Goal: Task Accomplishment & Management: Manage account settings

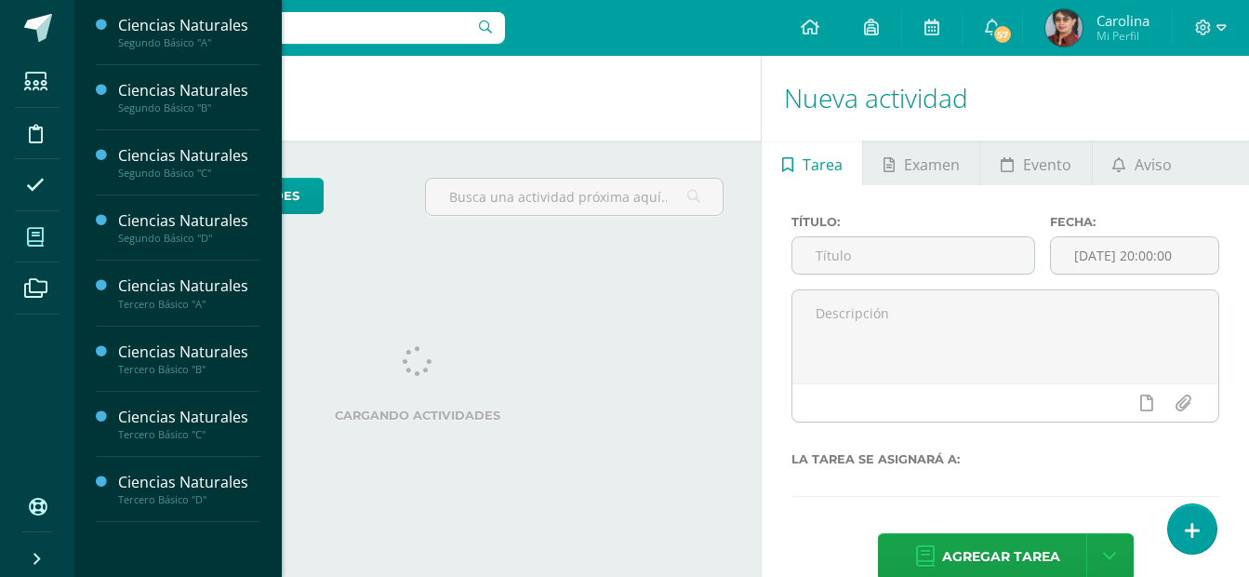
click at [41, 233] on icon at bounding box center [35, 237] width 17 height 19
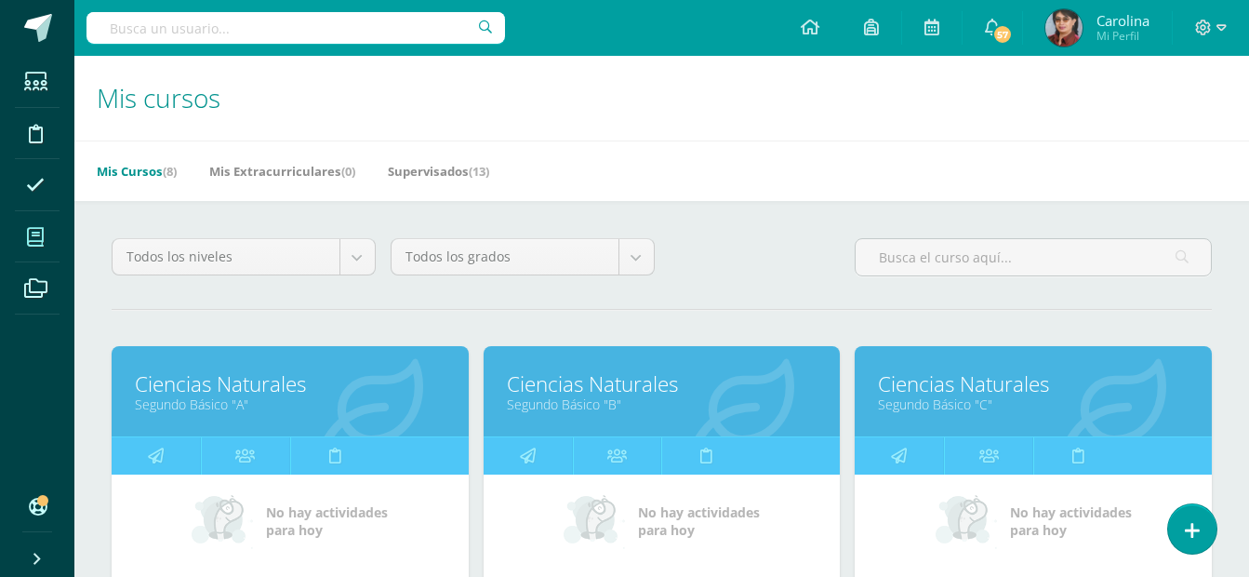
click at [218, 391] on link "Ciencias Naturales" at bounding box center [290, 383] width 311 height 29
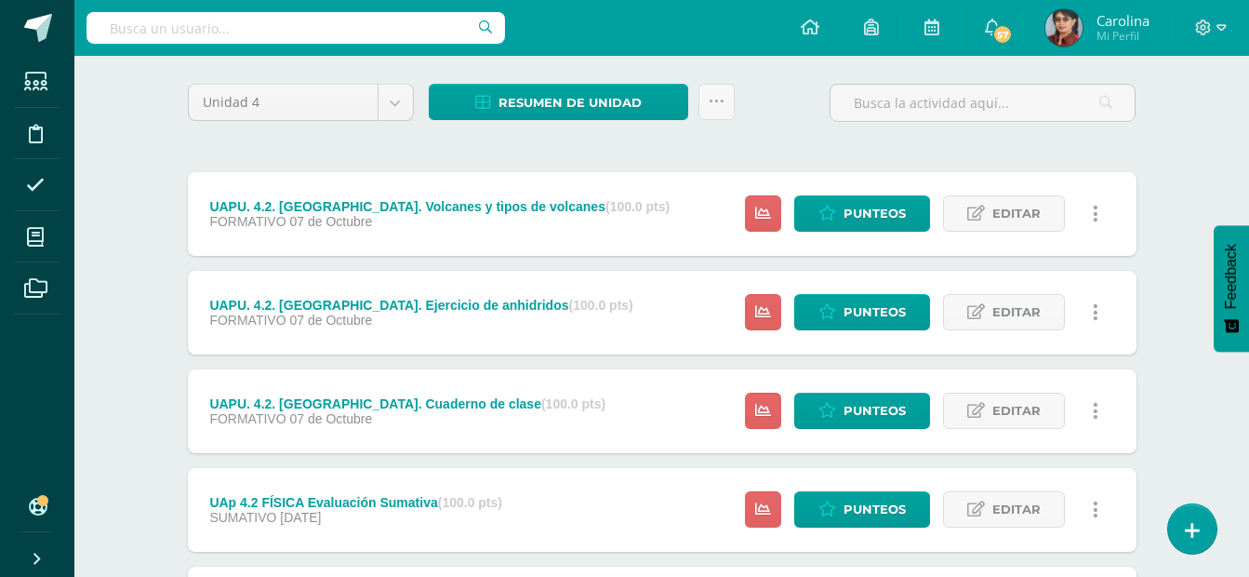
scroll to position [161, 0]
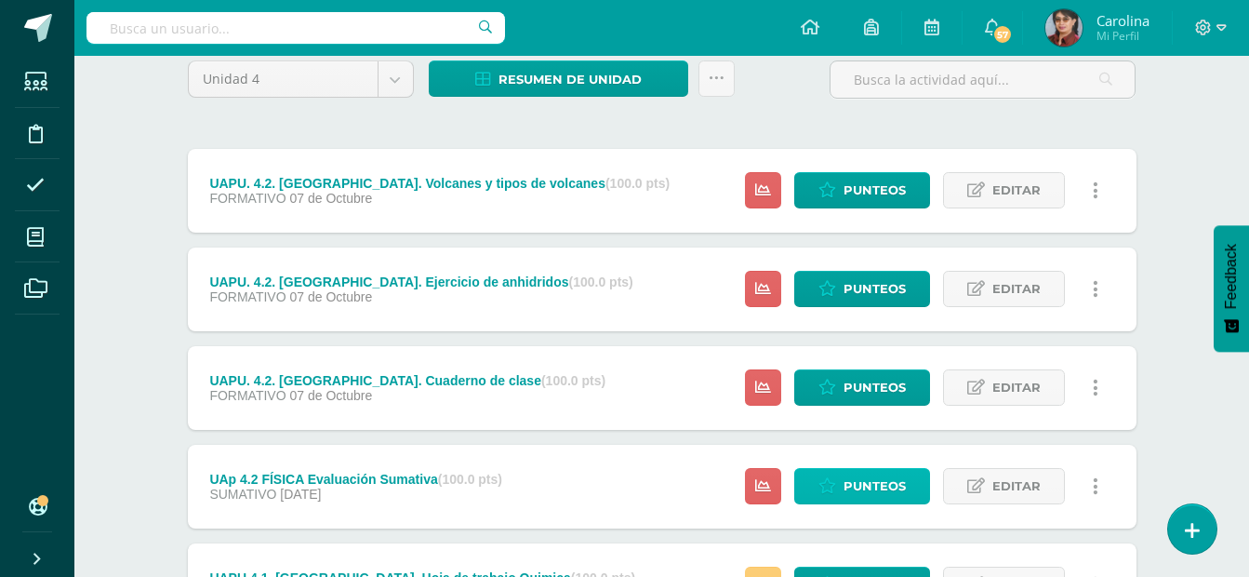
click at [849, 490] on span "Punteos" at bounding box center [875, 486] width 62 height 34
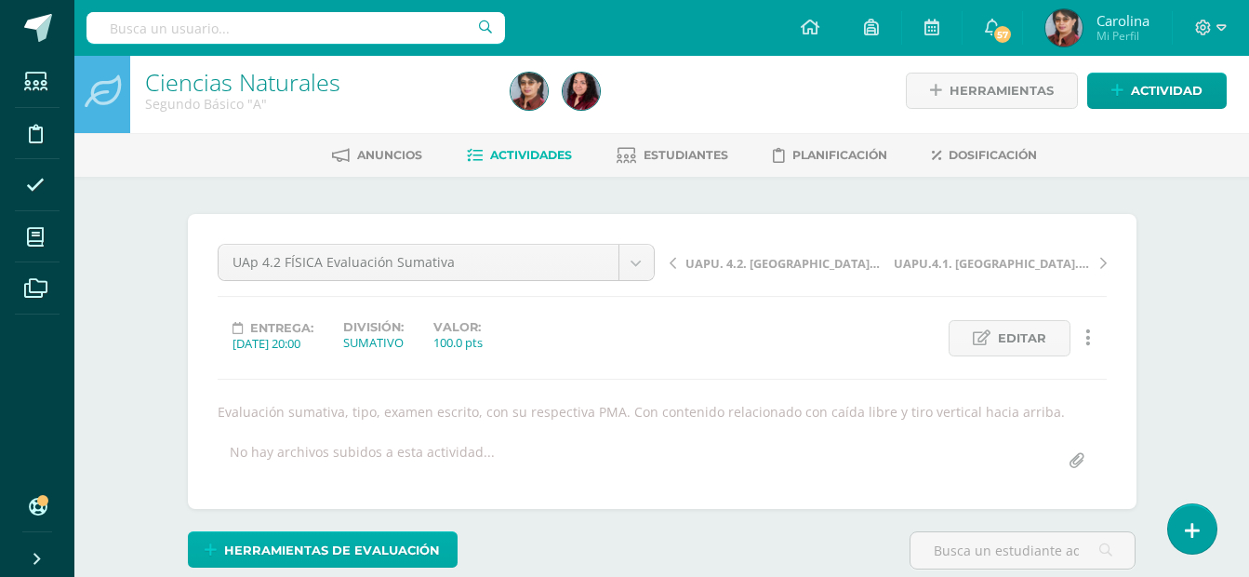
scroll to position [8, 0]
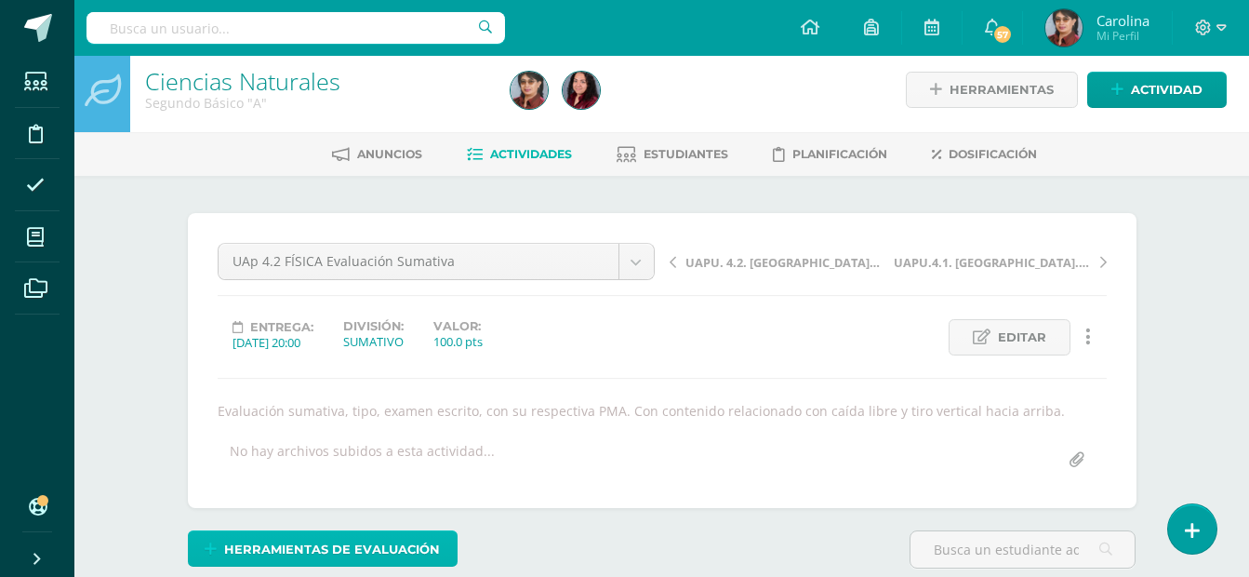
click at [352, 553] on span "Herramientas de evaluación" at bounding box center [332, 549] width 216 height 34
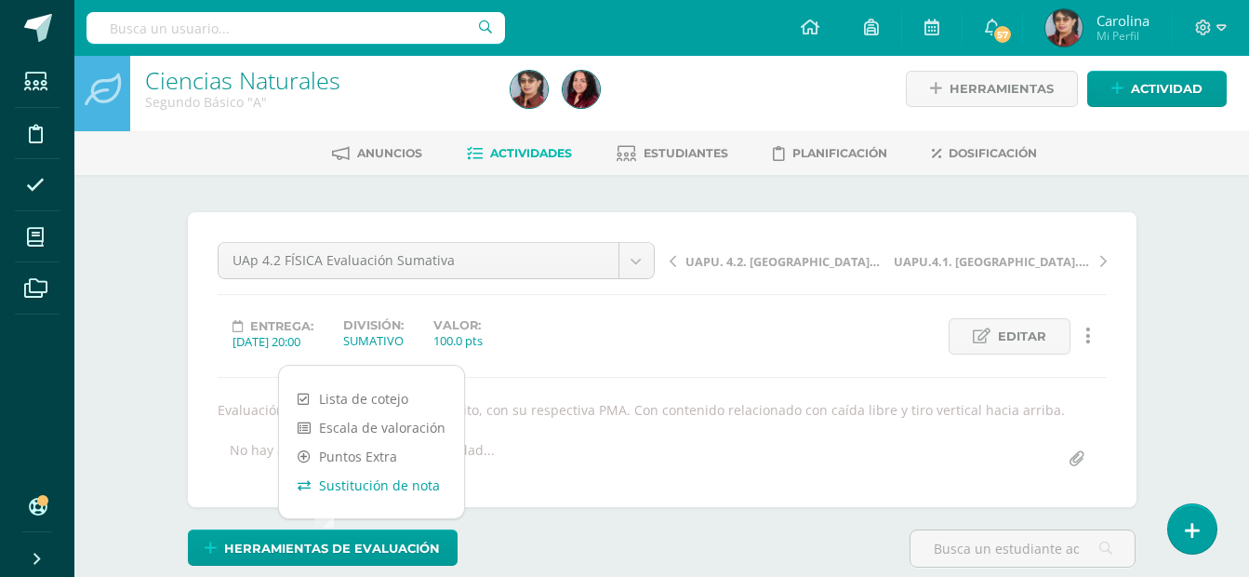
click at [368, 484] on link "Sustitución de nota" at bounding box center [371, 485] width 185 height 29
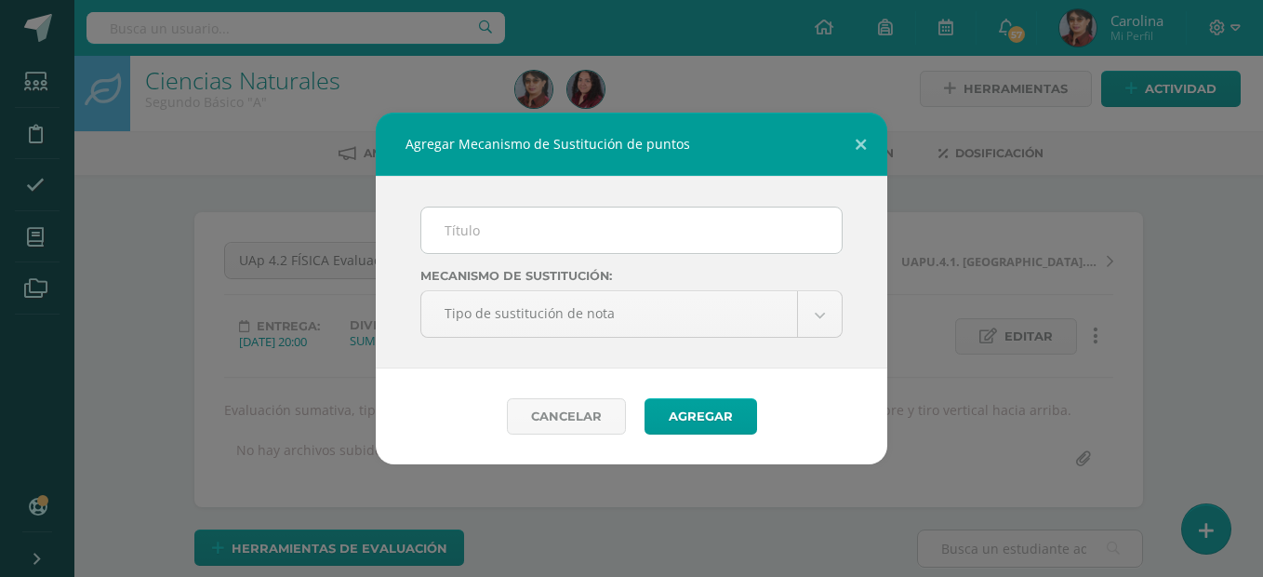
click at [368, 484] on div "Agregar Mecanismo de Sustitución de puntos Mecanismo de sustitución: Tipo de su…" at bounding box center [631, 288] width 1263 height 577
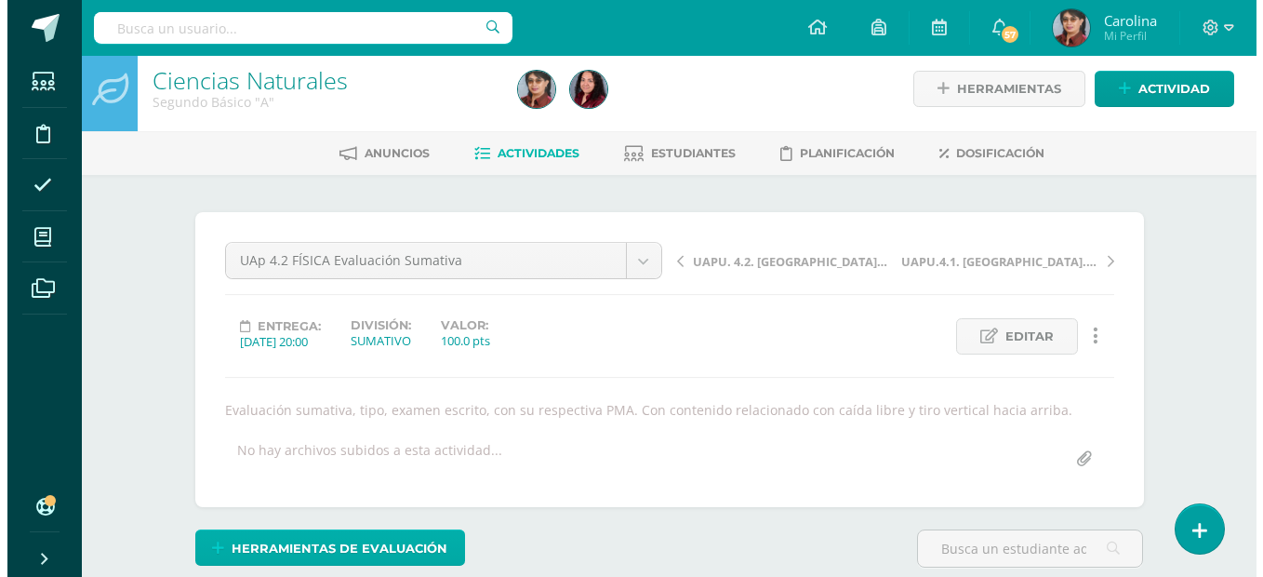
scroll to position [10, 0]
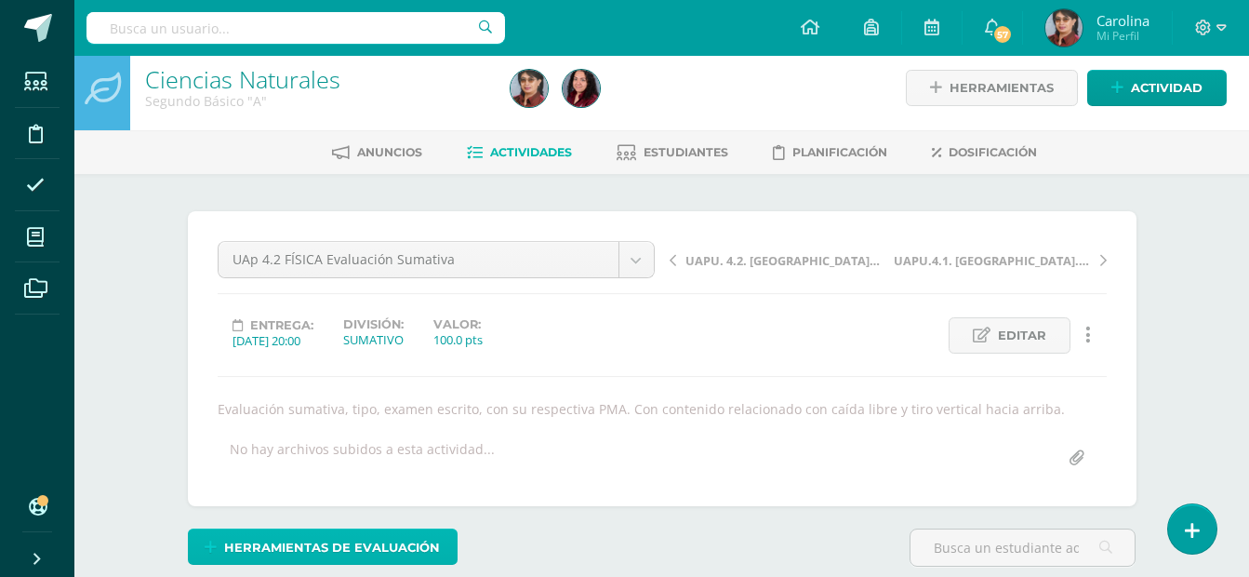
click at [315, 541] on span "Herramientas de evaluación" at bounding box center [332, 547] width 216 height 34
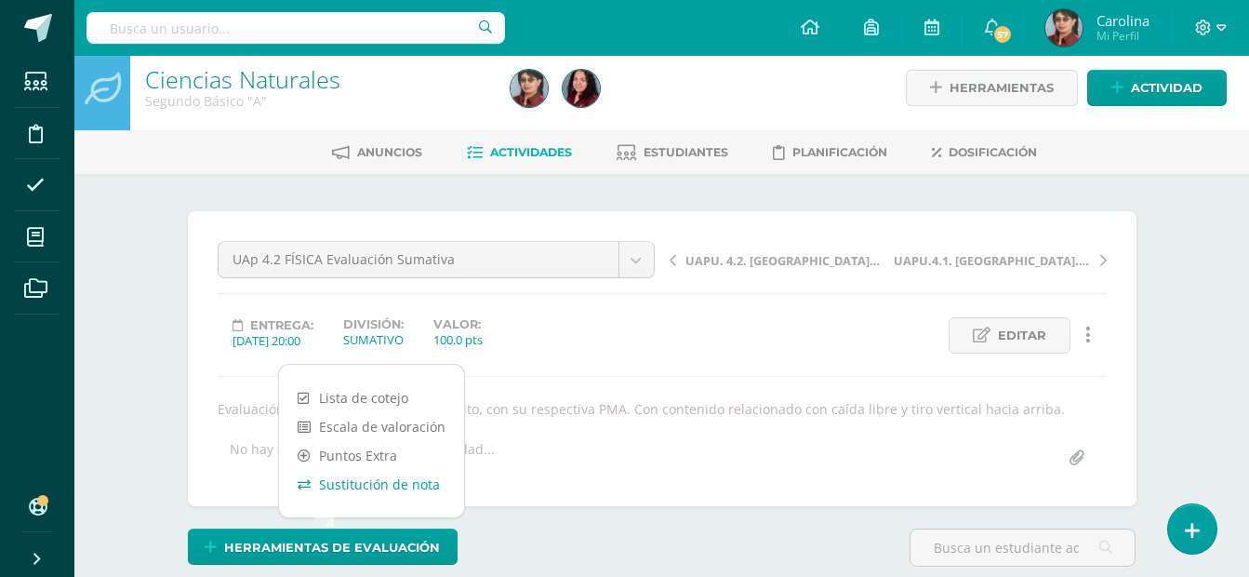
click at [334, 482] on link "Sustitución de nota" at bounding box center [371, 484] width 185 height 29
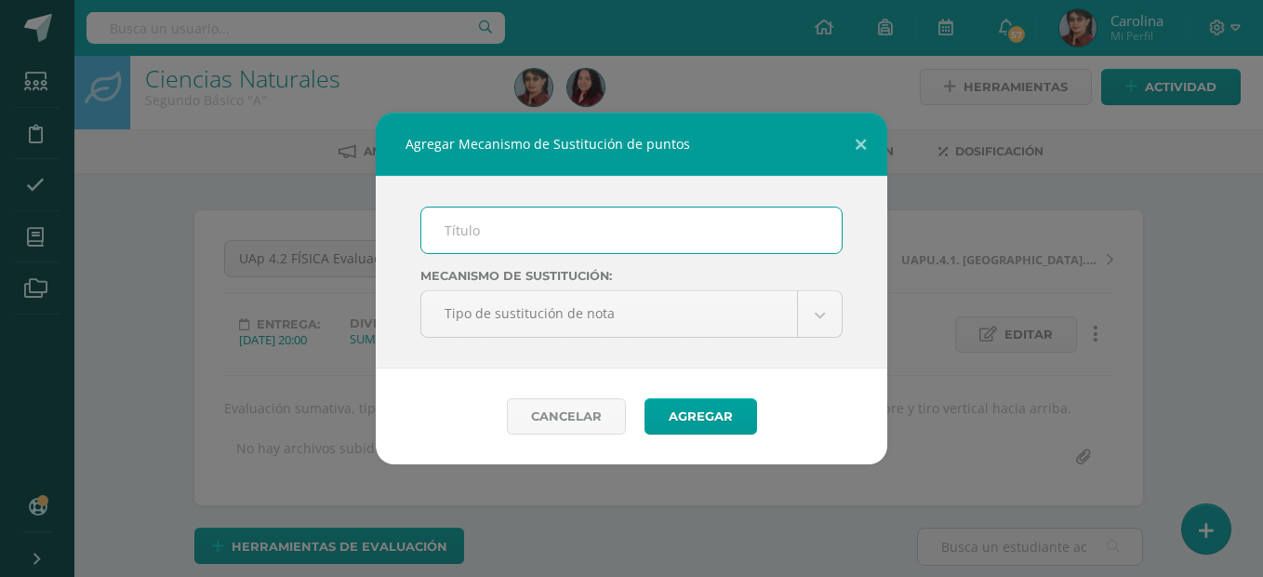
scroll to position [12, 0]
type input "PMA Evaluación Sumativa 4."
click at [862, 145] on button at bounding box center [860, 144] width 53 height 63
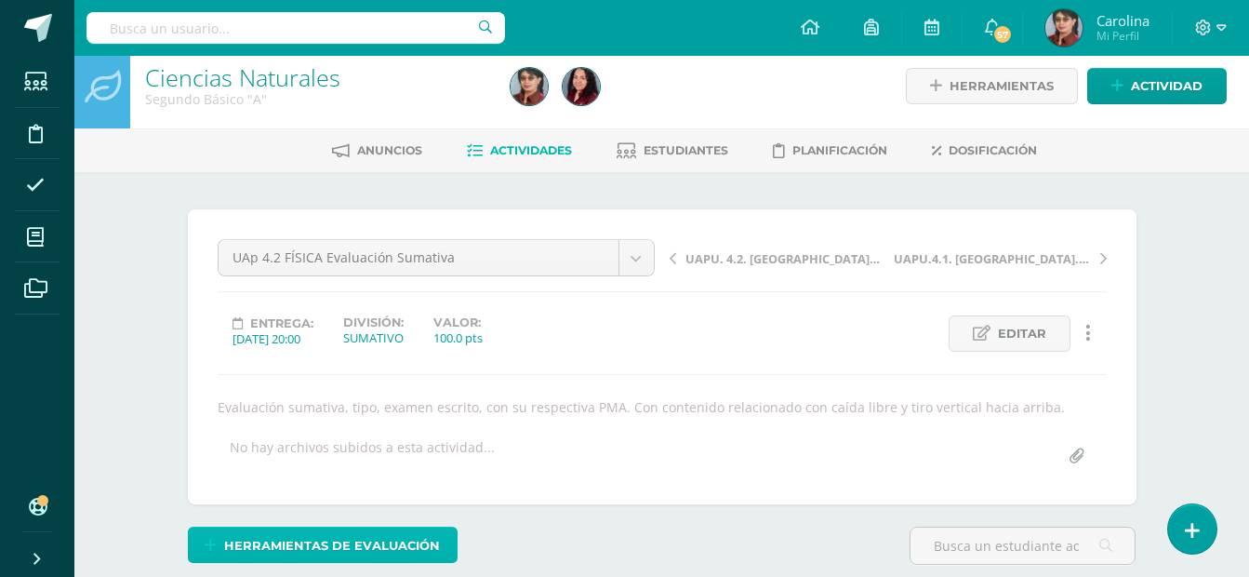
click at [311, 544] on span "Herramientas de evaluación" at bounding box center [332, 545] width 216 height 34
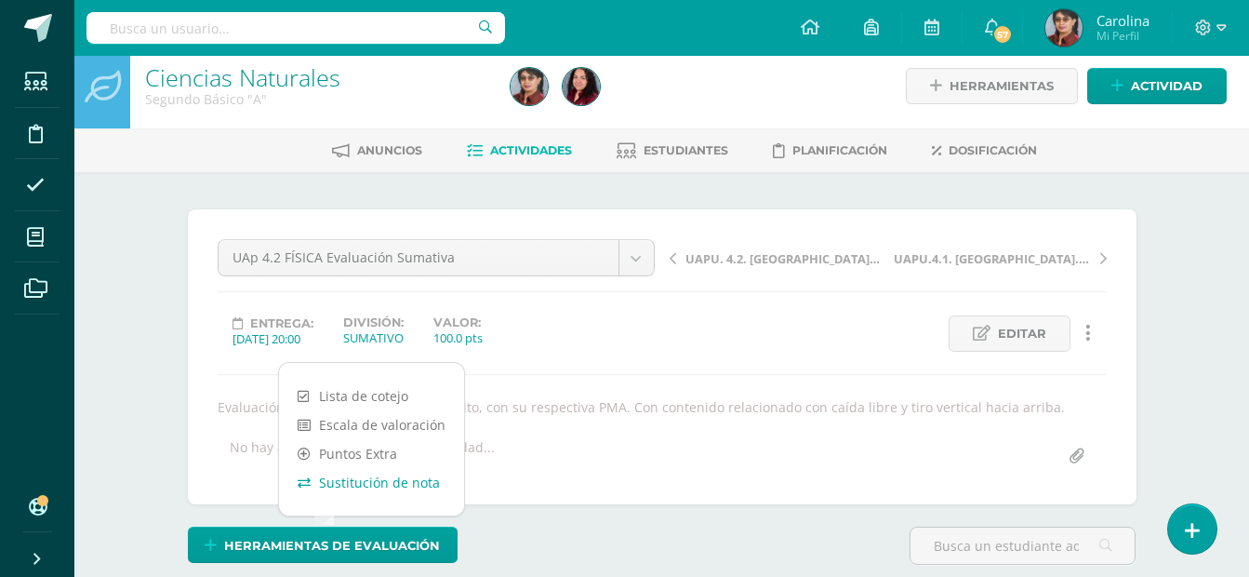
click at [327, 479] on link "Sustitución de nota" at bounding box center [371, 482] width 185 height 29
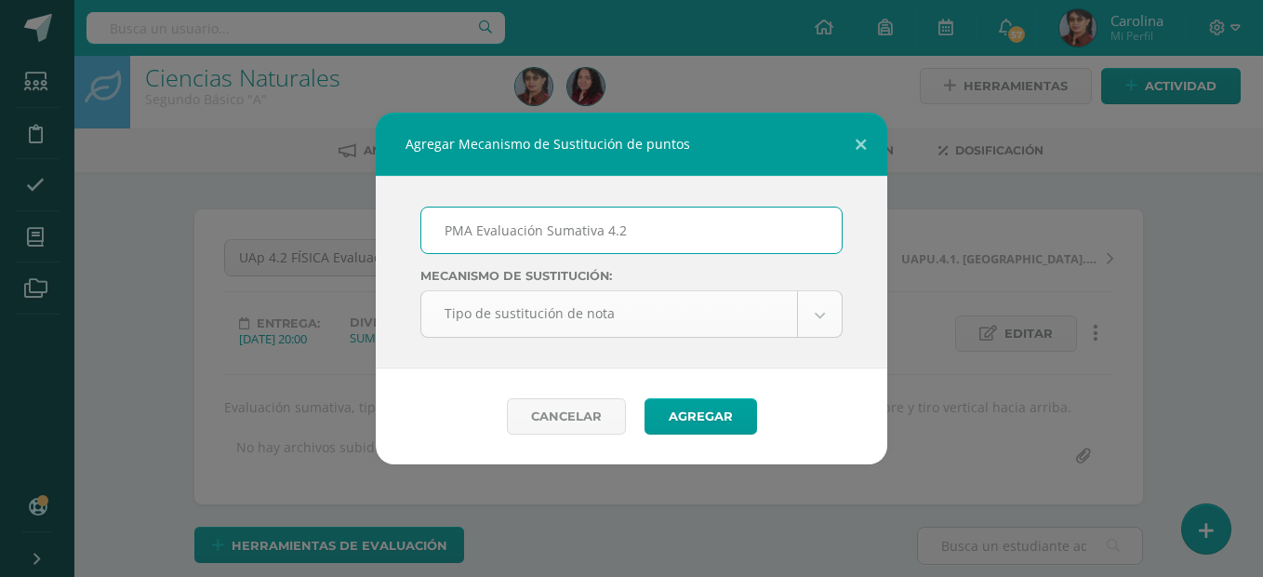
type input "PMA Evaluación Sumativa 4.2"
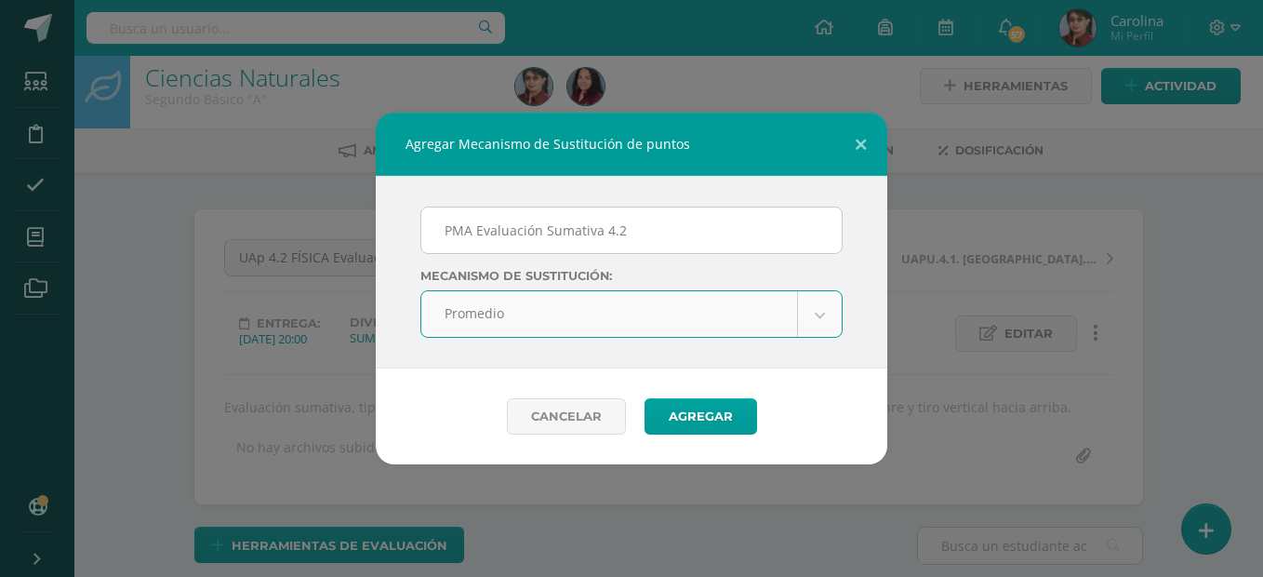
select select "average"
click at [723, 426] on button "Agregar" at bounding box center [701, 416] width 113 height 36
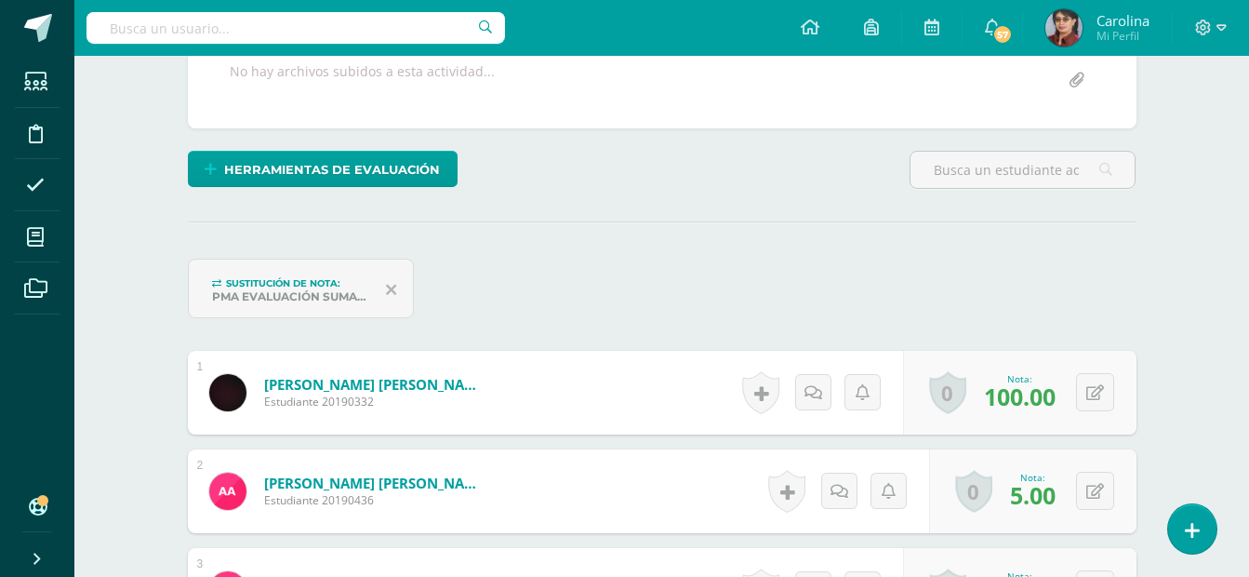
scroll to position [411, 0]
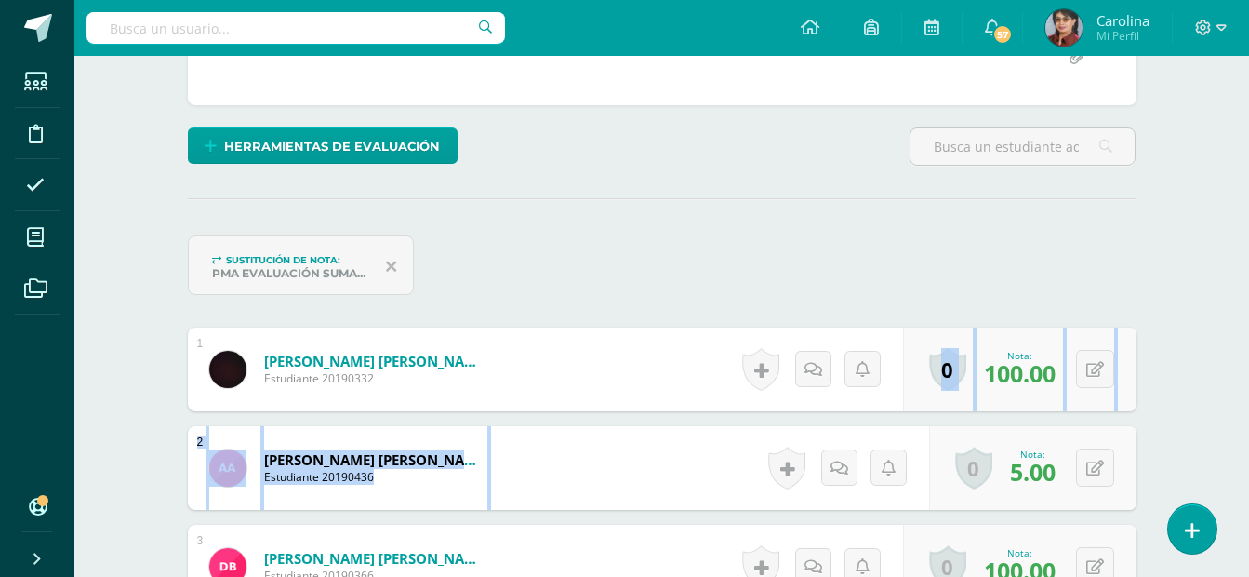
drag, startPoint x: 0, startPoint y: 0, endPoint x: 706, endPoint y: 357, distance: 791.3
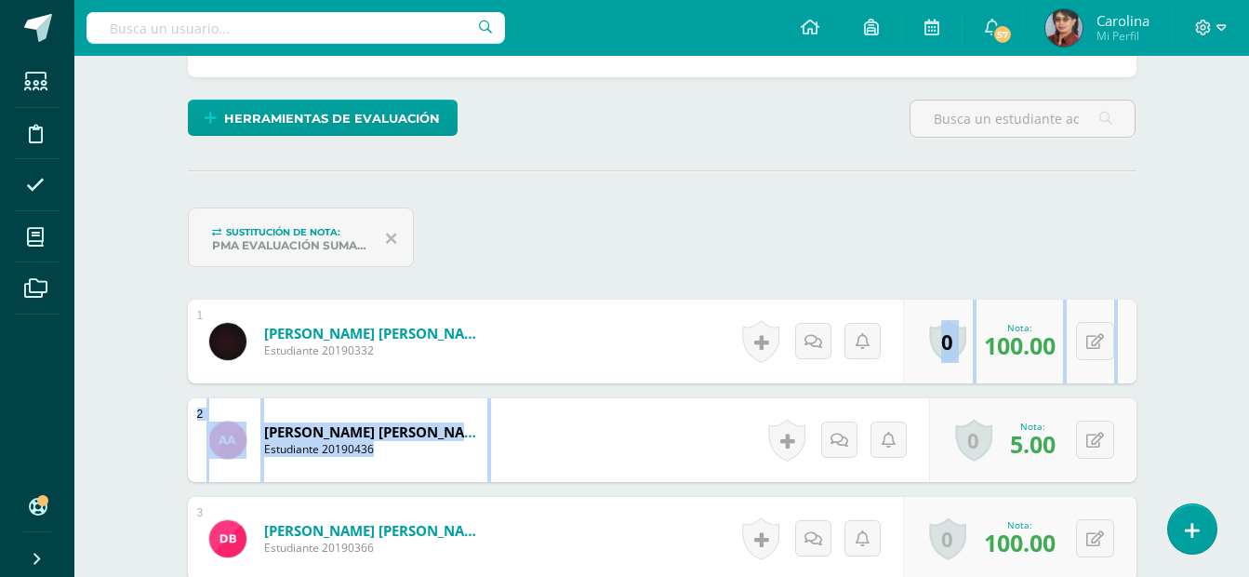
scroll to position [473, 0]
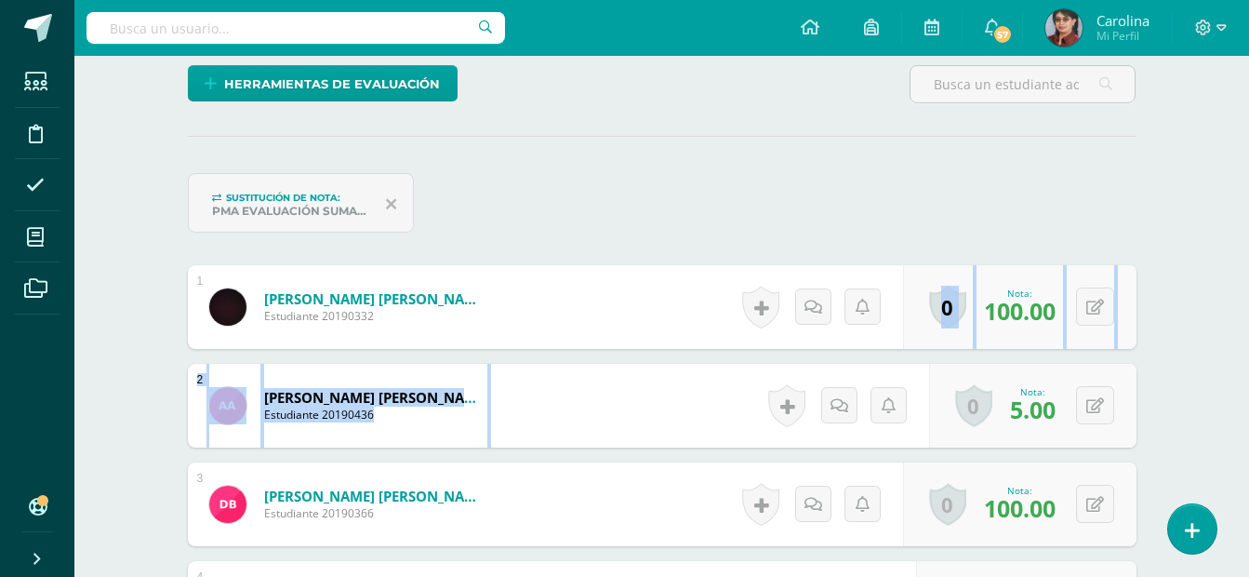
click at [700, 375] on form "Azmitia Paz, Anika Samantha Estudiante 20190436 Nota 5.00 Sustitución:" at bounding box center [662, 406] width 949 height 84
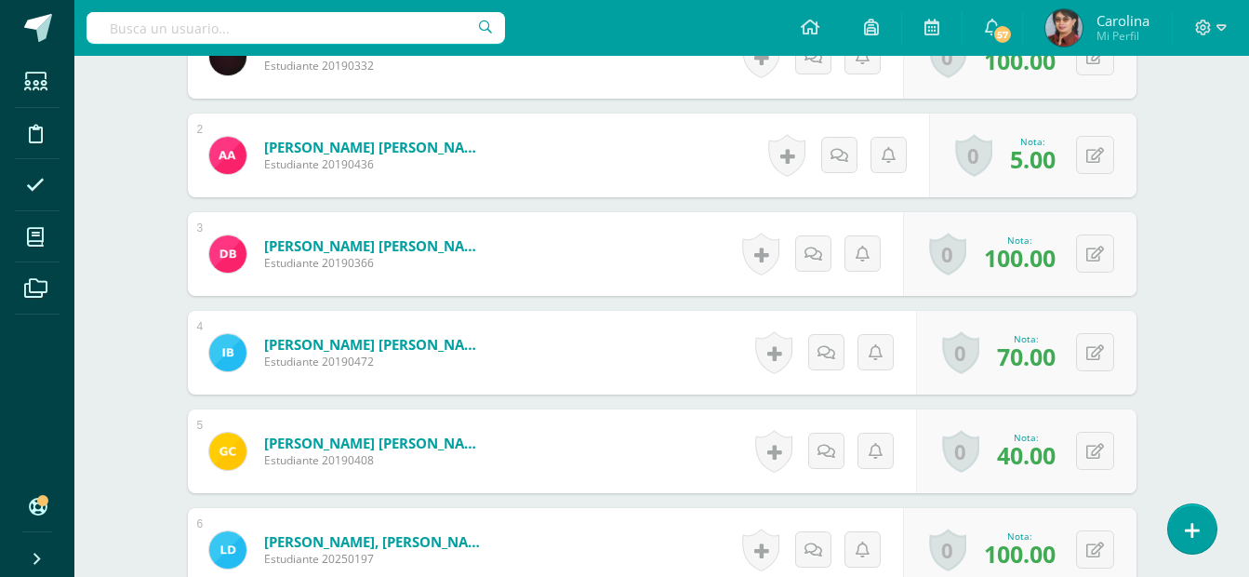
scroll to position [755, 0]
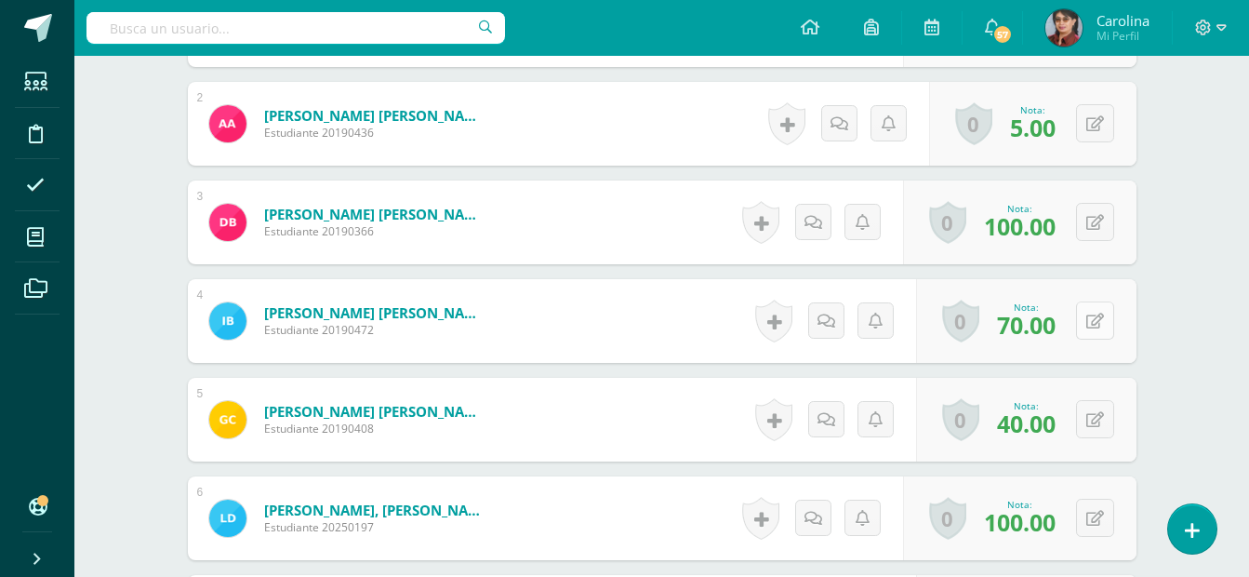
click at [1093, 324] on icon at bounding box center [1096, 321] width 18 height 16
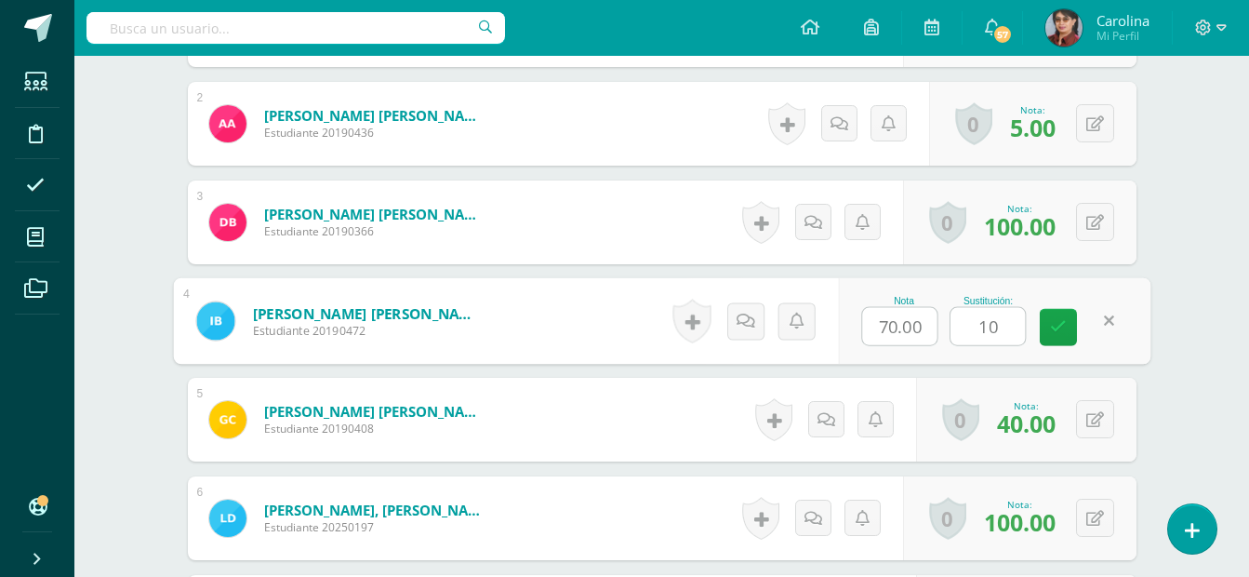
type input "100"
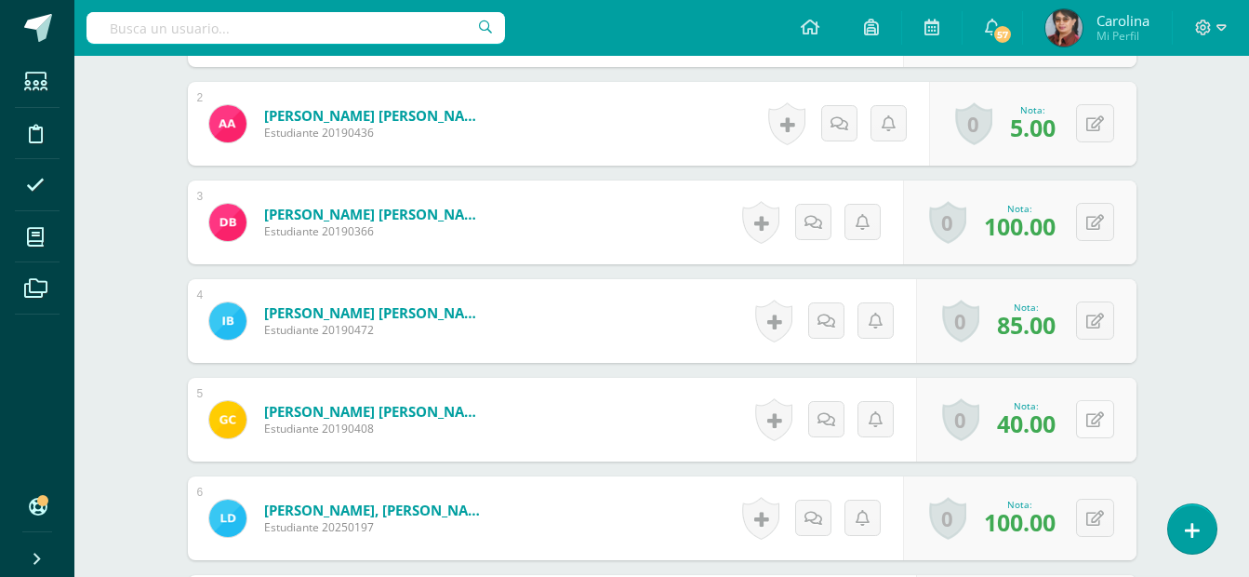
click at [1096, 417] on icon at bounding box center [1096, 420] width 18 height 16
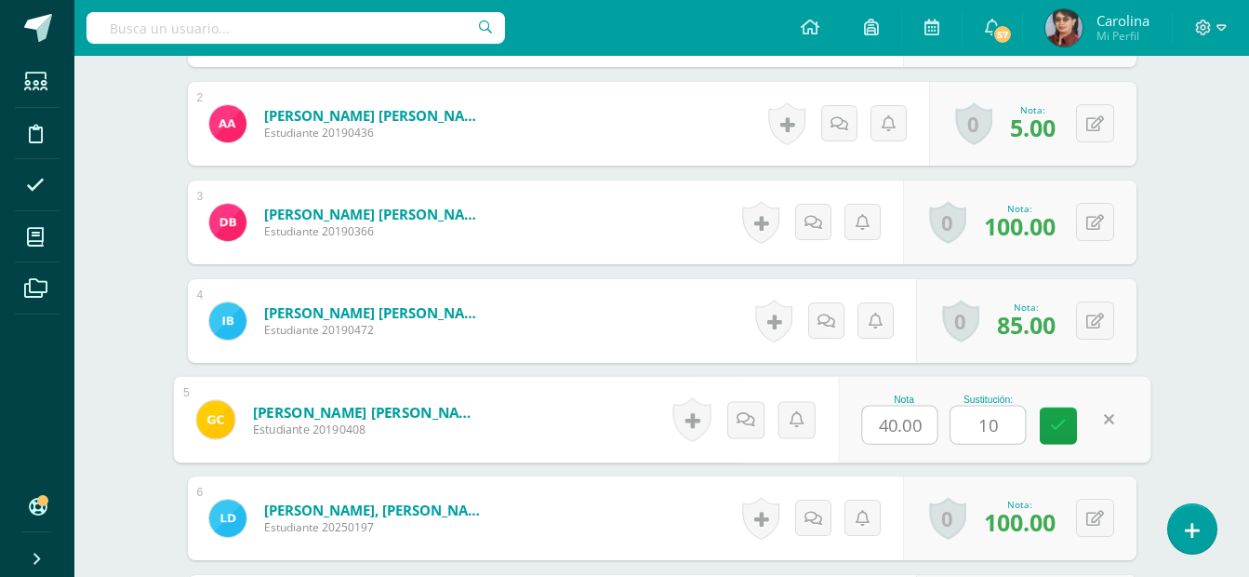
type input "100"
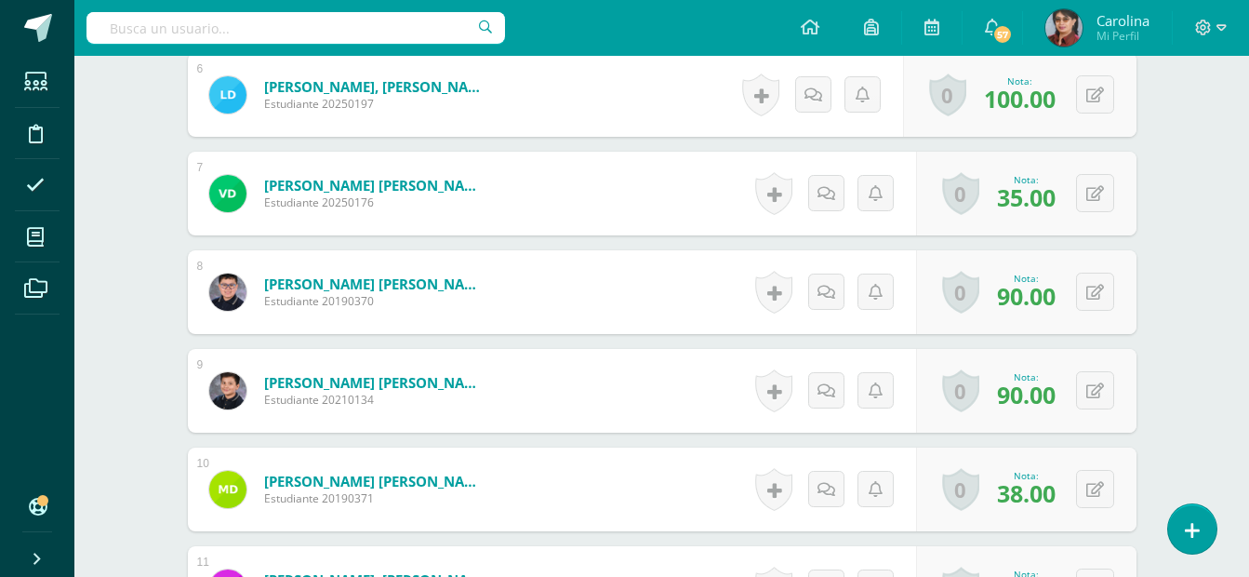
scroll to position [1195, 0]
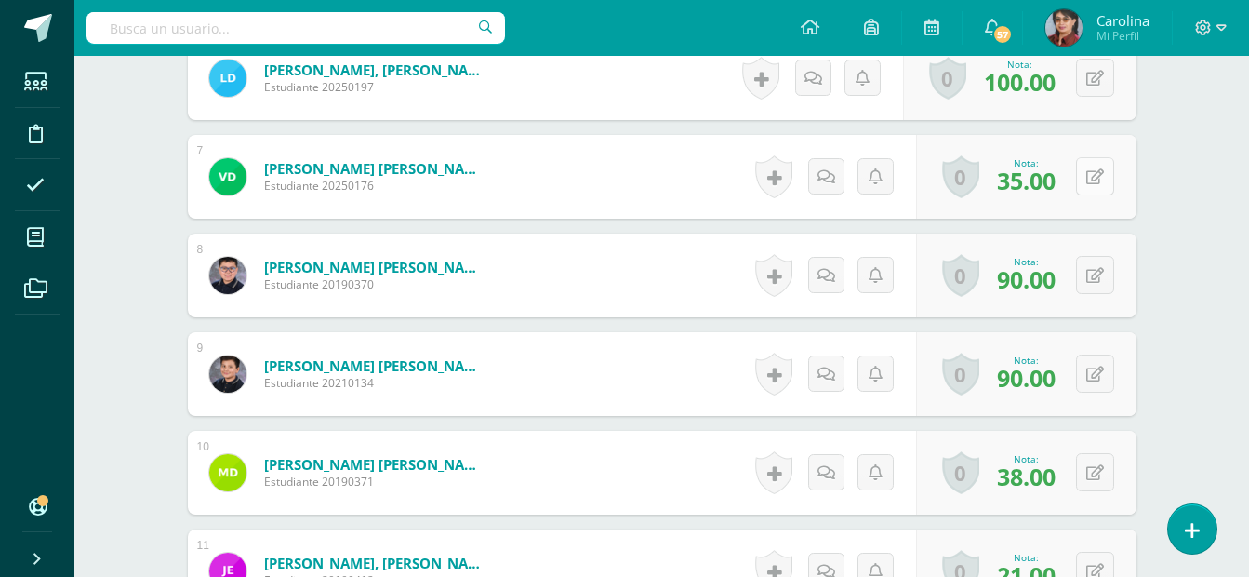
click at [1097, 180] on icon at bounding box center [1096, 177] width 18 height 16
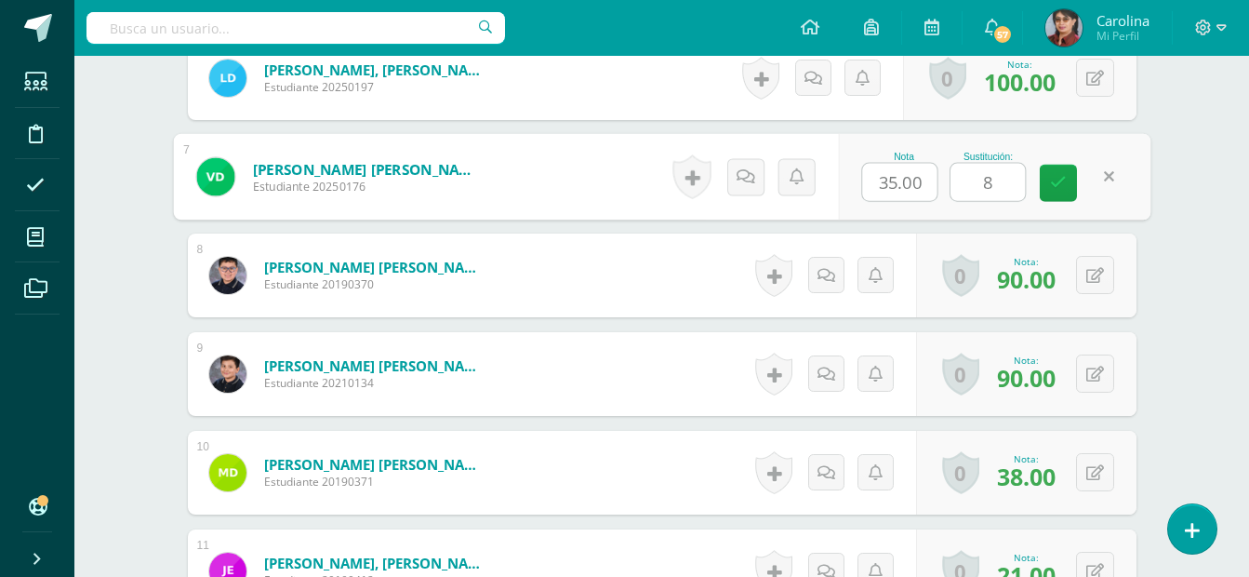
type input "85"
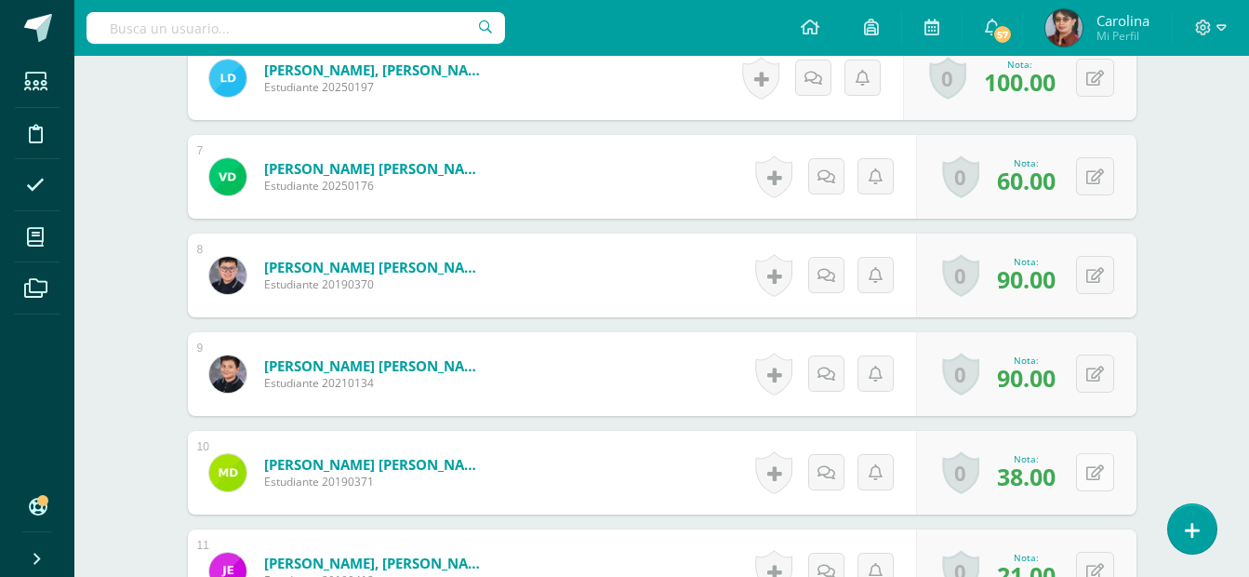
click at [1097, 473] on icon at bounding box center [1096, 473] width 18 height 16
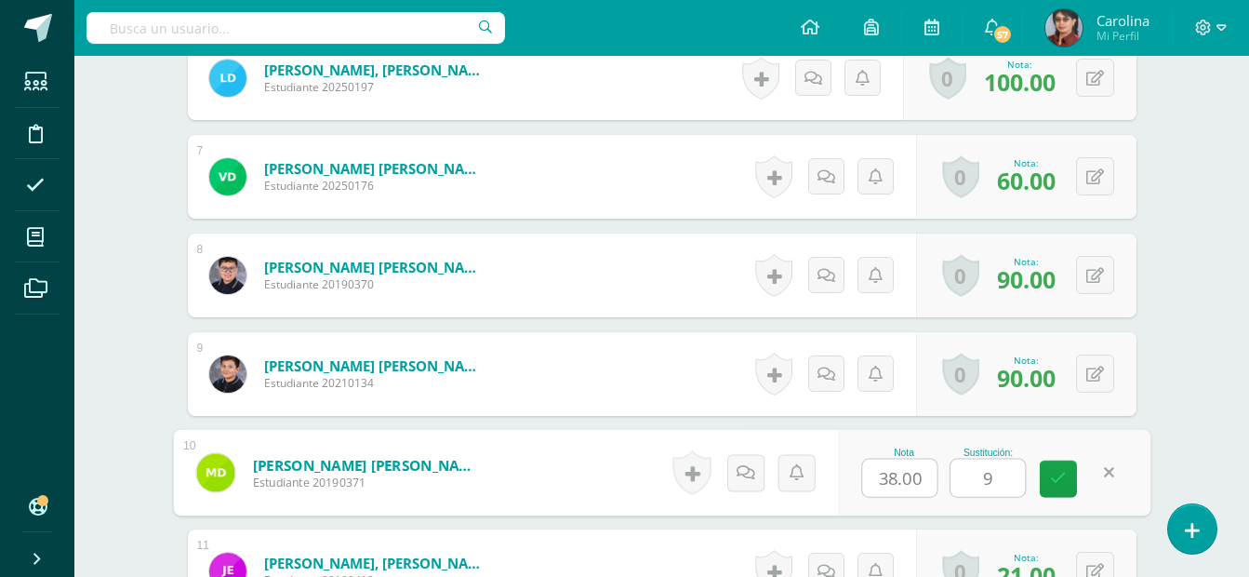
type input "99"
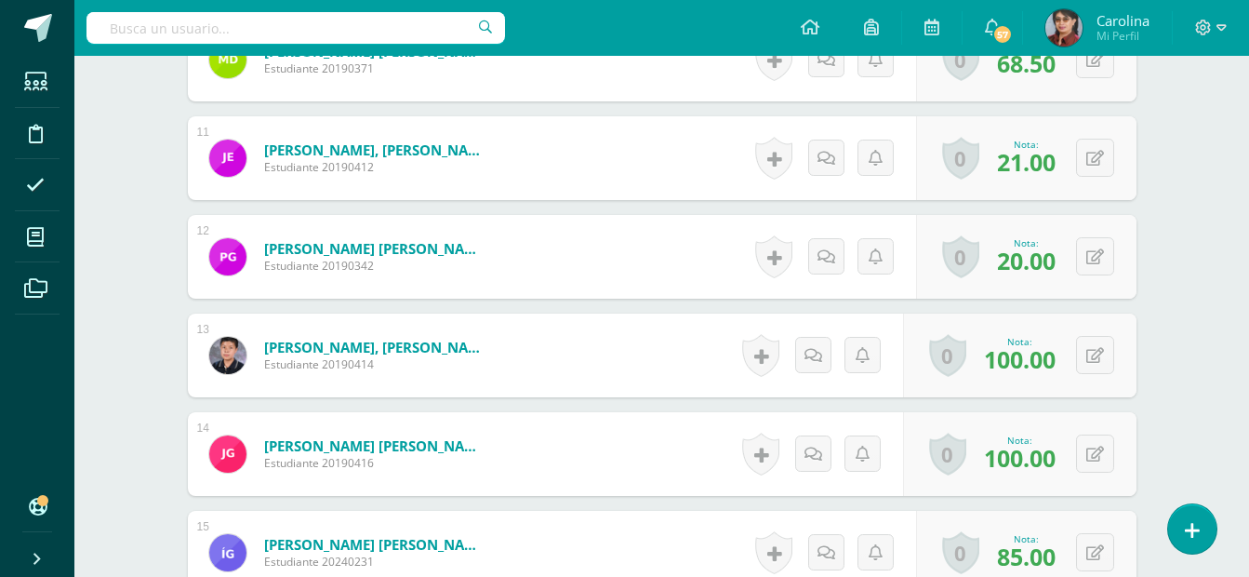
scroll to position [1660, 0]
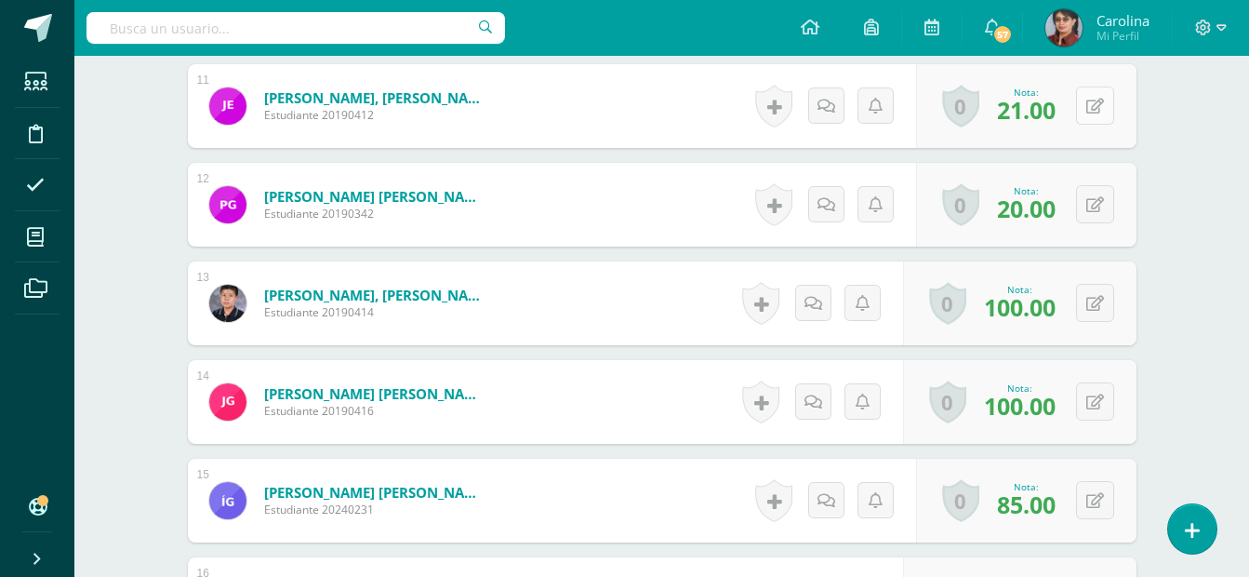
click at [1095, 110] on button at bounding box center [1095, 106] width 38 height 38
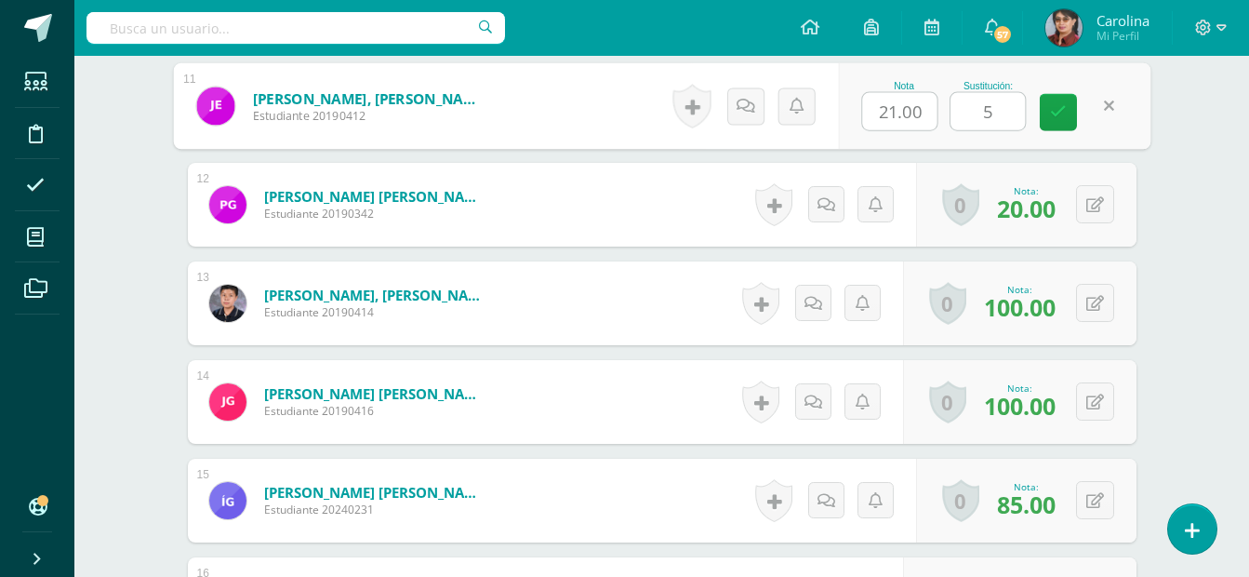
type input "55"
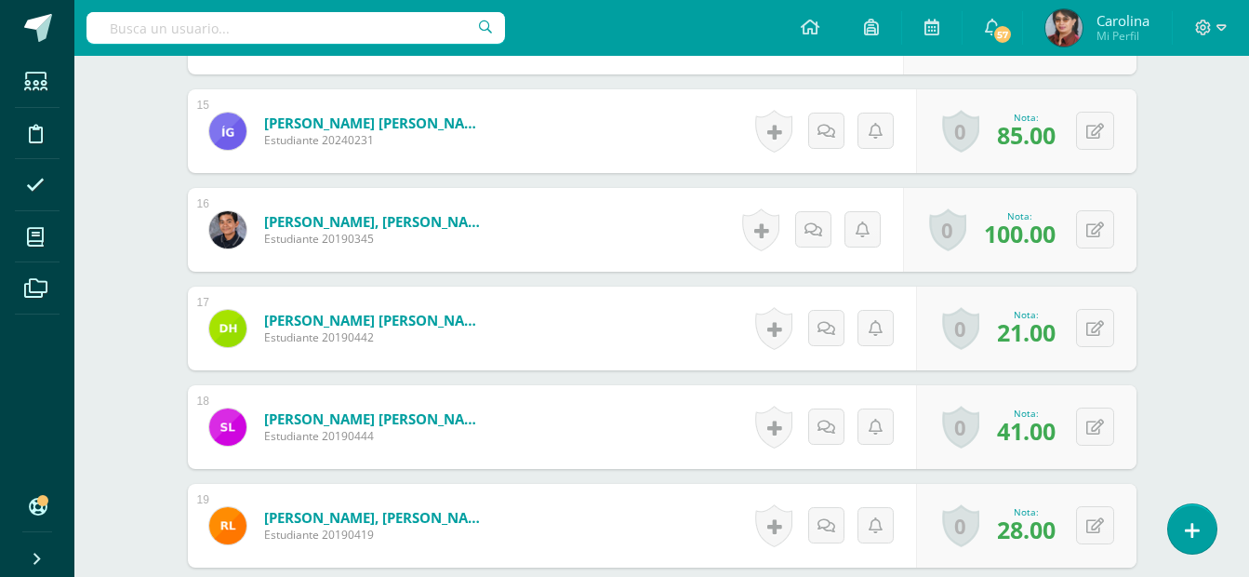
scroll to position [2046, 0]
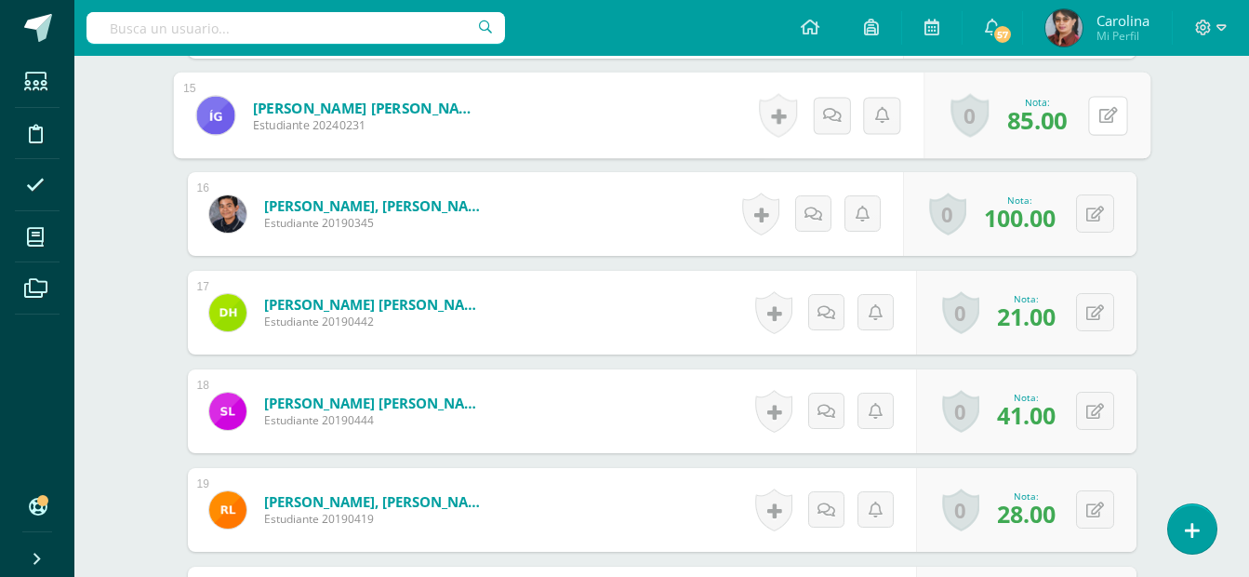
click at [1095, 110] on button at bounding box center [1107, 115] width 39 height 39
click at [1095, 110] on form "Gonzáles Pérez, Íann Fabian Estudiante 20240231 Nota 85.00 Sustitución:" at bounding box center [662, 116] width 978 height 87
type input "100"
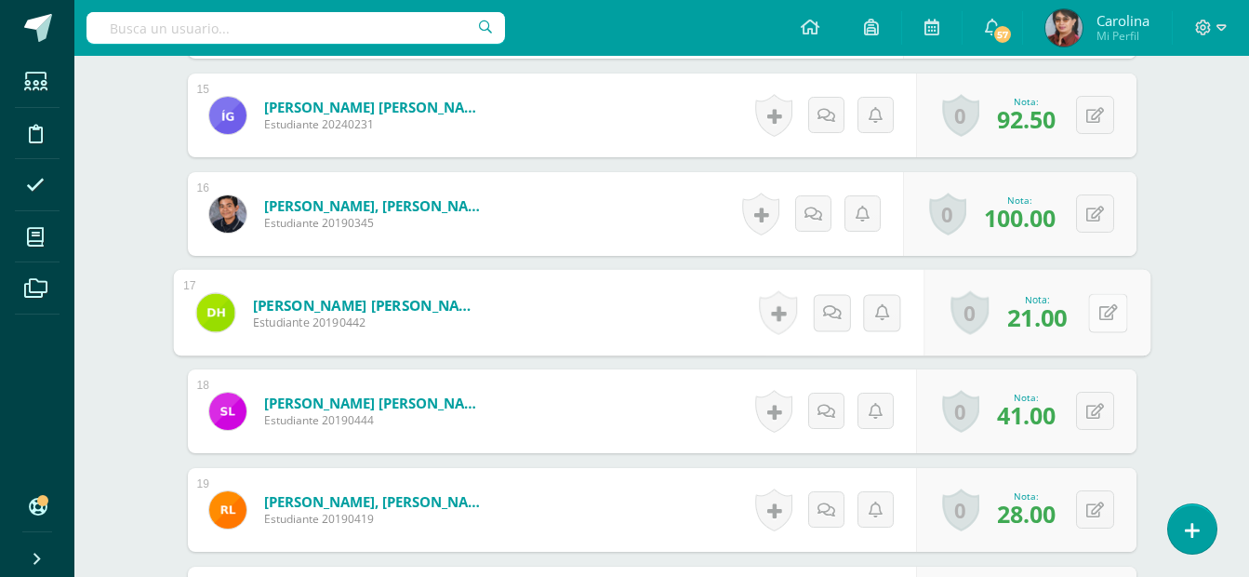
click at [1094, 312] on button at bounding box center [1107, 312] width 39 height 39
type input "66"
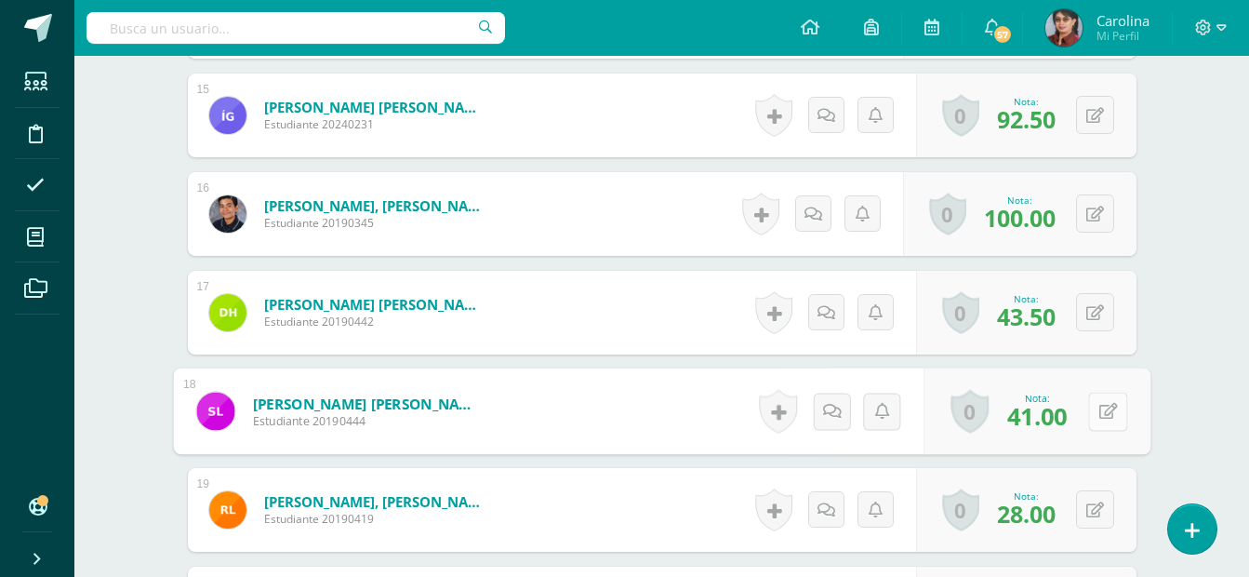
click at [1097, 401] on button at bounding box center [1107, 411] width 39 height 39
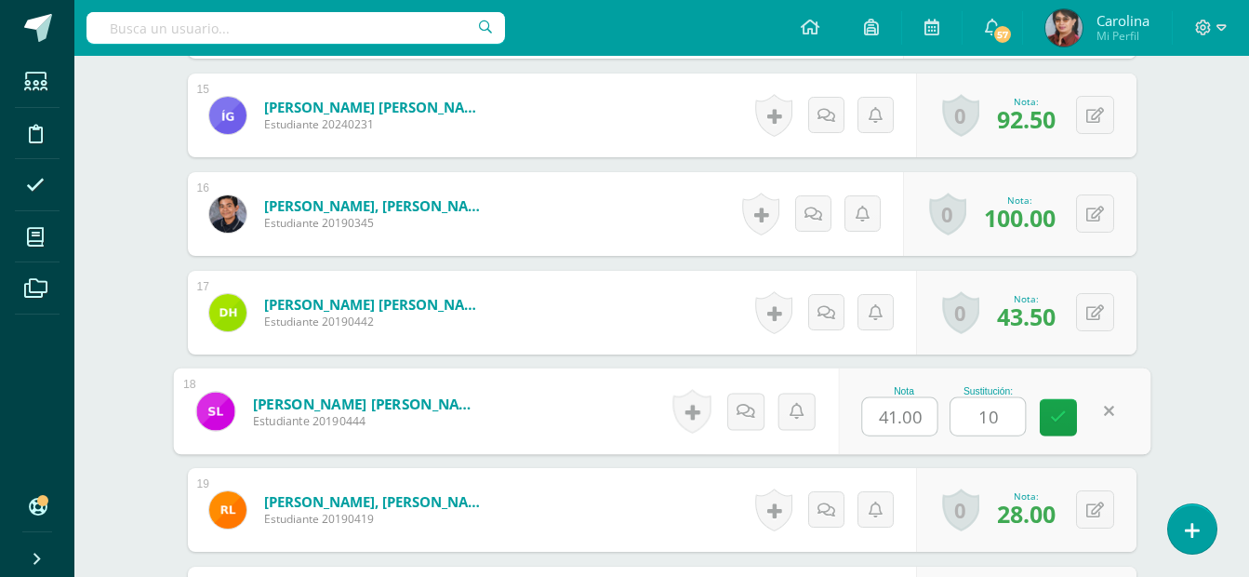
type input "100"
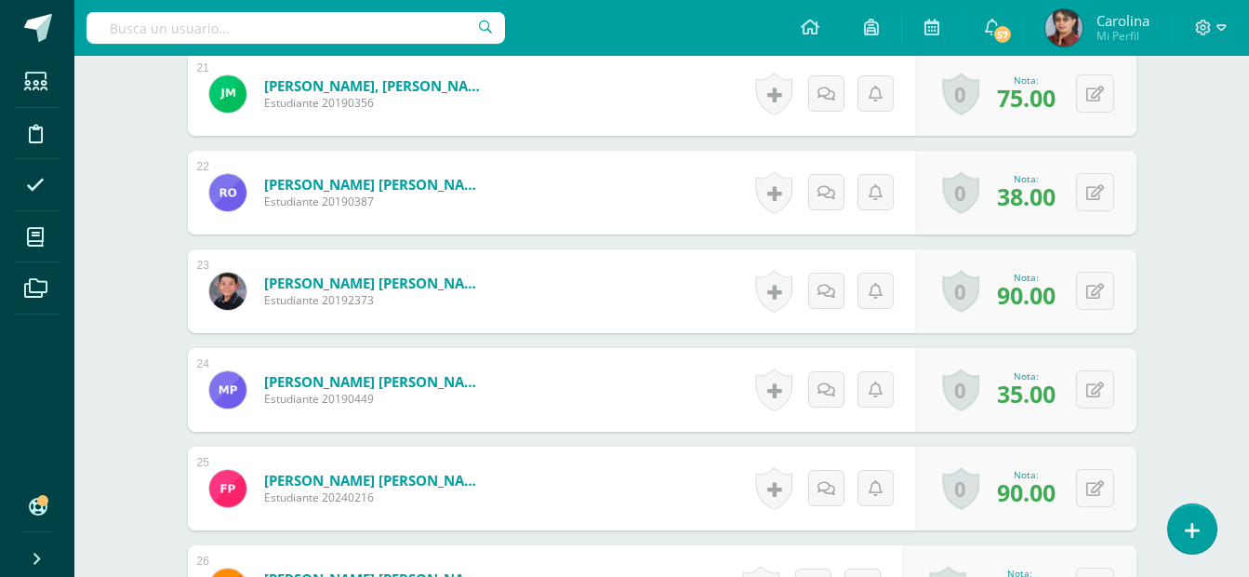
scroll to position [2665, 0]
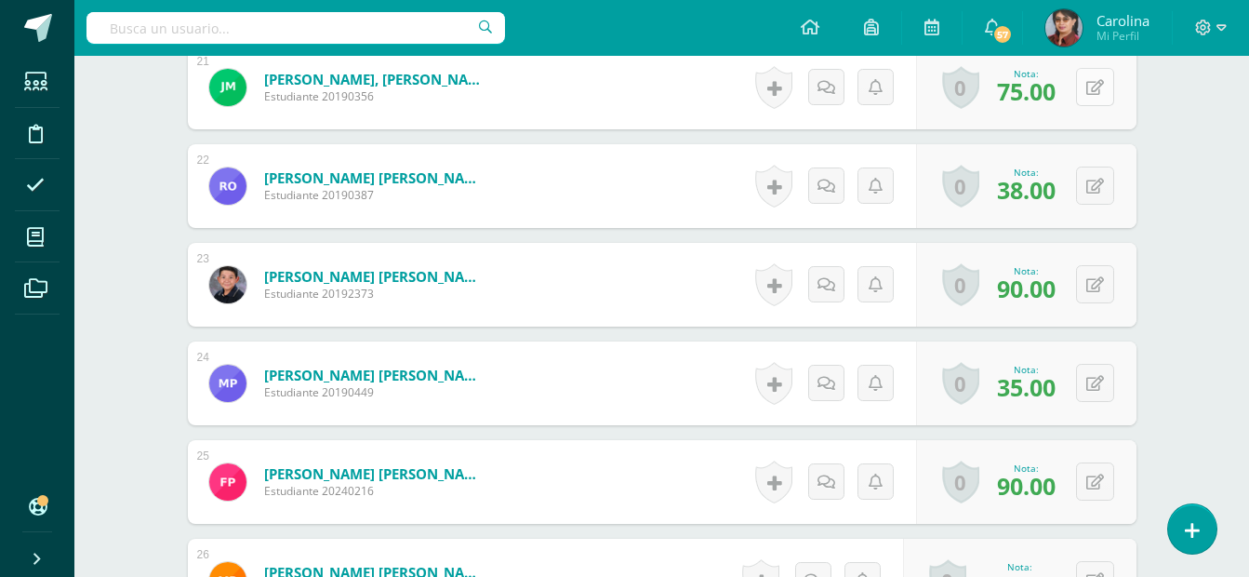
click at [1087, 91] on icon at bounding box center [1096, 88] width 18 height 16
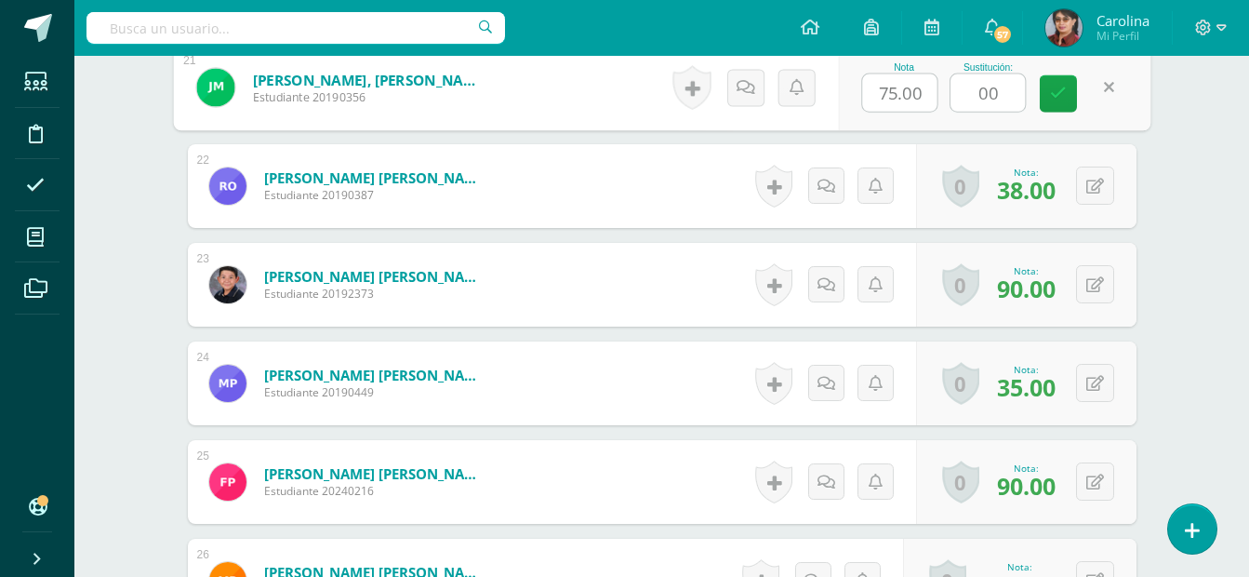
type input "0"
type input "100"
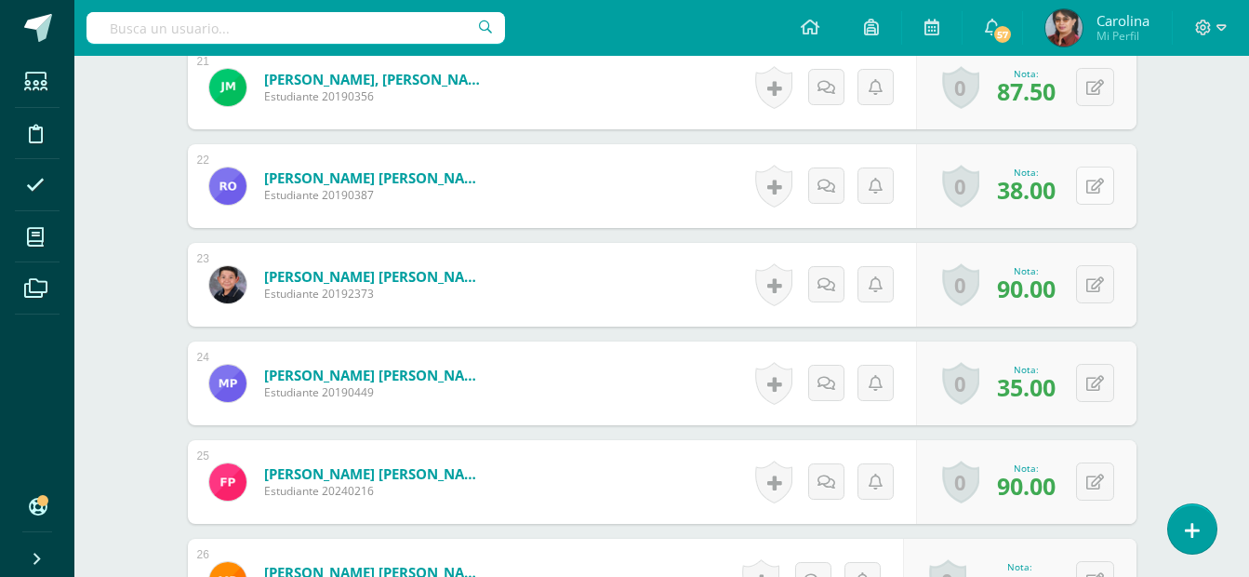
click at [1097, 183] on icon at bounding box center [1096, 187] width 18 height 16
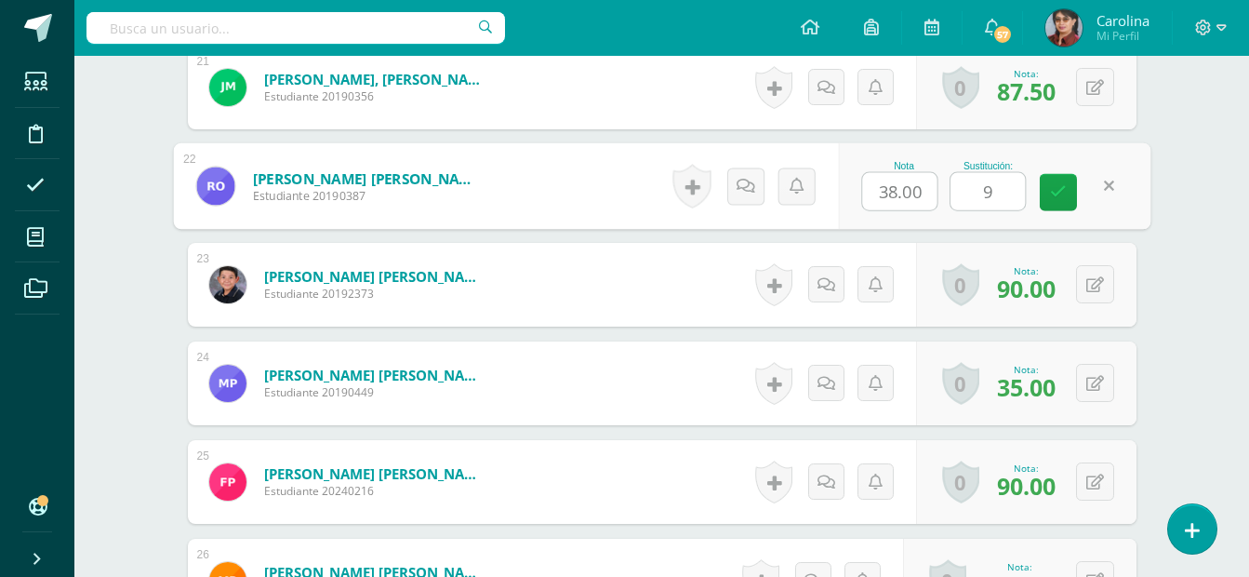
type input "90"
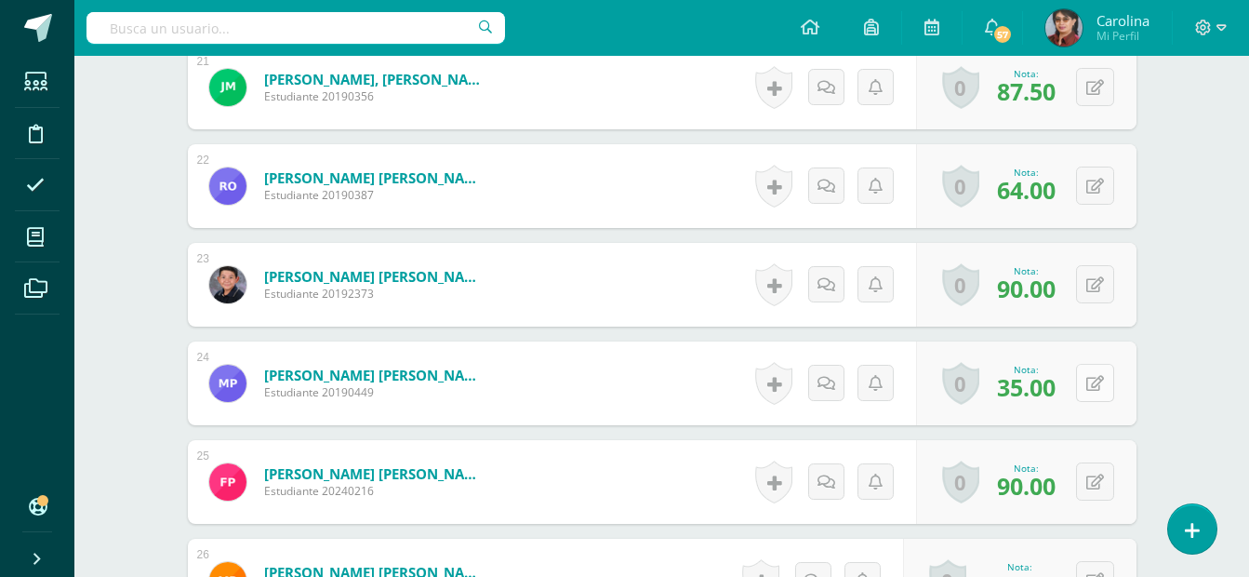
click at [1090, 390] on icon at bounding box center [1096, 384] width 18 height 16
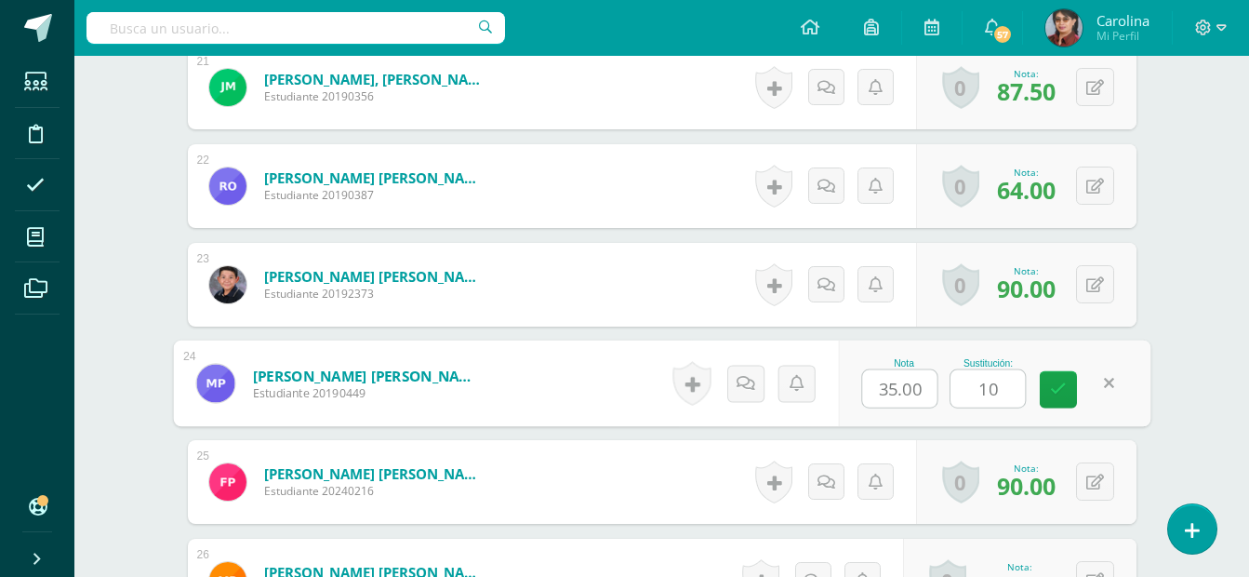
type input "100"
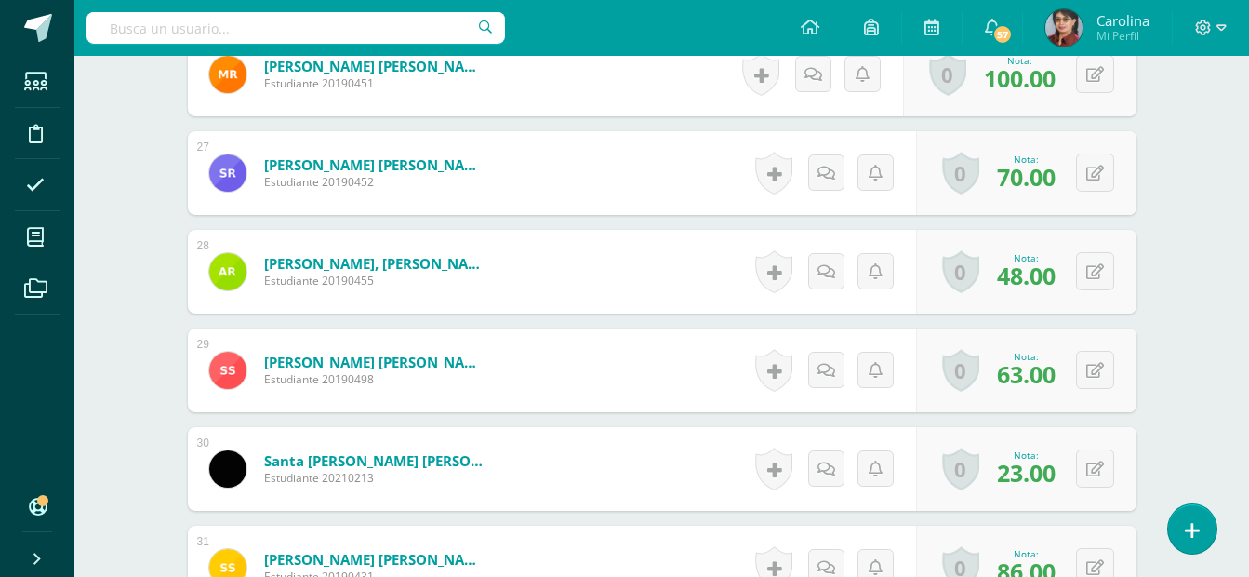
scroll to position [3223, 0]
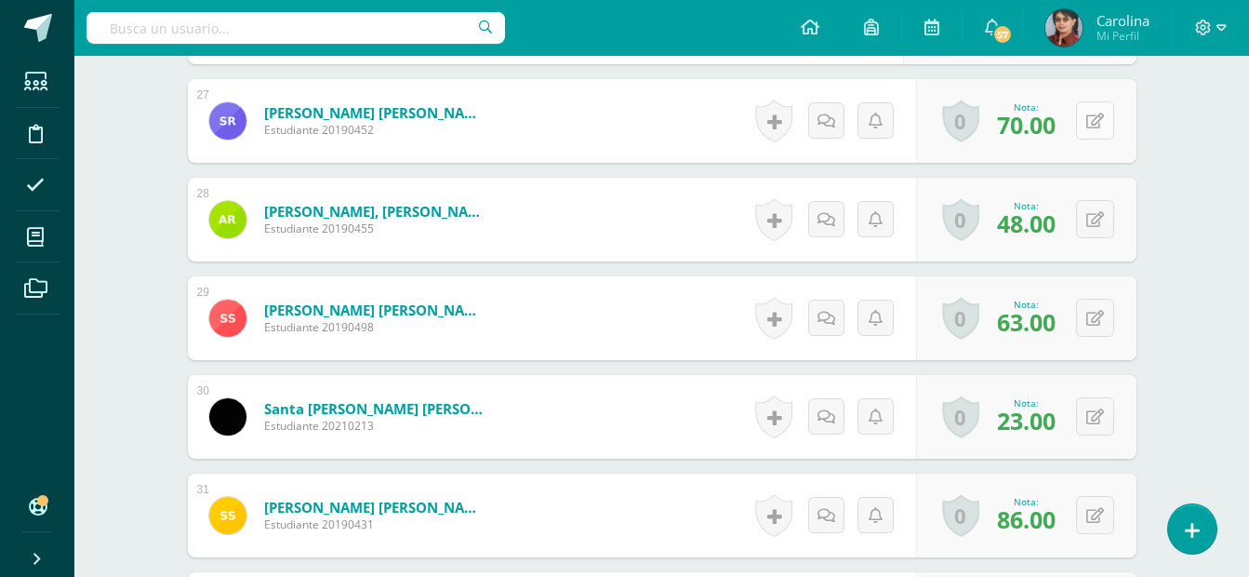
click at [1100, 126] on icon at bounding box center [1096, 121] width 18 height 16
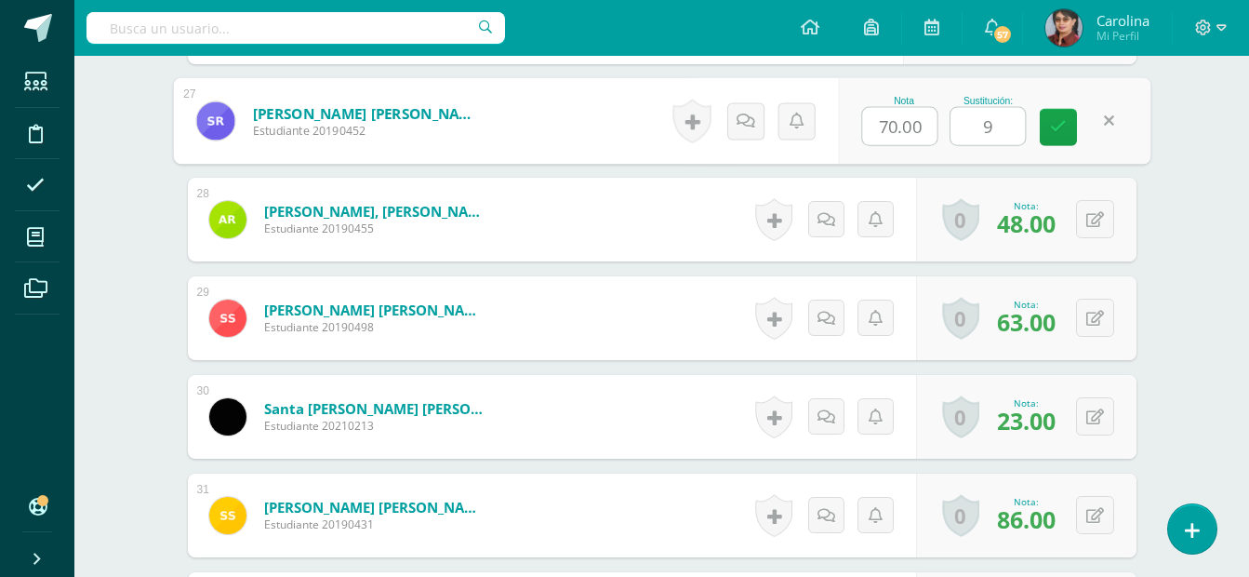
type input "95"
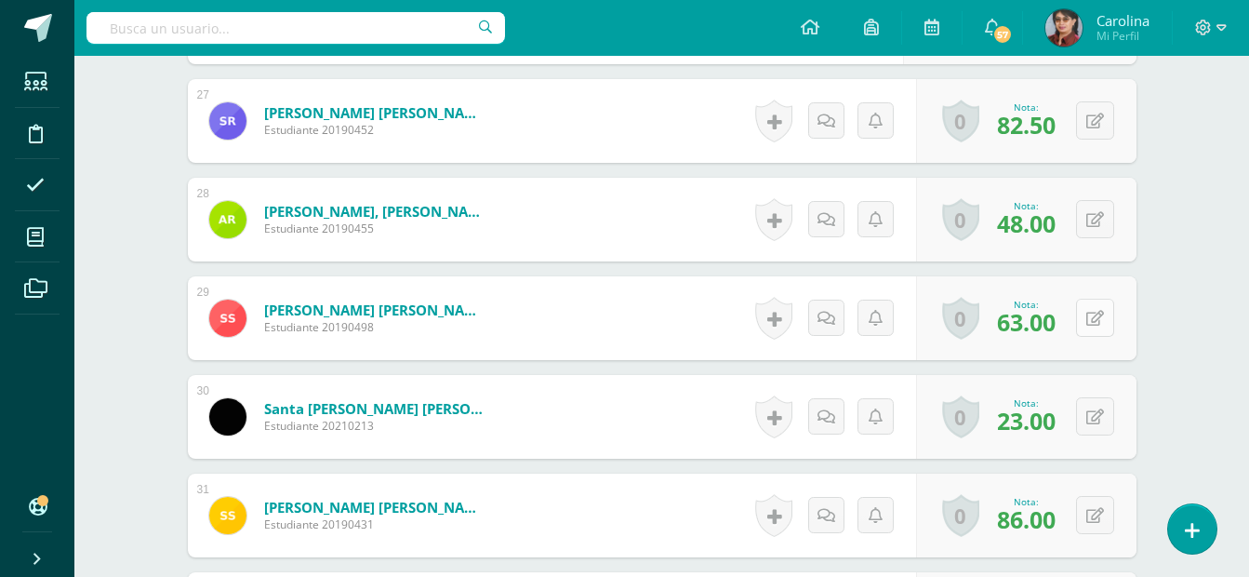
click at [1102, 316] on icon at bounding box center [1096, 319] width 18 height 16
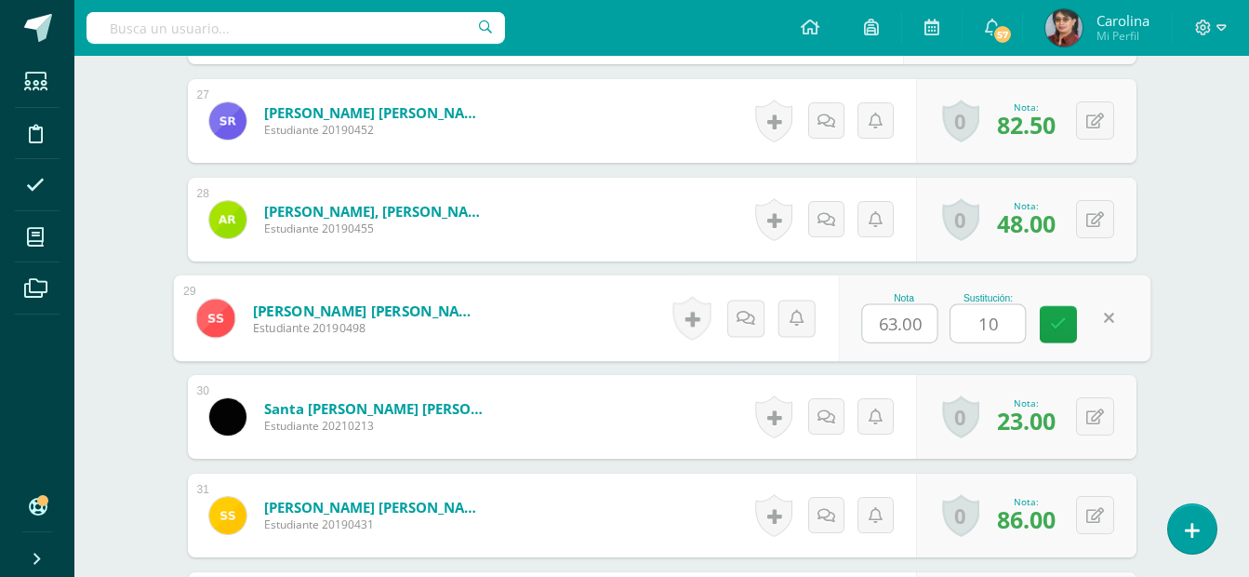
type input "100"
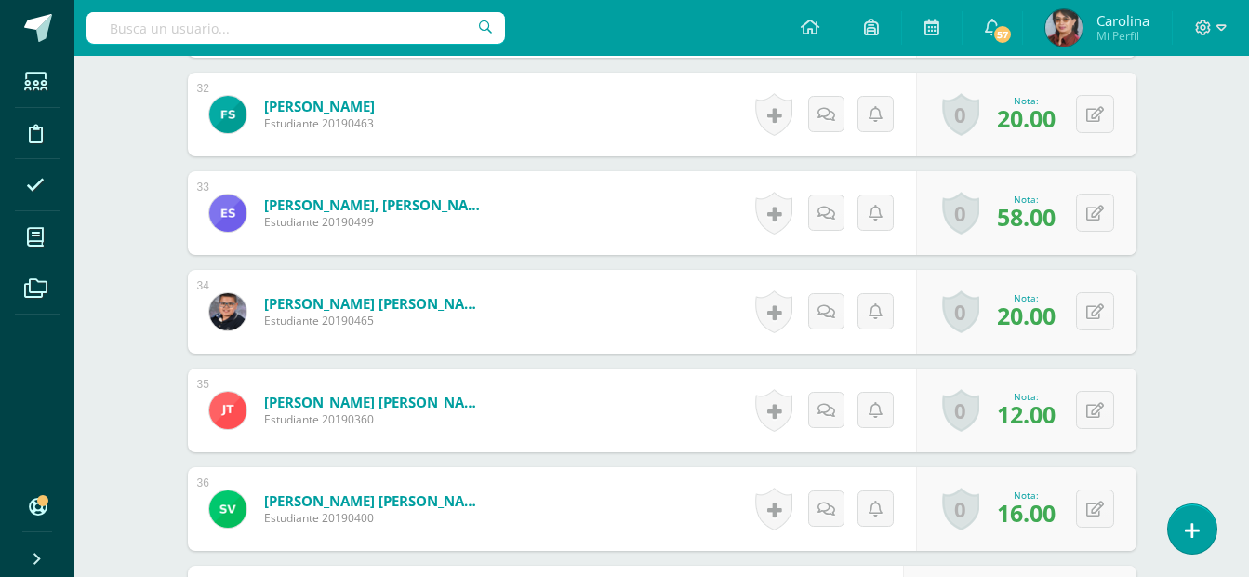
scroll to position [3726, 0]
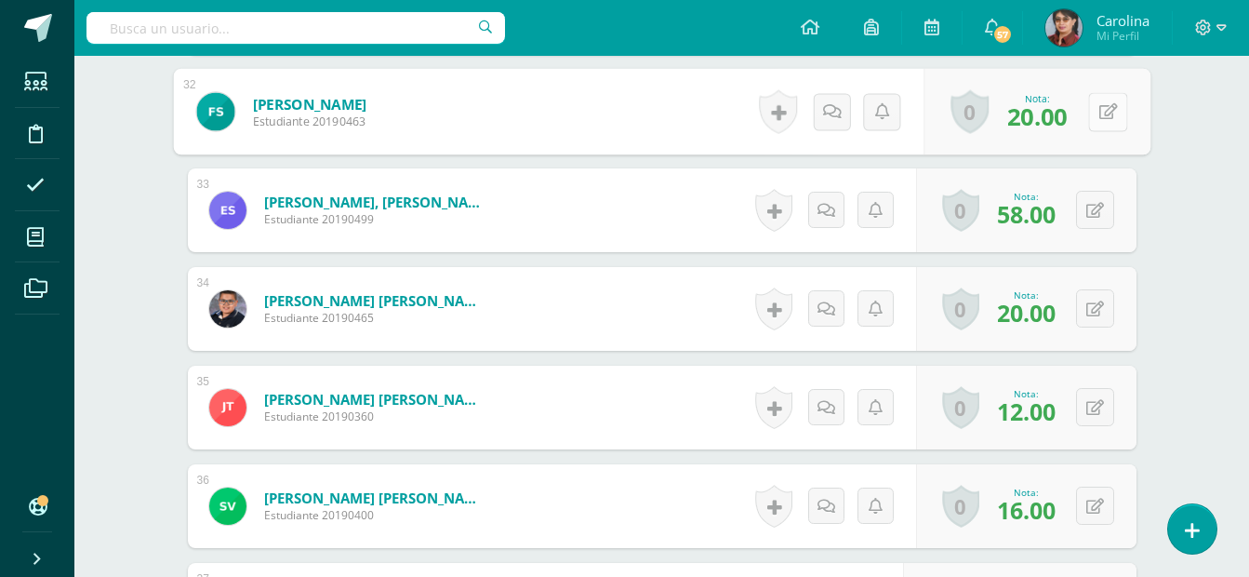
click at [1095, 113] on button at bounding box center [1107, 111] width 39 height 39
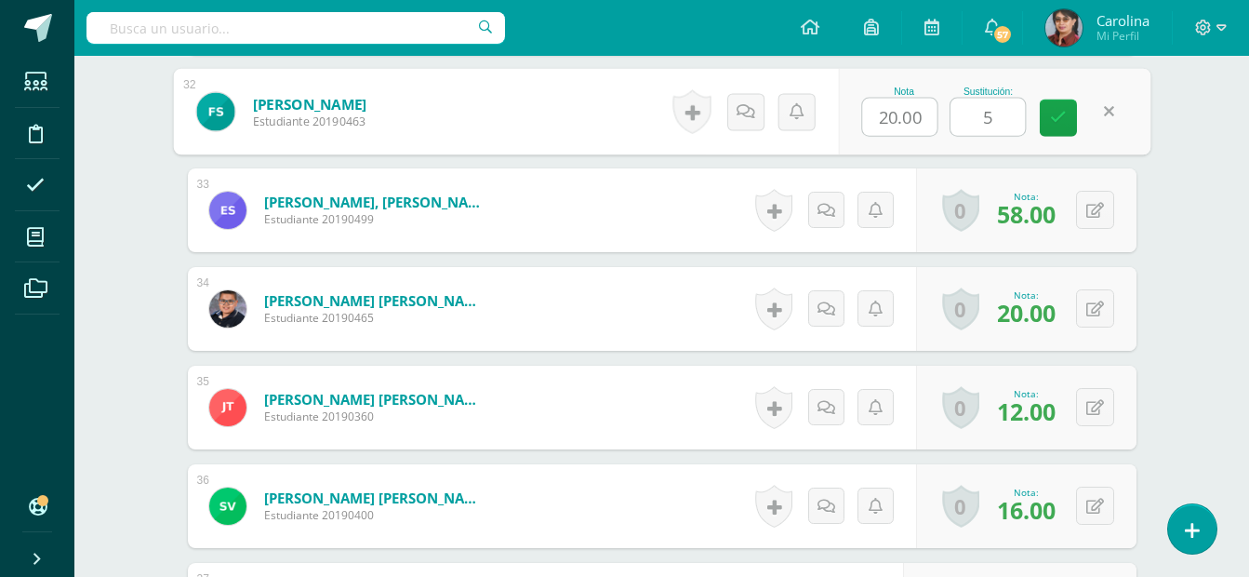
type input "55"
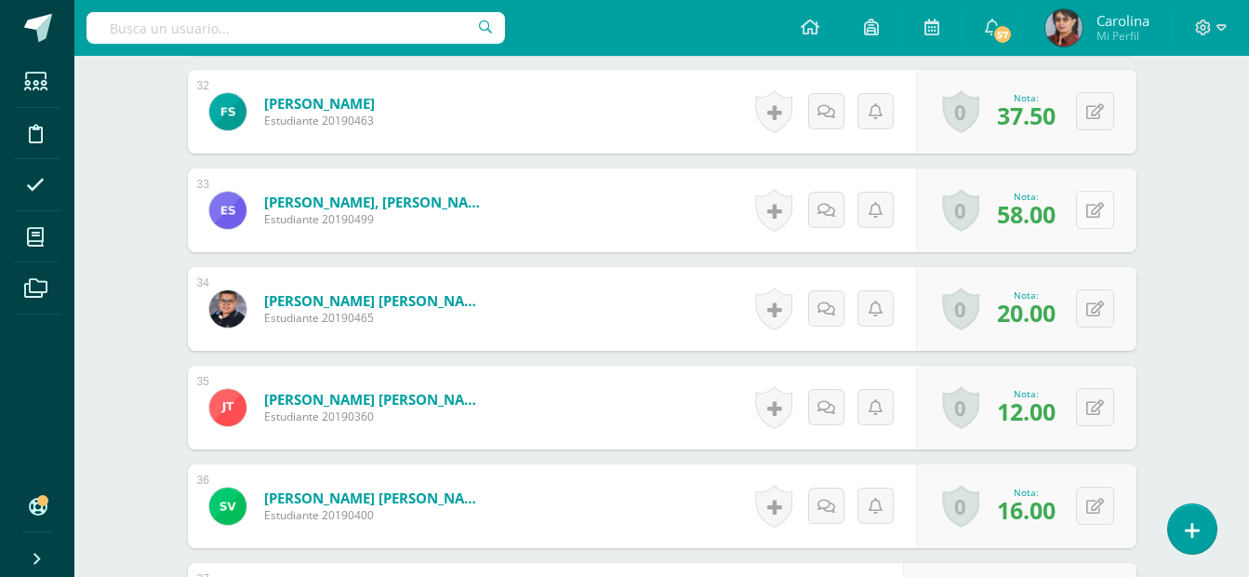
click at [1091, 207] on button at bounding box center [1095, 210] width 38 height 38
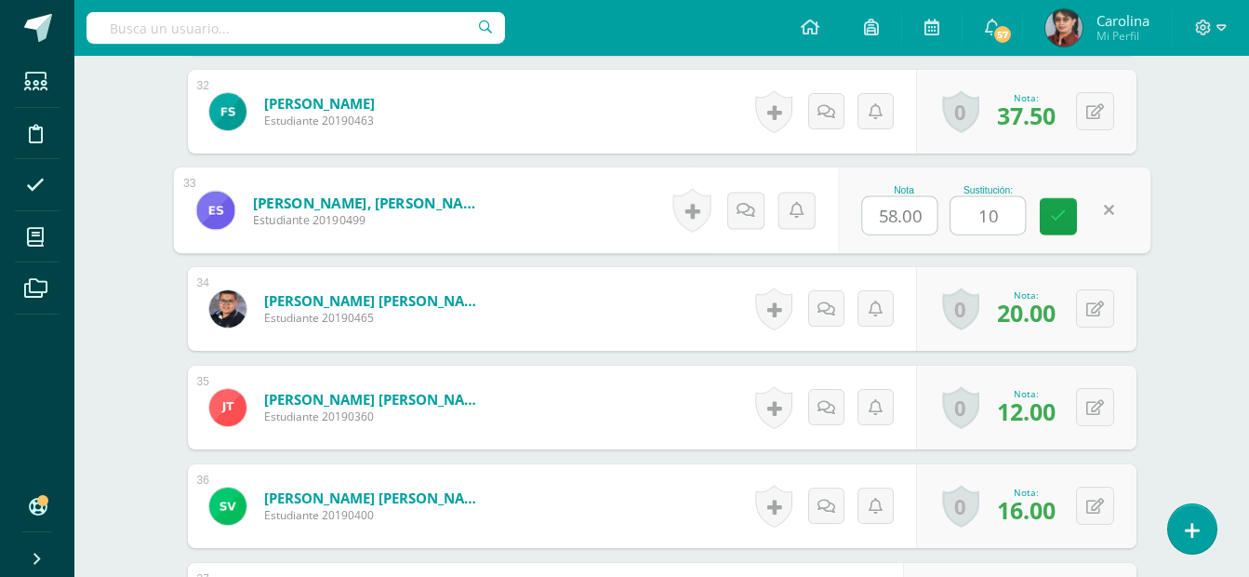
type input "100"
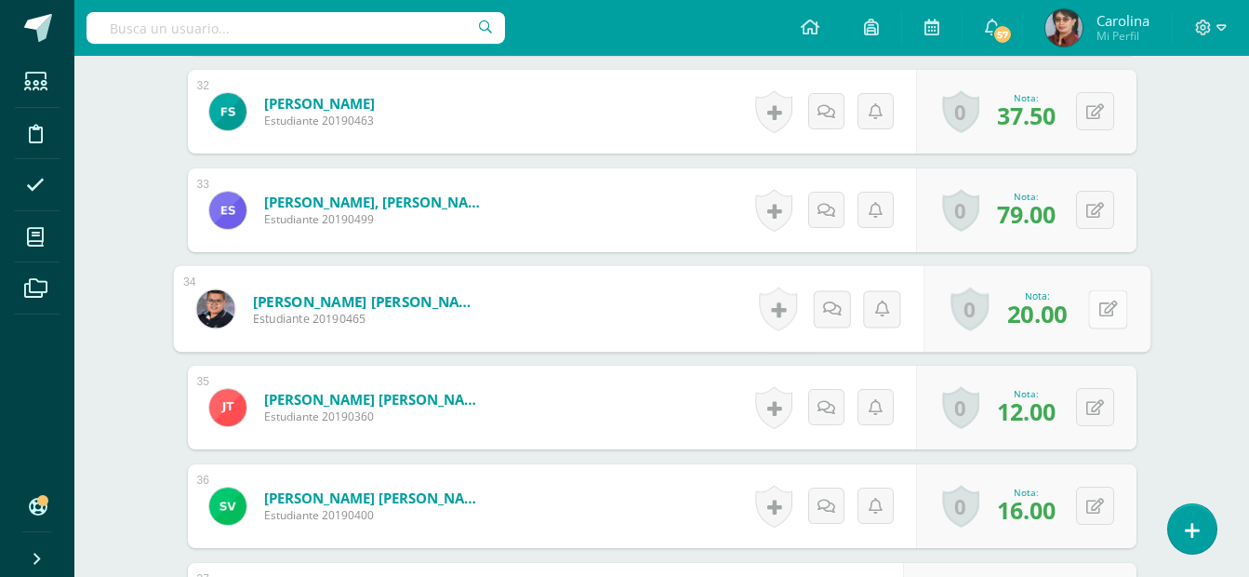
click at [1099, 303] on icon at bounding box center [1108, 308] width 19 height 16
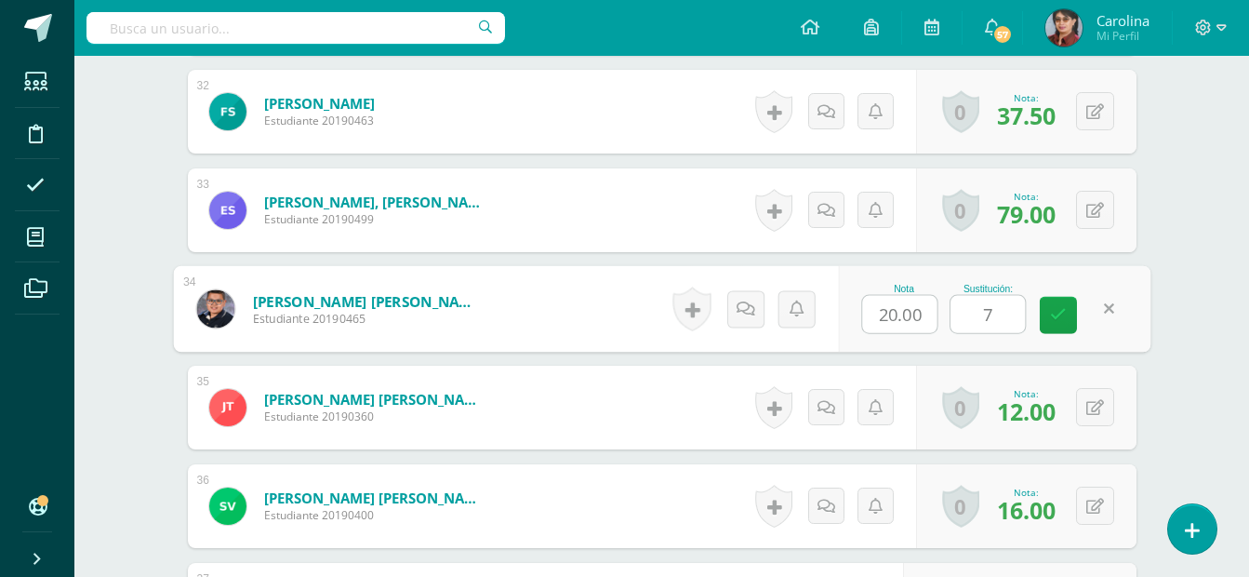
type input "76"
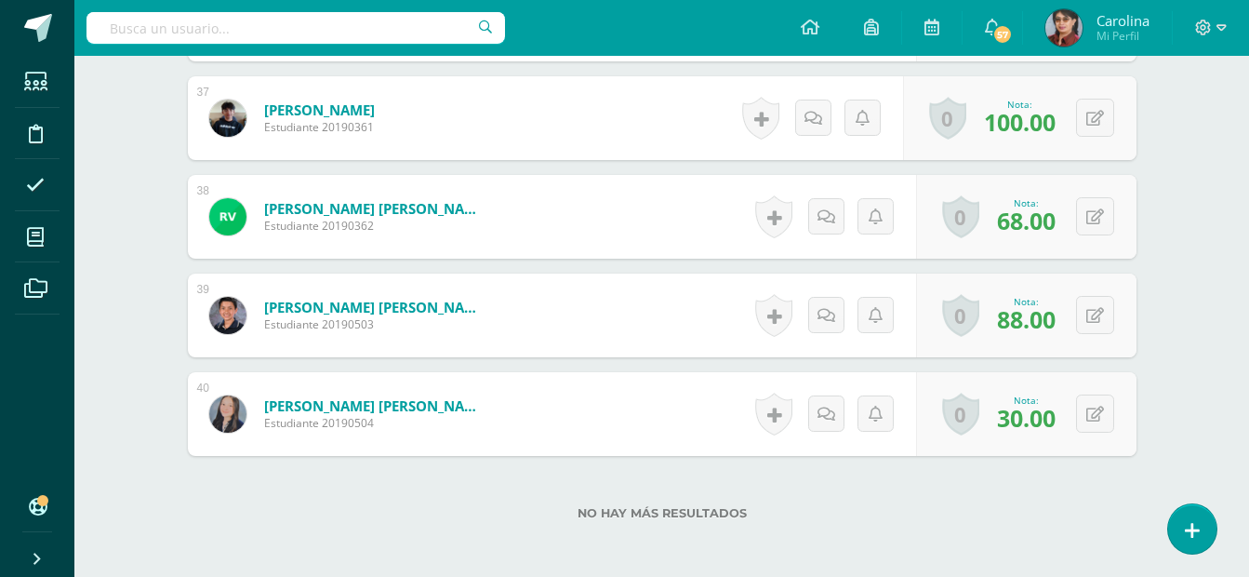
scroll to position [4222, 0]
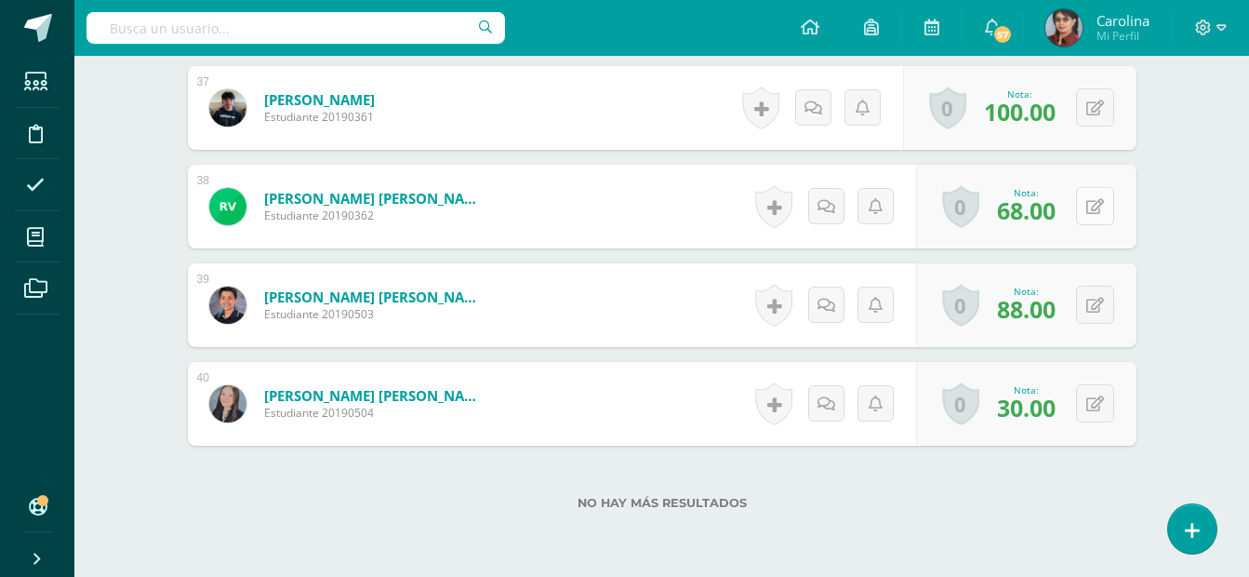
click at [1100, 196] on button at bounding box center [1095, 206] width 38 height 38
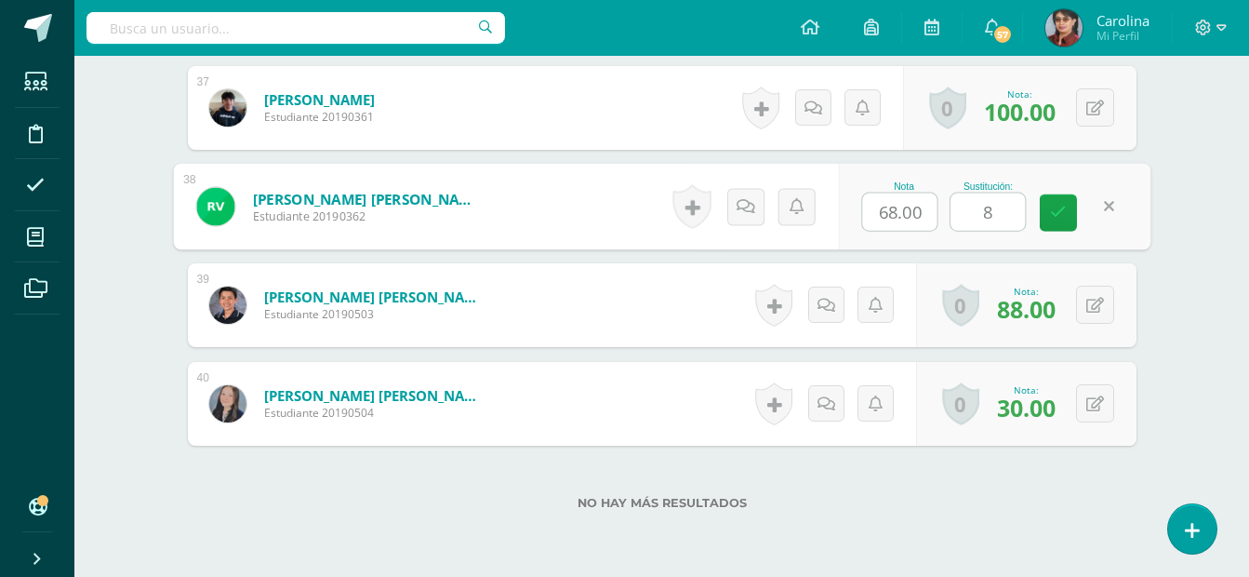
type input "85"
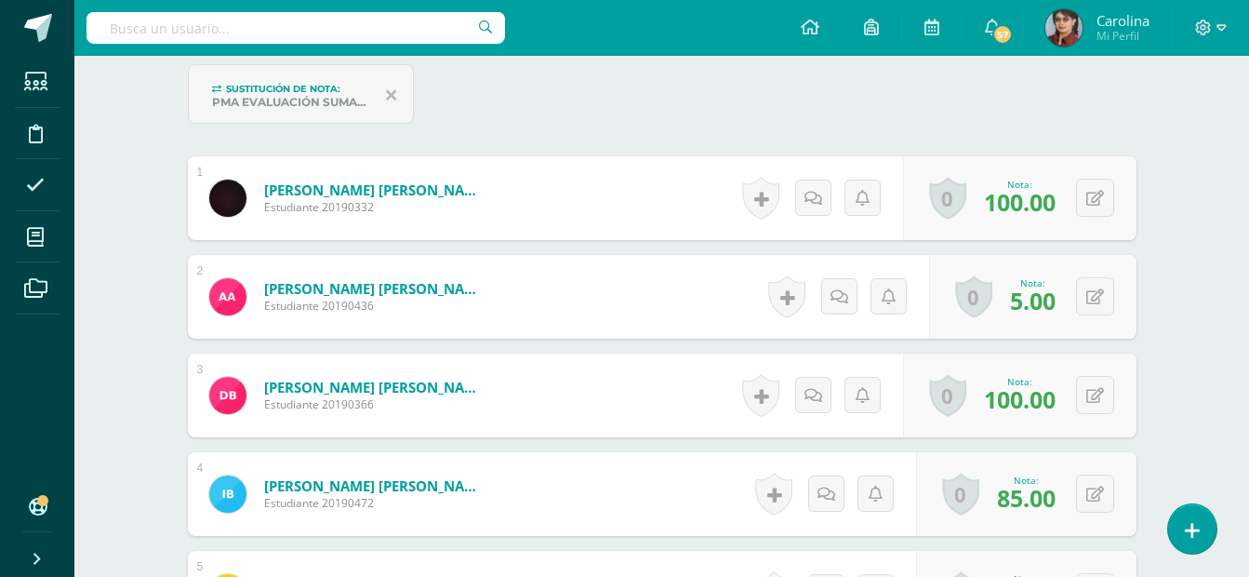
scroll to position [0, 0]
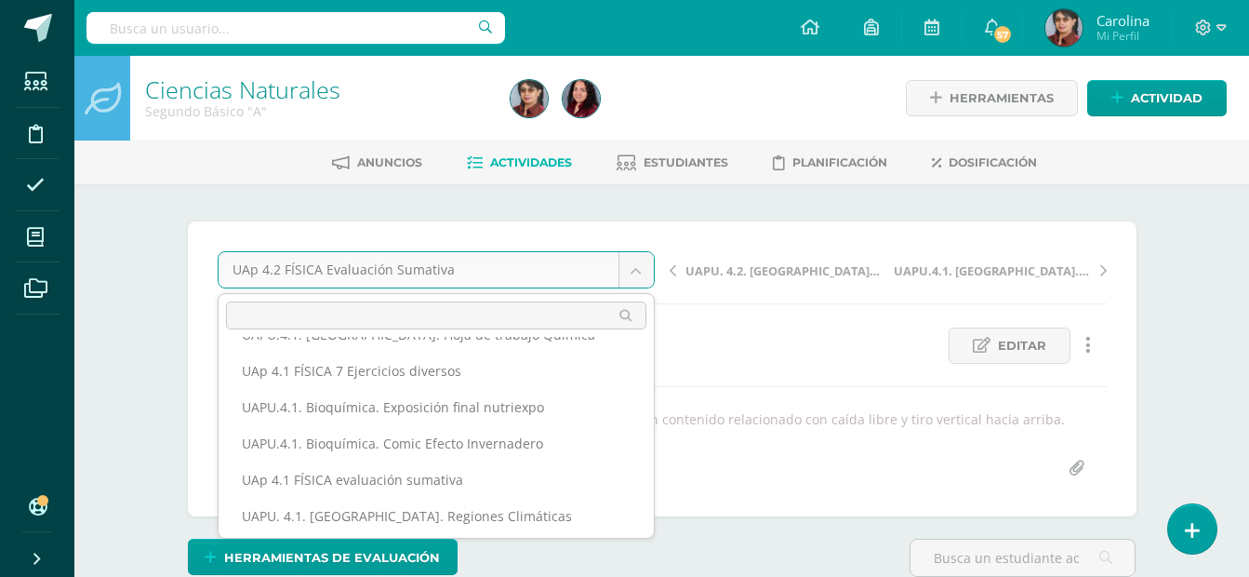
scroll to position [177, 0]
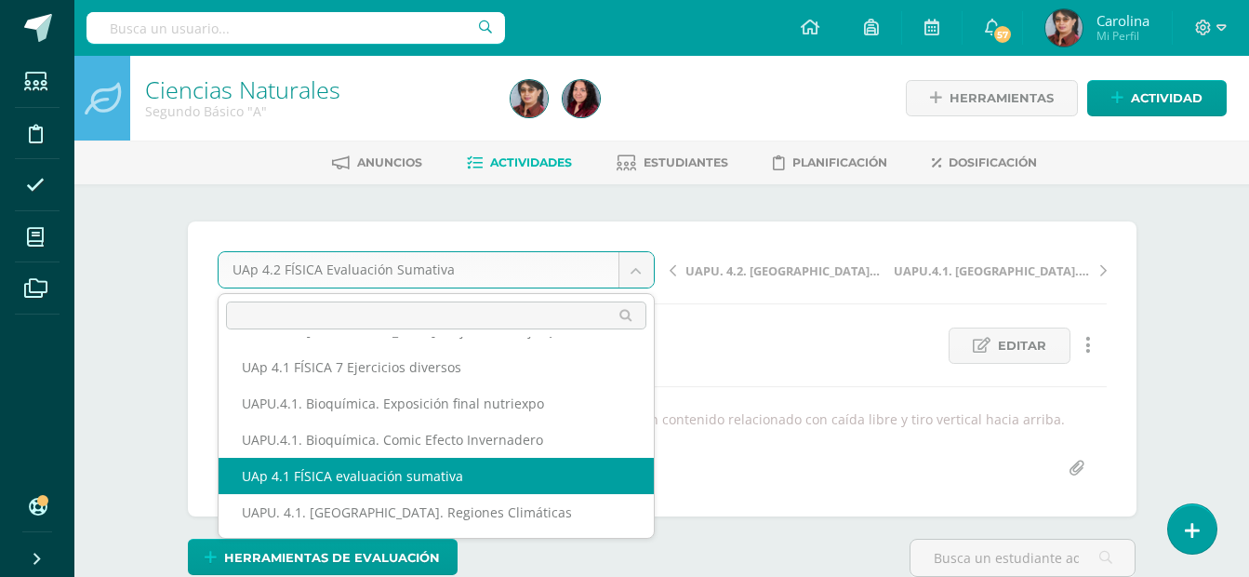
select select "/dashboard/teacher/grade-activity/226007/"
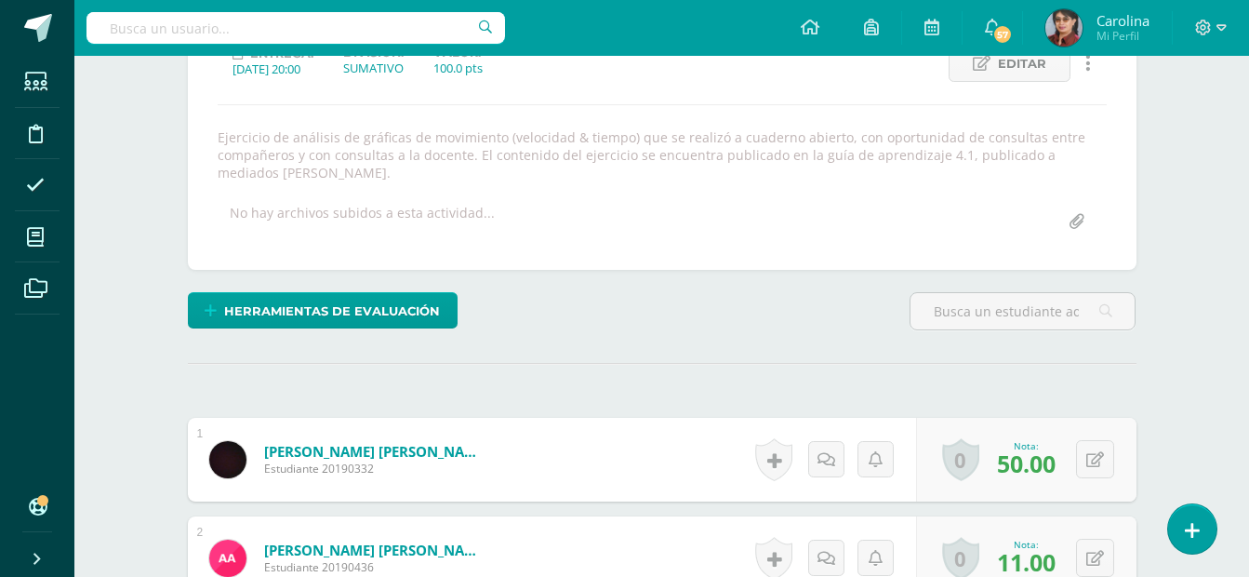
scroll to position [283, 0]
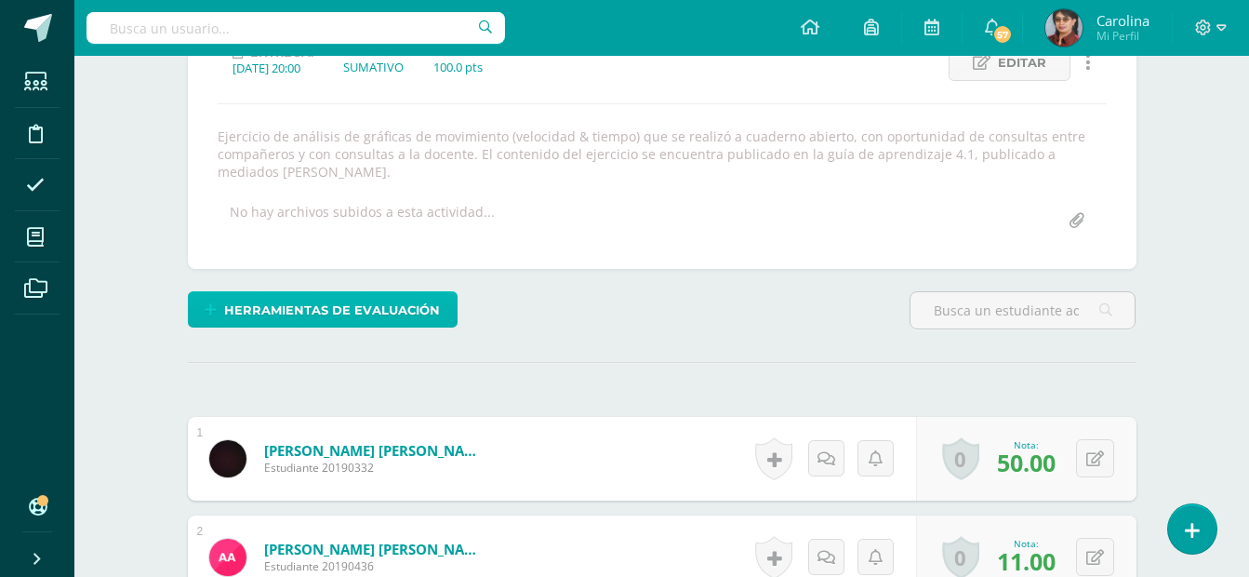
click at [327, 304] on span "Herramientas de evaluación" at bounding box center [332, 310] width 216 height 34
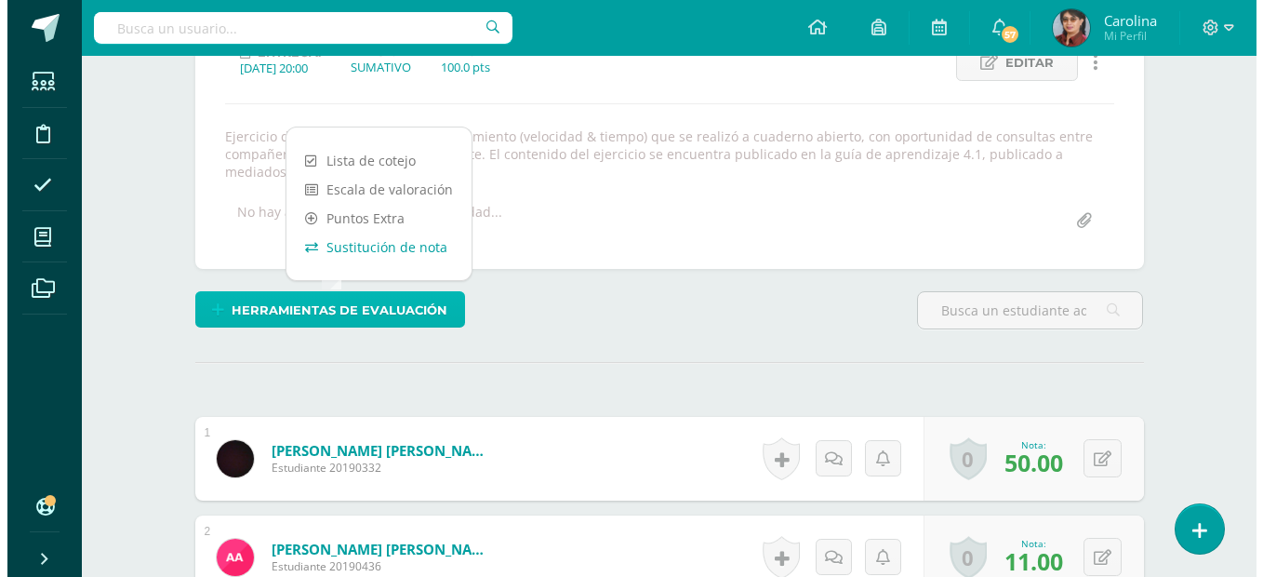
scroll to position [284, 0]
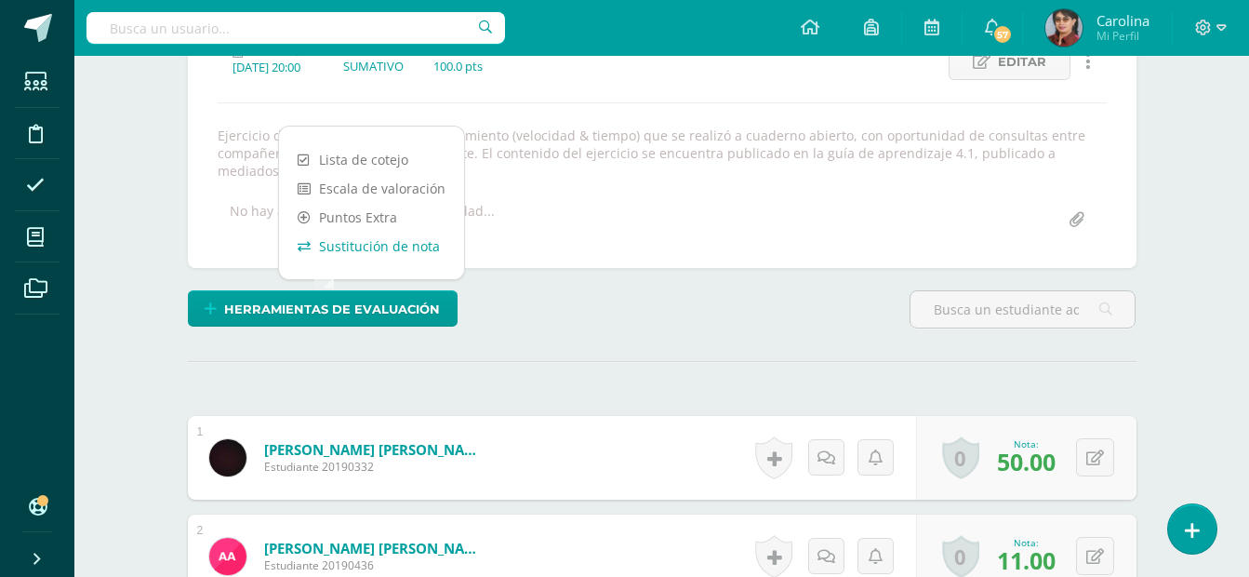
click at [378, 249] on link "Sustitución de nota" at bounding box center [371, 246] width 185 height 29
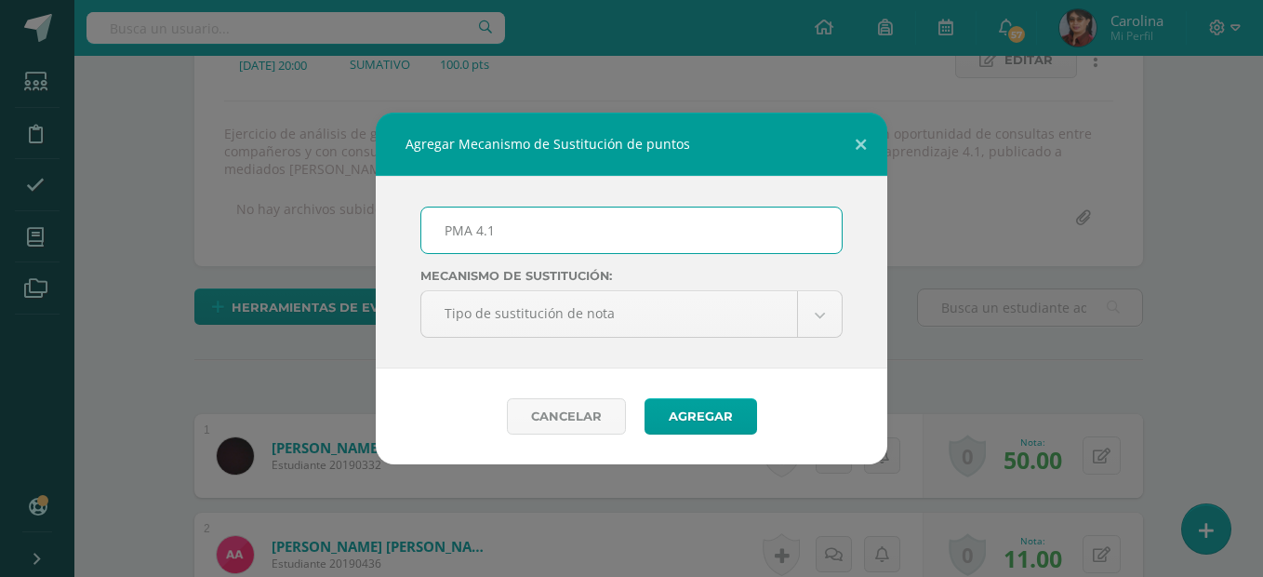
scroll to position [287, 0]
type input "PMA Evaluación Sumativa 4.1"
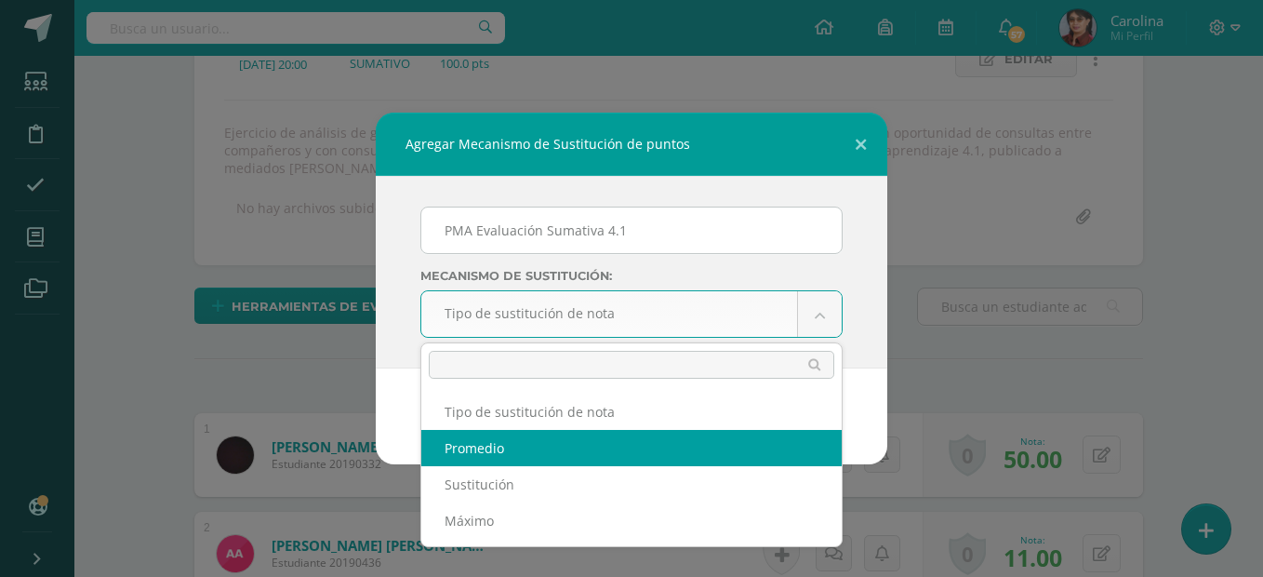
select select "average"
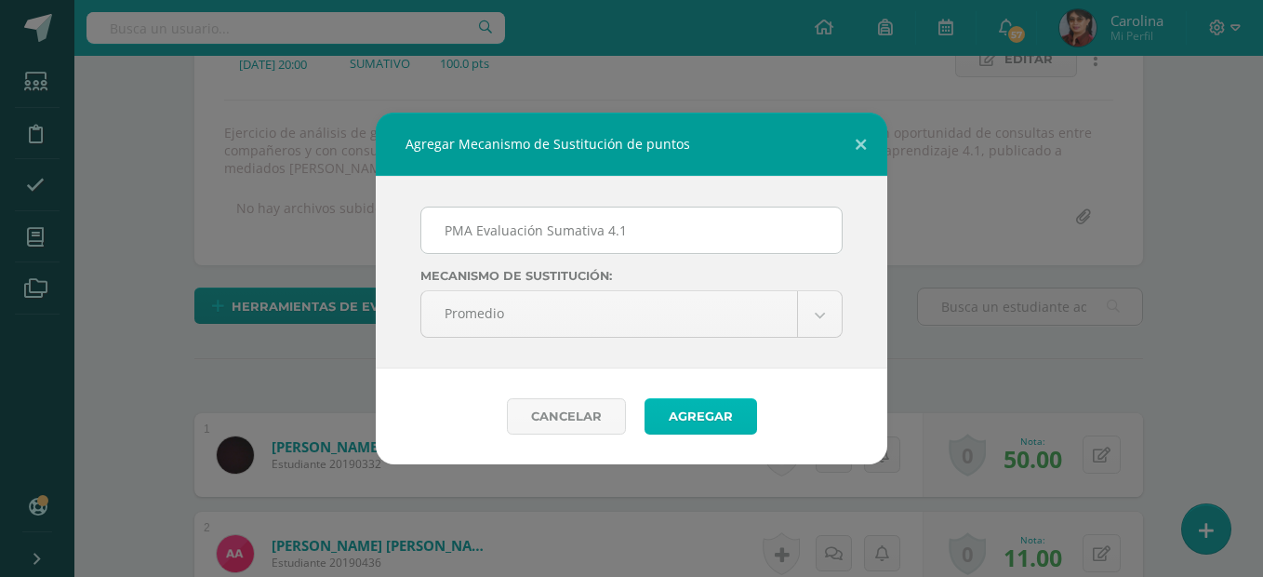
click at [719, 412] on button "Agregar" at bounding box center [701, 416] width 113 height 36
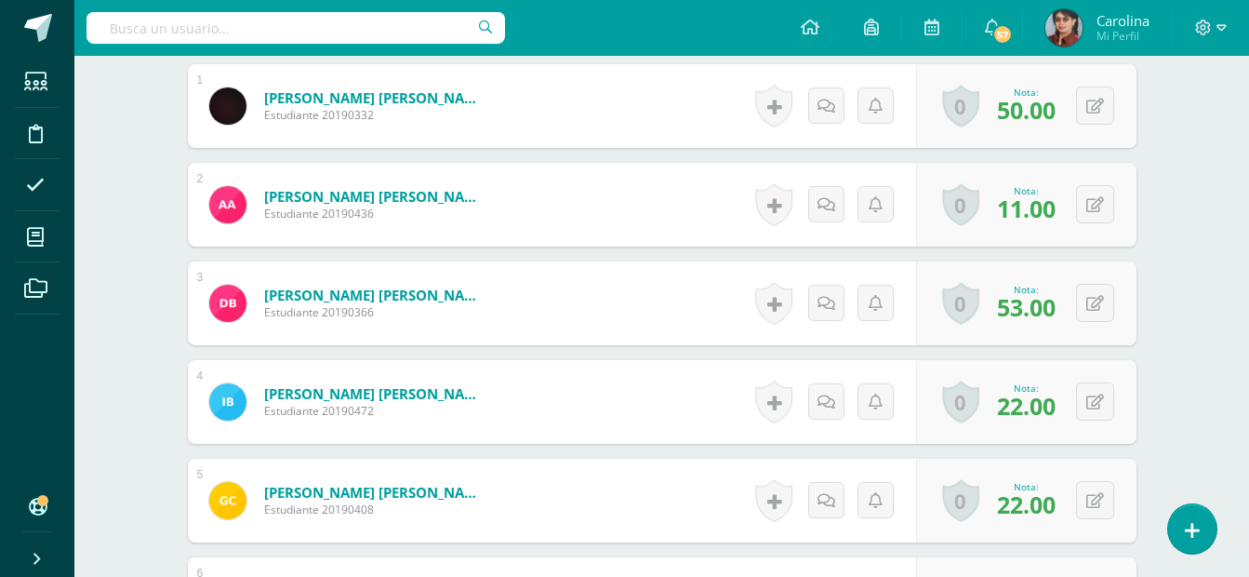
scroll to position [711, 0]
click at [1095, 113] on icon at bounding box center [1096, 106] width 18 height 16
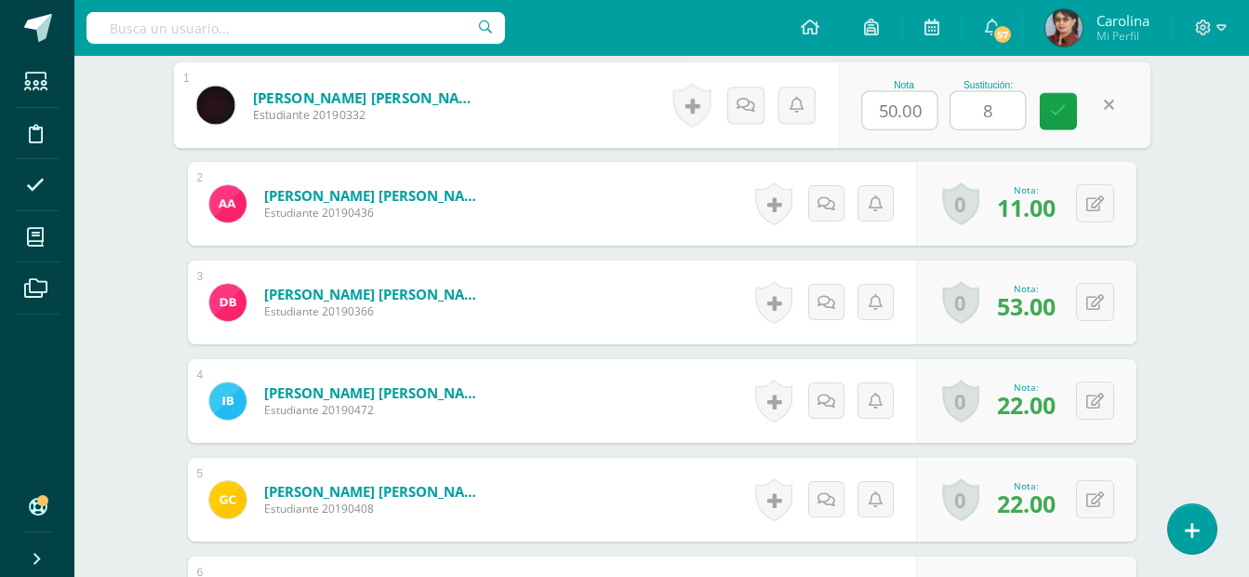
type input "85"
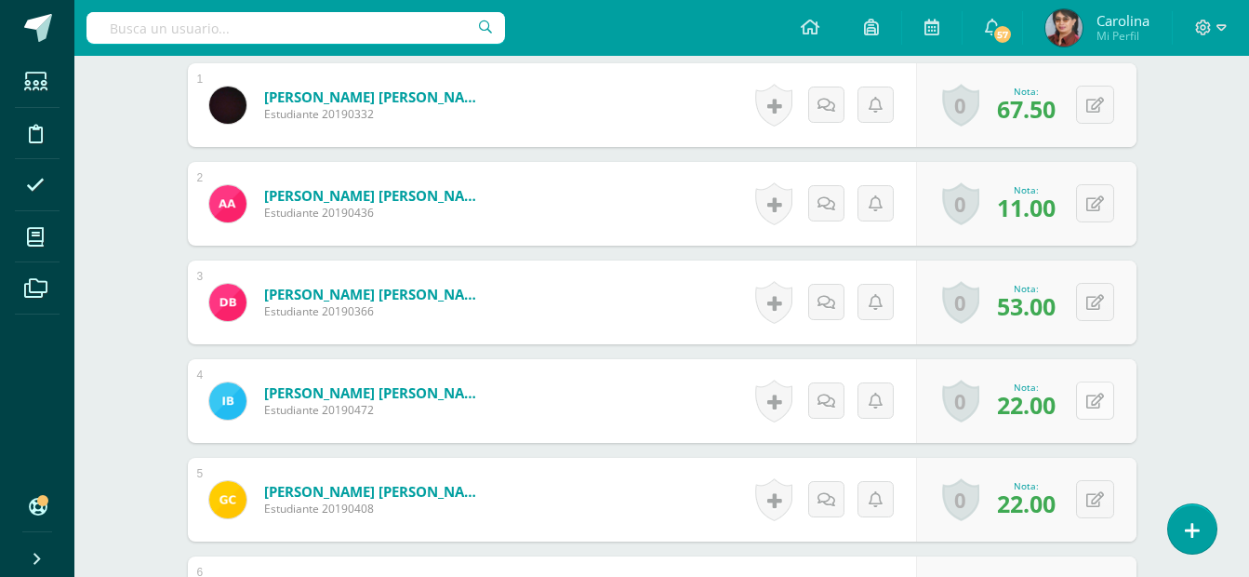
click at [1092, 395] on icon at bounding box center [1096, 401] width 18 height 16
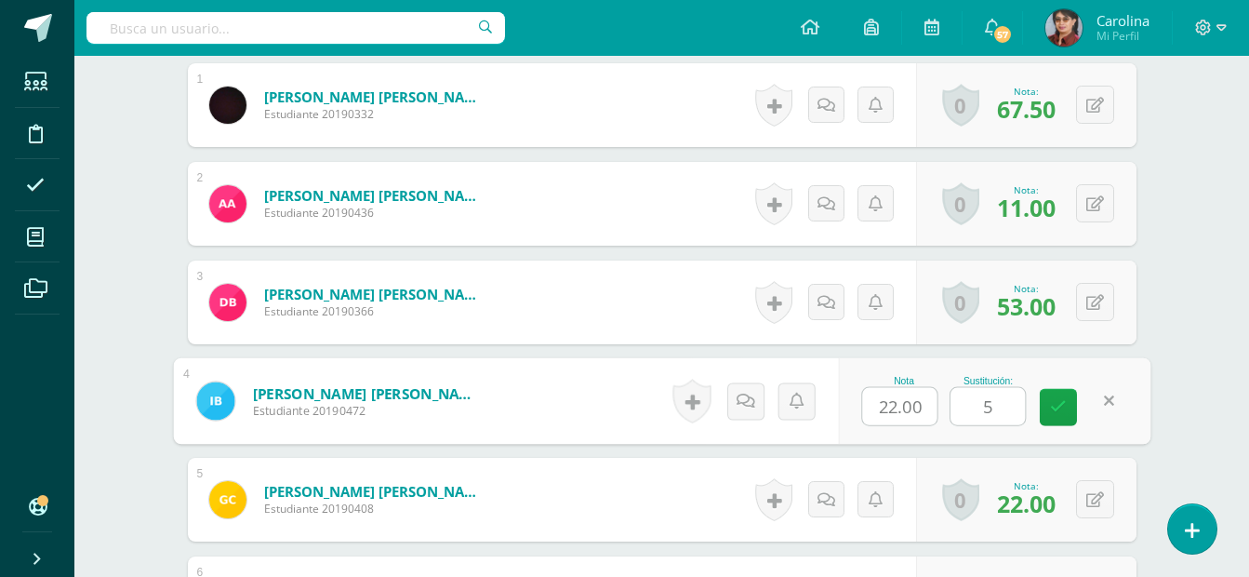
type input "55"
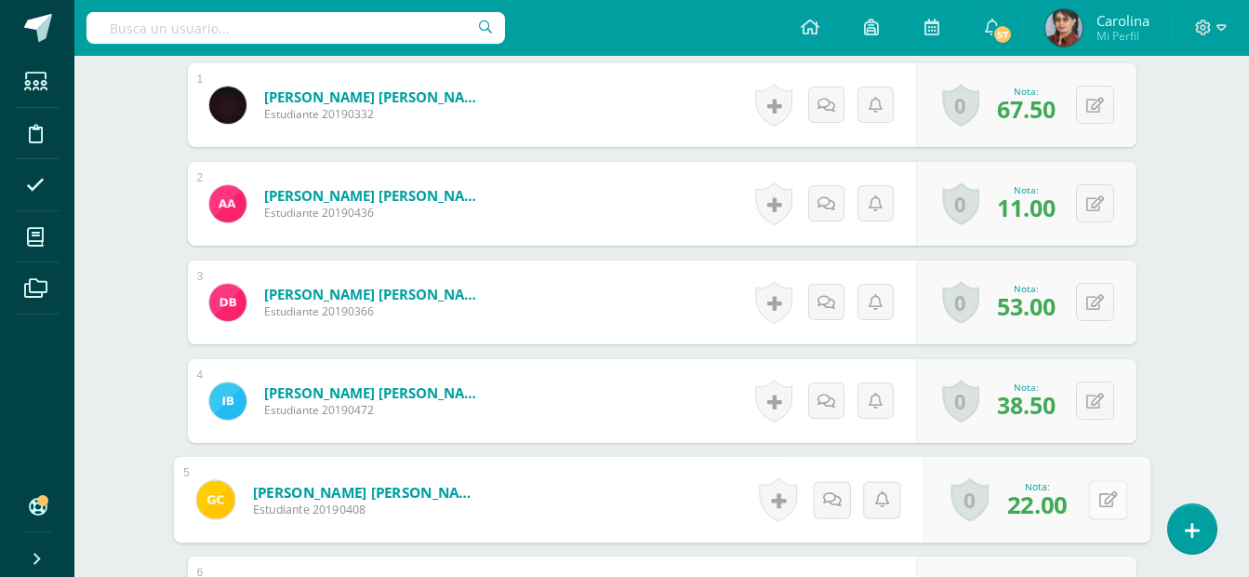
click at [1099, 506] on icon at bounding box center [1108, 499] width 19 height 16
type input "40"
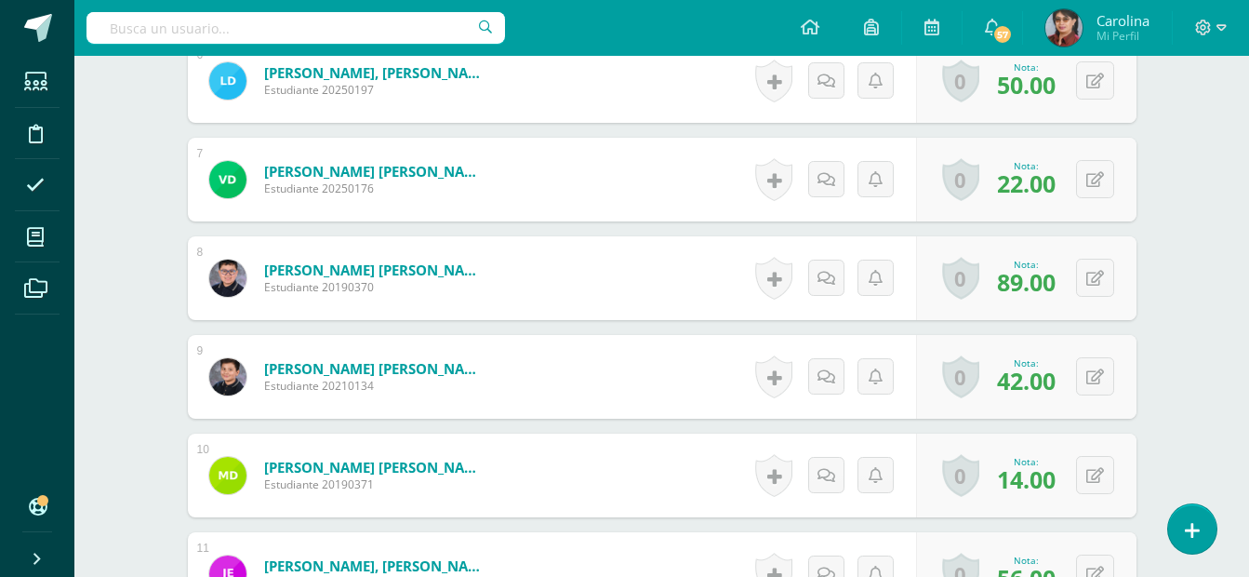
scroll to position [1238, 0]
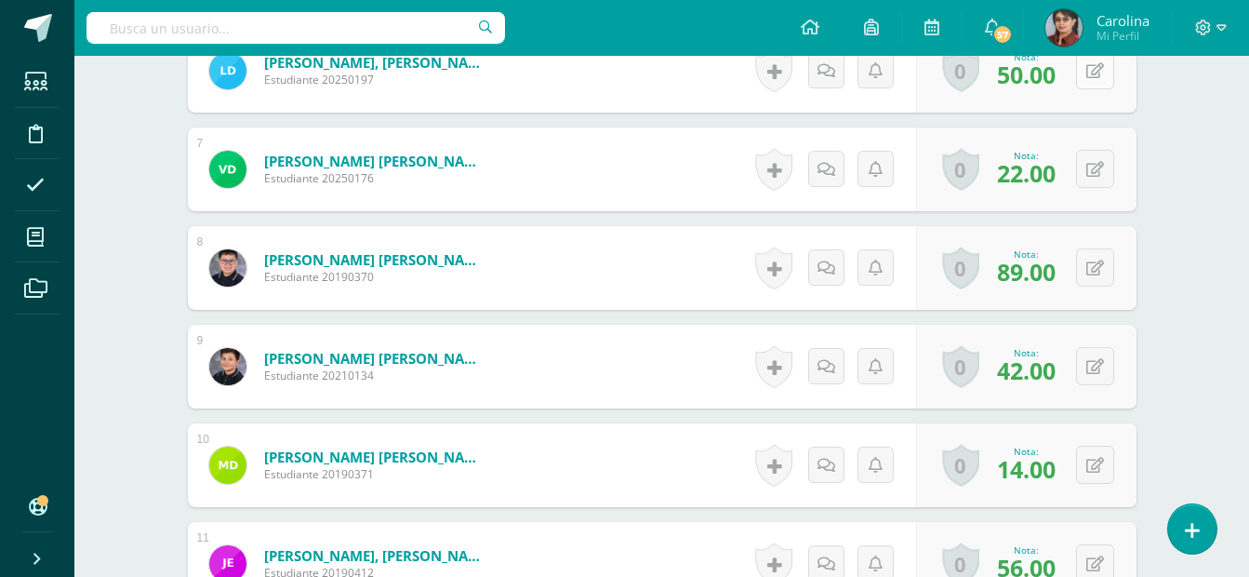
click at [1094, 74] on icon at bounding box center [1096, 71] width 18 height 16
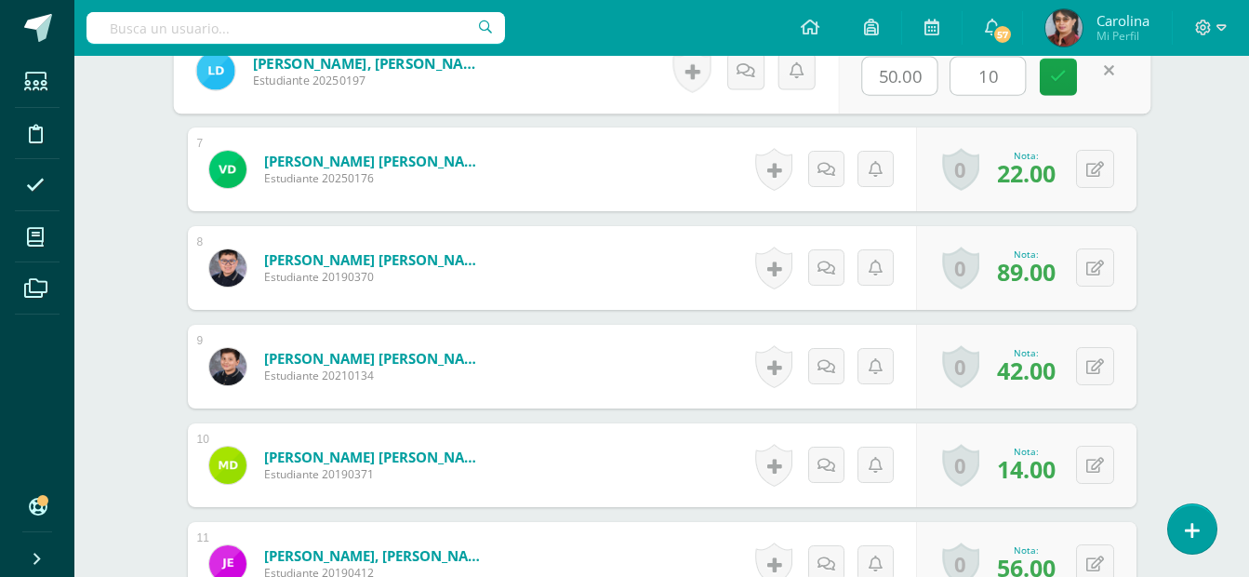
type input "100"
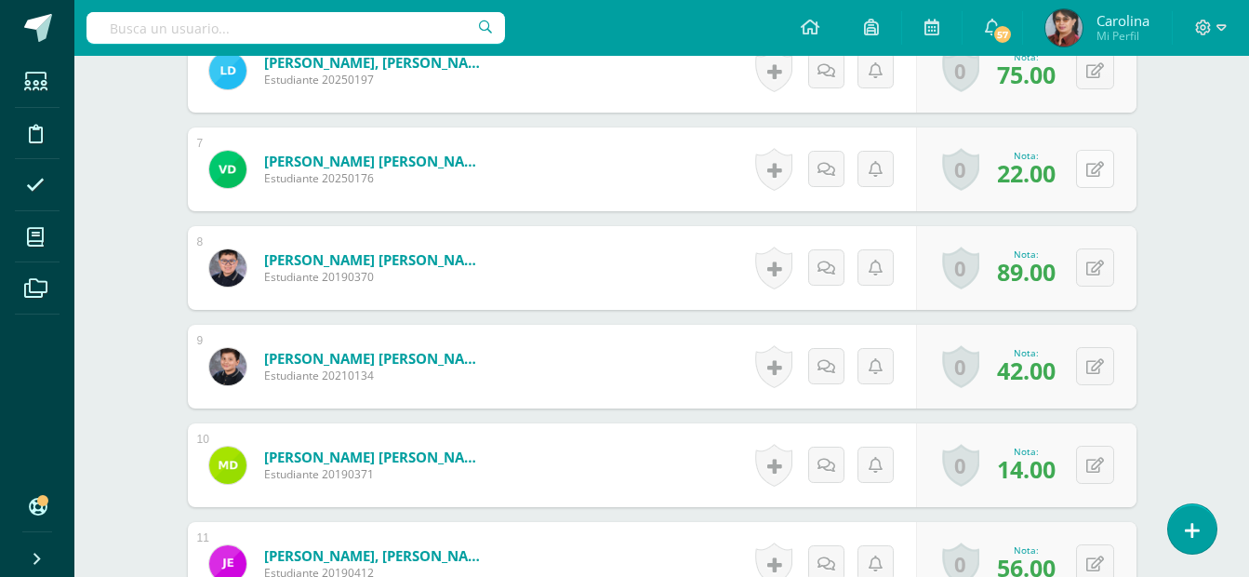
click at [1101, 175] on icon at bounding box center [1096, 170] width 18 height 16
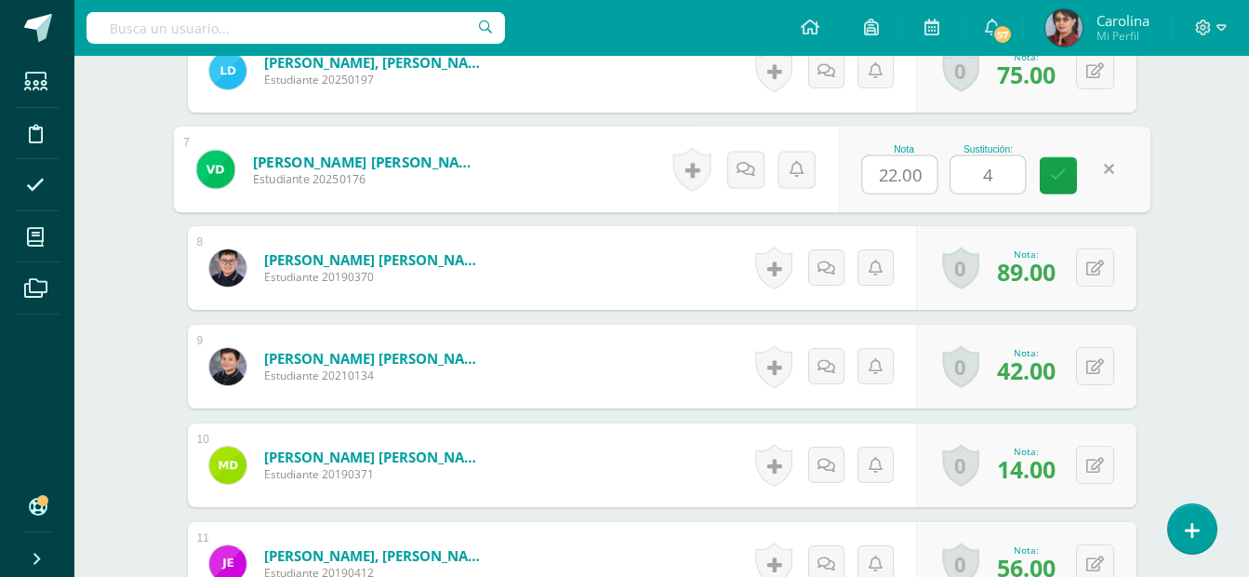
type input "40"
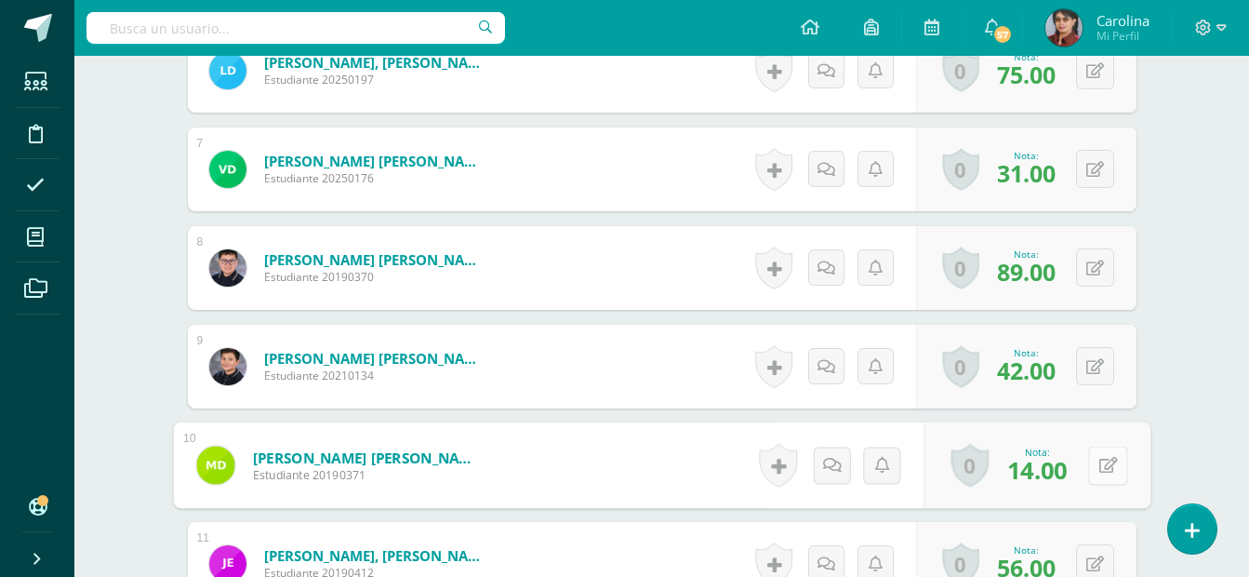
click at [1089, 471] on button at bounding box center [1107, 465] width 39 height 39
type input "70"
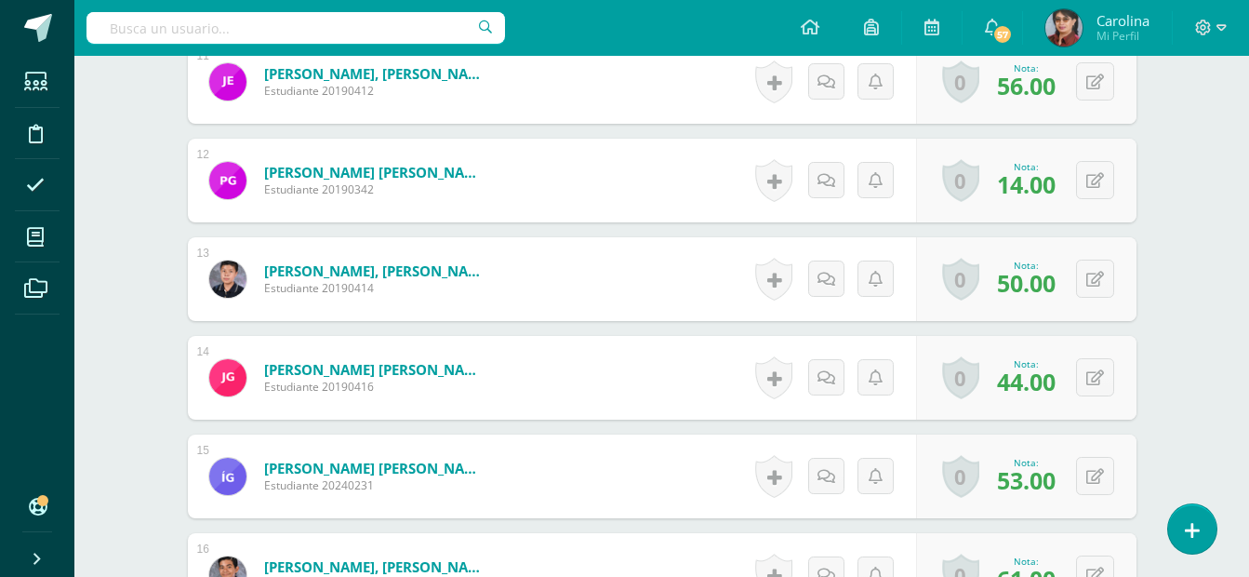
scroll to position [1709, 0]
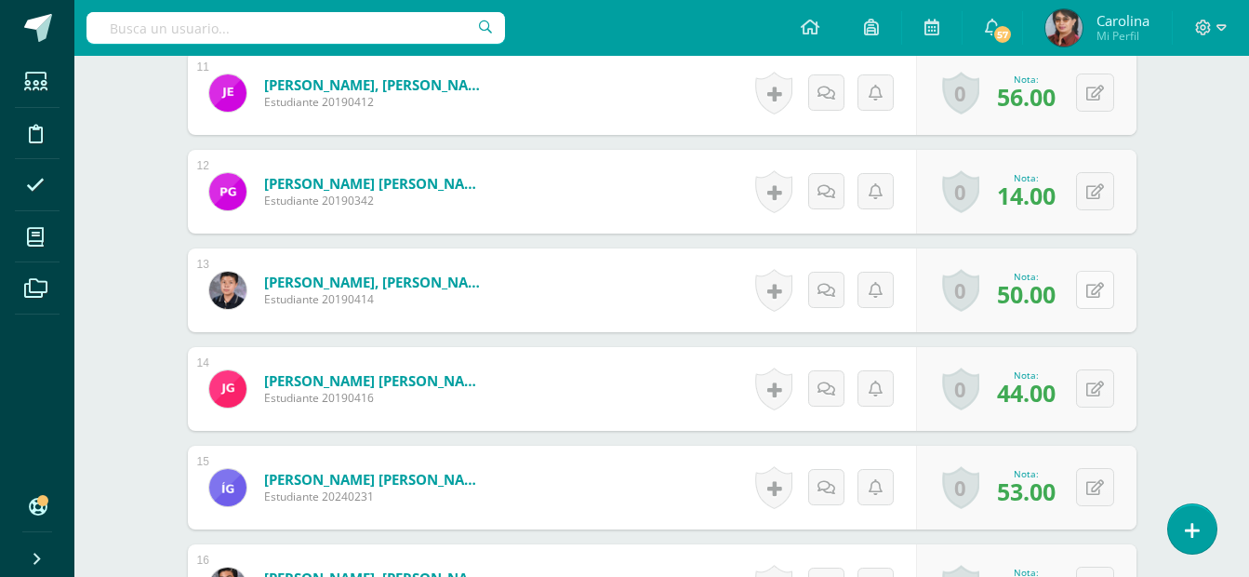
click at [1097, 287] on icon at bounding box center [1096, 291] width 18 height 16
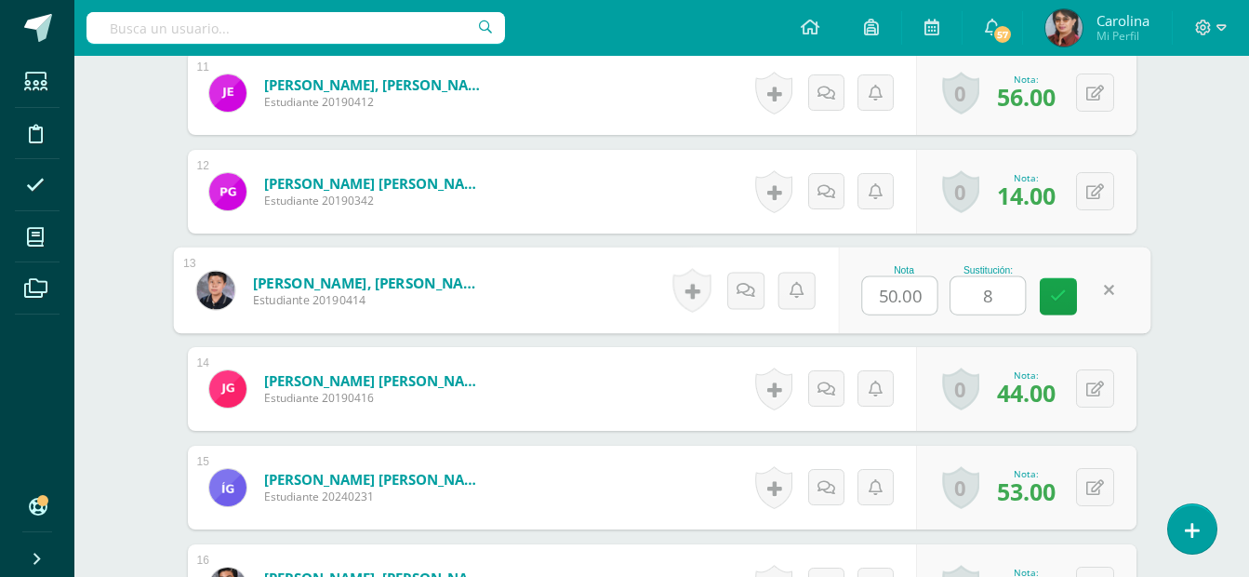
type input "85"
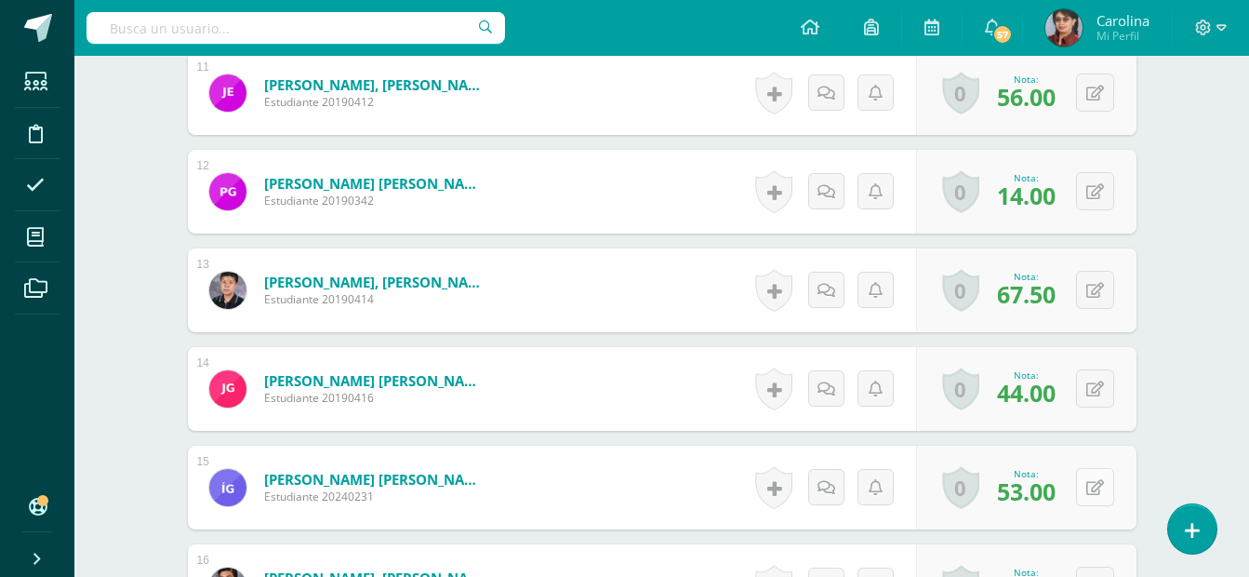
click at [1090, 494] on button at bounding box center [1095, 487] width 38 height 38
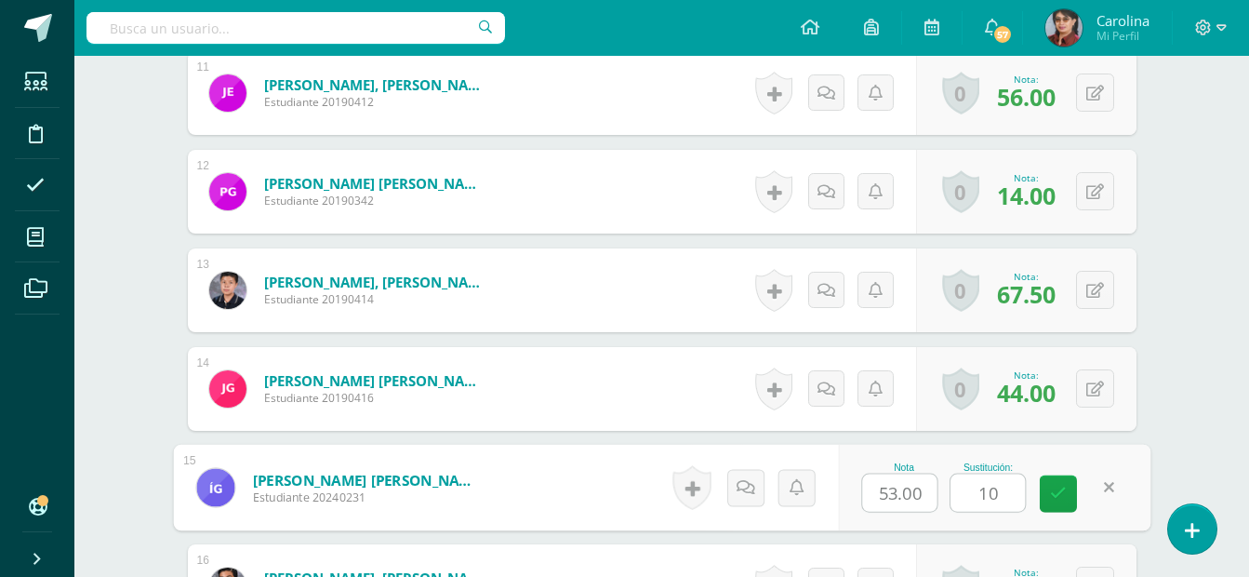
type input "100"
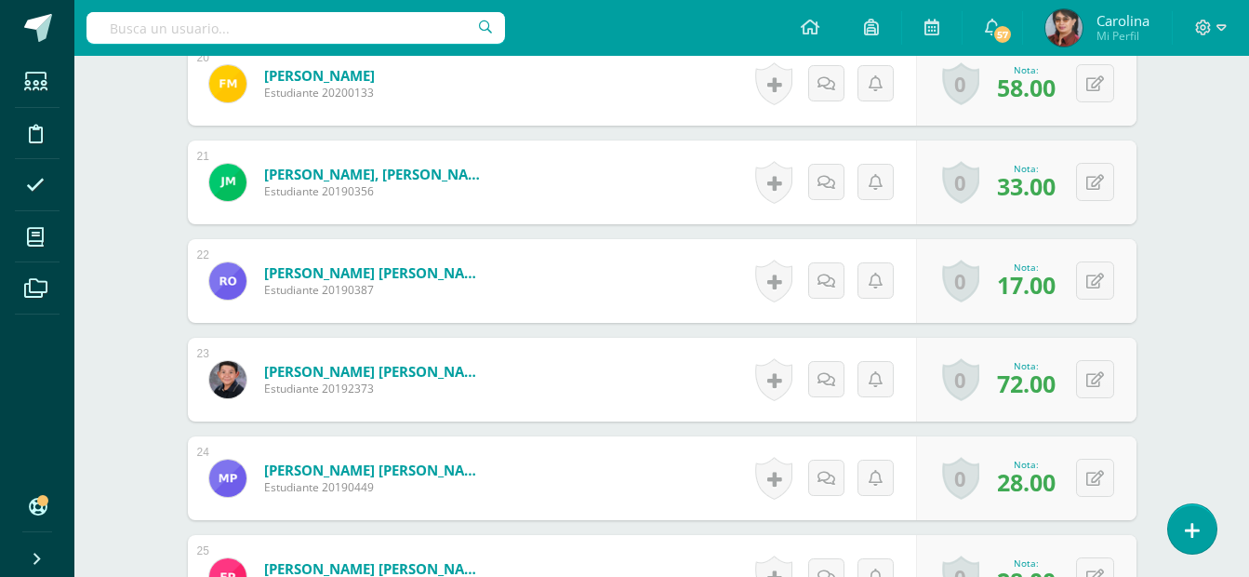
scroll to position [2608, 0]
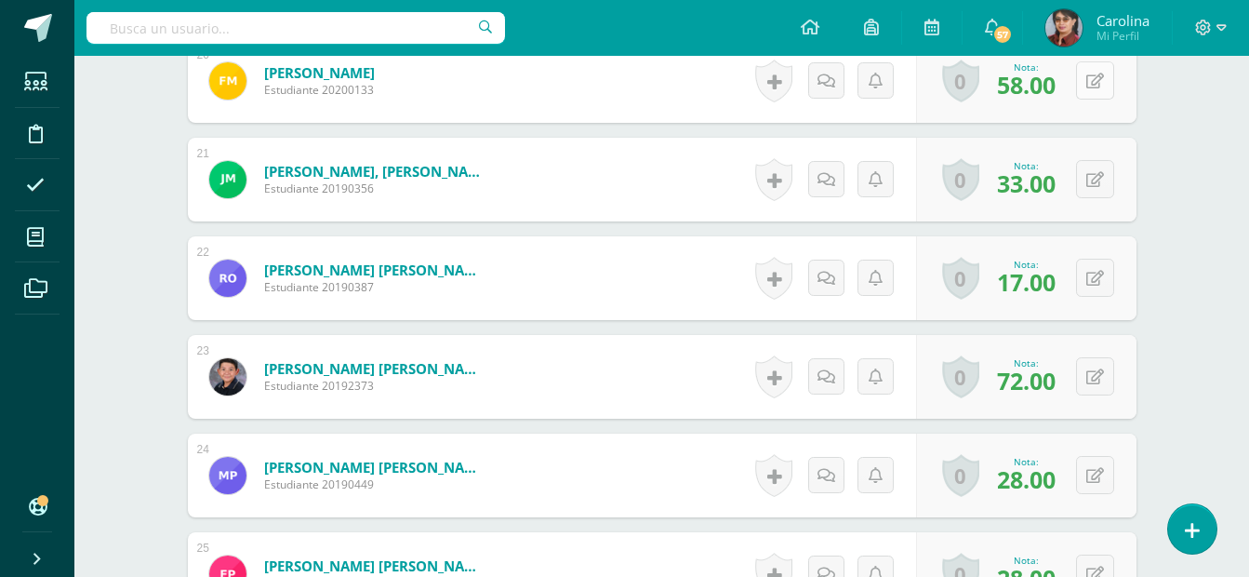
click at [1089, 80] on button at bounding box center [1095, 80] width 38 height 38
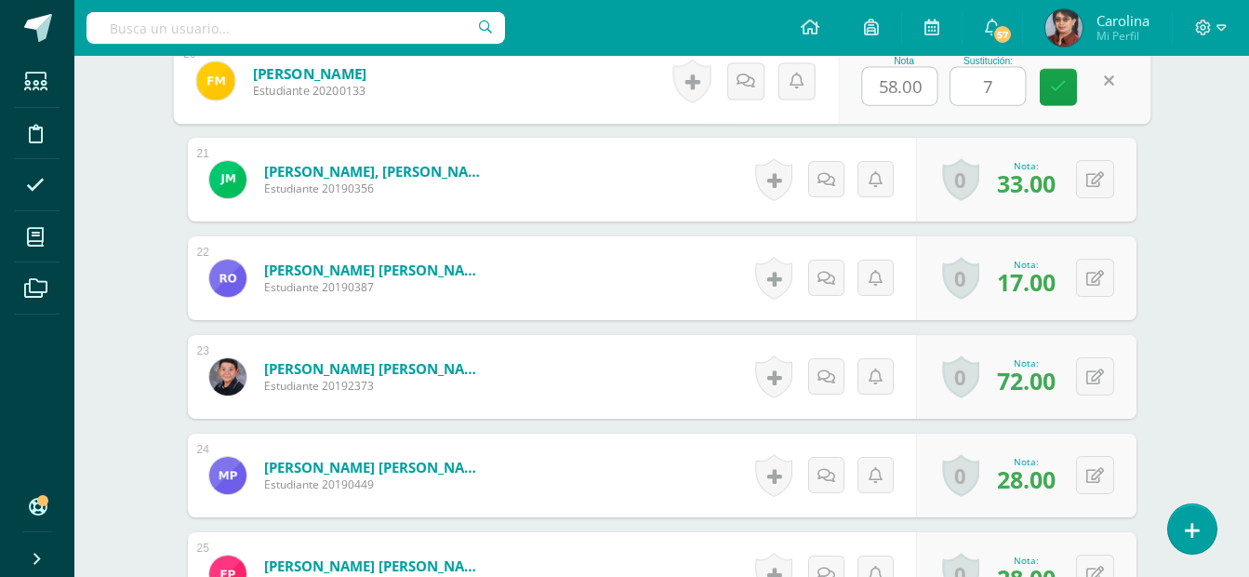
type input "70"
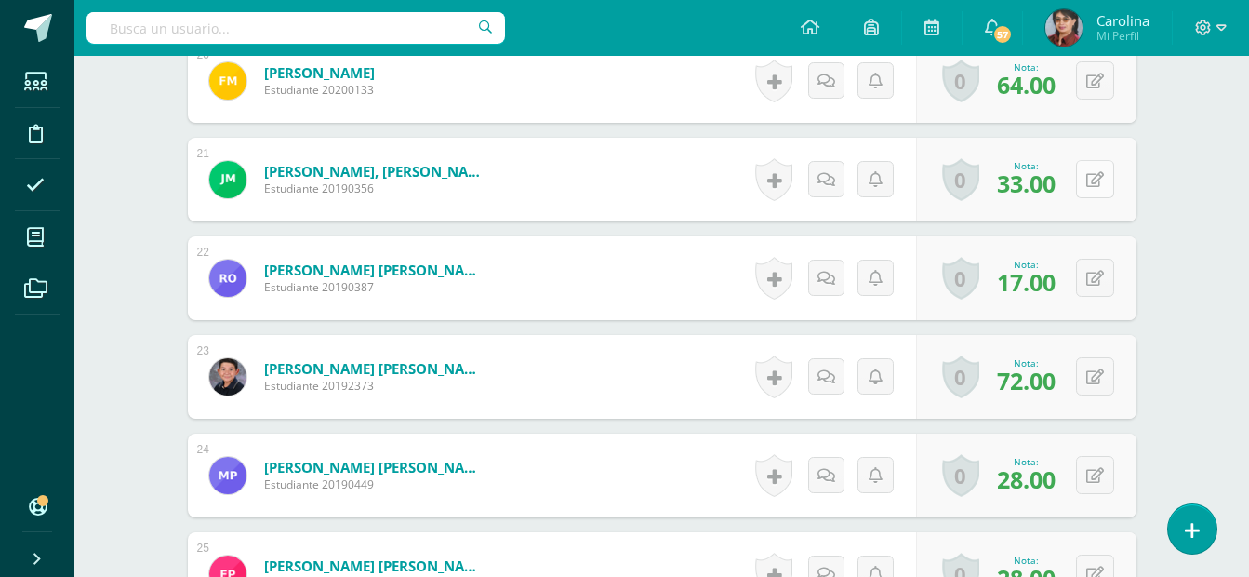
click at [1097, 184] on icon at bounding box center [1096, 180] width 18 height 16
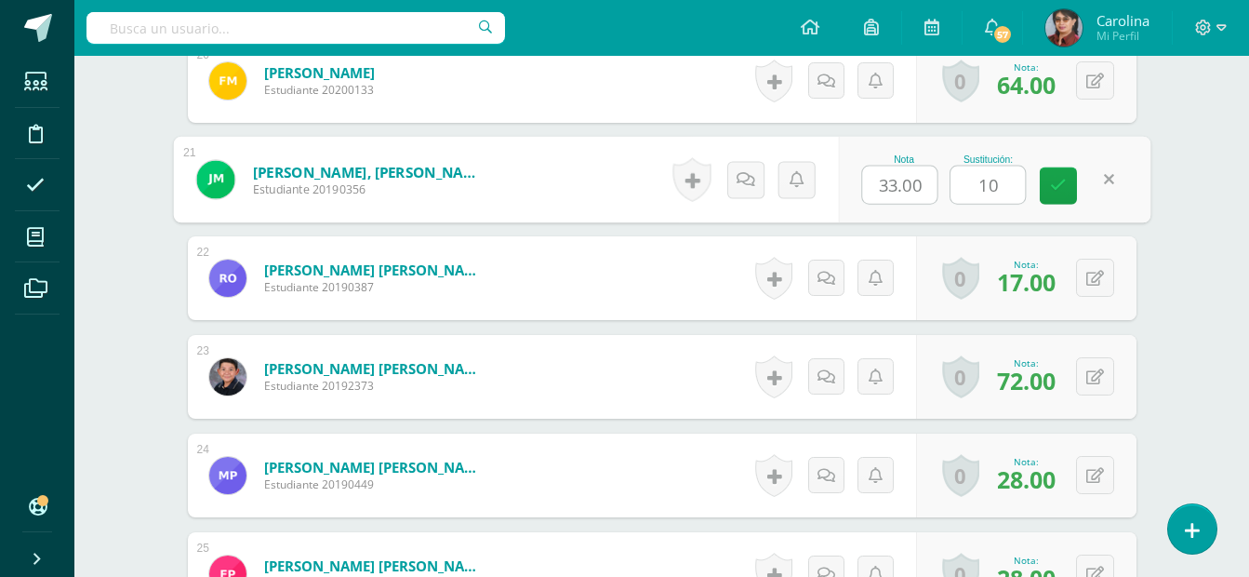
type input "100"
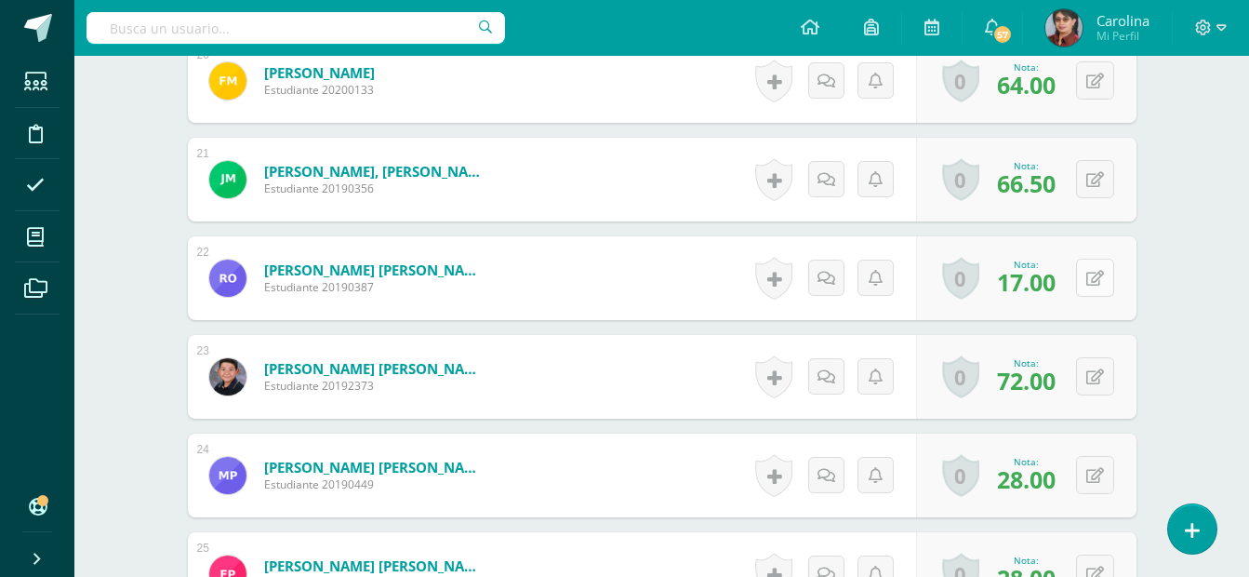
click at [1096, 284] on icon at bounding box center [1096, 279] width 18 height 16
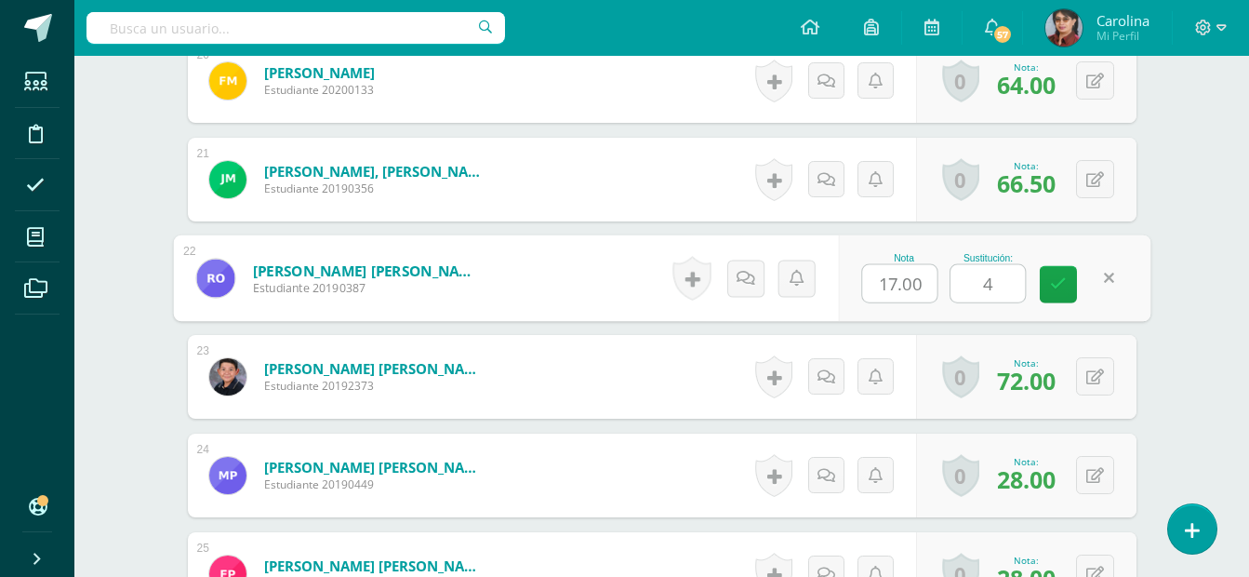
type input "40"
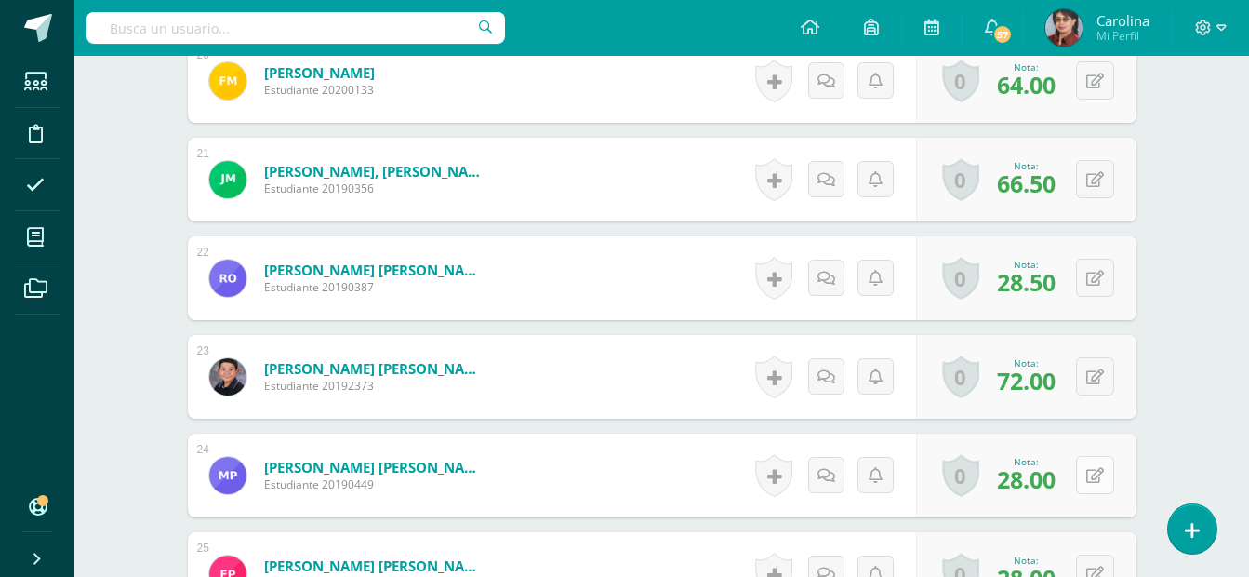
click at [1093, 478] on icon at bounding box center [1096, 476] width 18 height 16
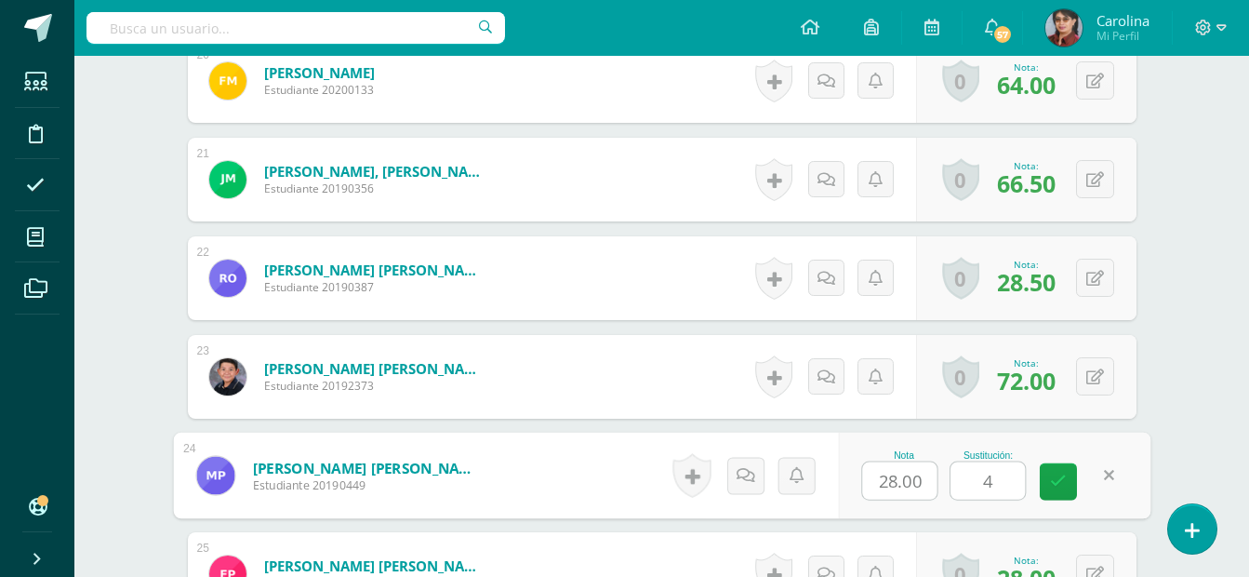
type input "40"
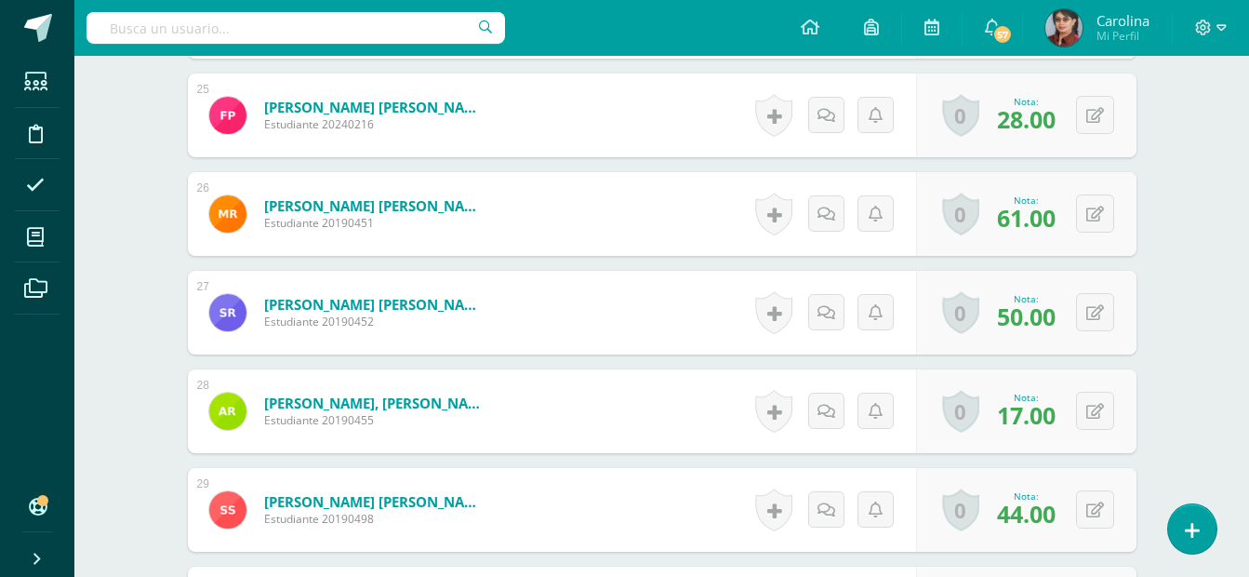
scroll to position [3074, 0]
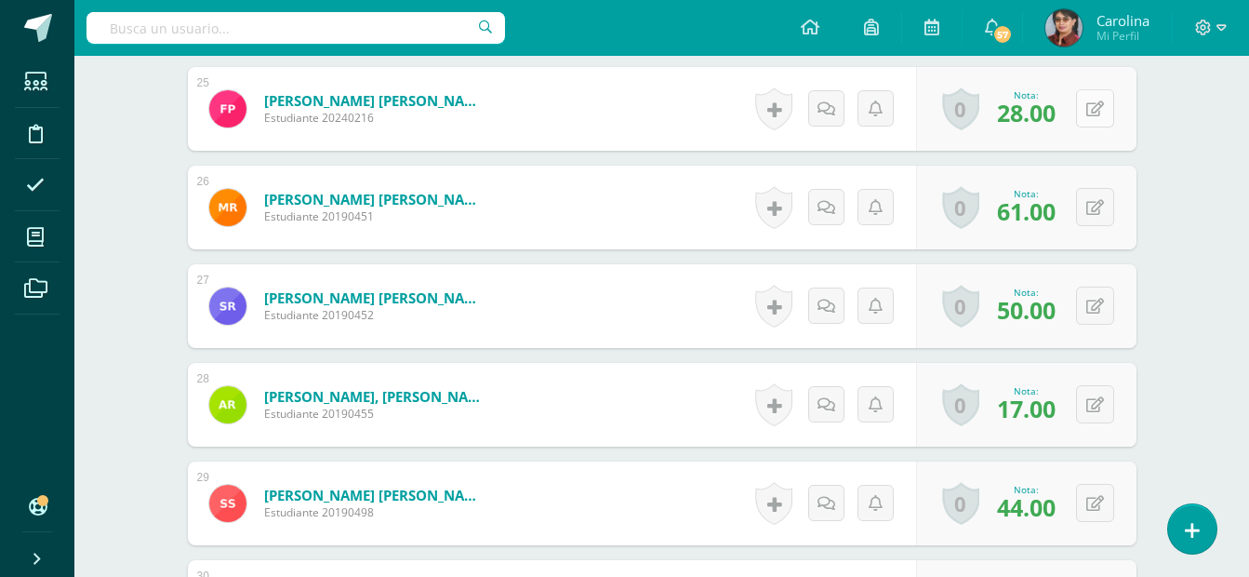
click at [1091, 112] on button at bounding box center [1095, 108] width 38 height 38
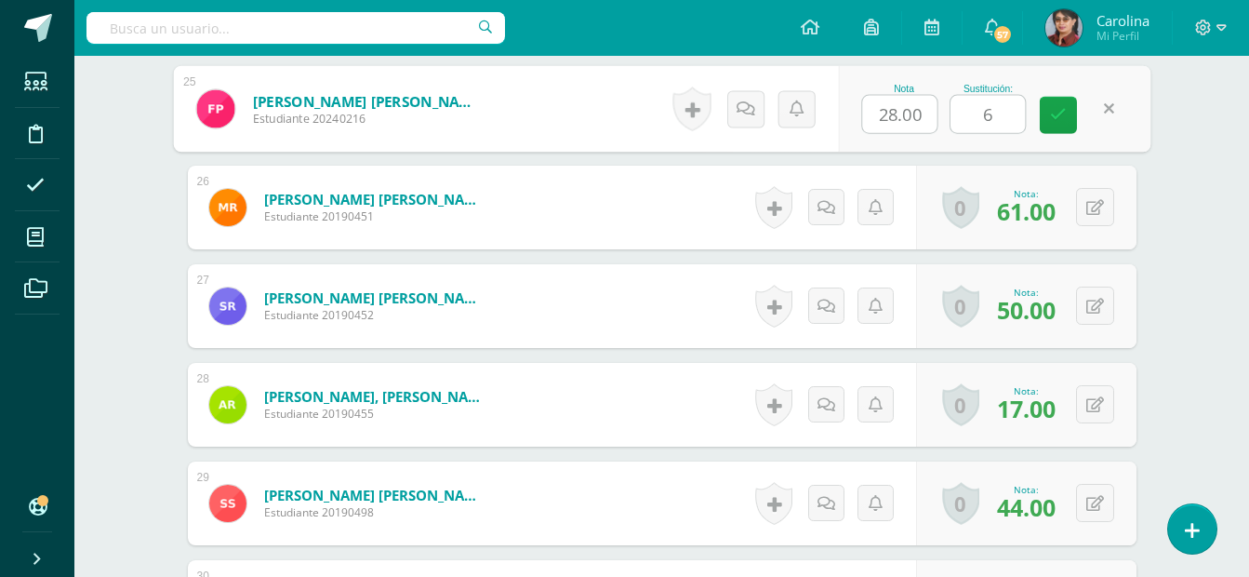
type input "60"
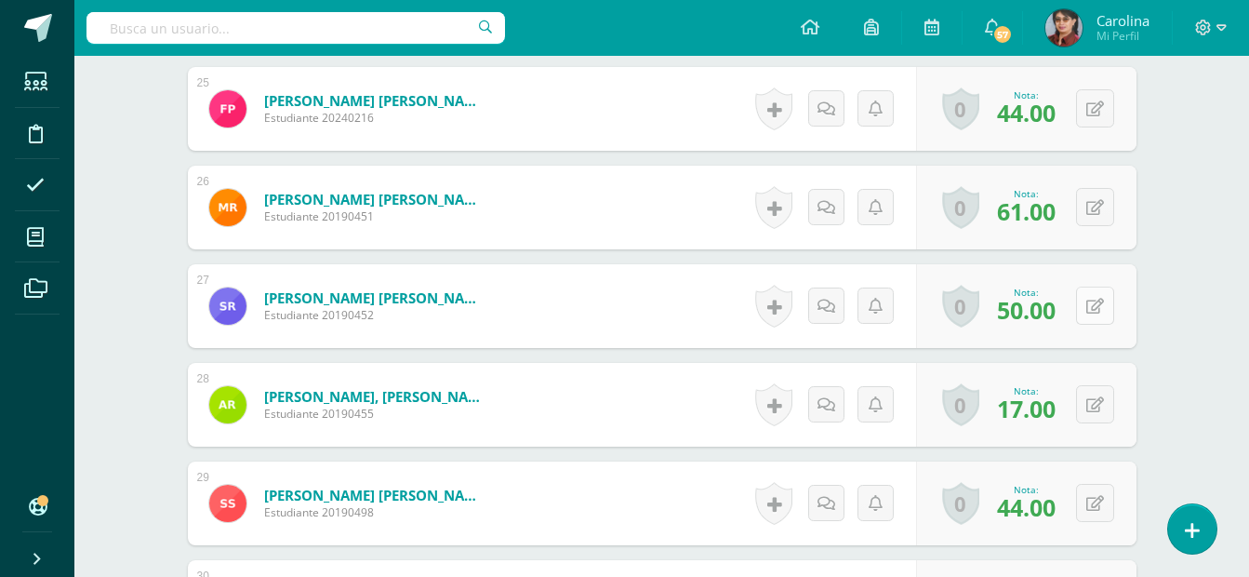
click at [1098, 310] on icon at bounding box center [1096, 307] width 18 height 16
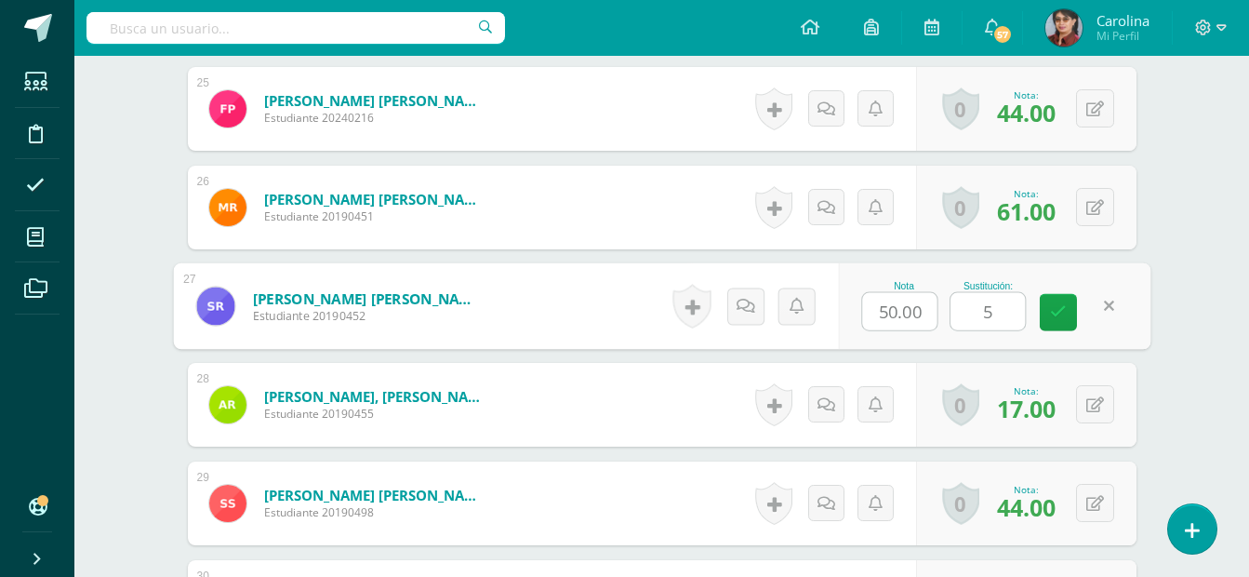
type input "55"
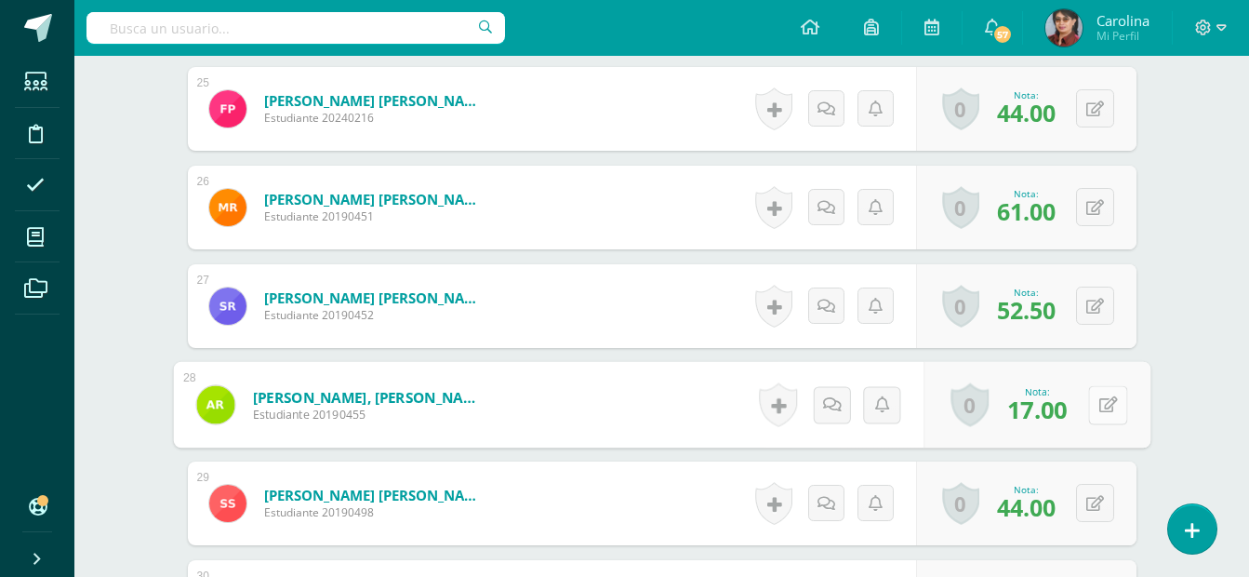
click at [1094, 407] on button at bounding box center [1107, 404] width 39 height 39
type input "40"
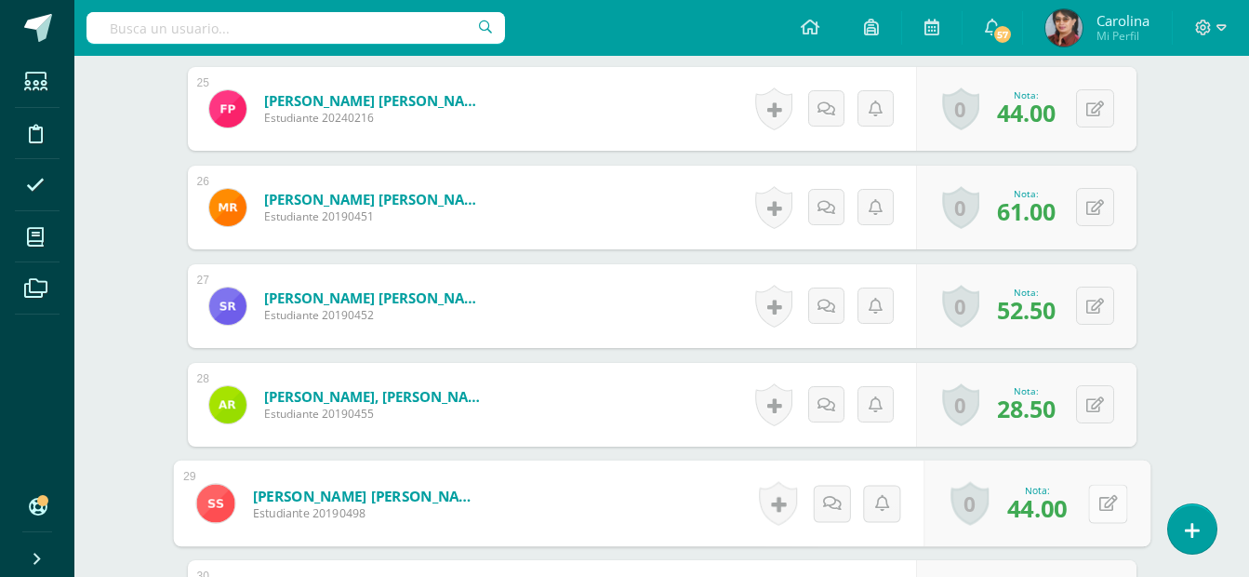
click at [1100, 499] on icon at bounding box center [1108, 503] width 19 height 16
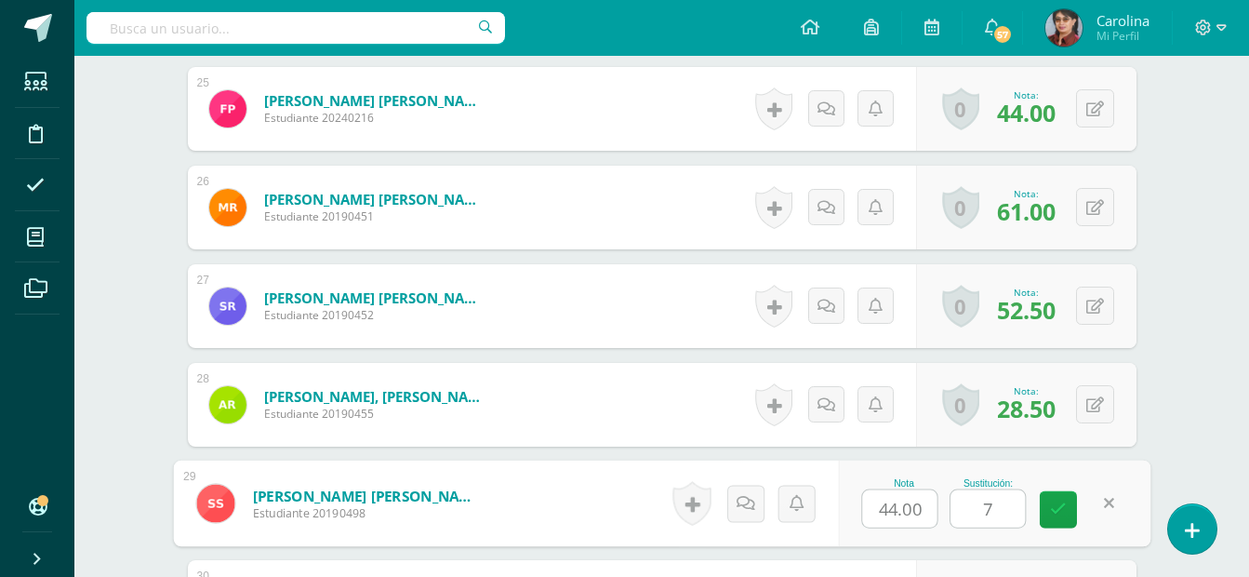
type input "70"
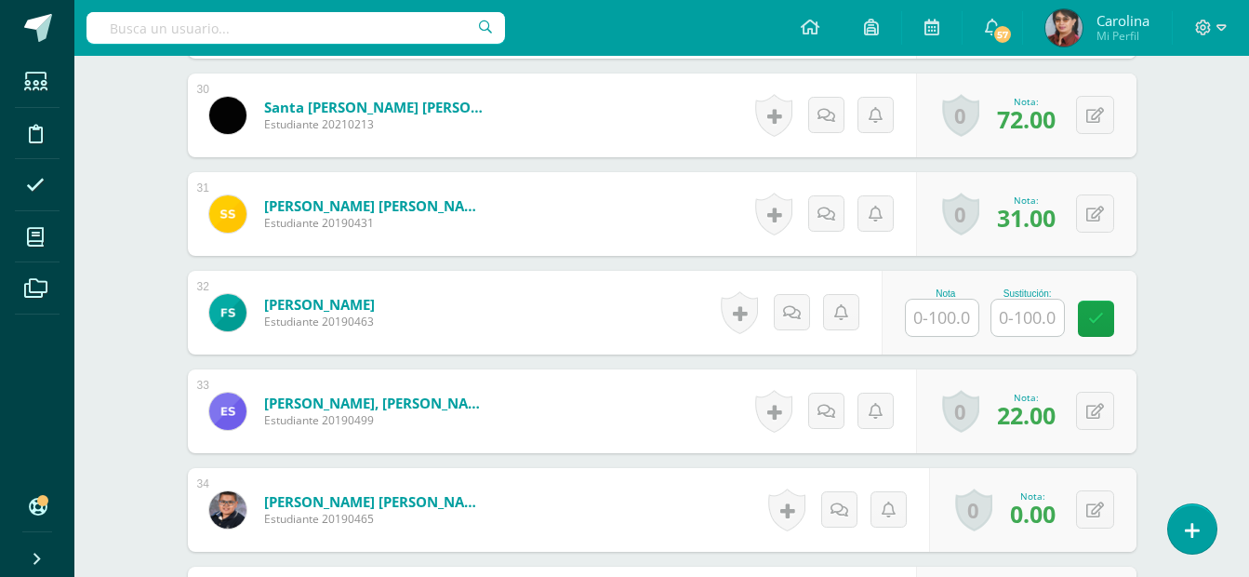
scroll to position [3569, 0]
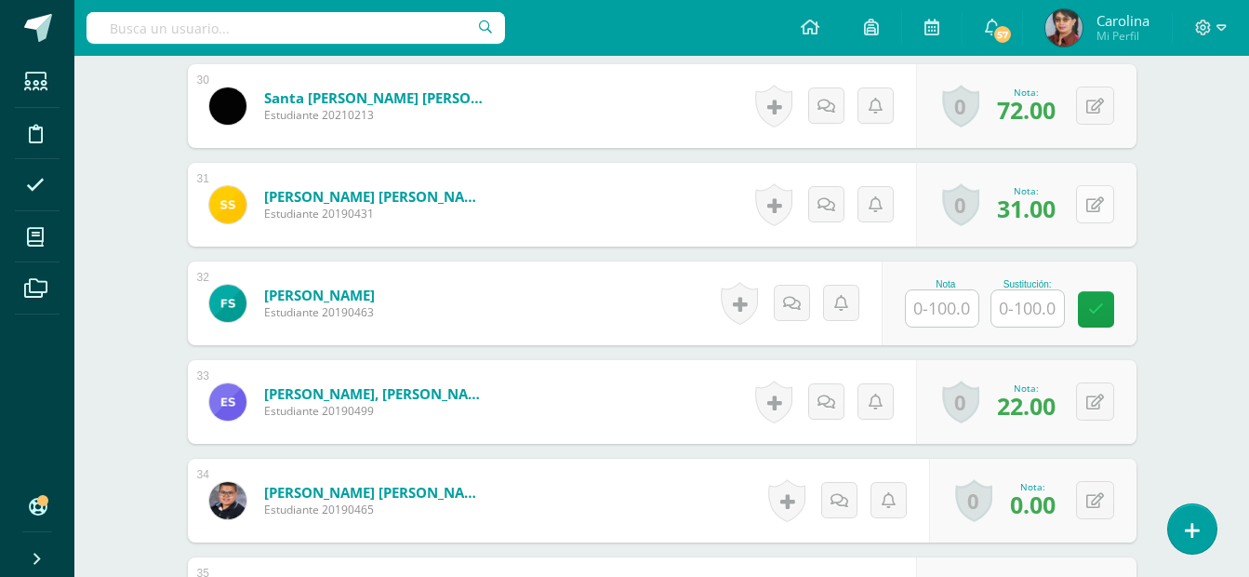
click at [1093, 201] on icon at bounding box center [1096, 205] width 18 height 16
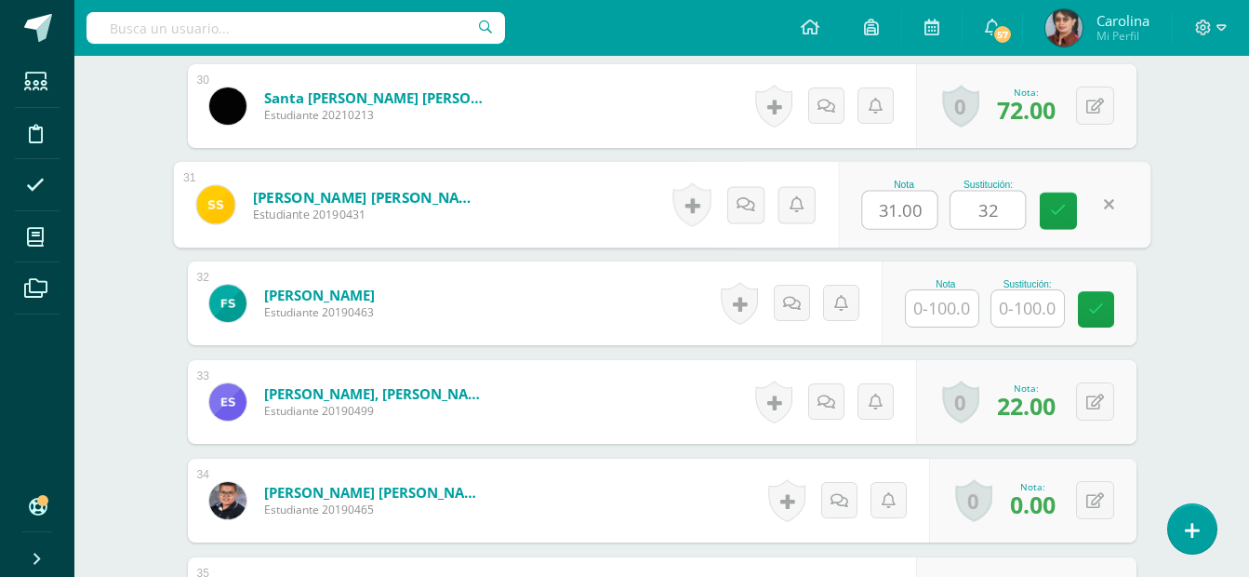
type input "32"
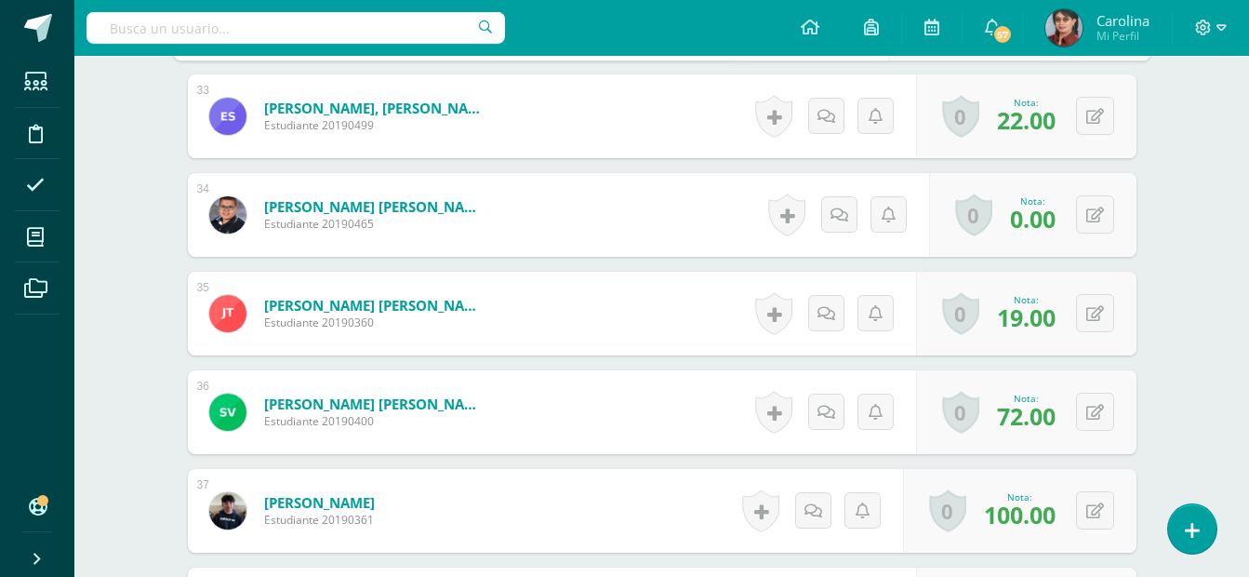
scroll to position [3874, 0]
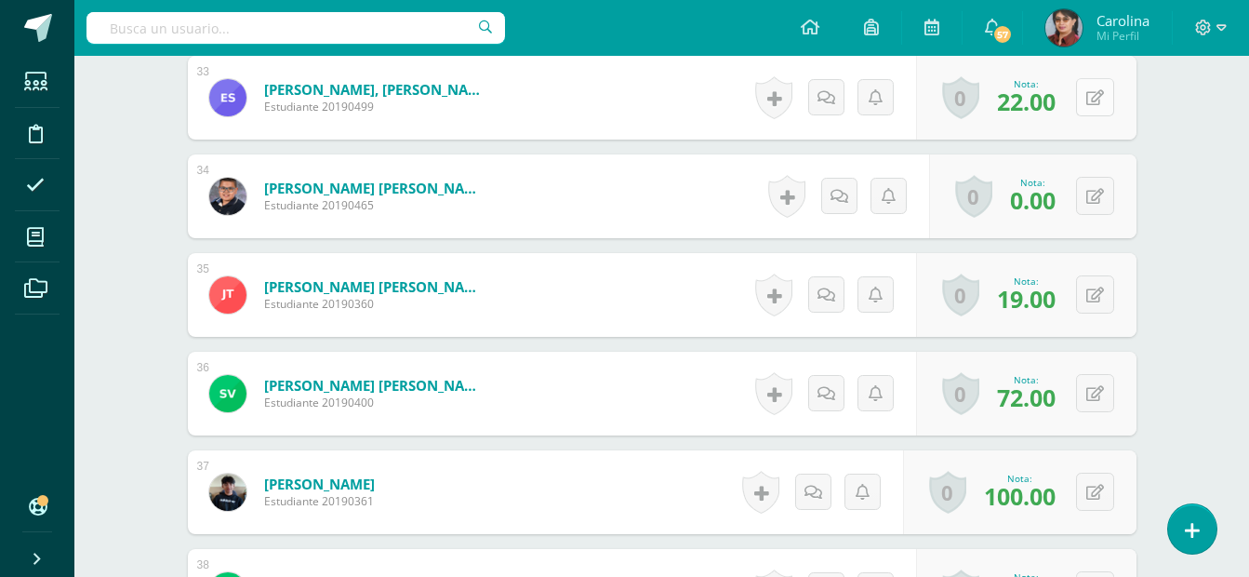
click at [1098, 94] on icon at bounding box center [1096, 98] width 18 height 16
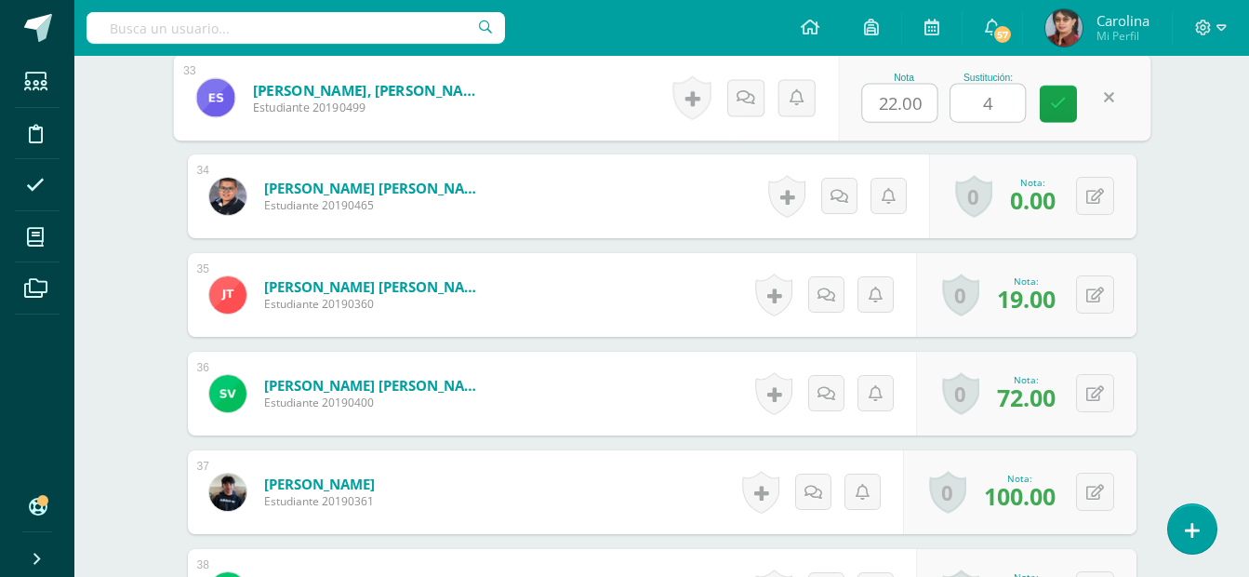
type input "40"
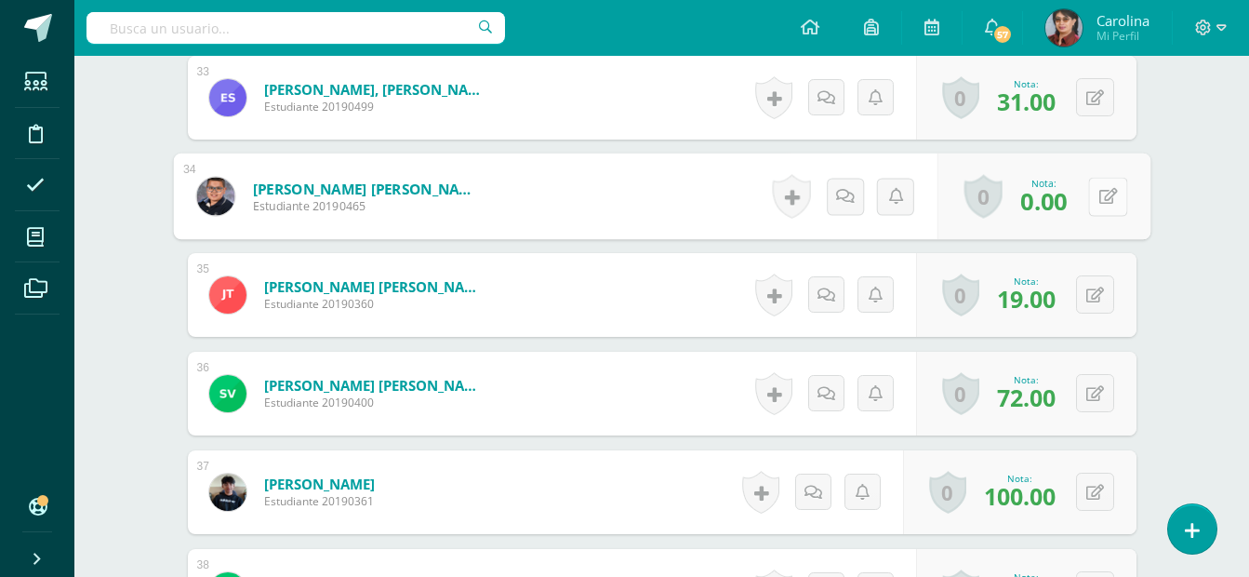
click at [1094, 189] on button at bounding box center [1107, 196] width 39 height 39
type input "12"
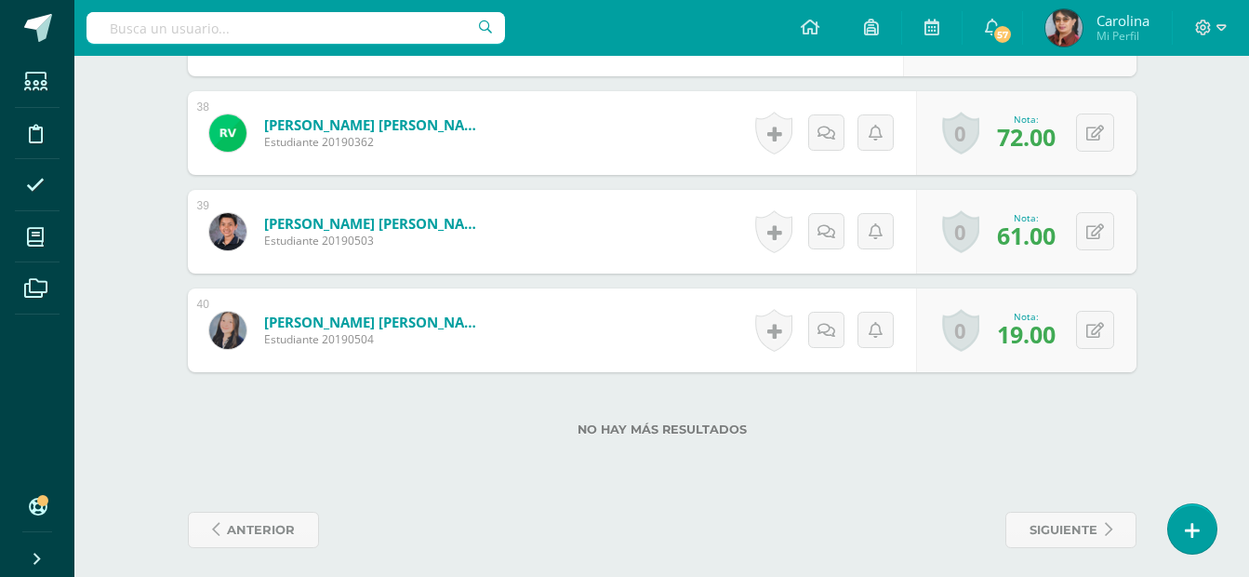
scroll to position [4340, 0]
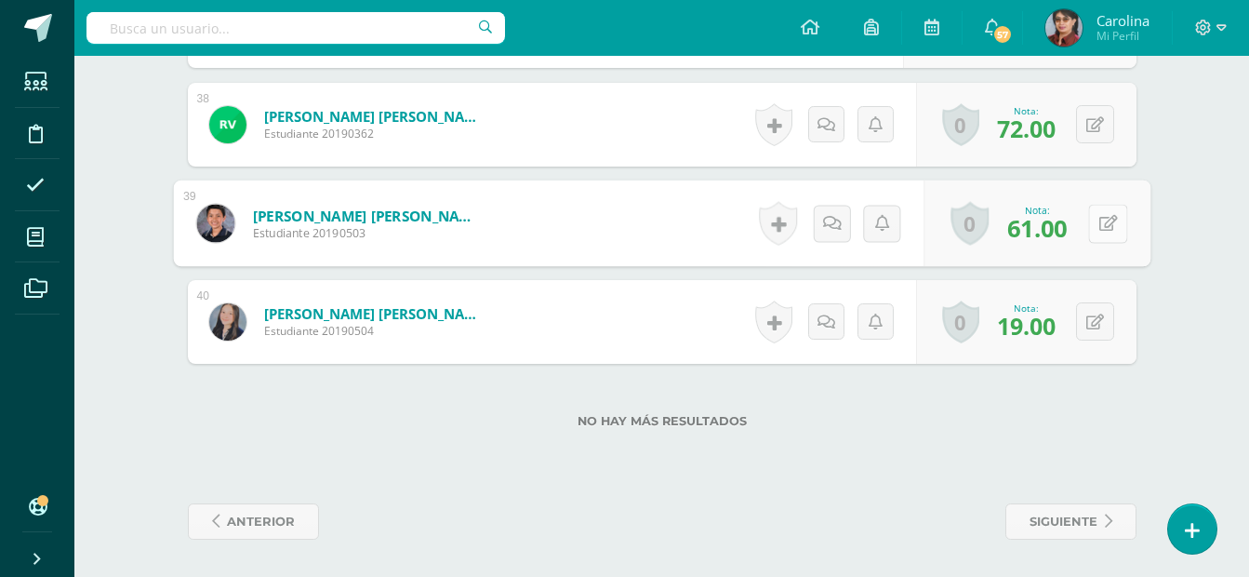
click at [1095, 225] on button at bounding box center [1107, 223] width 39 height 39
type input "85"
click at [1087, 322] on button at bounding box center [1095, 321] width 38 height 38
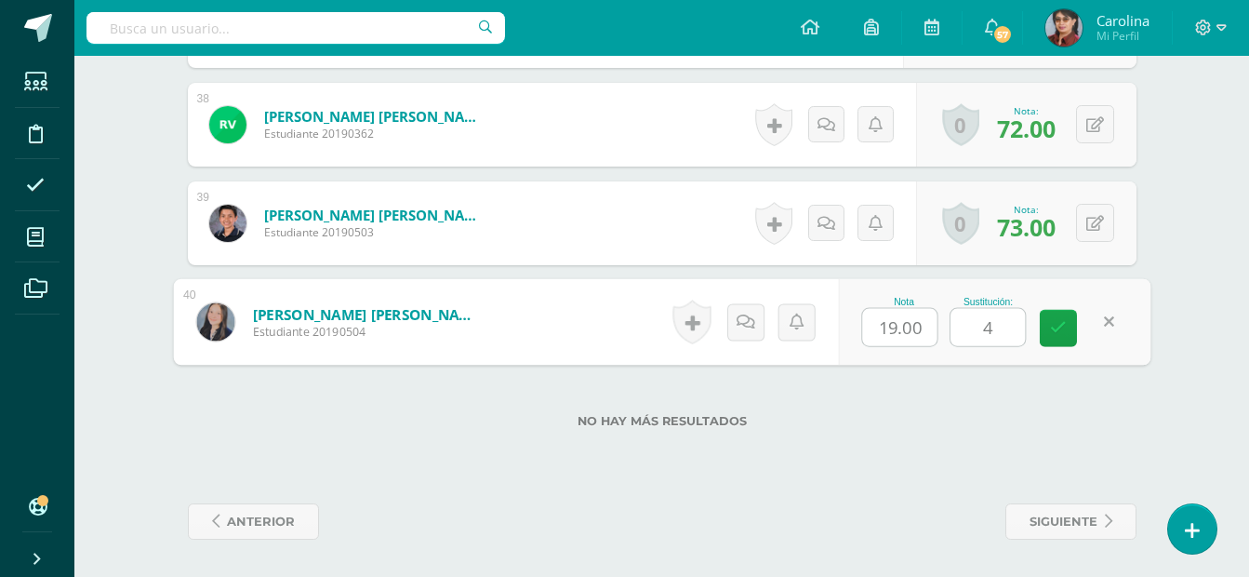
type input "40"
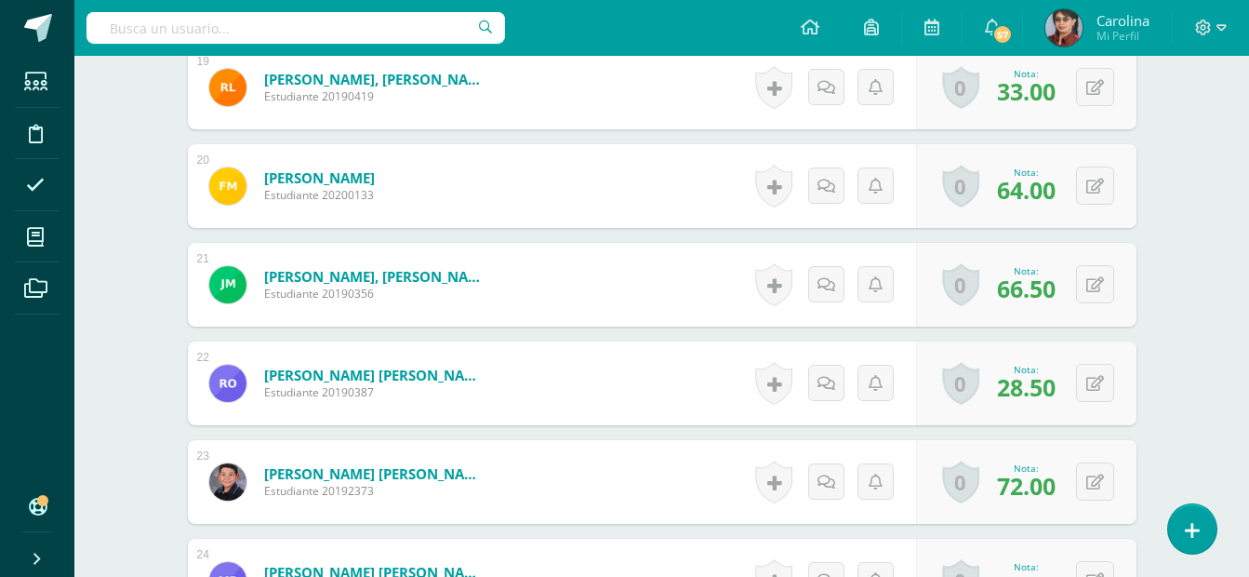
scroll to position [0, 0]
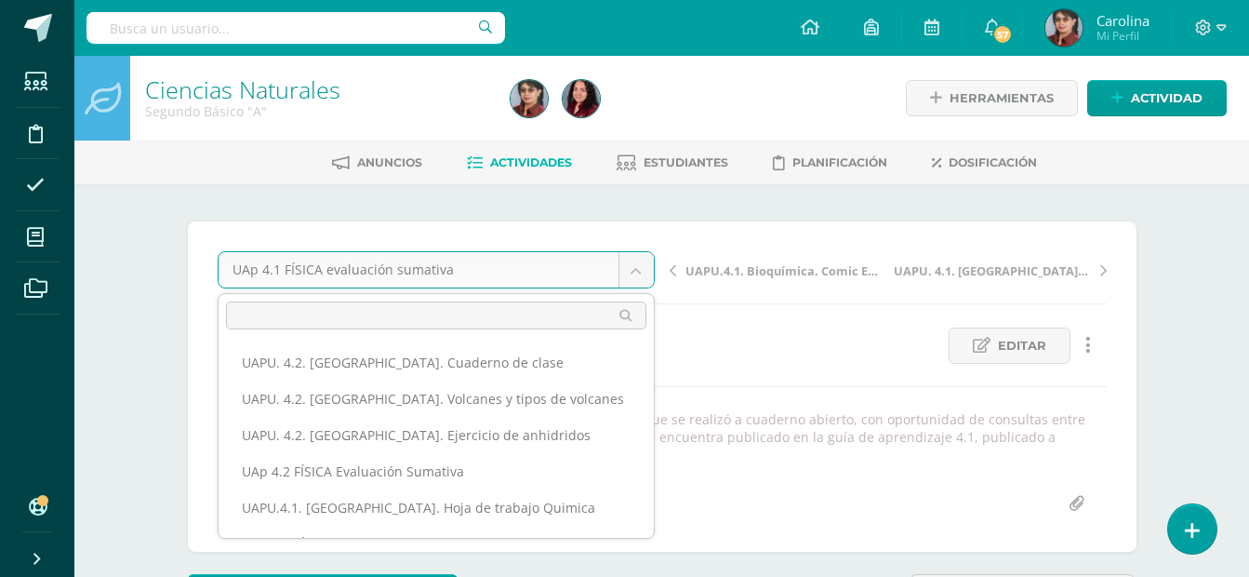
scroll to position [133, 0]
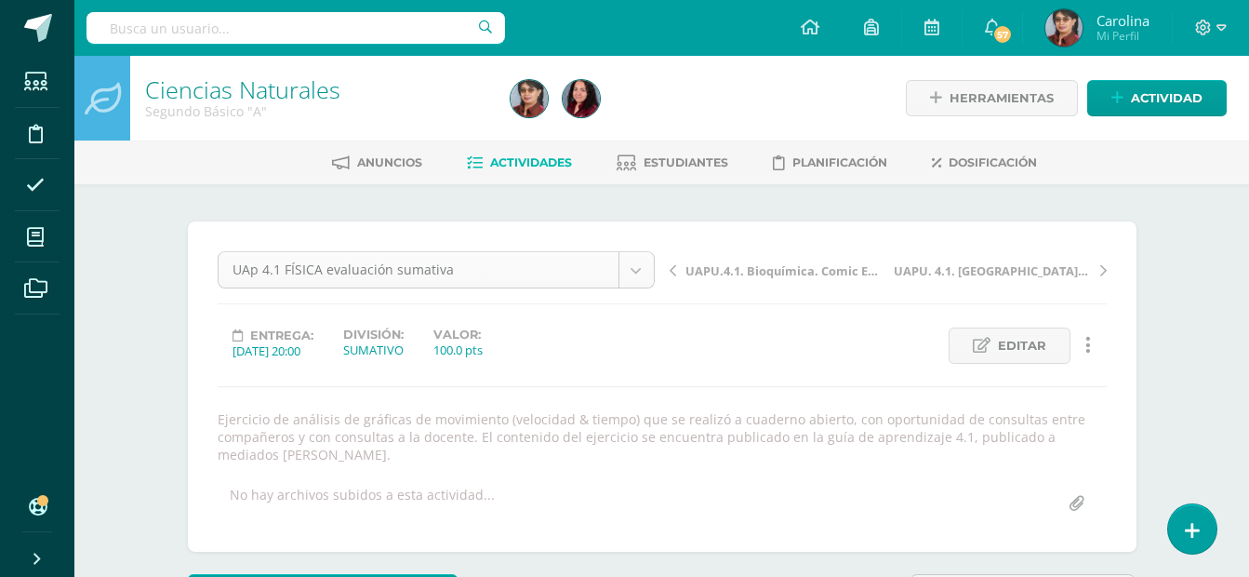
click at [516, 164] on span "Actividades" at bounding box center [531, 162] width 82 height 14
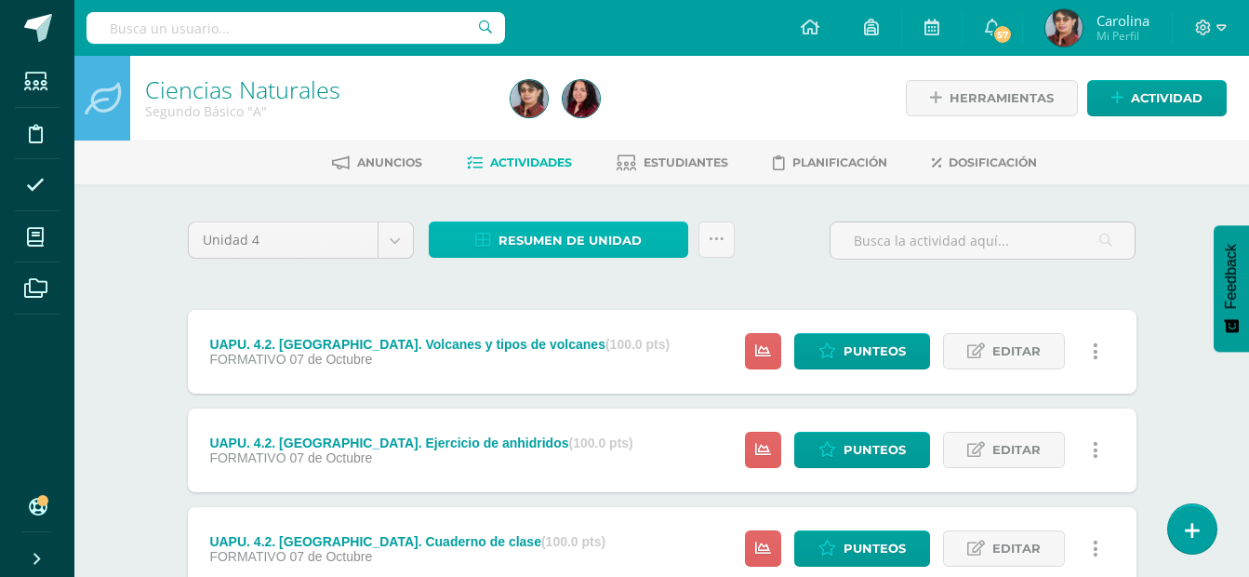
click at [478, 234] on icon at bounding box center [483, 241] width 16 height 16
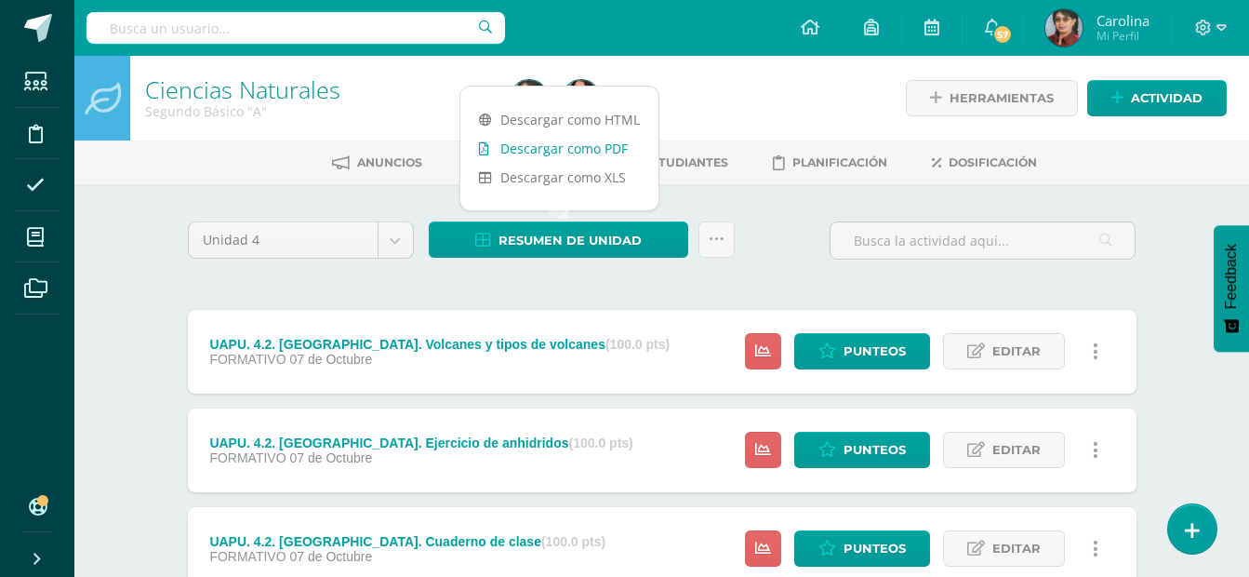
click at [536, 153] on link "Descargar como PDF" at bounding box center [559, 148] width 198 height 29
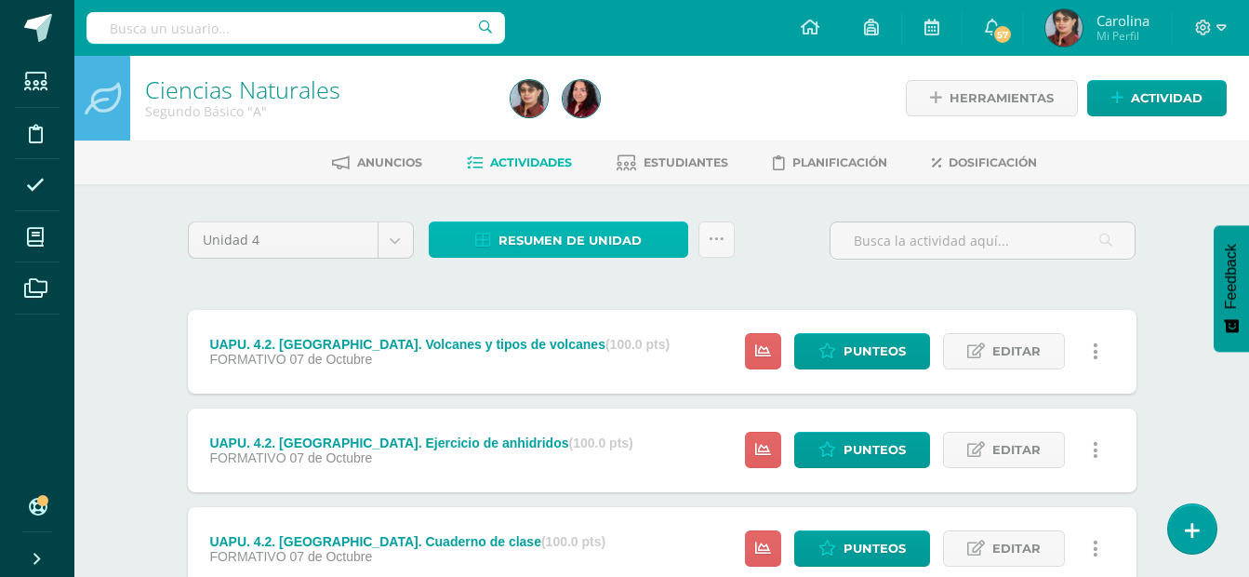
click at [542, 233] on span "Resumen de unidad" at bounding box center [570, 240] width 143 height 34
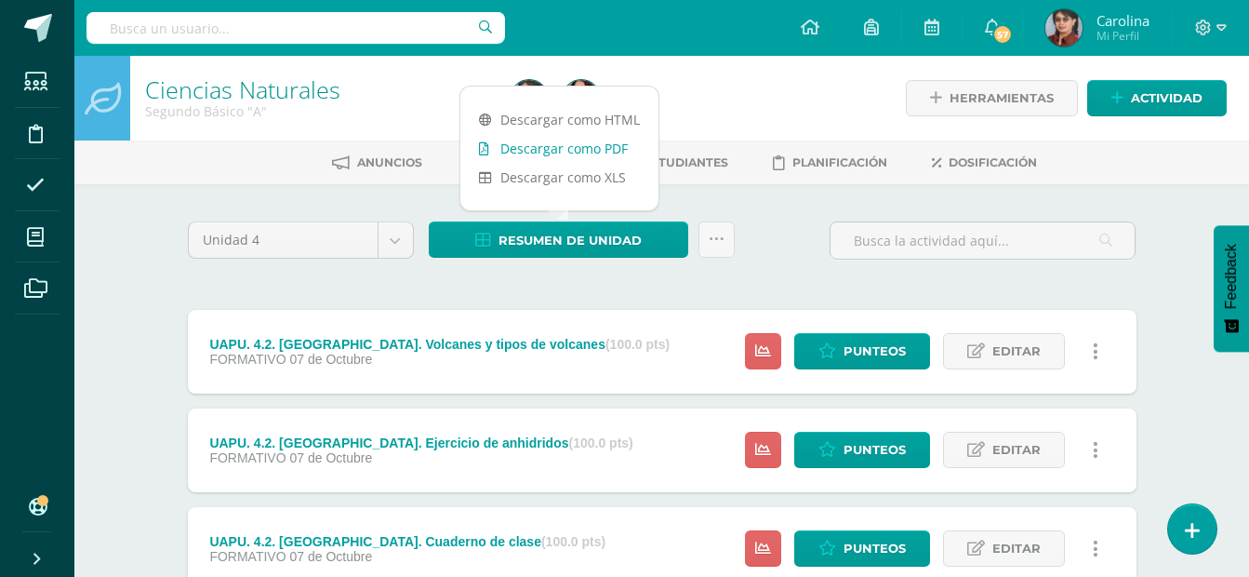
click at [565, 153] on link "Descargar como PDF" at bounding box center [559, 148] width 198 height 29
click at [812, 93] on div at bounding box center [689, 98] width 373 height 85
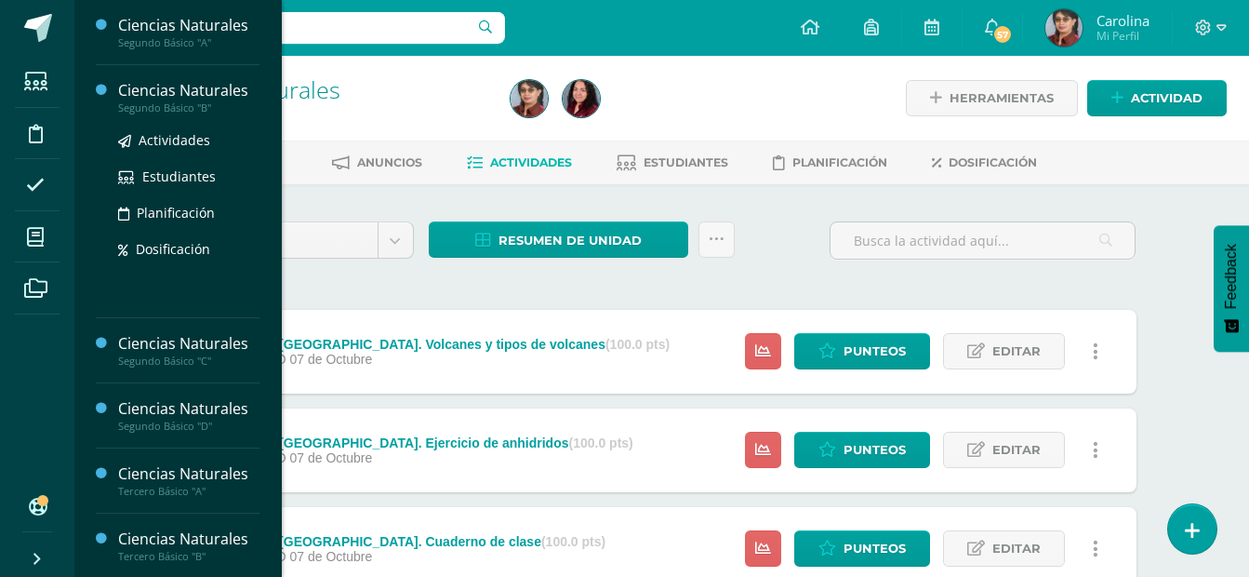
click at [187, 97] on div "Ciencias Naturales" at bounding box center [188, 90] width 141 height 21
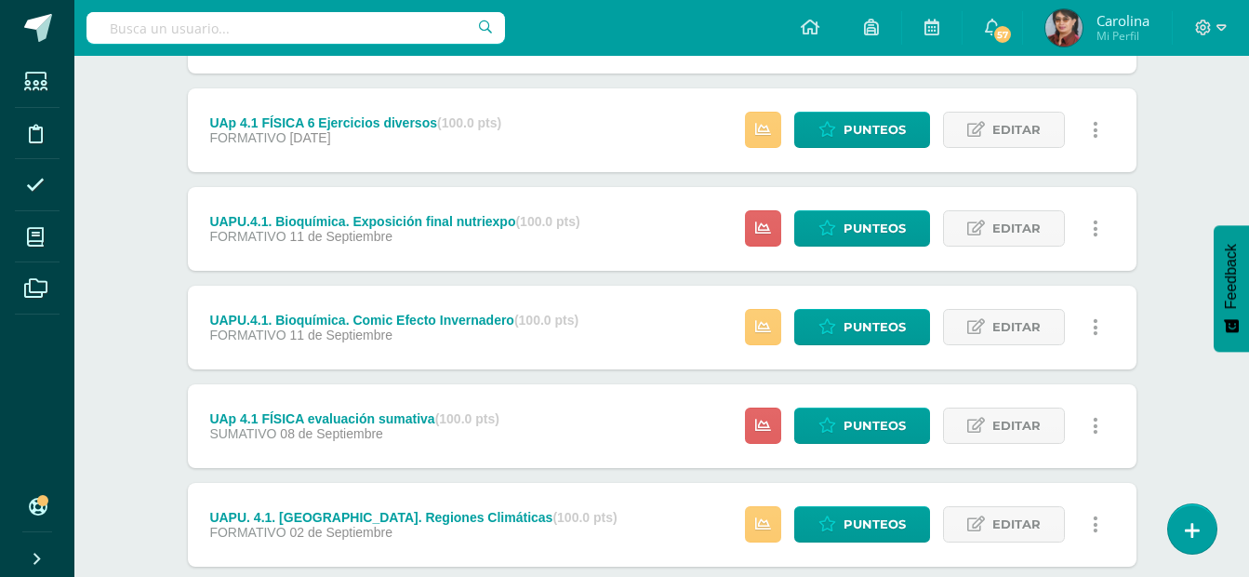
scroll to position [738, 0]
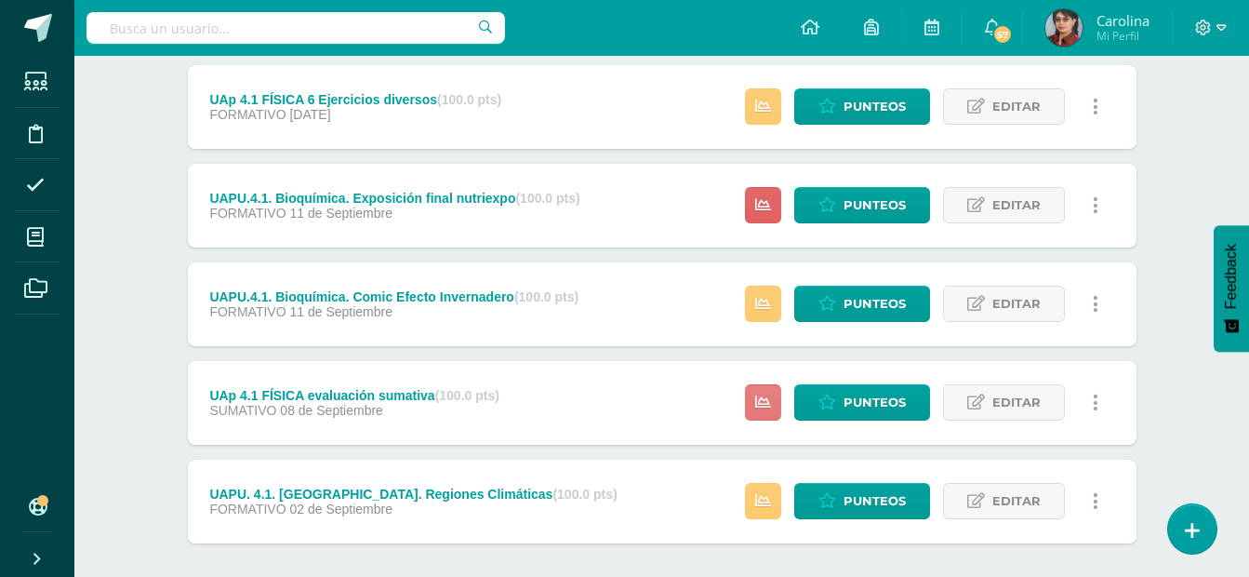
click at [768, 403] on icon at bounding box center [763, 402] width 16 height 16
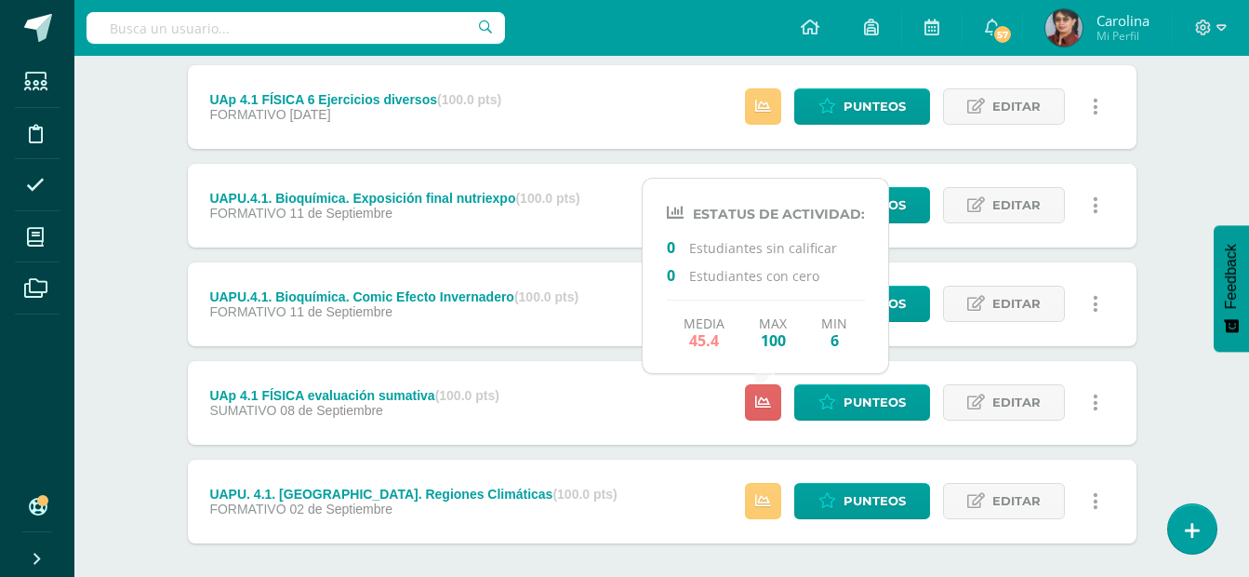
click at [736, 396] on div "Punteos Editar Historial de actividad Eliminar Historial de actividad ¿Estás se…" at bounding box center [927, 403] width 420 height 84
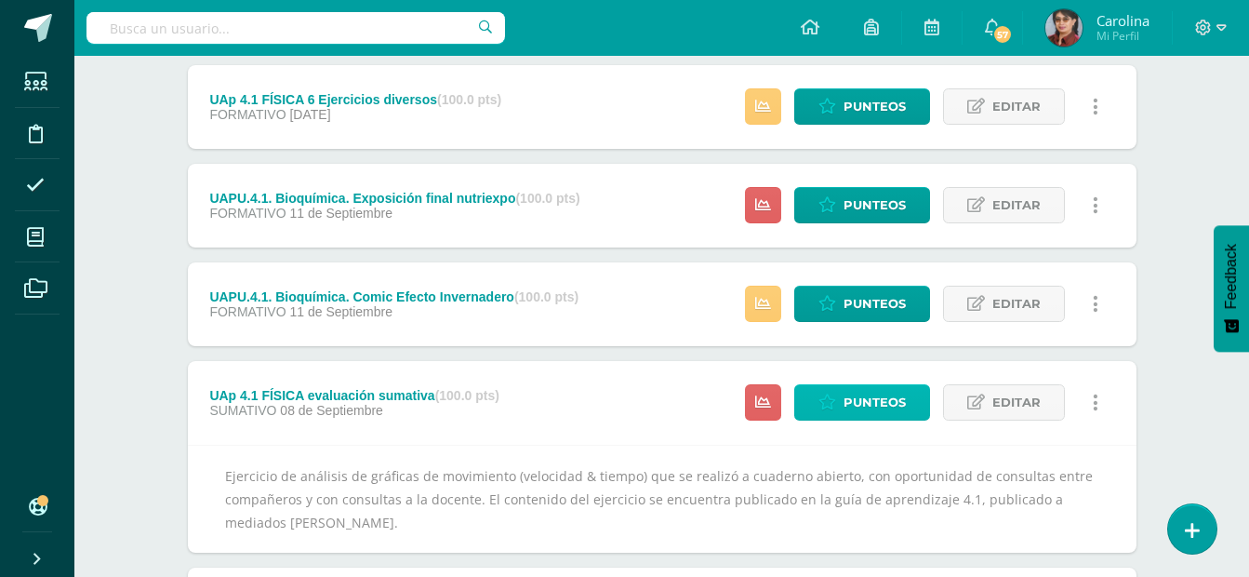
click at [879, 400] on span "Punteos" at bounding box center [875, 402] width 62 height 34
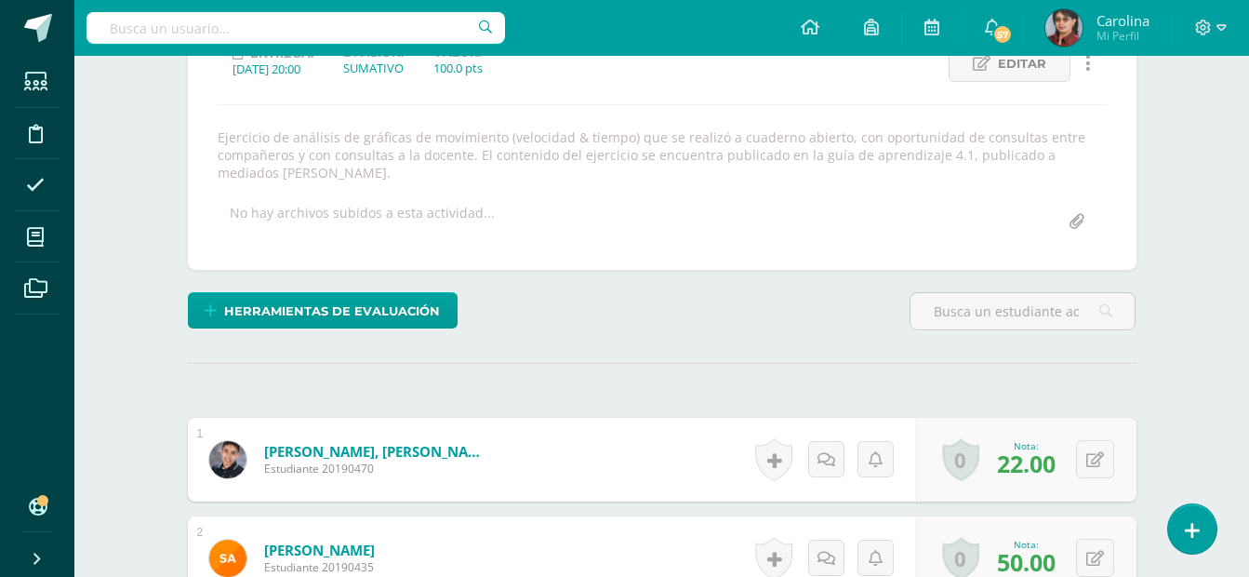
scroll to position [283, 0]
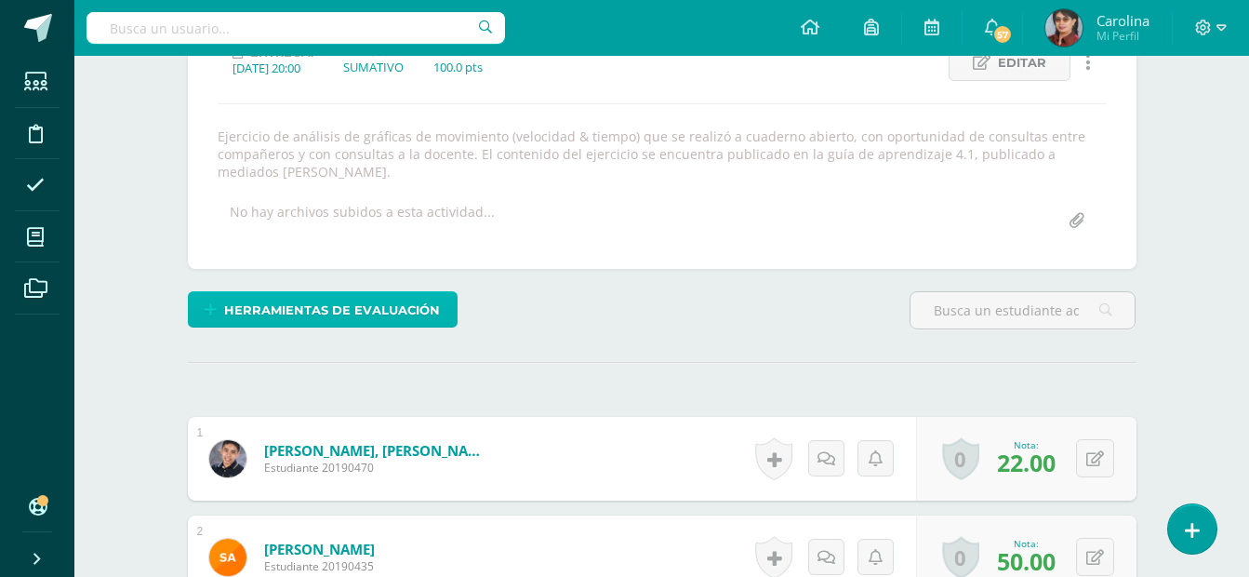
click at [436, 322] on span "Herramientas de evaluación" at bounding box center [332, 310] width 216 height 34
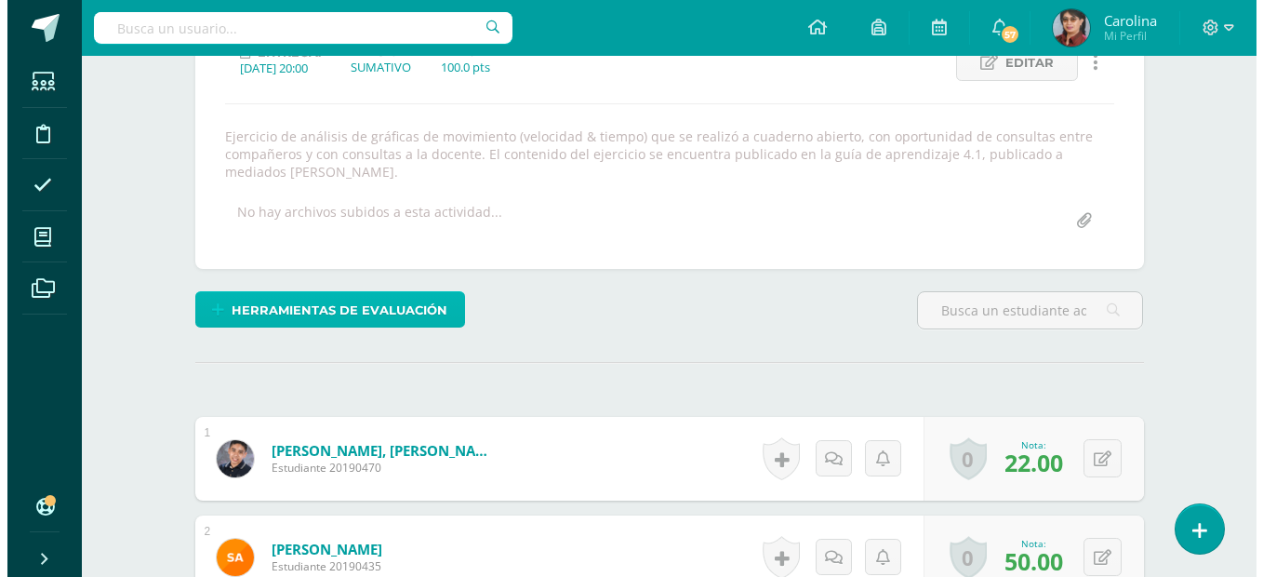
scroll to position [284, 0]
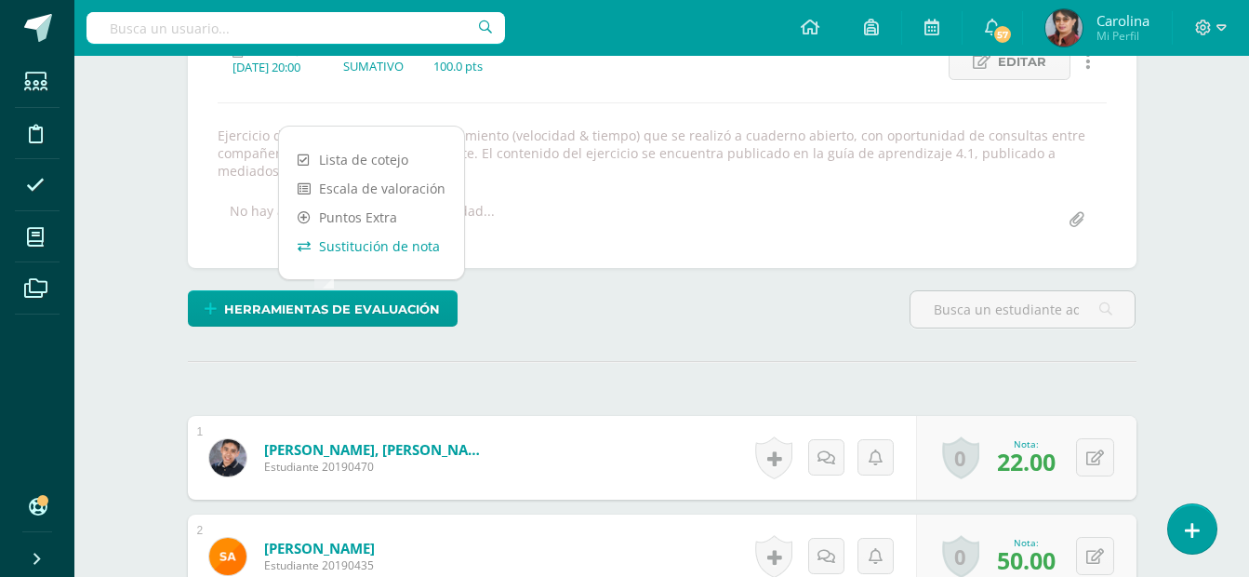
click at [400, 247] on link "Sustitución de nota" at bounding box center [371, 246] width 185 height 29
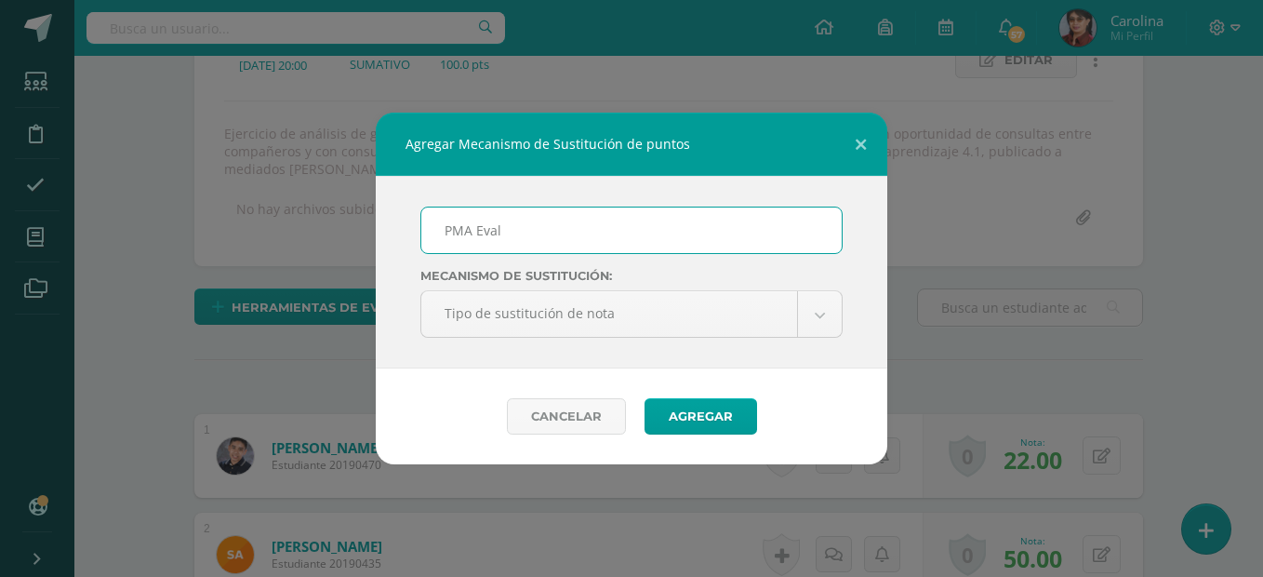
scroll to position [287, 0]
type input "PMA Evaluación Sumativa 4.1"
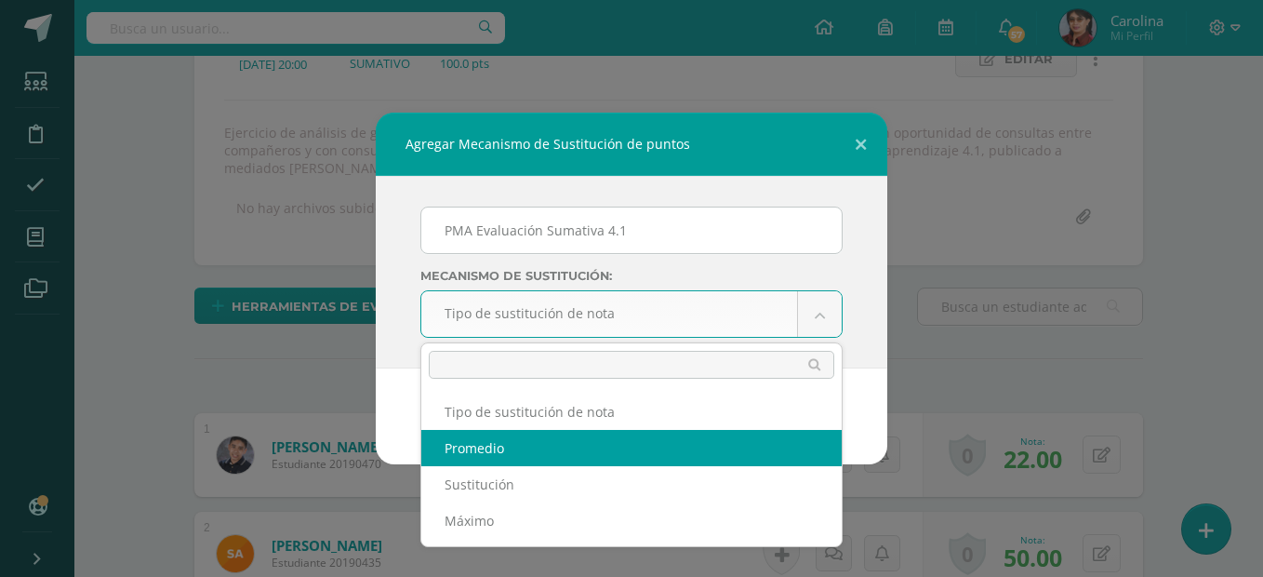
select select "average"
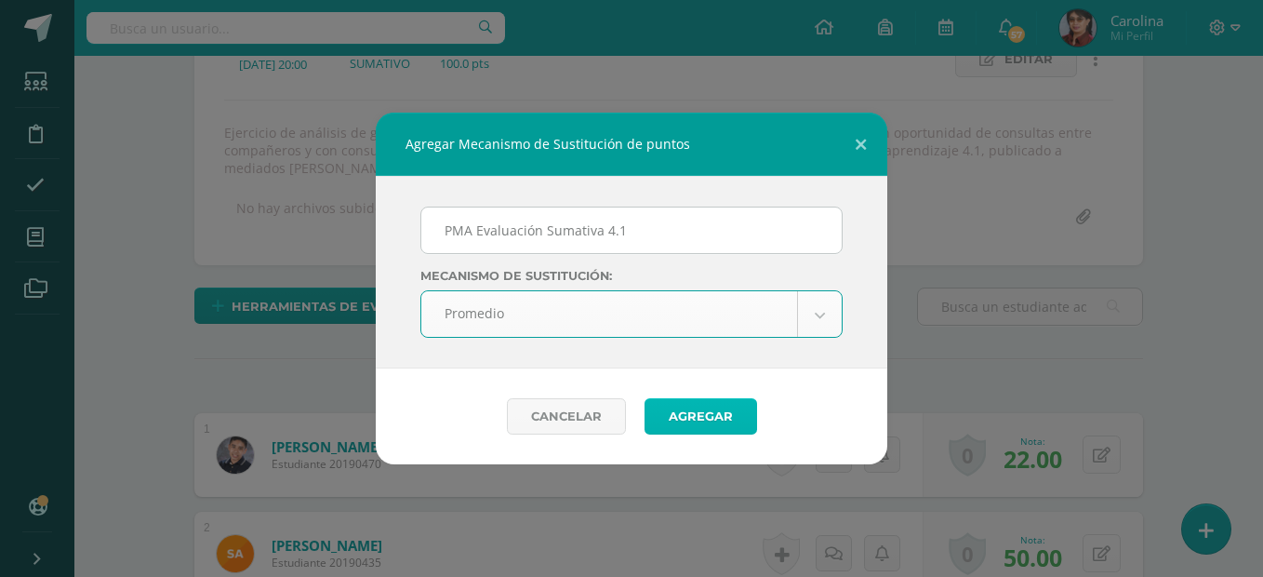
click at [734, 412] on button "Agregar" at bounding box center [701, 416] width 113 height 36
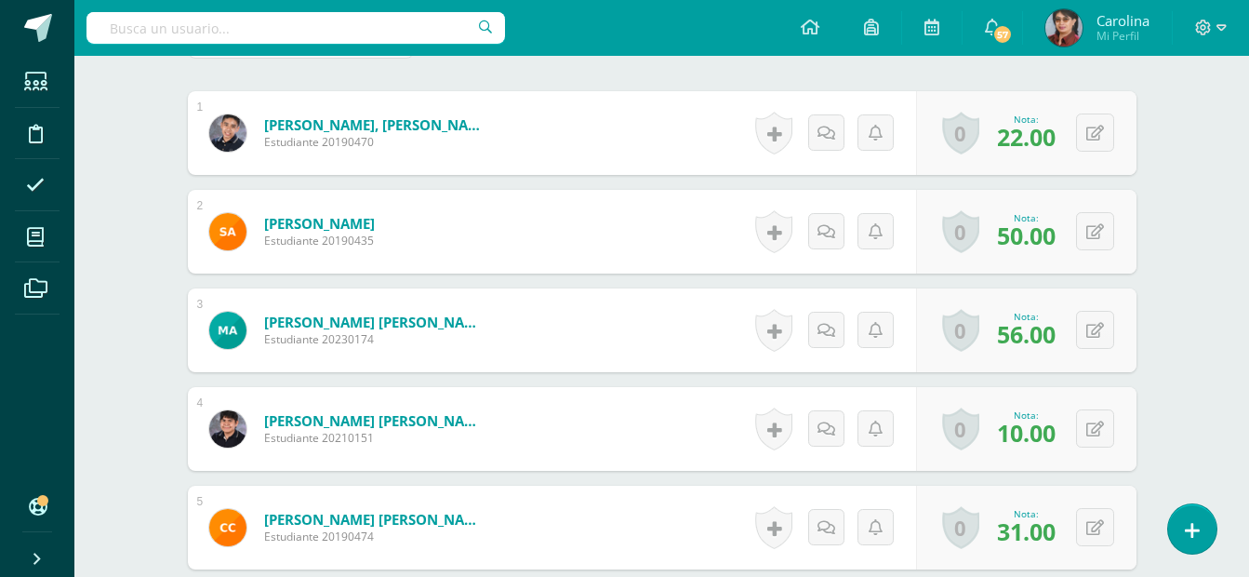
scroll to position [684, 0]
click at [1095, 140] on button at bounding box center [1095, 132] width 38 height 38
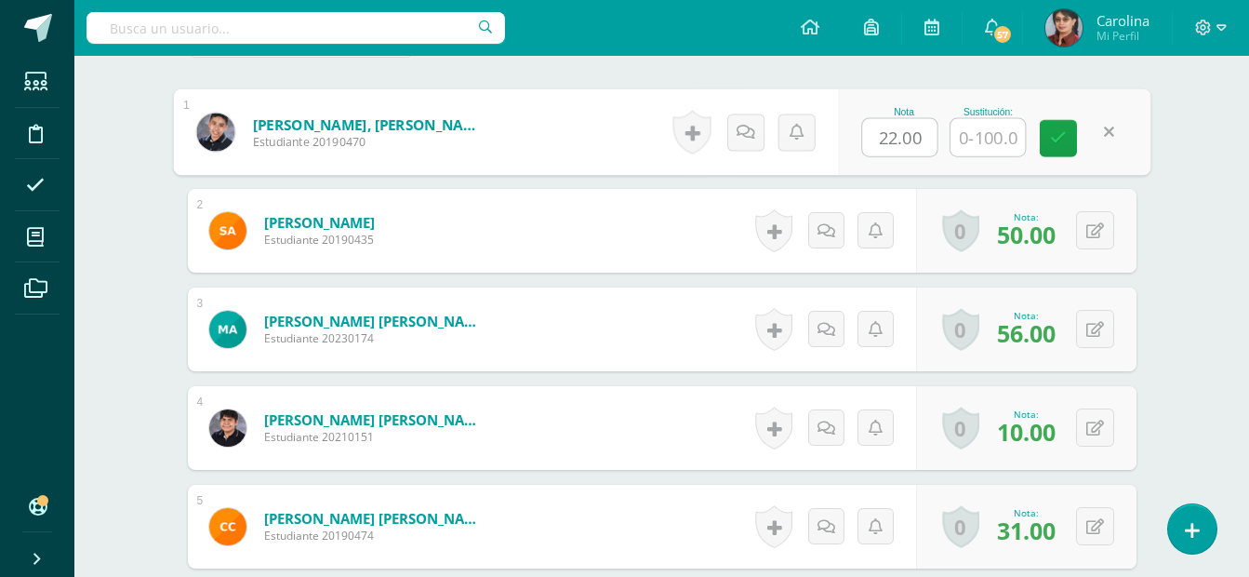
type input "5"
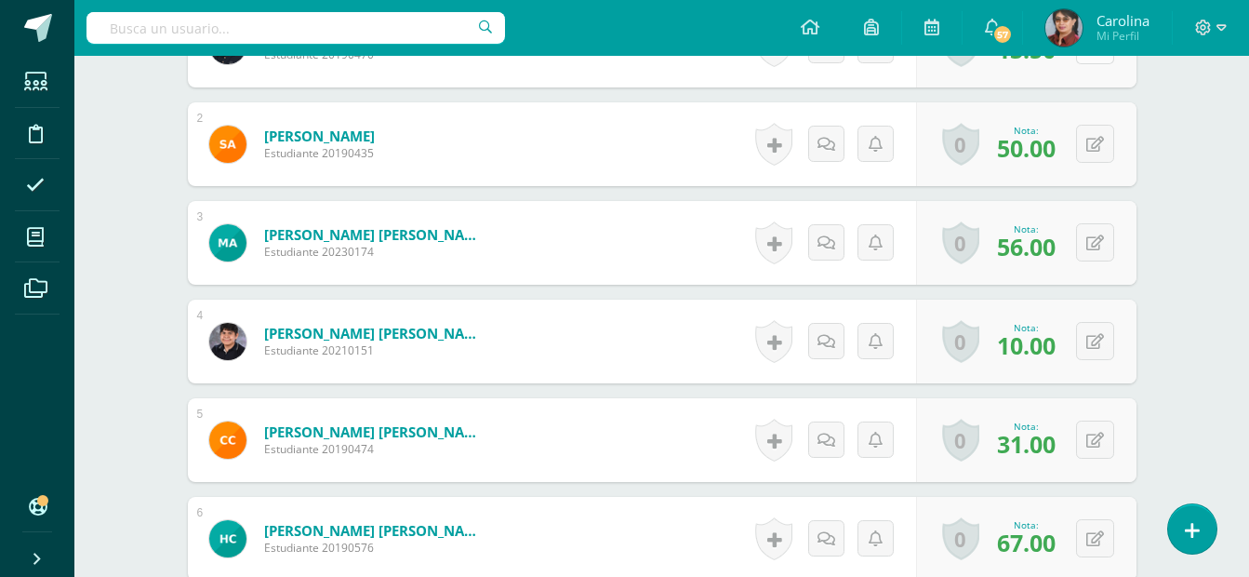
scroll to position [778, 0]
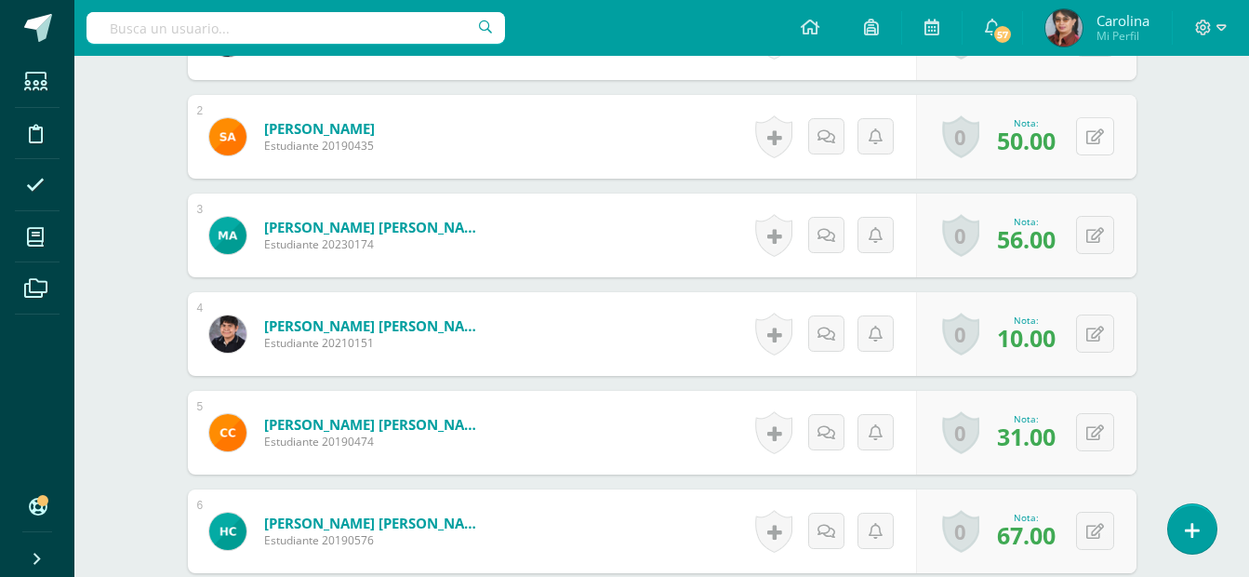
click at [1095, 138] on button at bounding box center [1095, 136] width 38 height 38
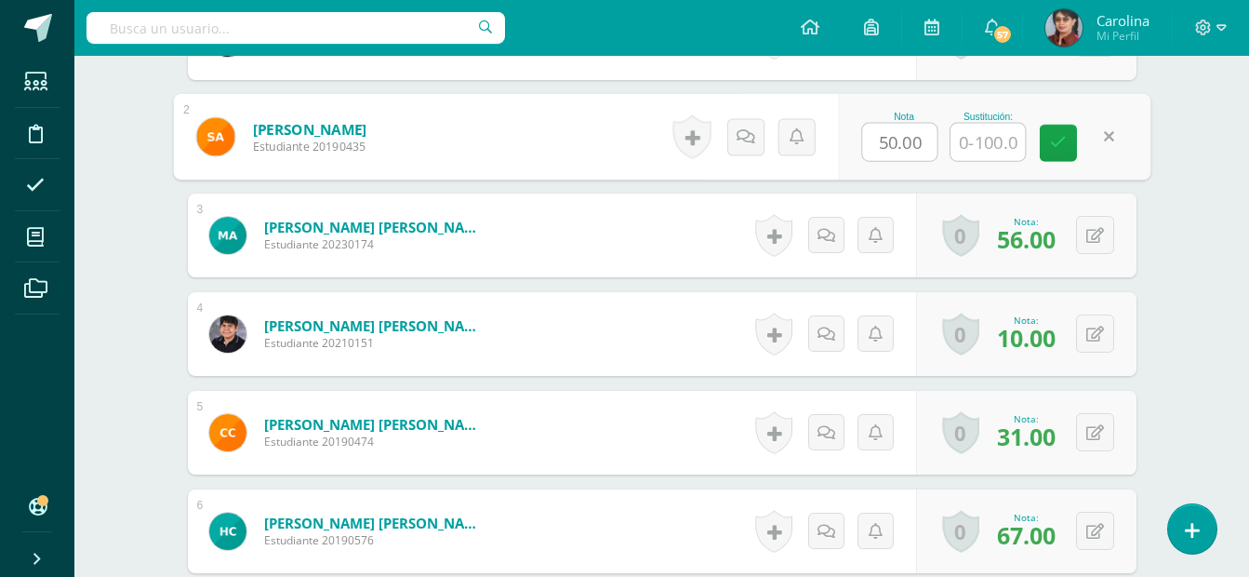
scroll to position [779, 0]
type input "66"
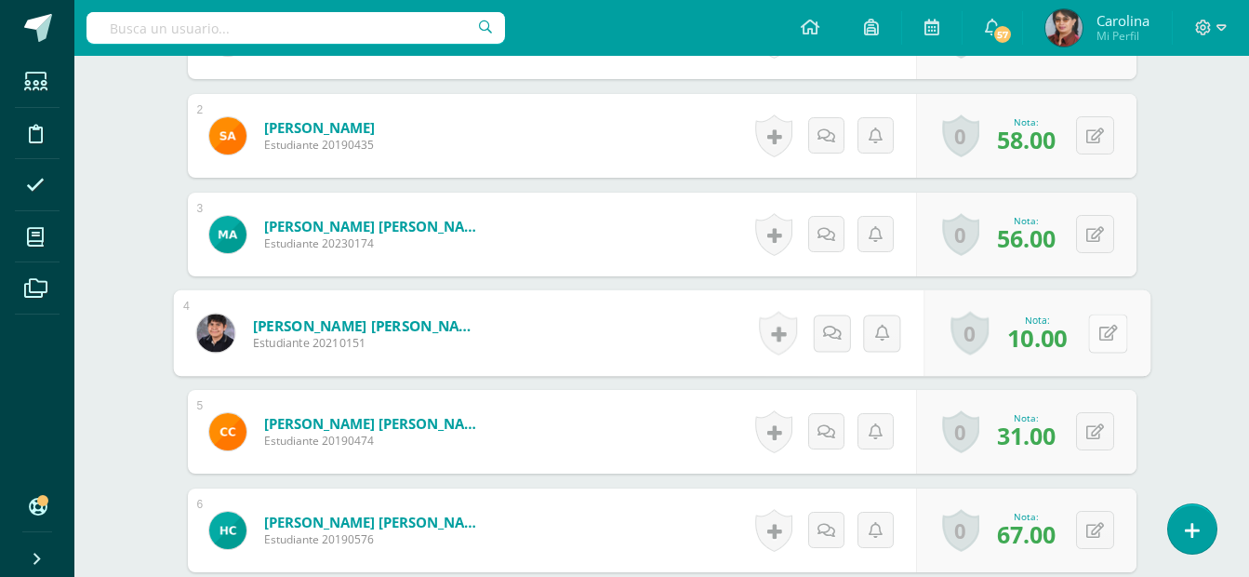
click at [1094, 339] on button at bounding box center [1107, 332] width 39 height 39
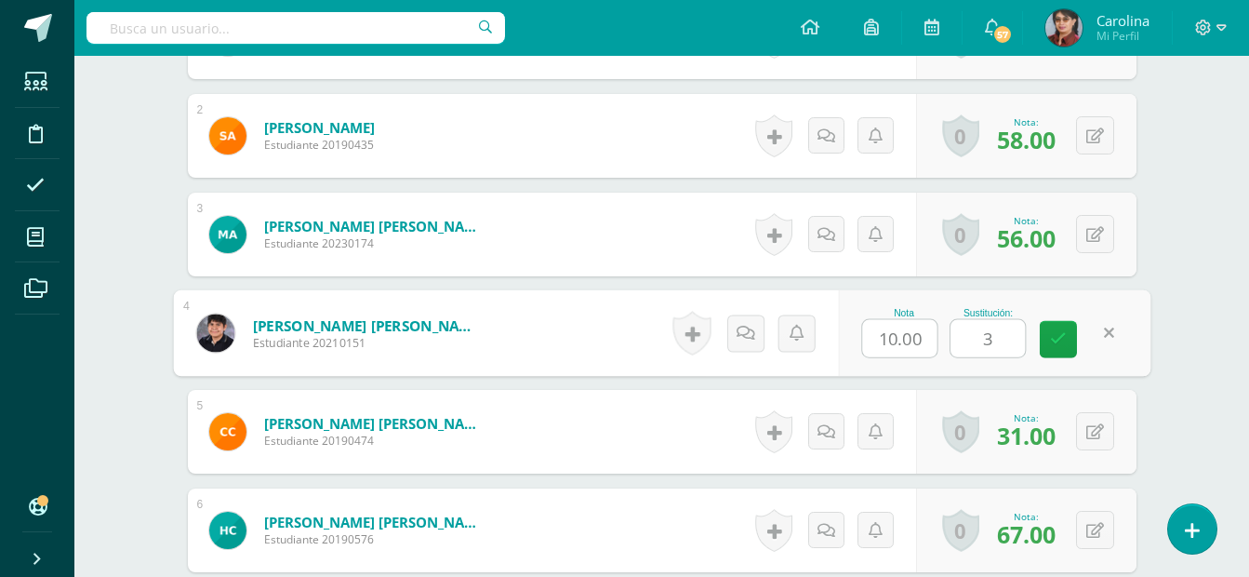
type input "30"
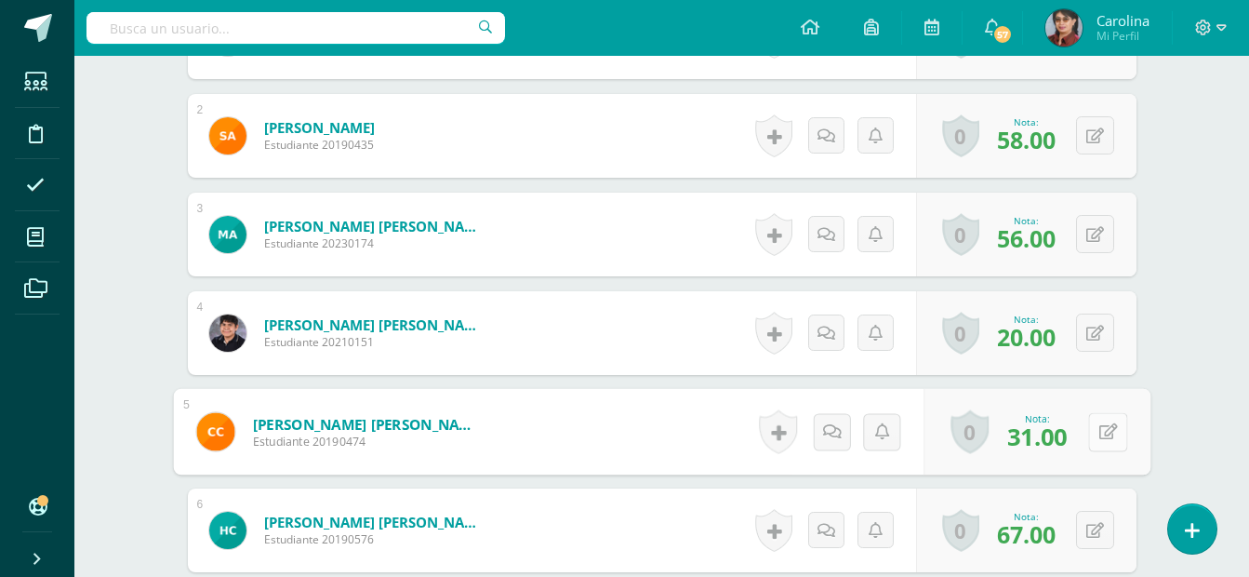
click at [1089, 427] on button at bounding box center [1107, 431] width 39 height 39
type input "70"
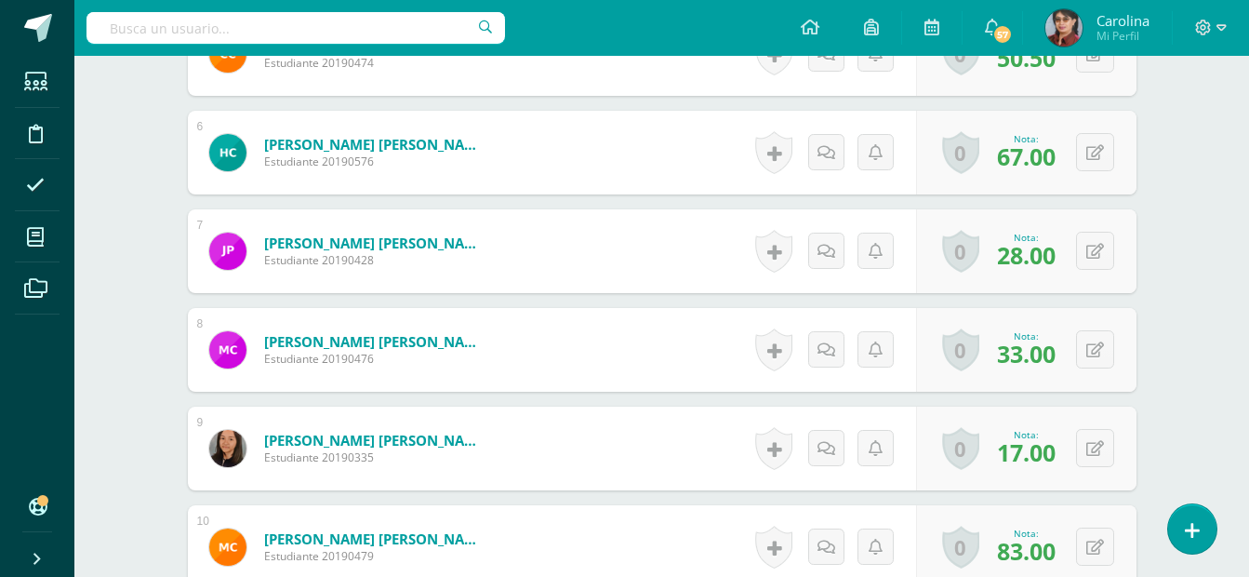
scroll to position [1151, 0]
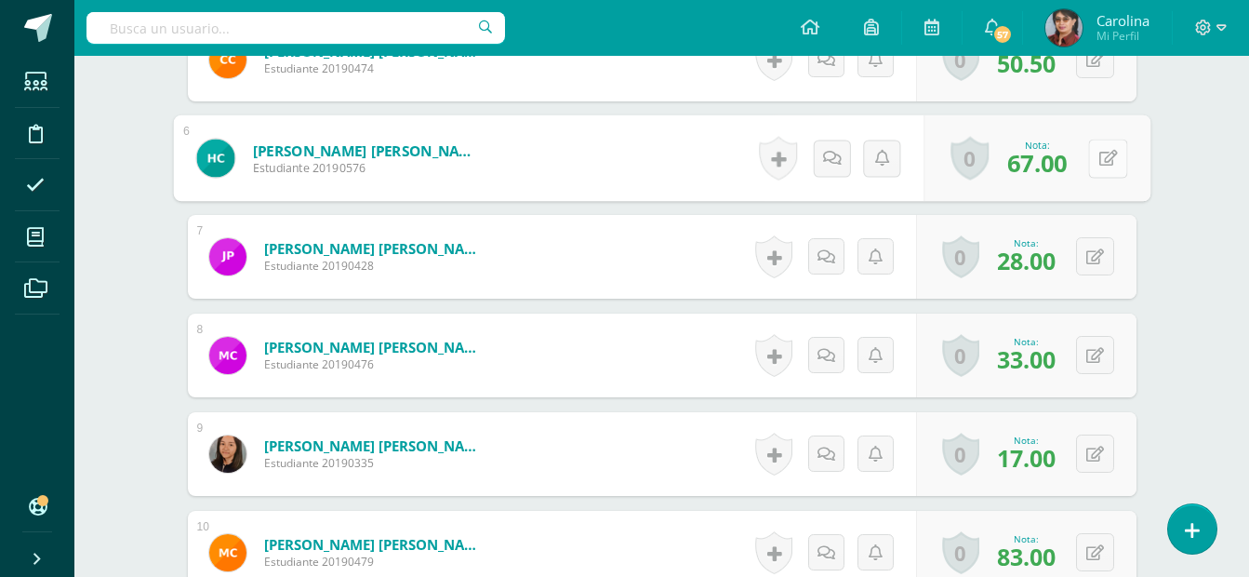
click at [1096, 162] on button at bounding box center [1107, 158] width 39 height 39
type input "85"
click at [1096, 354] on icon at bounding box center [1096, 356] width 18 height 16
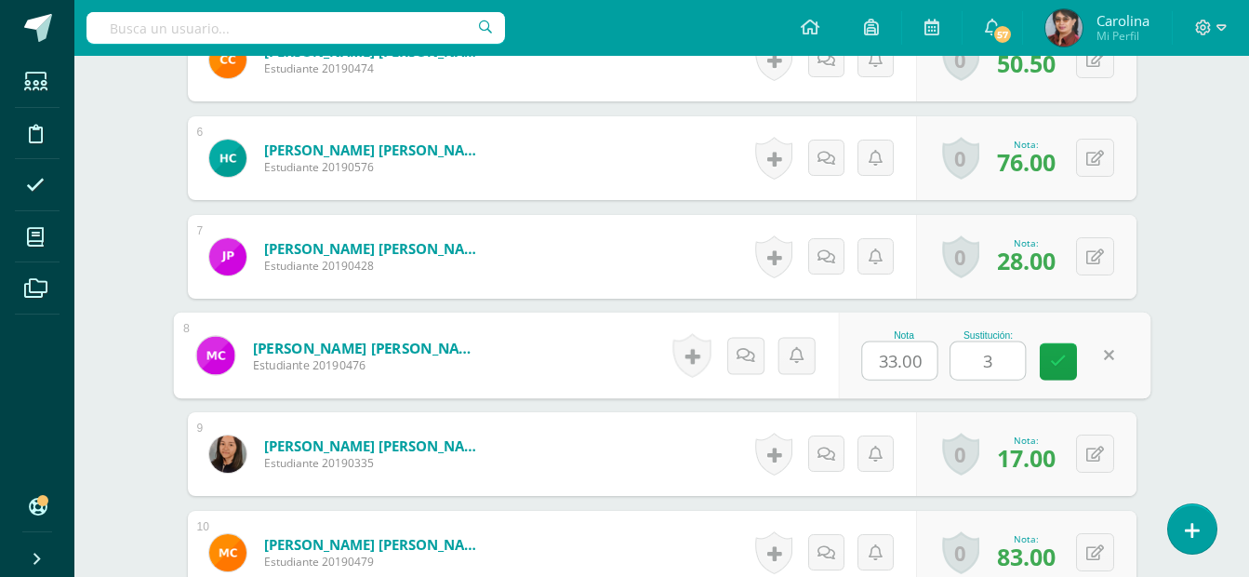
type input "38"
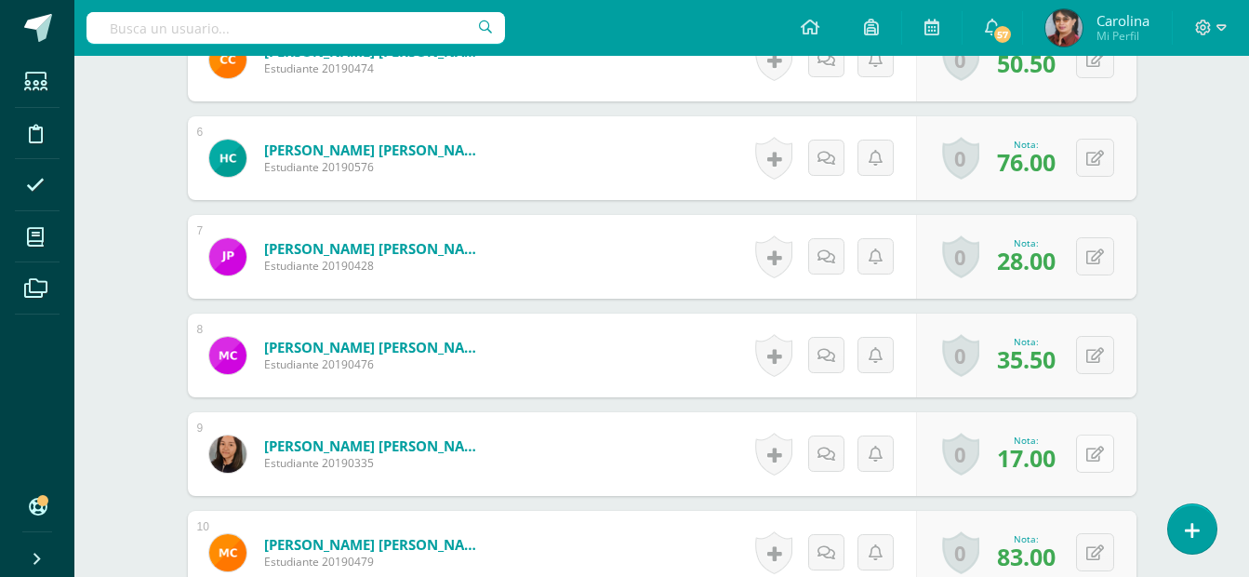
click at [1095, 461] on icon at bounding box center [1096, 455] width 18 height 16
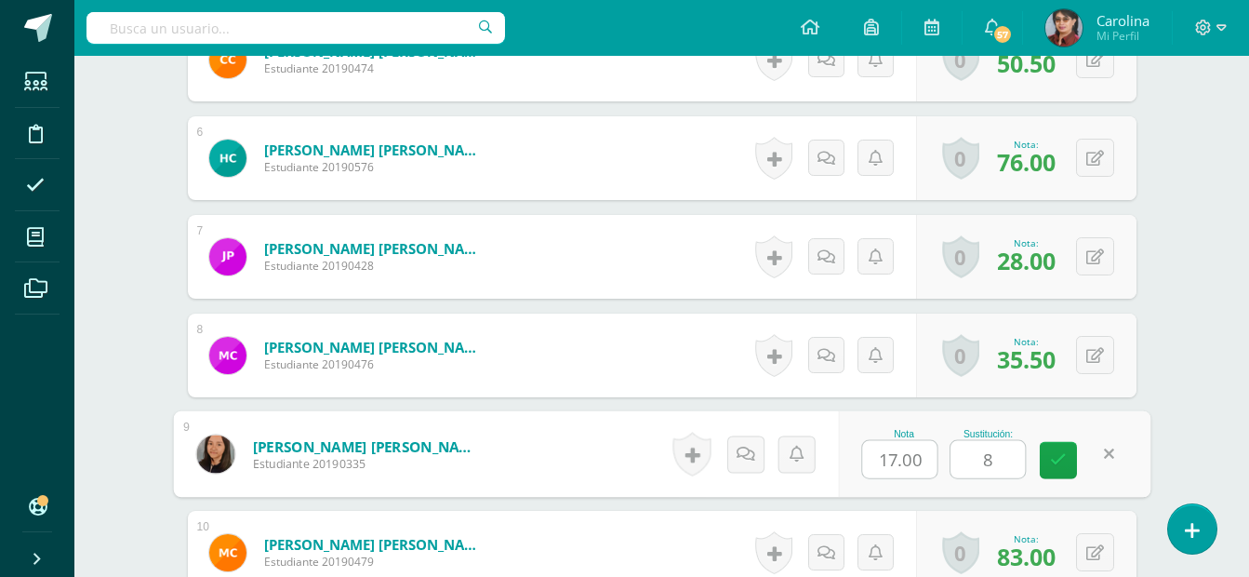
type input "85"
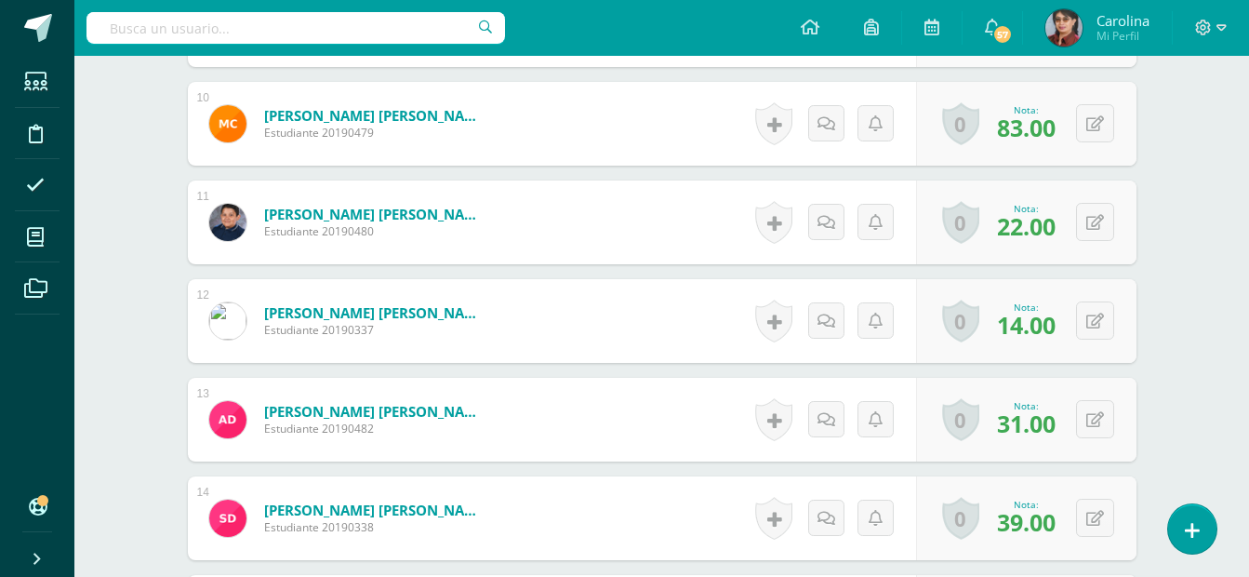
scroll to position [1585, 0]
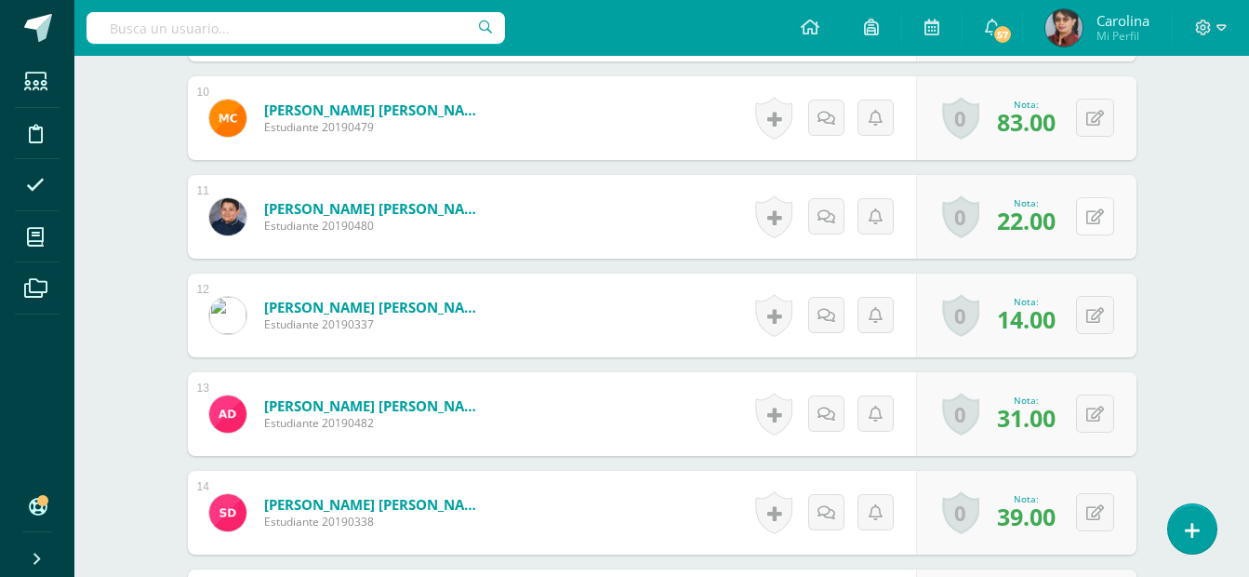
click at [1099, 218] on icon at bounding box center [1096, 217] width 18 height 16
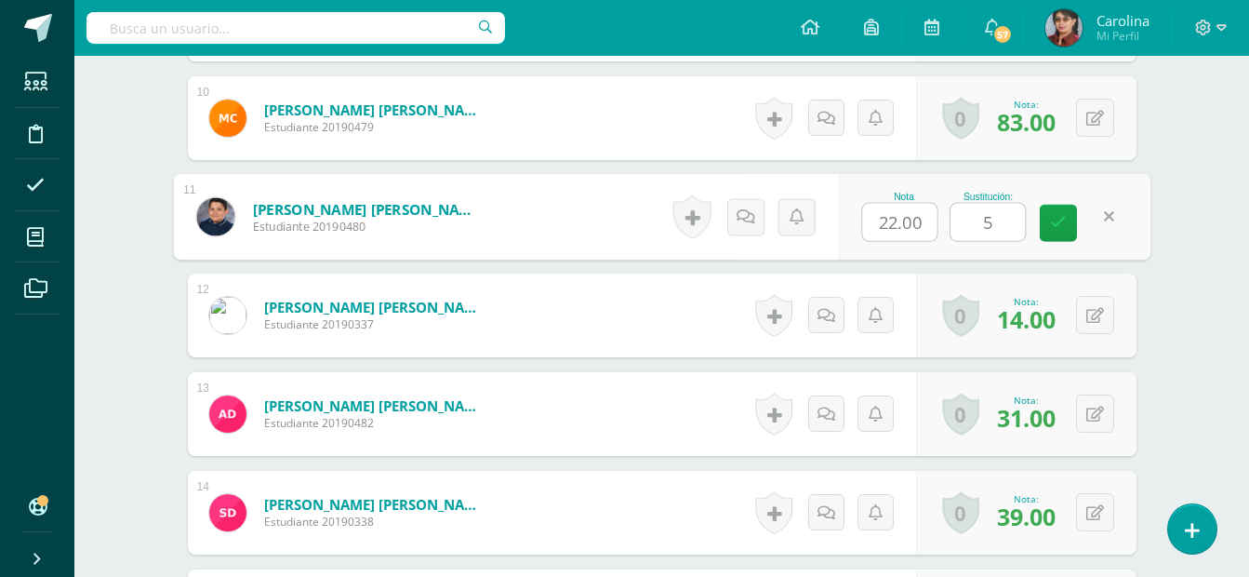
type input "55"
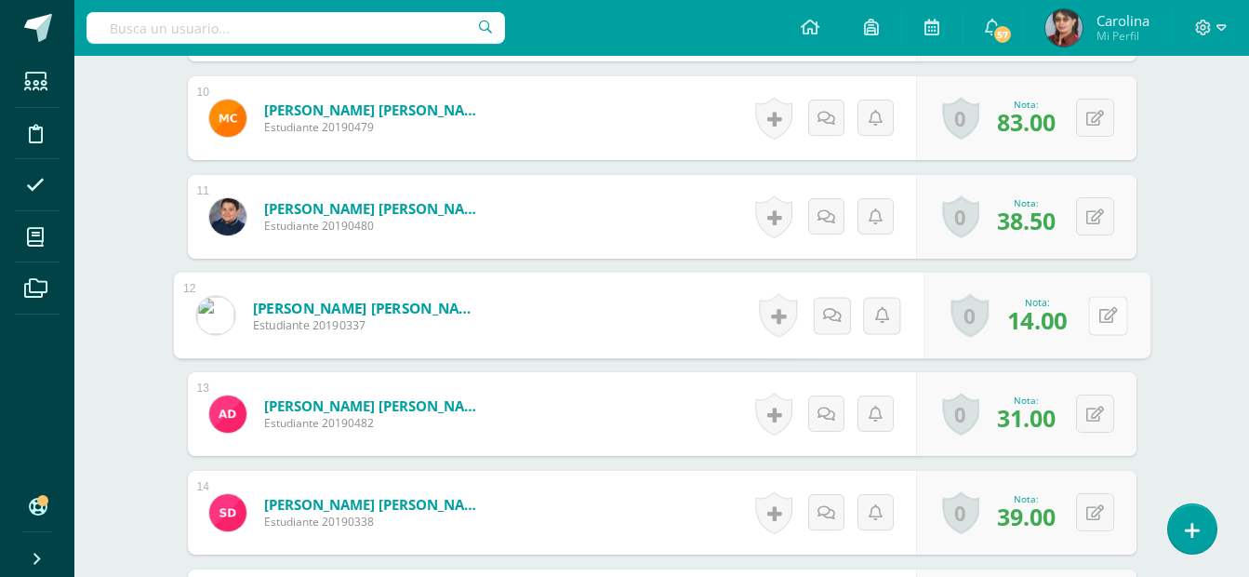
click at [1100, 321] on icon at bounding box center [1108, 315] width 19 height 16
type input "26"
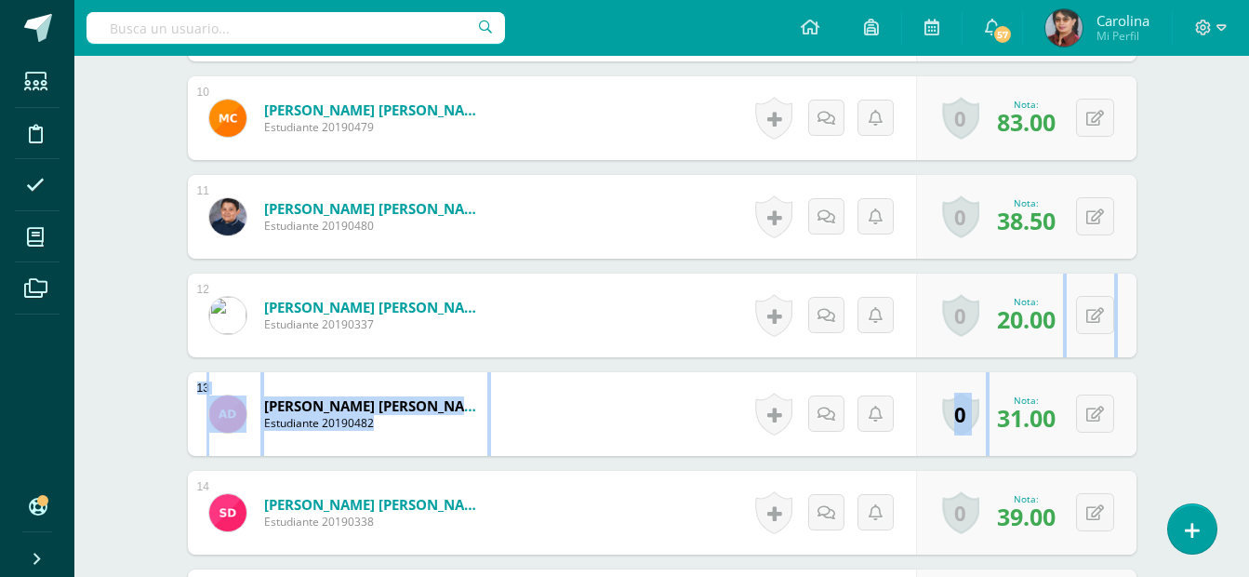
drag, startPoint x: 1002, startPoint y: 359, endPoint x: 1001, endPoint y: 278, distance: 80.9
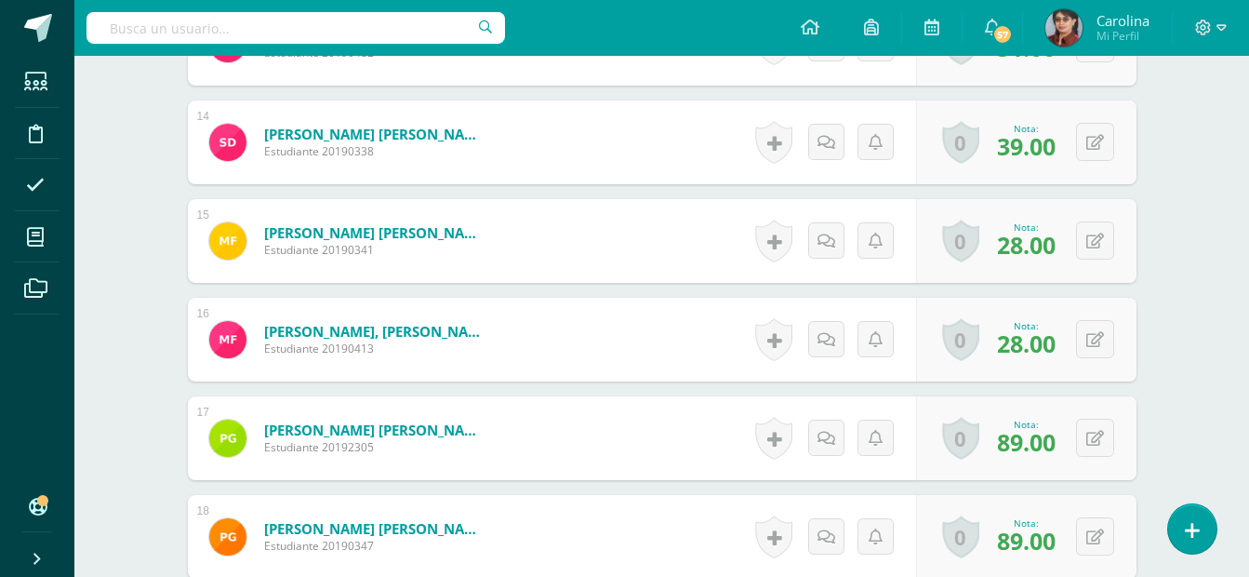
scroll to position [1976, 0]
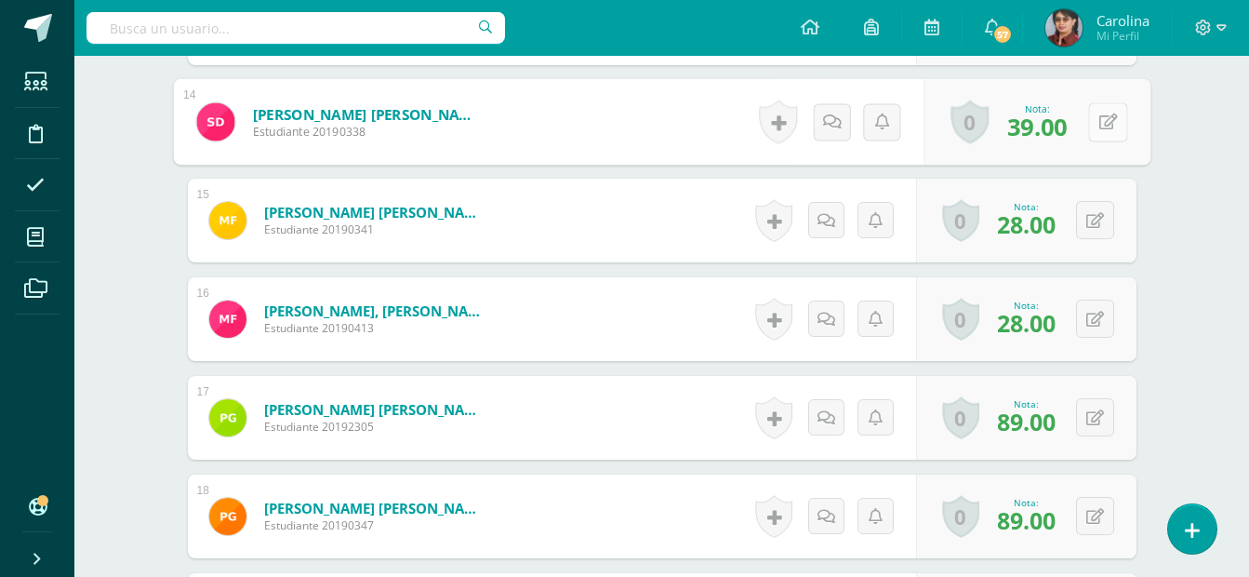
click at [1100, 121] on icon at bounding box center [1108, 121] width 19 height 16
type input "55"
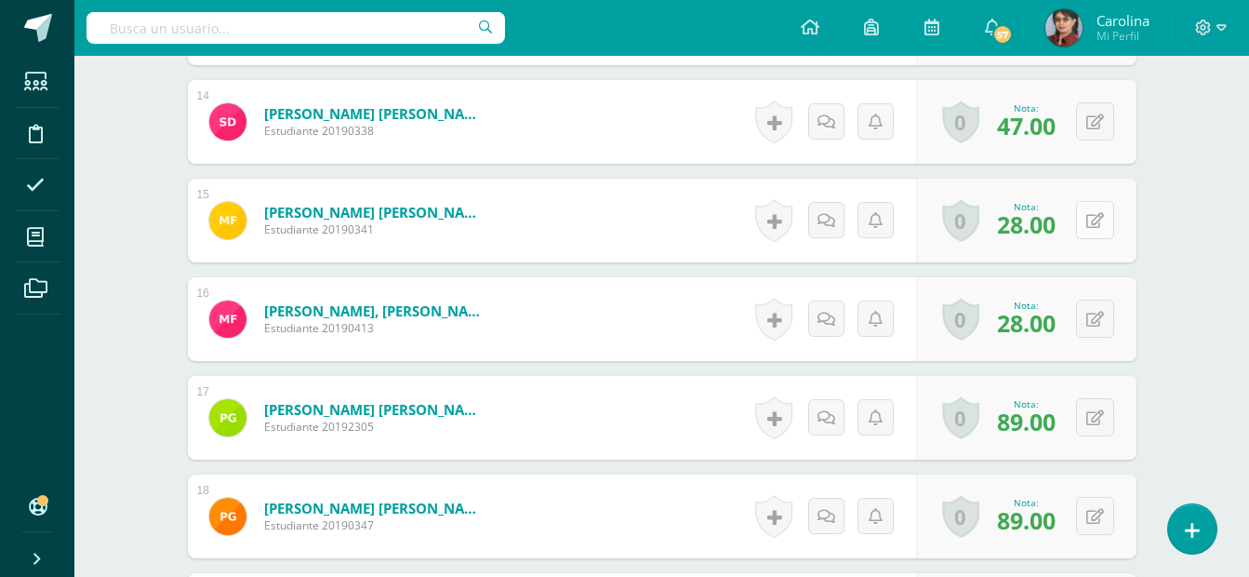
click at [1090, 218] on button at bounding box center [1095, 220] width 38 height 38
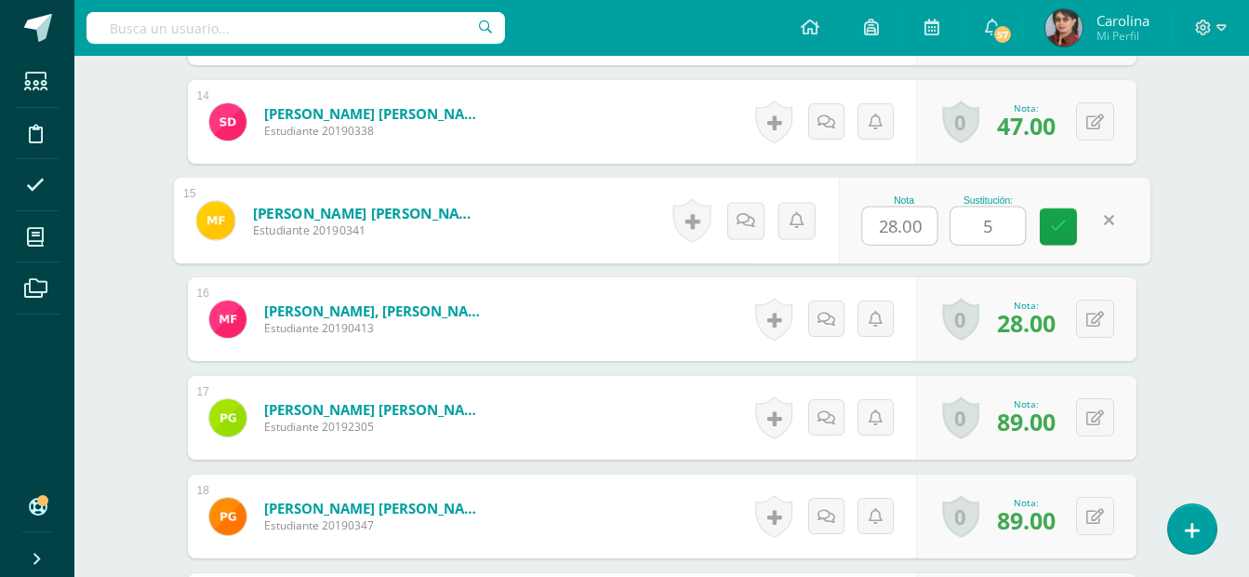
type input "55"
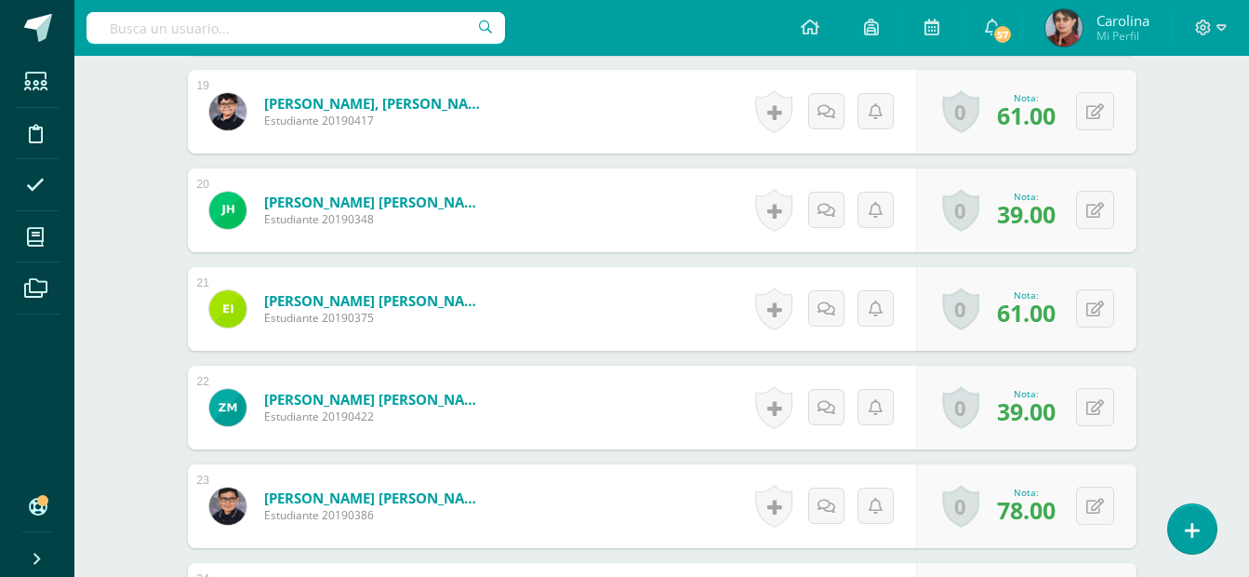
scroll to position [2502, 0]
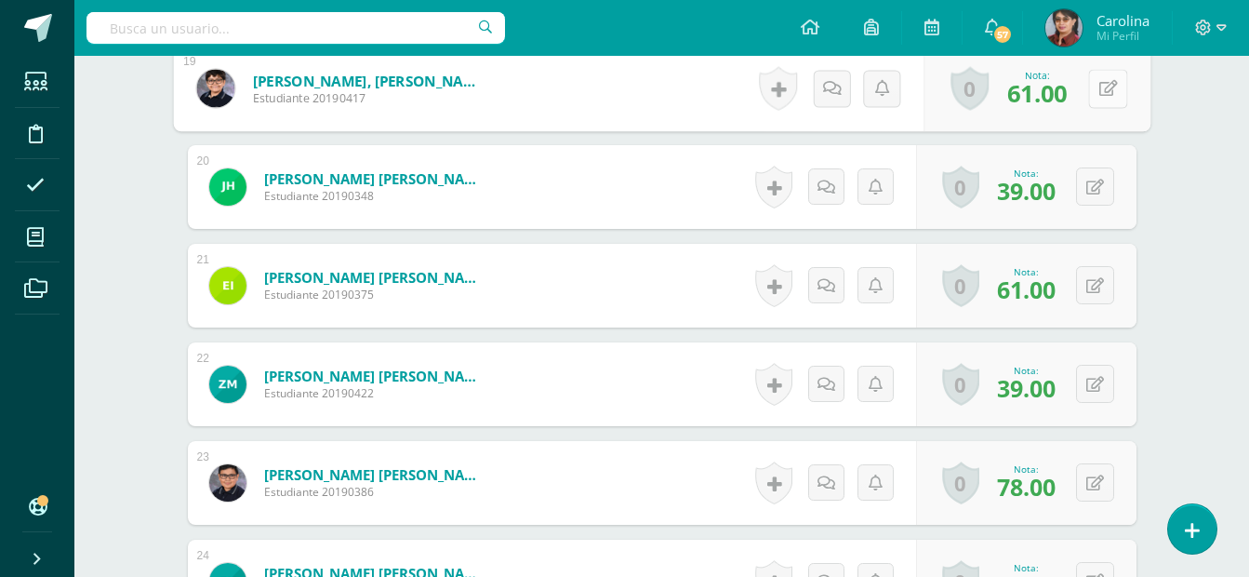
click at [1101, 80] on icon at bounding box center [1108, 88] width 19 height 16
type input "70"
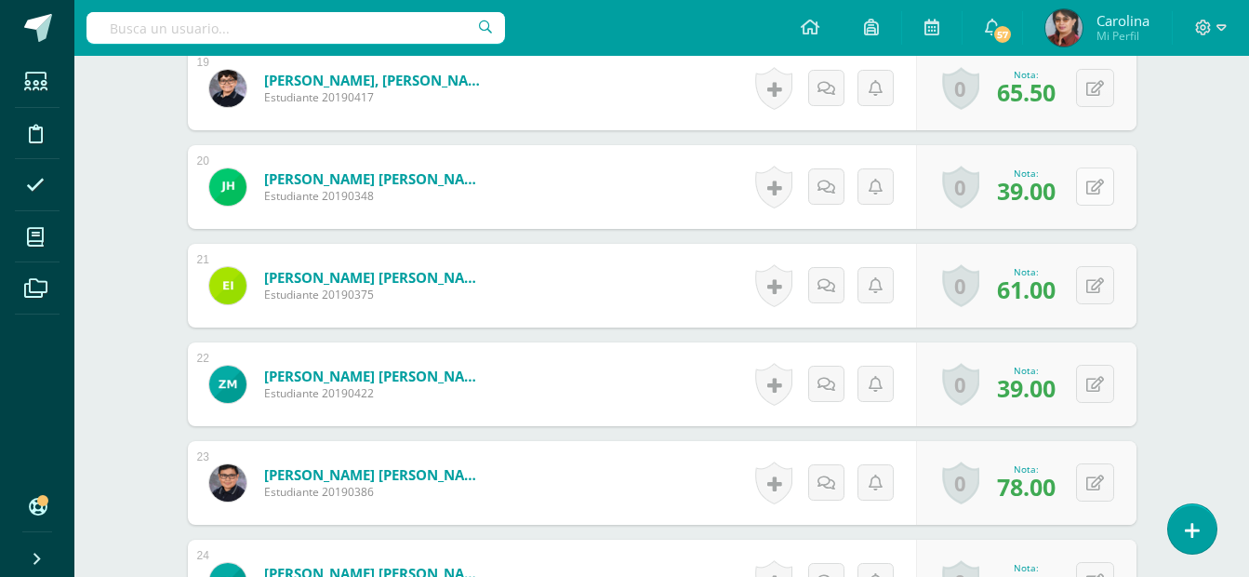
click at [1097, 186] on icon at bounding box center [1096, 188] width 18 height 16
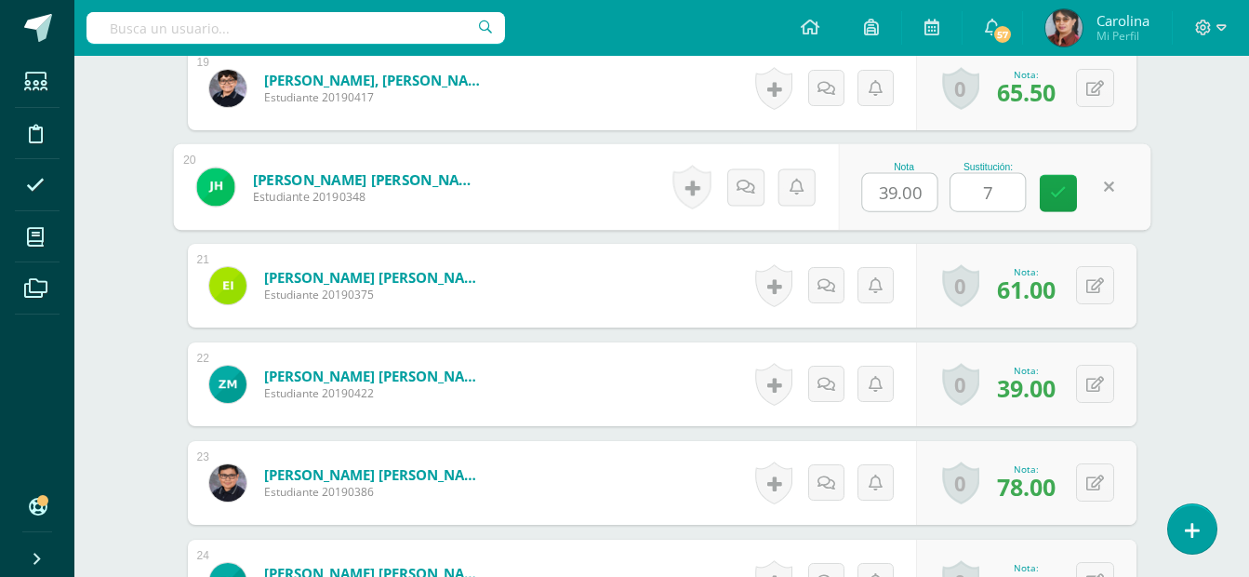
type input "70"
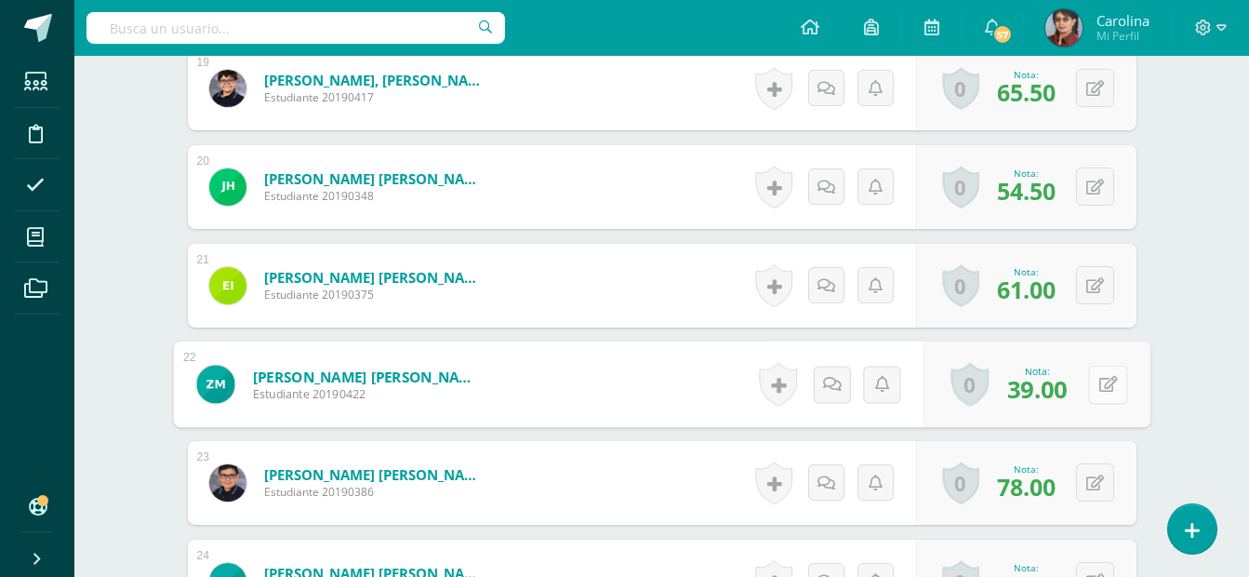
click at [1099, 378] on icon at bounding box center [1108, 384] width 19 height 16
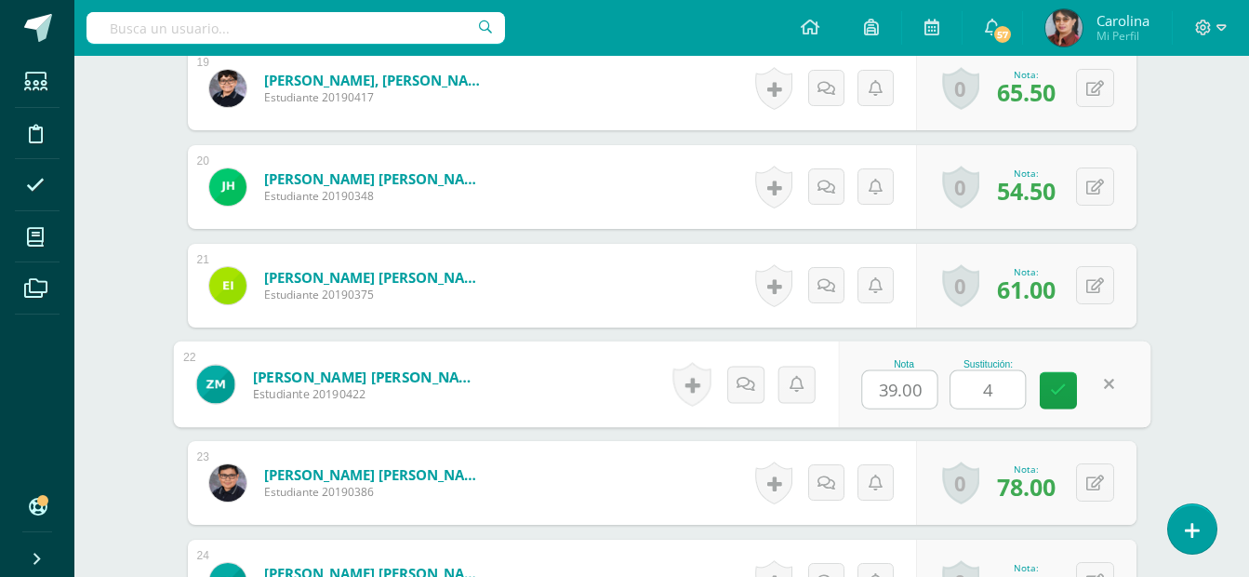
type input "40"
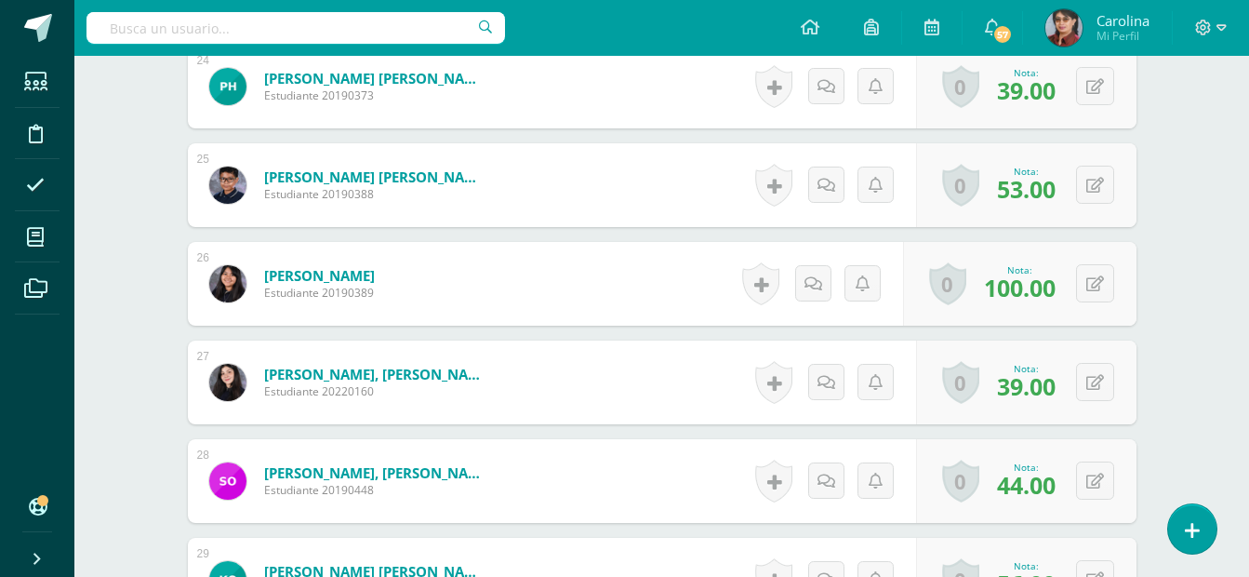
scroll to position [2986, 0]
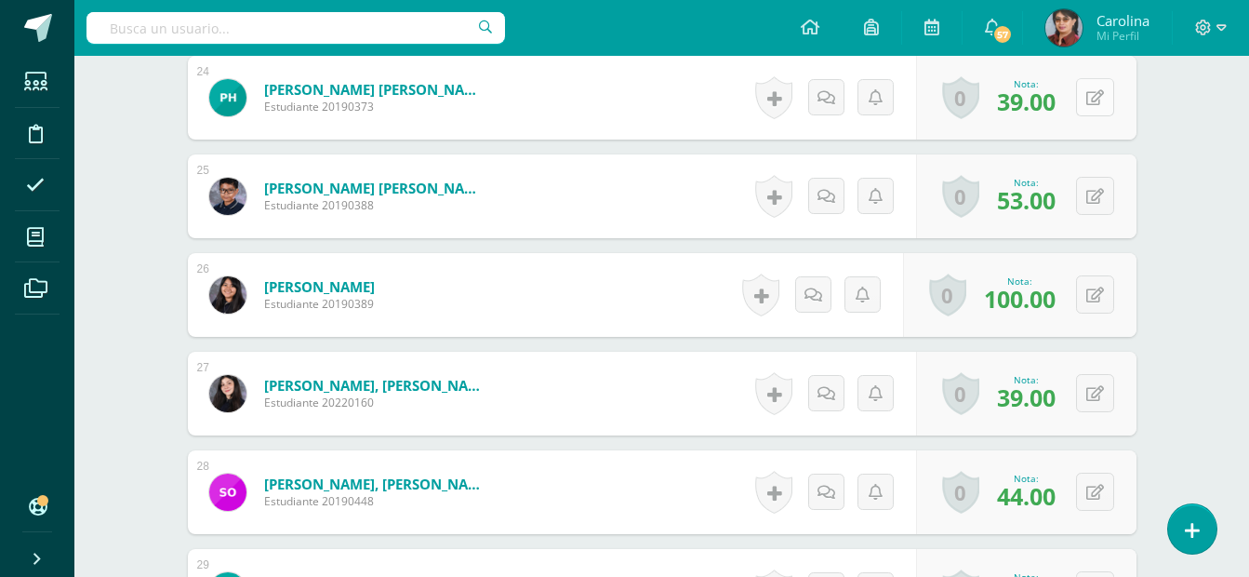
click at [1095, 103] on button at bounding box center [1095, 97] width 38 height 38
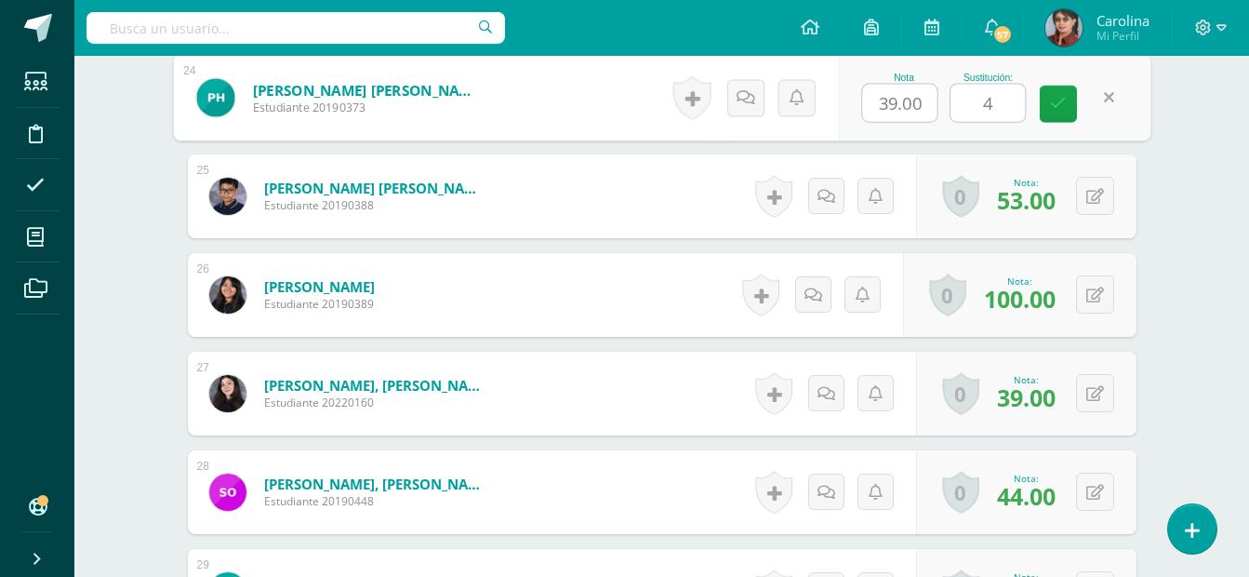
type input "40"
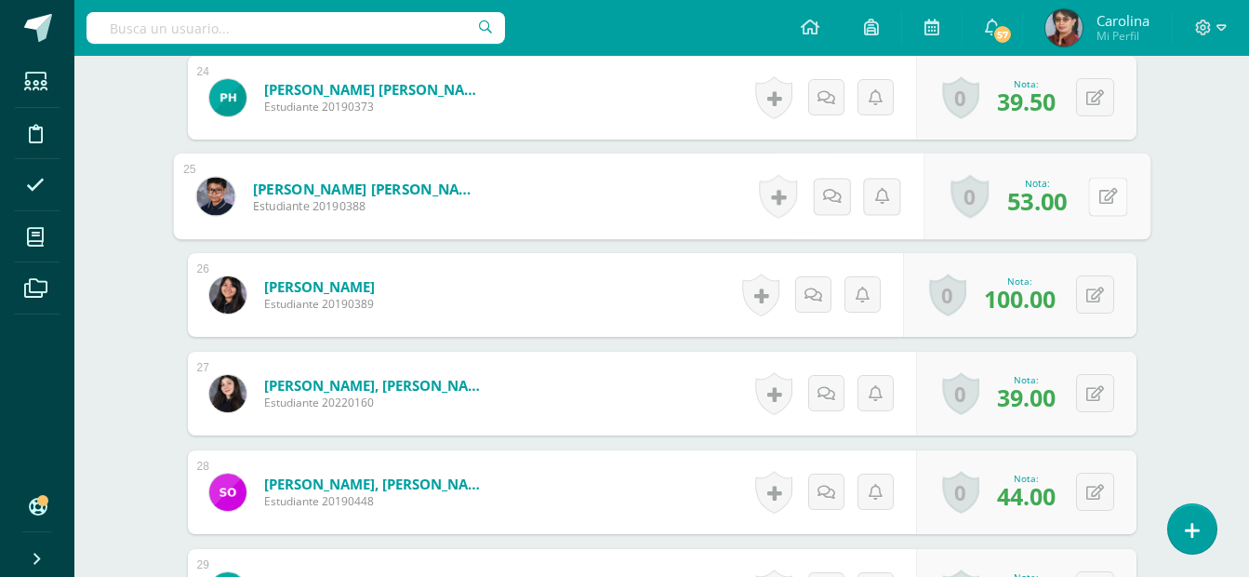
click at [1089, 203] on button at bounding box center [1107, 196] width 39 height 39
type input "100"
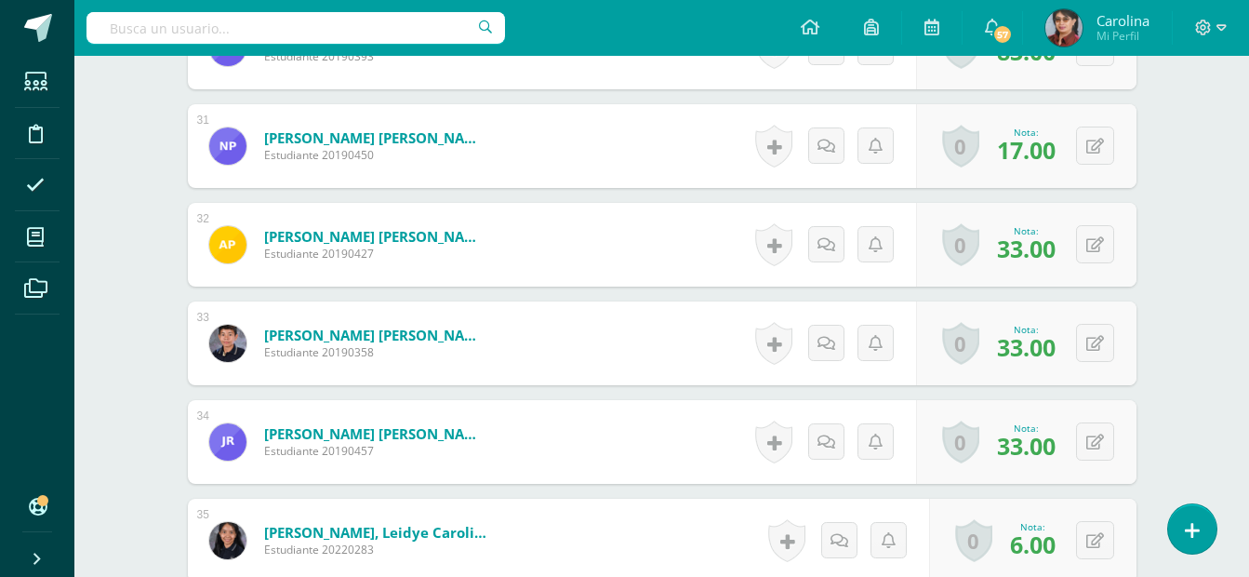
scroll to position [3644, 0]
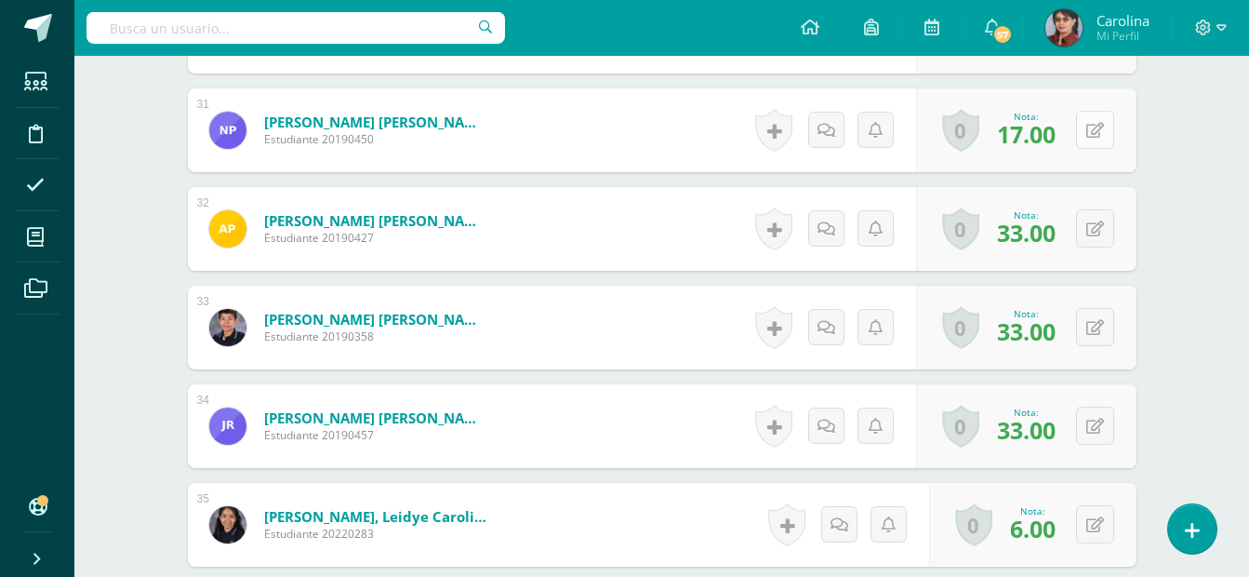
click at [1100, 131] on icon at bounding box center [1096, 131] width 18 height 16
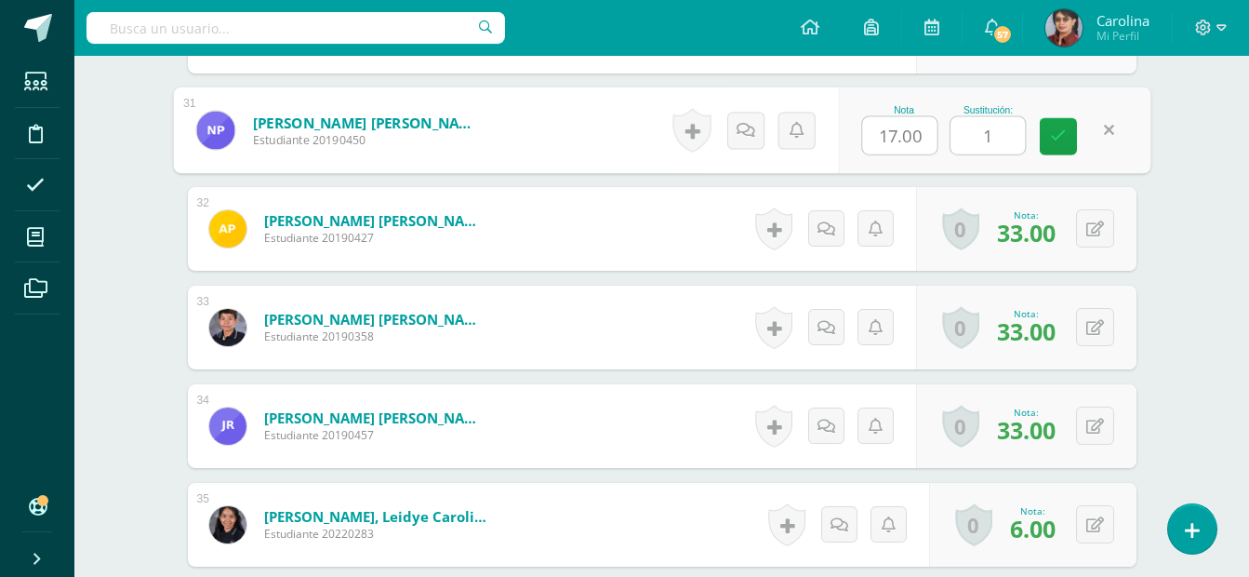
type input "18"
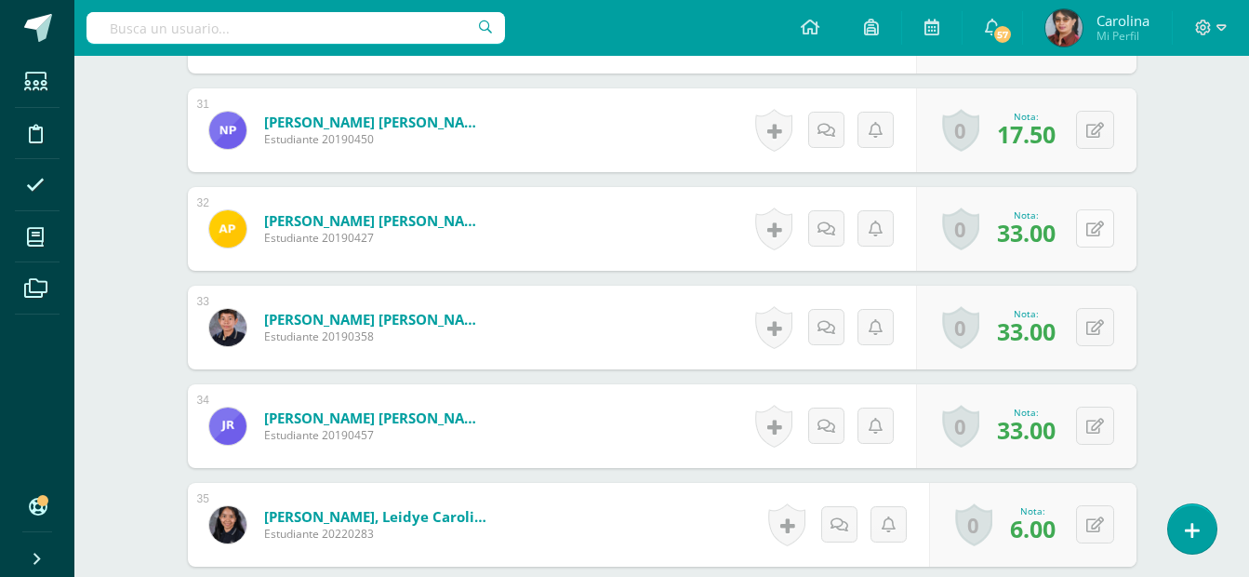
click at [1094, 224] on icon at bounding box center [1096, 229] width 18 height 16
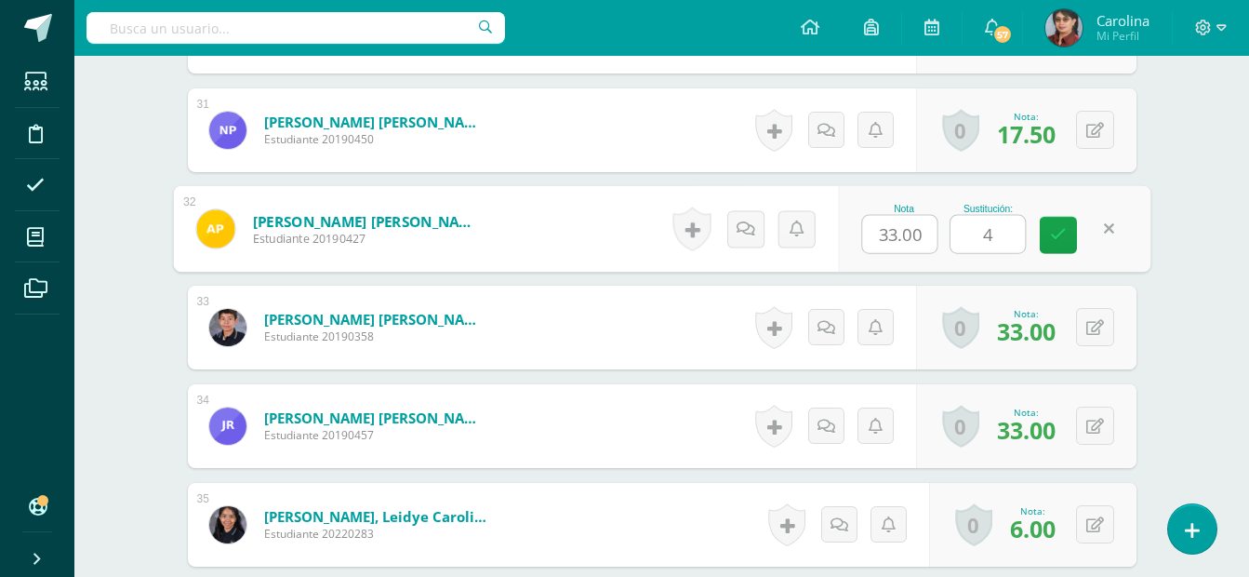
type input "43"
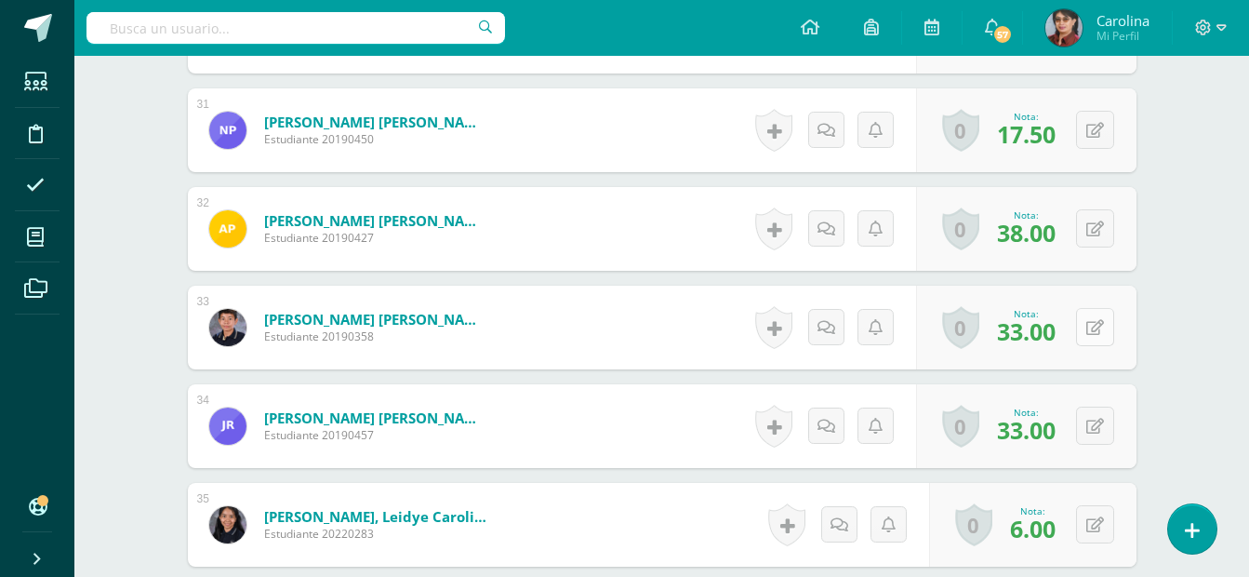
click at [1092, 338] on button at bounding box center [1095, 327] width 38 height 38
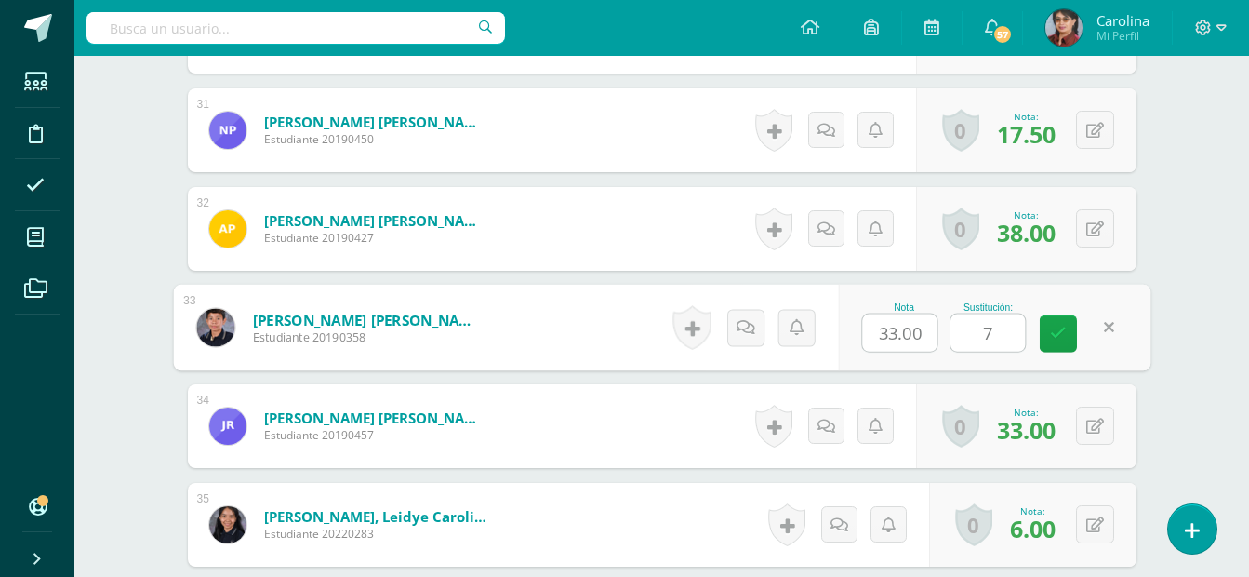
type input "70"
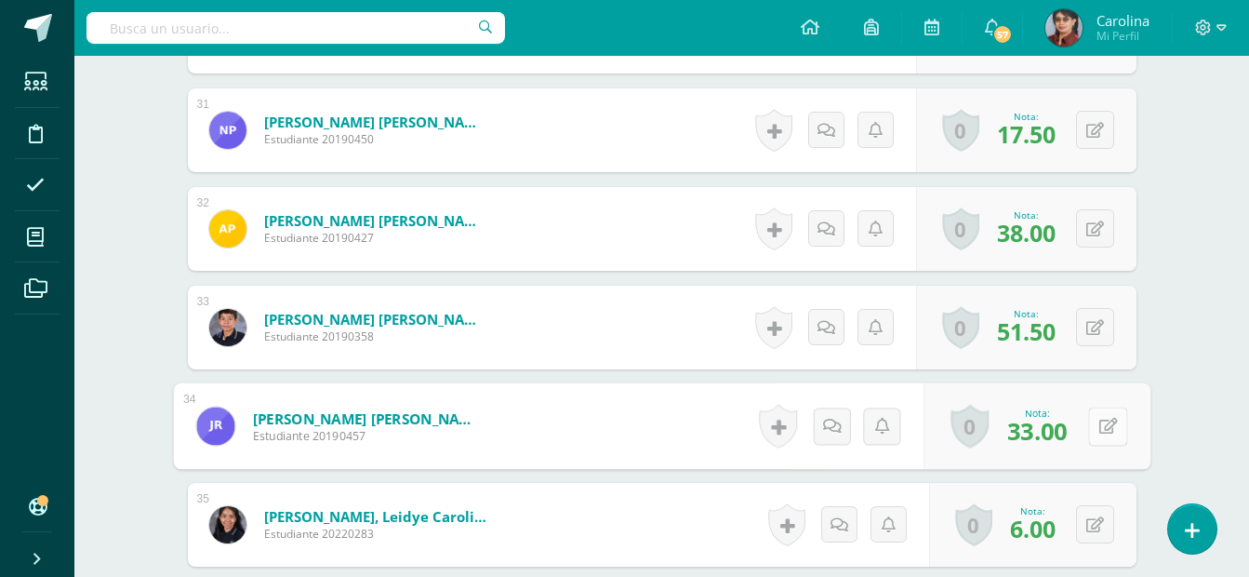
click at [1099, 423] on icon at bounding box center [1108, 426] width 19 height 16
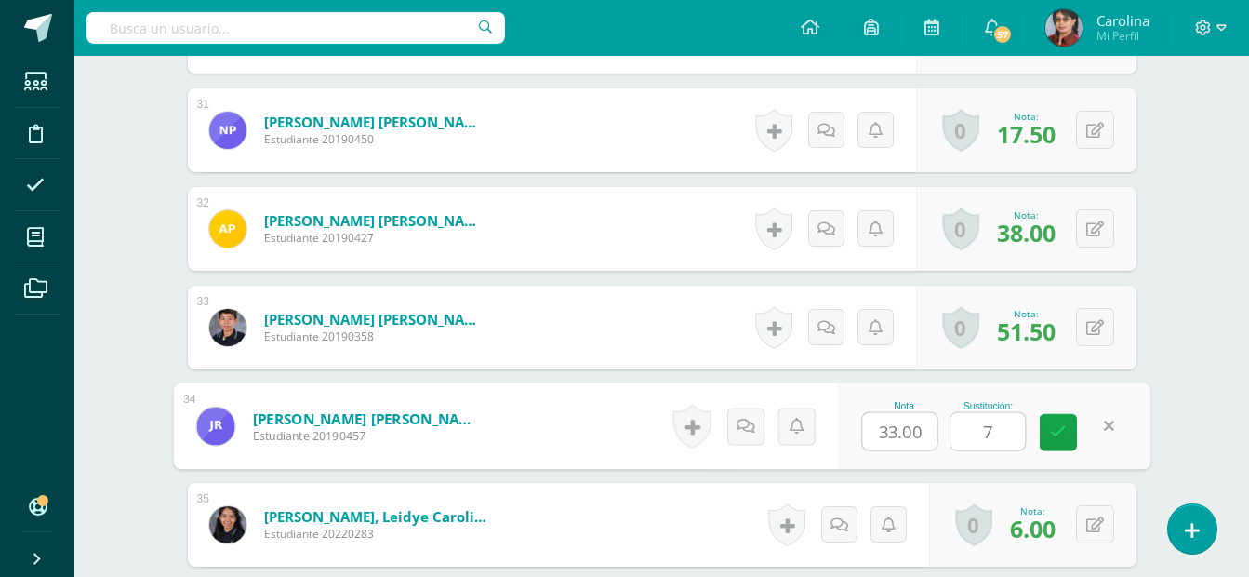
type input "70"
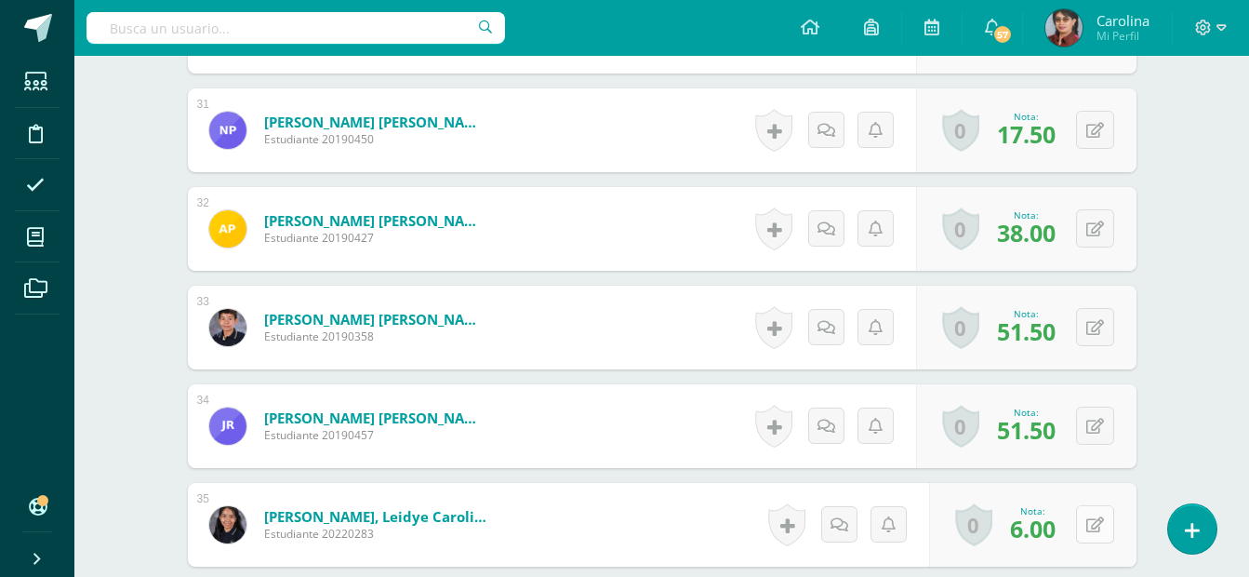
click at [1098, 523] on icon at bounding box center [1096, 525] width 18 height 16
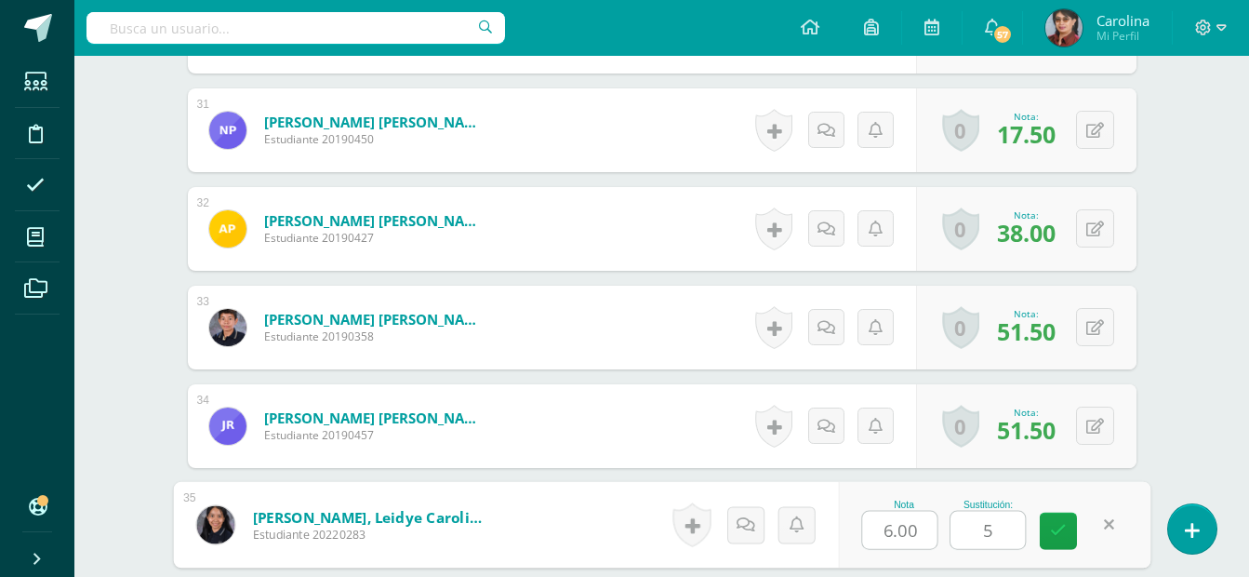
type input "55"
drag, startPoint x: 1098, startPoint y: 523, endPoint x: 1036, endPoint y: 563, distance: 73.3
click at [1036, 562] on div "0 Logros Logros obtenidos Aún no hay logros agregados Nota: 30.50" at bounding box center [1037, 525] width 227 height 87
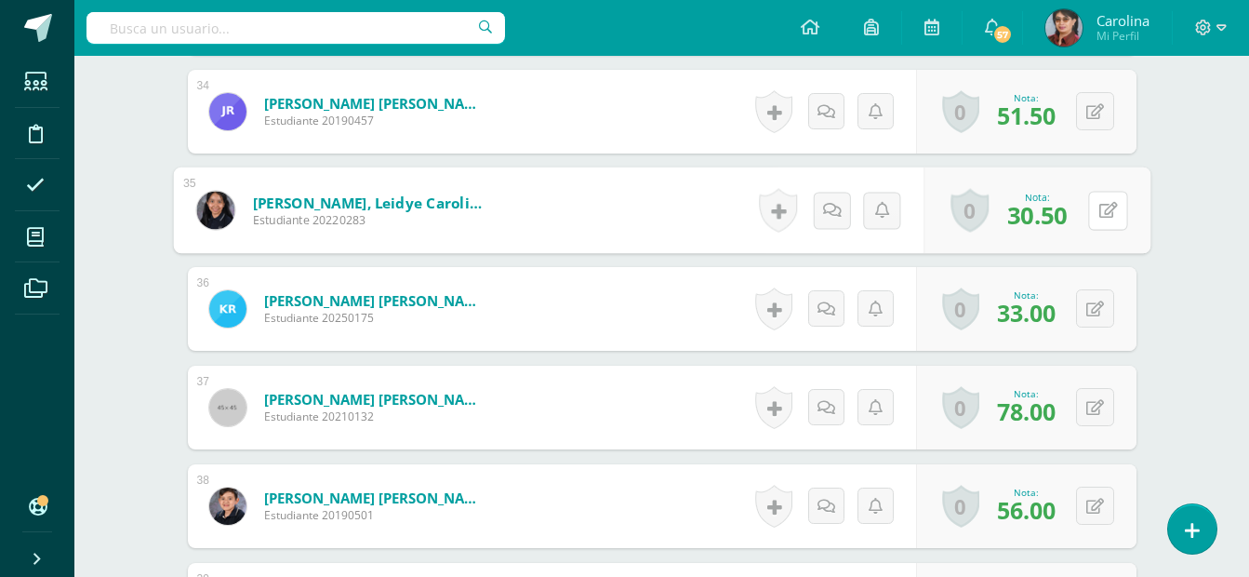
scroll to position [3954, 0]
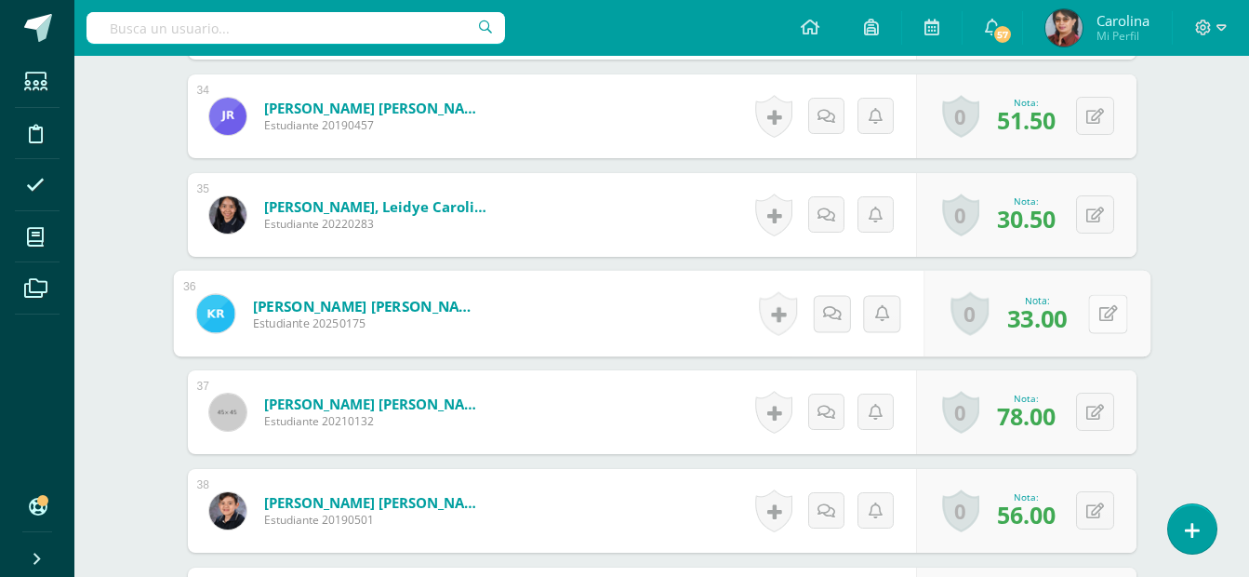
click at [1092, 303] on button at bounding box center [1107, 313] width 39 height 39
type input "43"
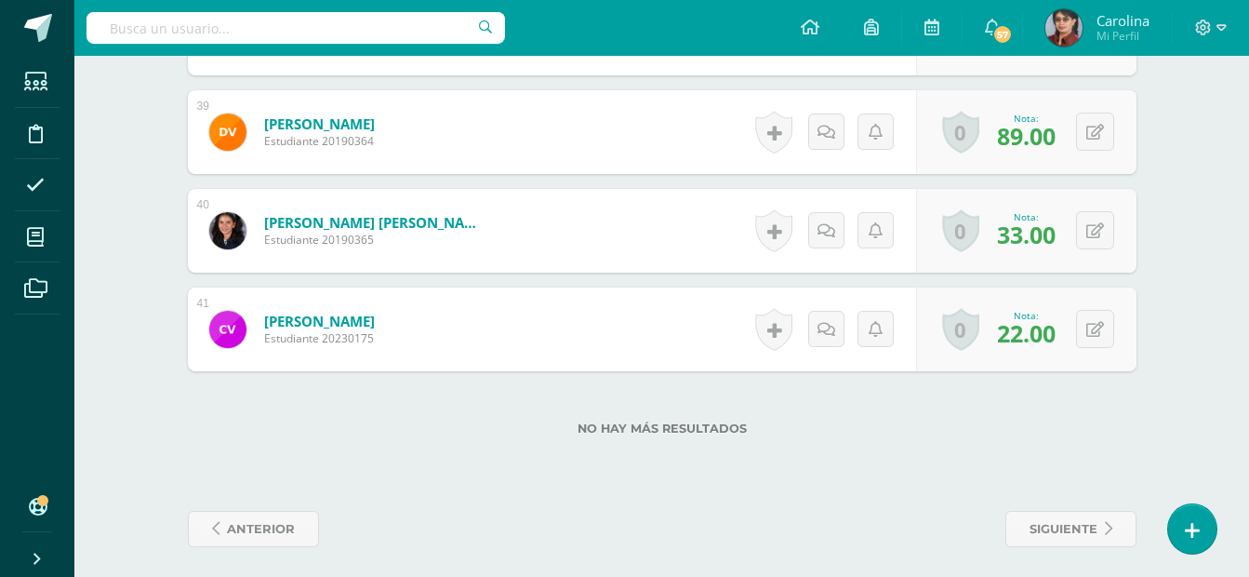
scroll to position [4438, 0]
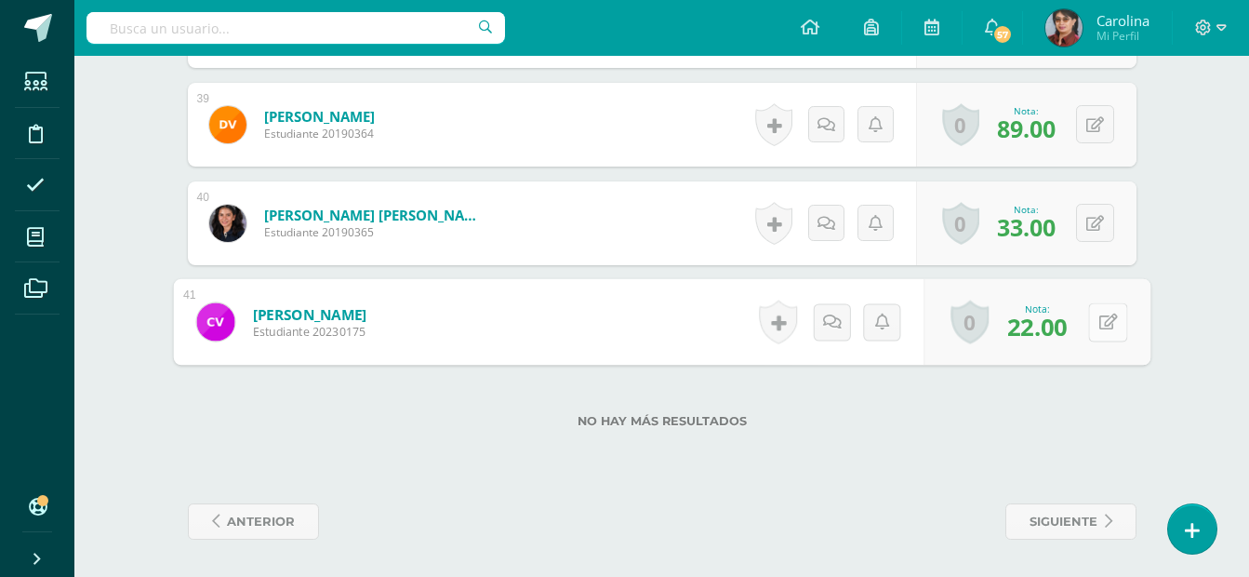
click at [1099, 327] on icon at bounding box center [1108, 321] width 19 height 16
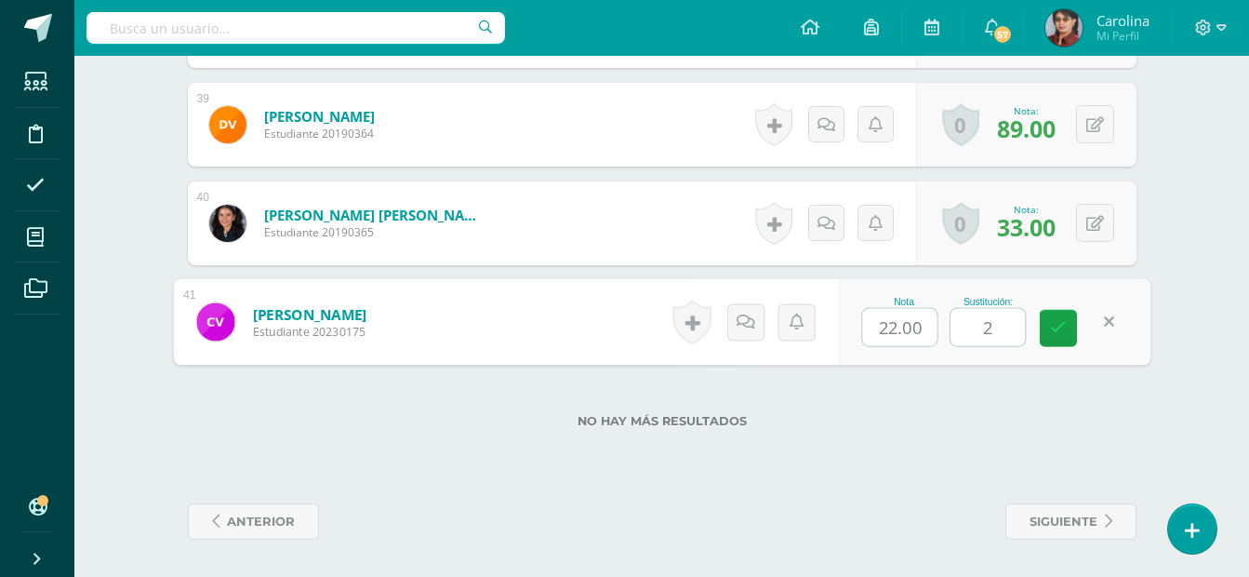
type input "24"
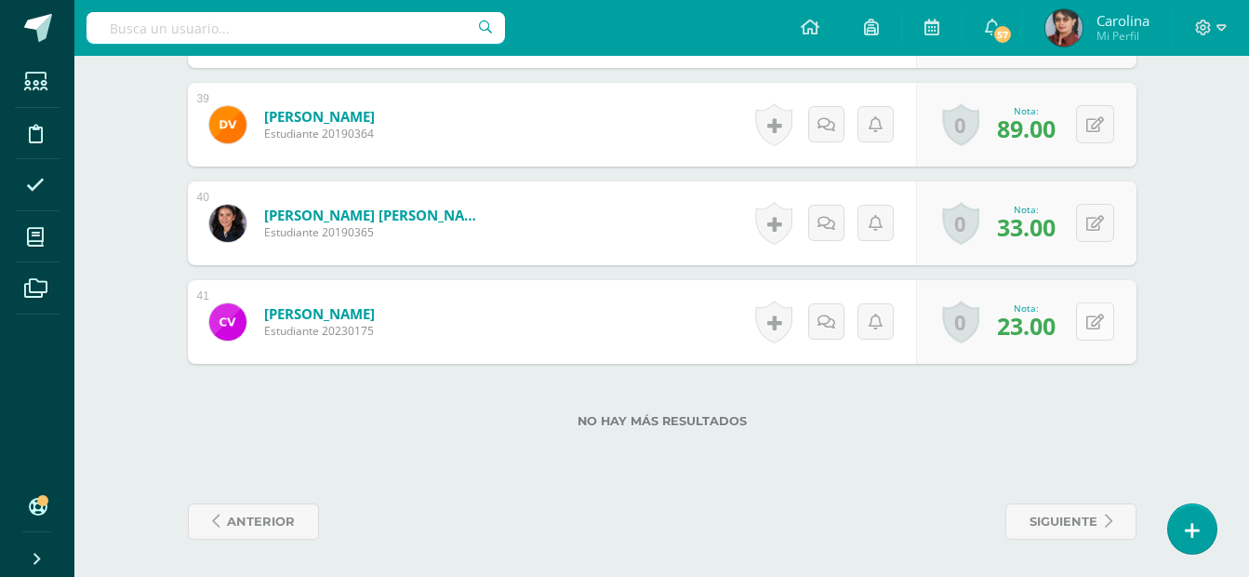
scroll to position [0, 0]
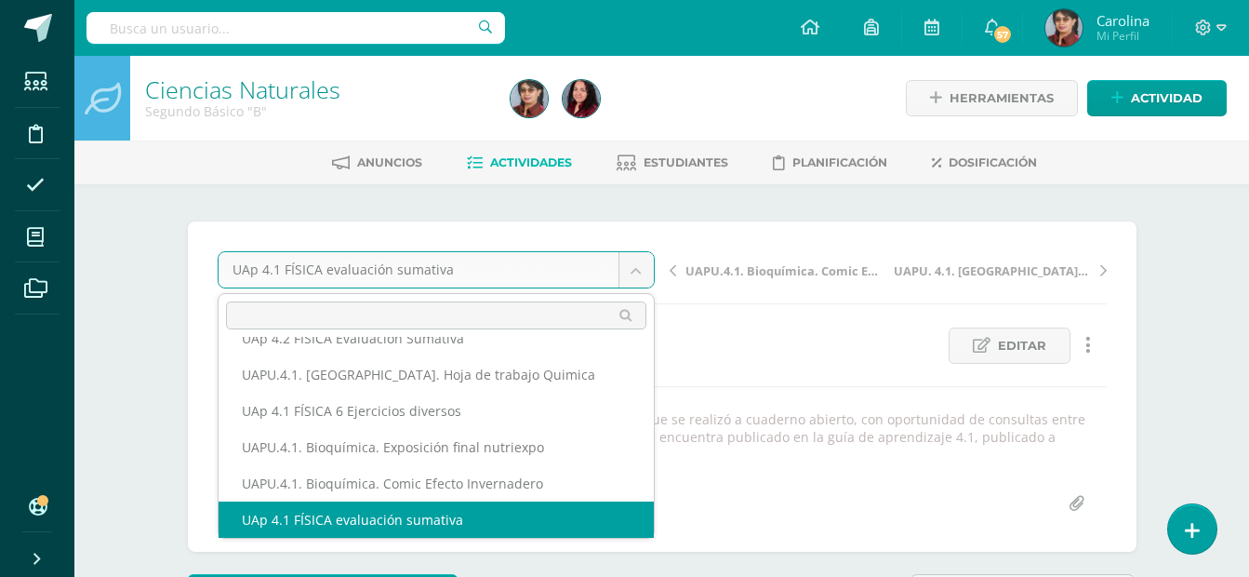
scroll to position [116, 0]
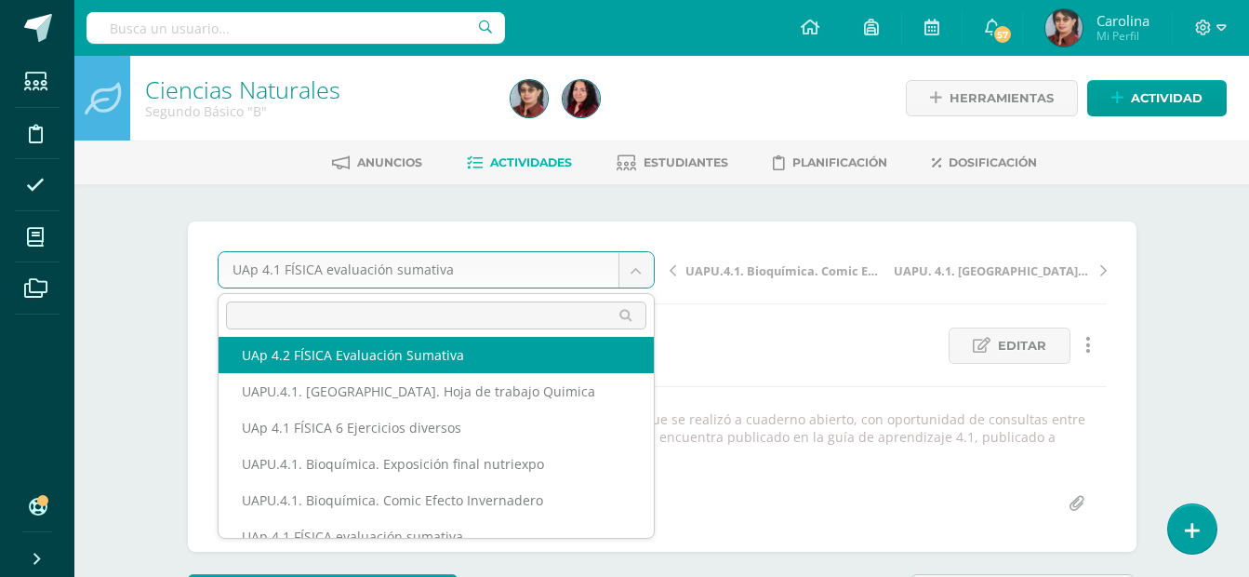
select select "/dashboard/teacher/grade-activity/227387/"
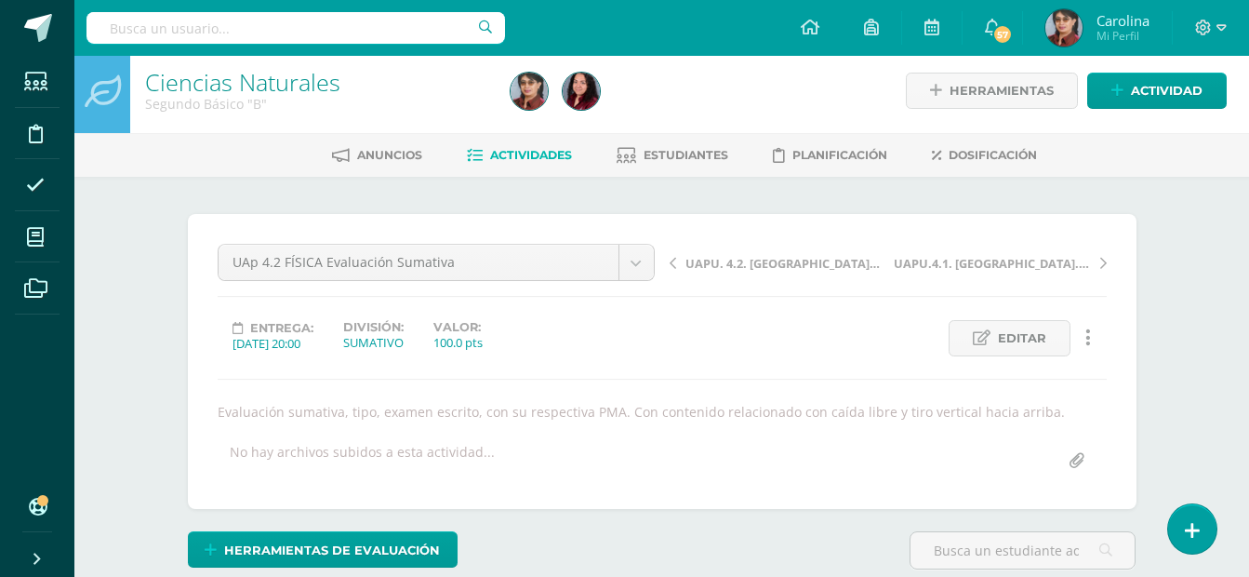
scroll to position [8, 0]
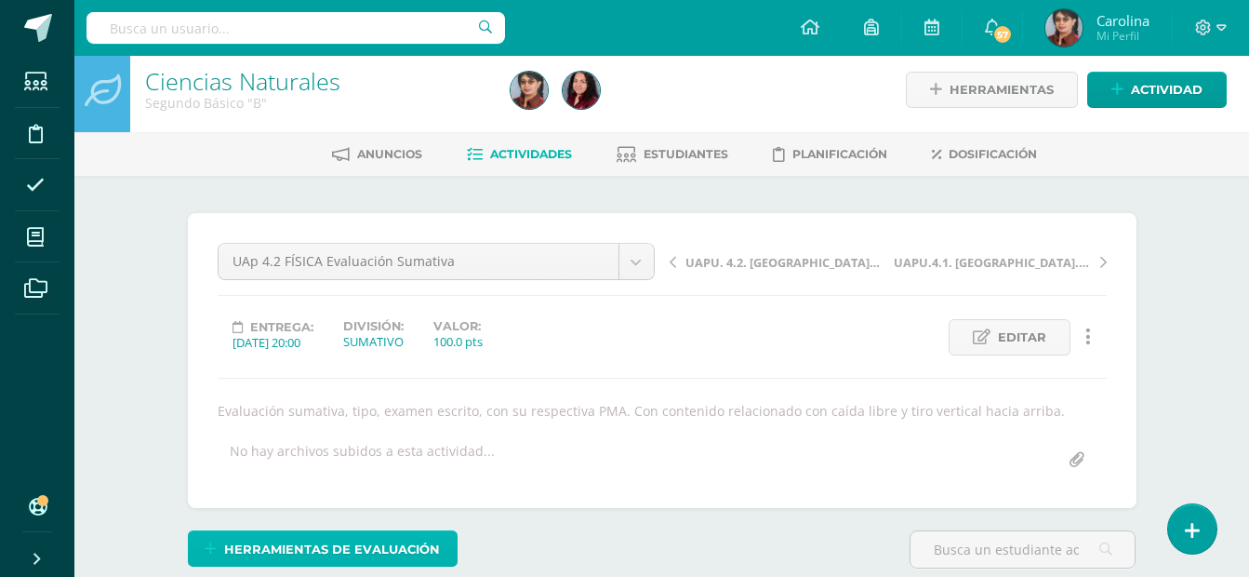
click at [401, 547] on span "Herramientas de evaluación" at bounding box center [332, 549] width 216 height 34
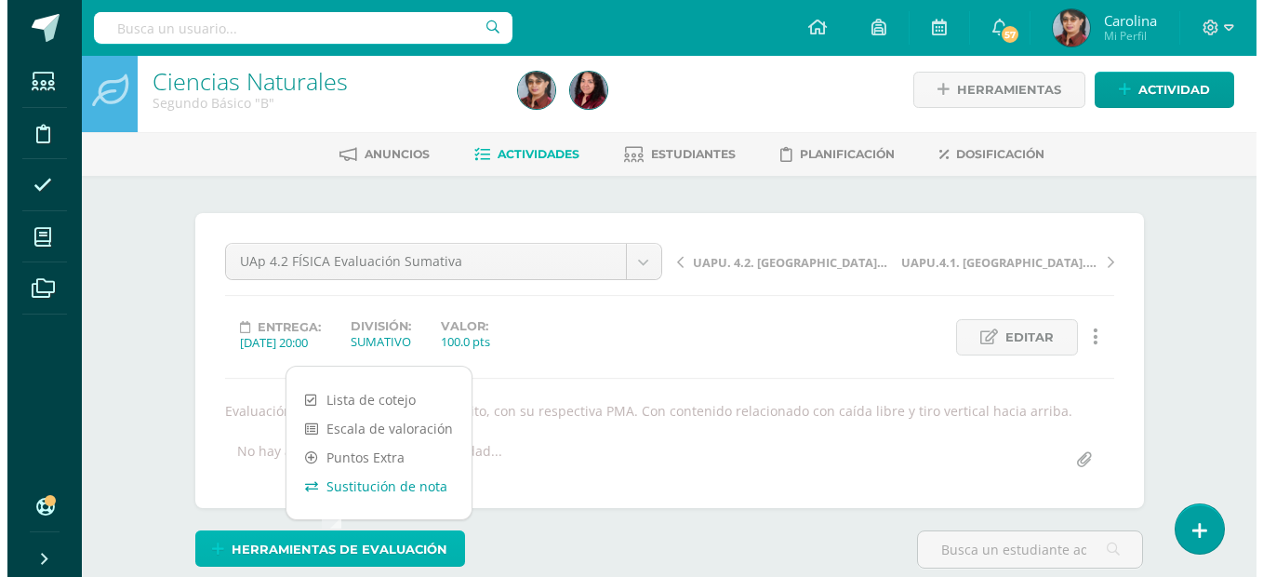
scroll to position [9, 0]
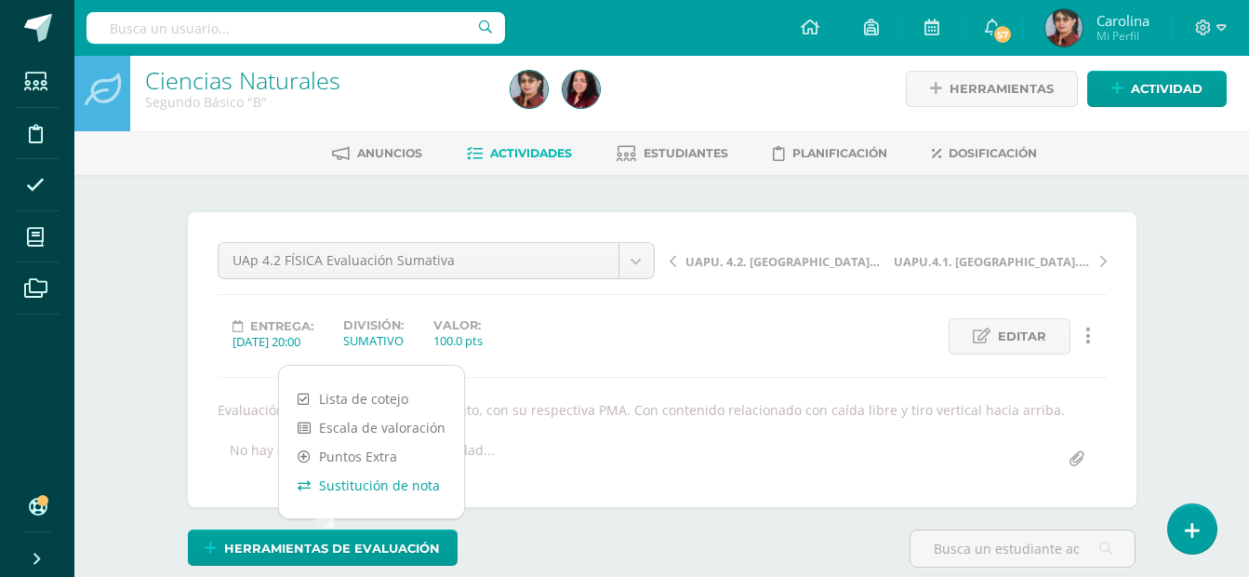
click at [416, 477] on link "Sustitución de nota" at bounding box center [371, 485] width 185 height 29
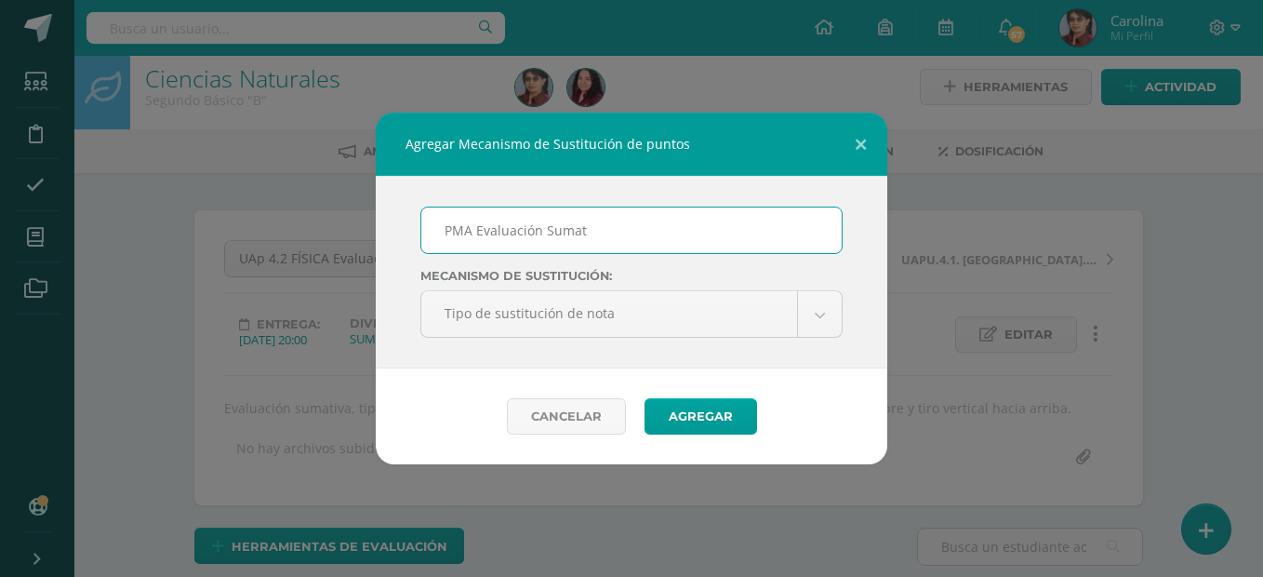
scroll to position [12, 0]
type input "PMA Evaluación Sumativa 4.2"
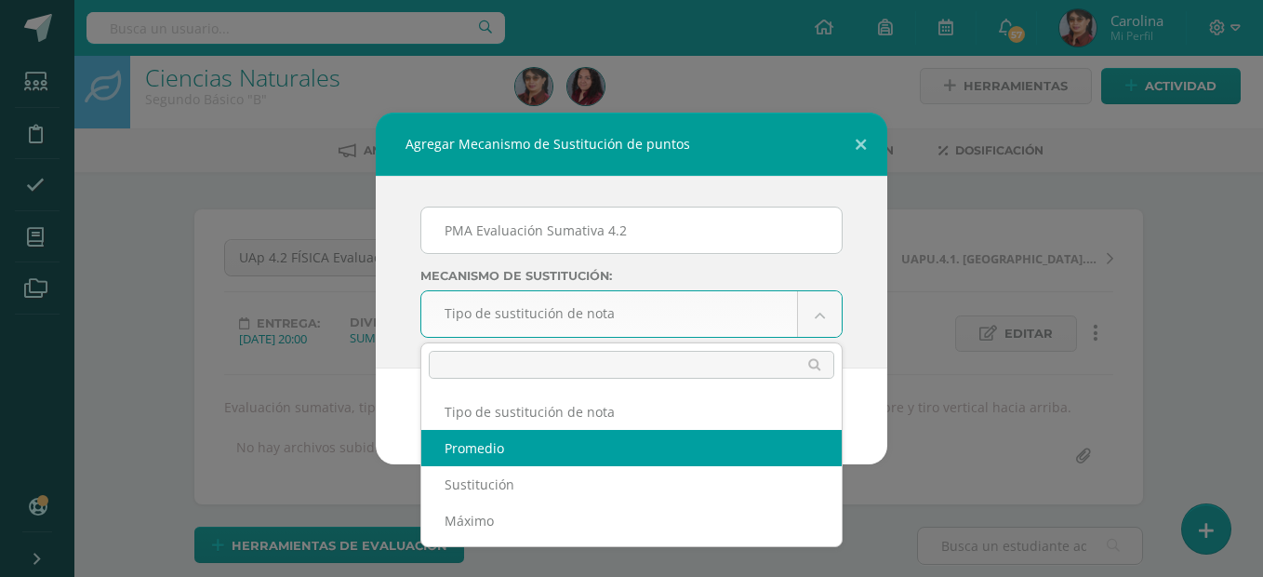
select select "average"
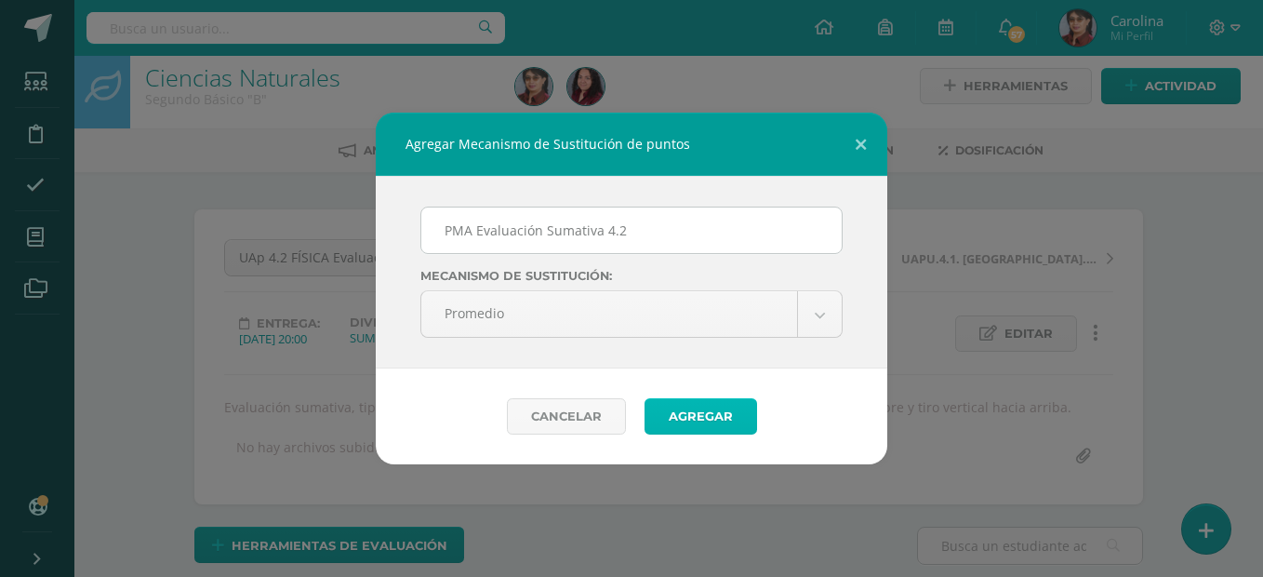
click at [705, 408] on button "Agregar" at bounding box center [701, 416] width 113 height 36
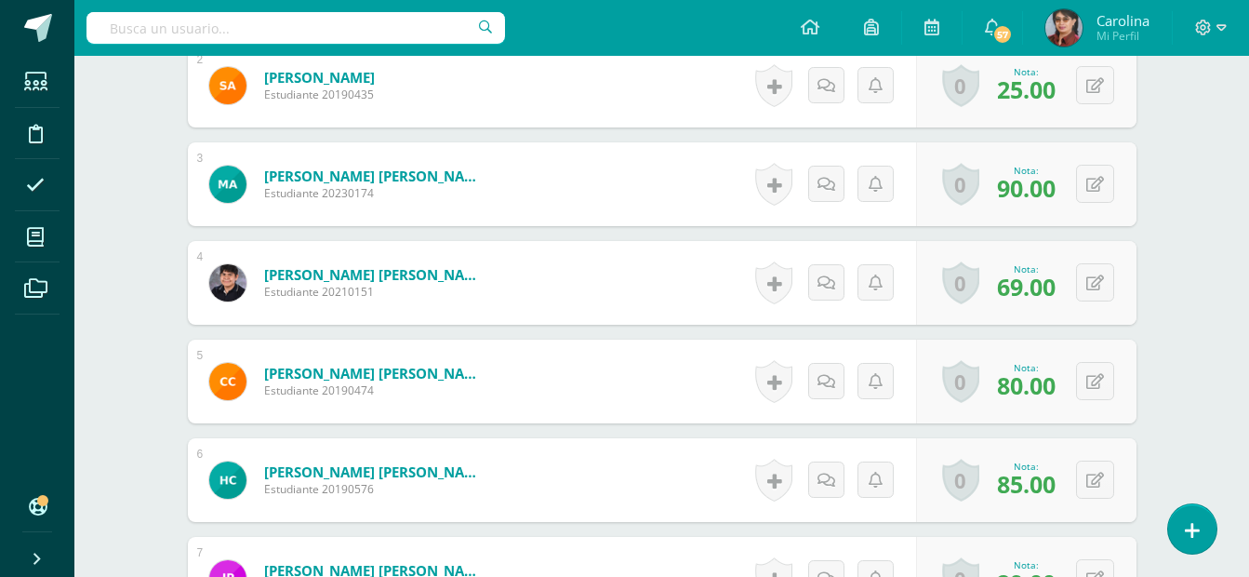
scroll to position [796, 0]
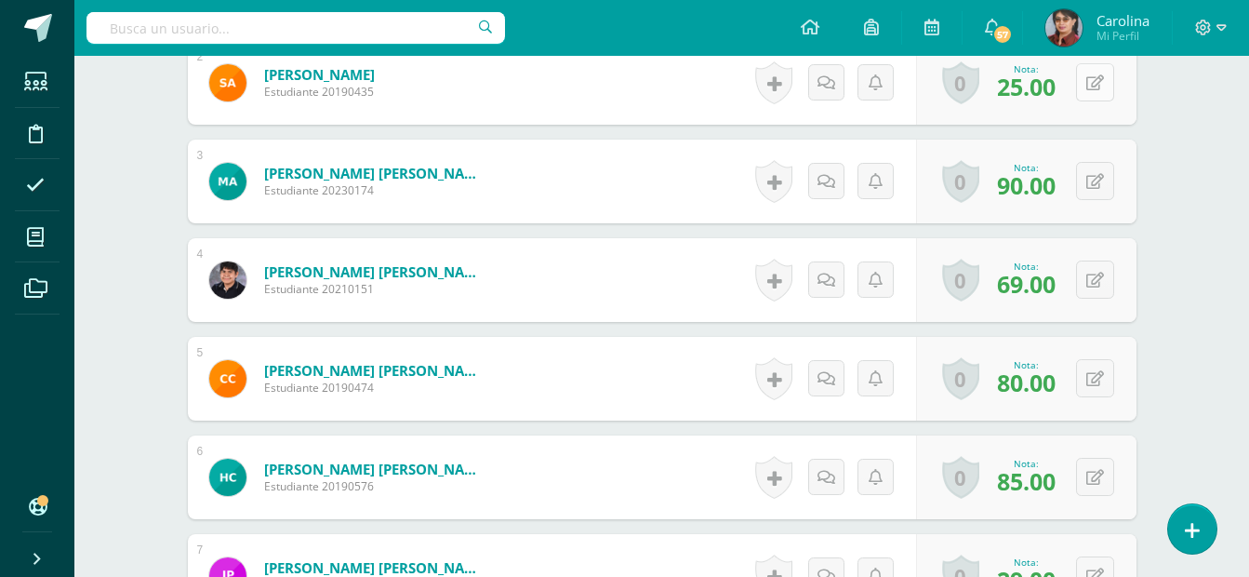
click at [1099, 85] on icon at bounding box center [1096, 83] width 18 height 16
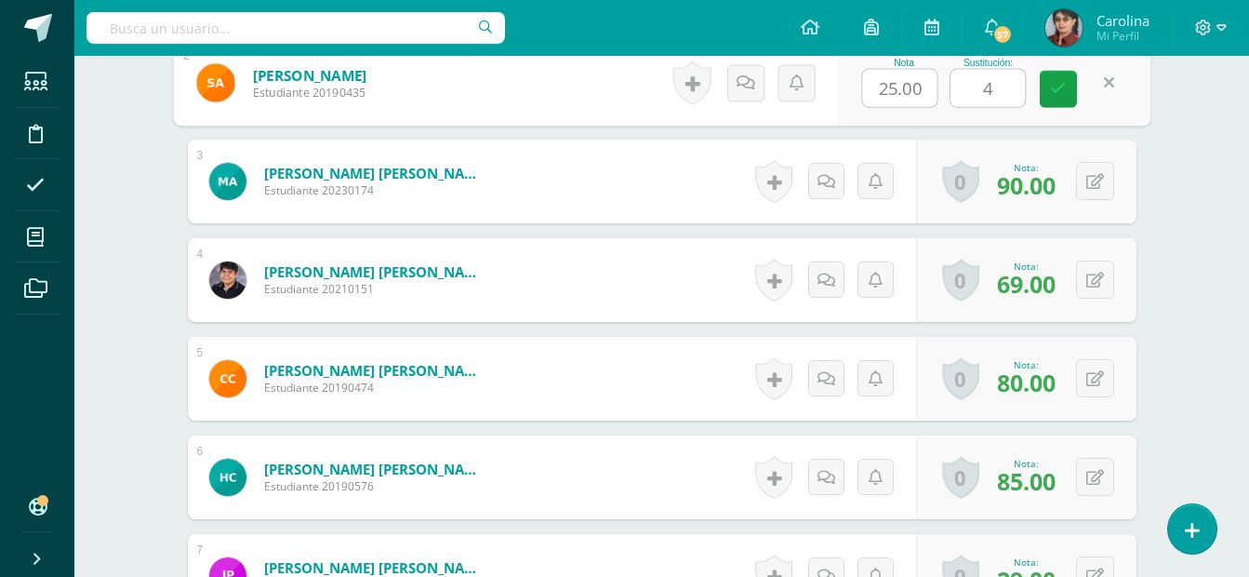
type input "43"
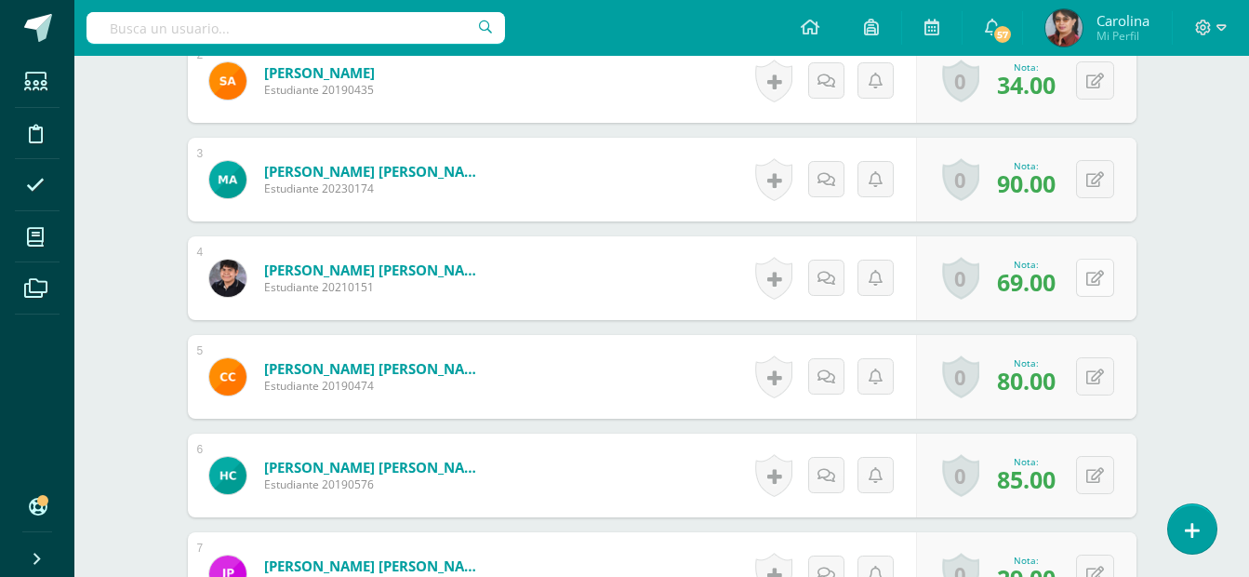
scroll to position [799, 0]
click at [1095, 276] on button at bounding box center [1095, 277] width 38 height 38
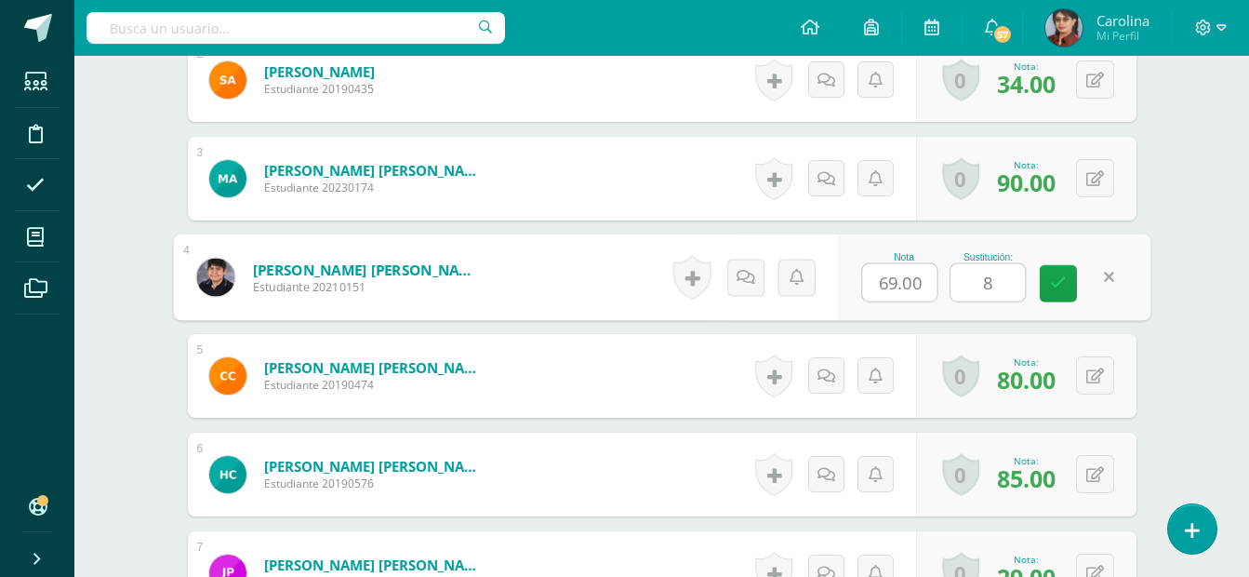
scroll to position [800, 0]
type input "85"
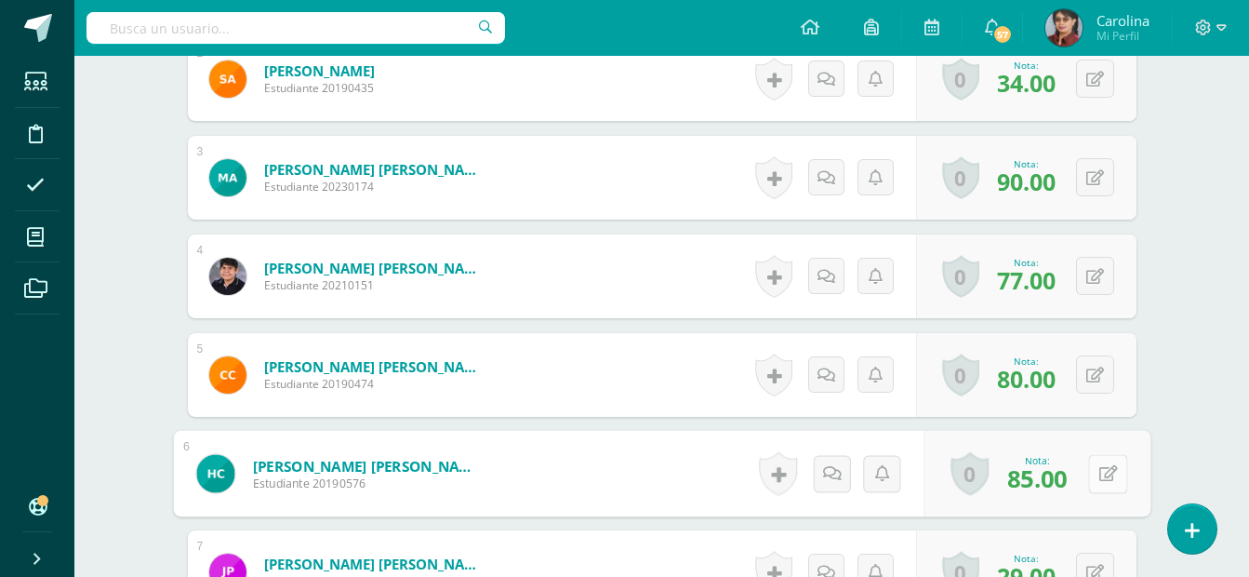
click at [1099, 474] on icon at bounding box center [1108, 473] width 19 height 16
type input "100"
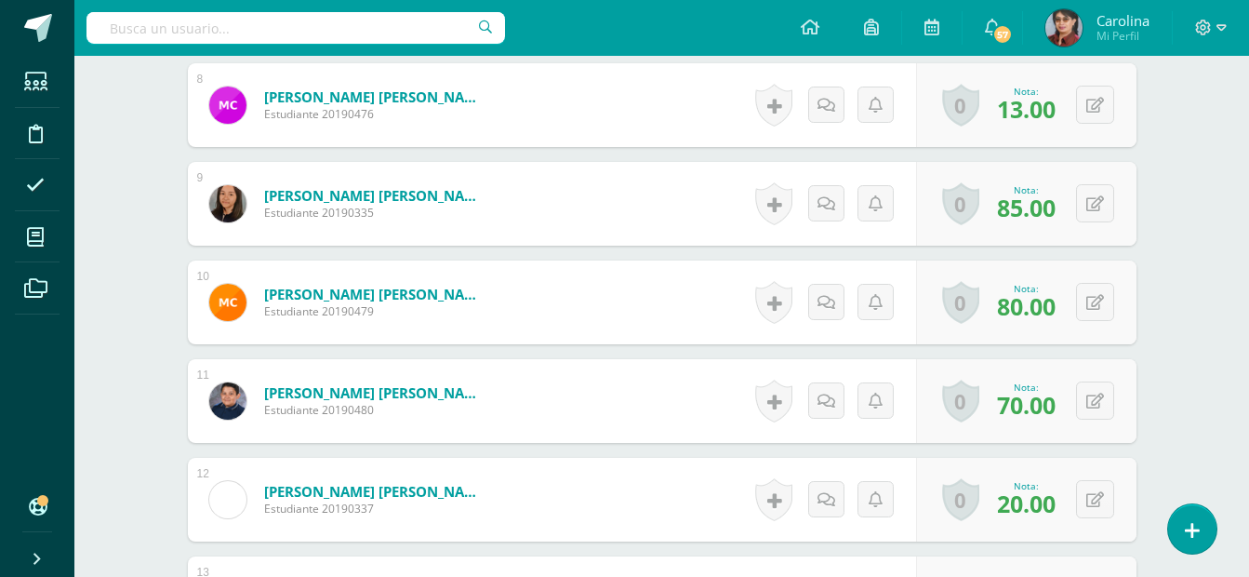
scroll to position [1389, 0]
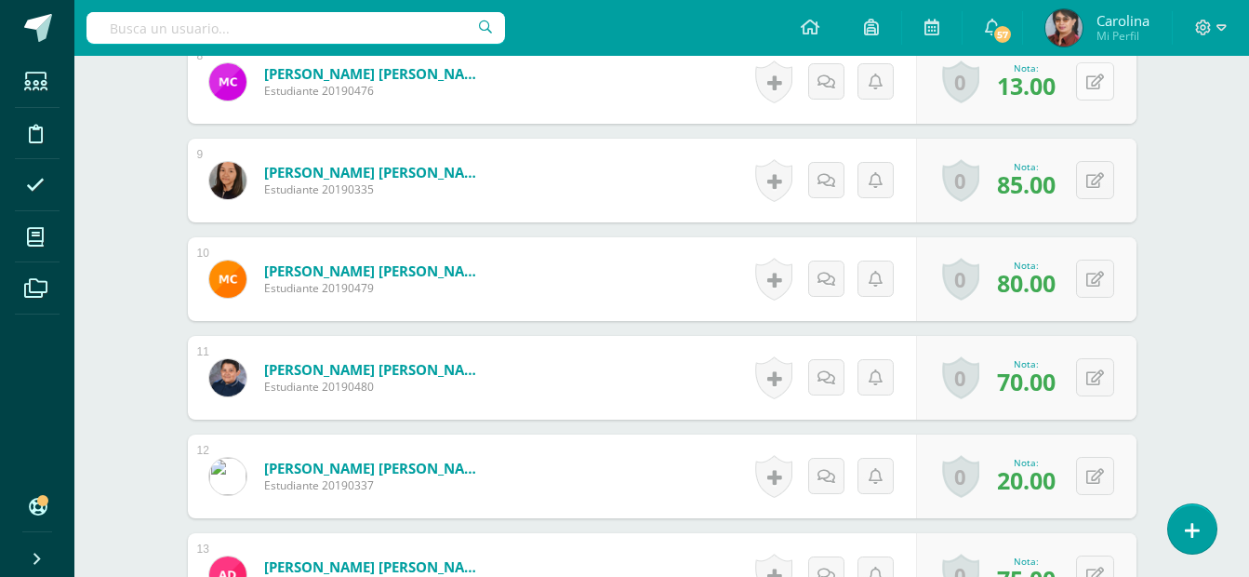
click at [1096, 77] on icon at bounding box center [1096, 82] width 18 height 16
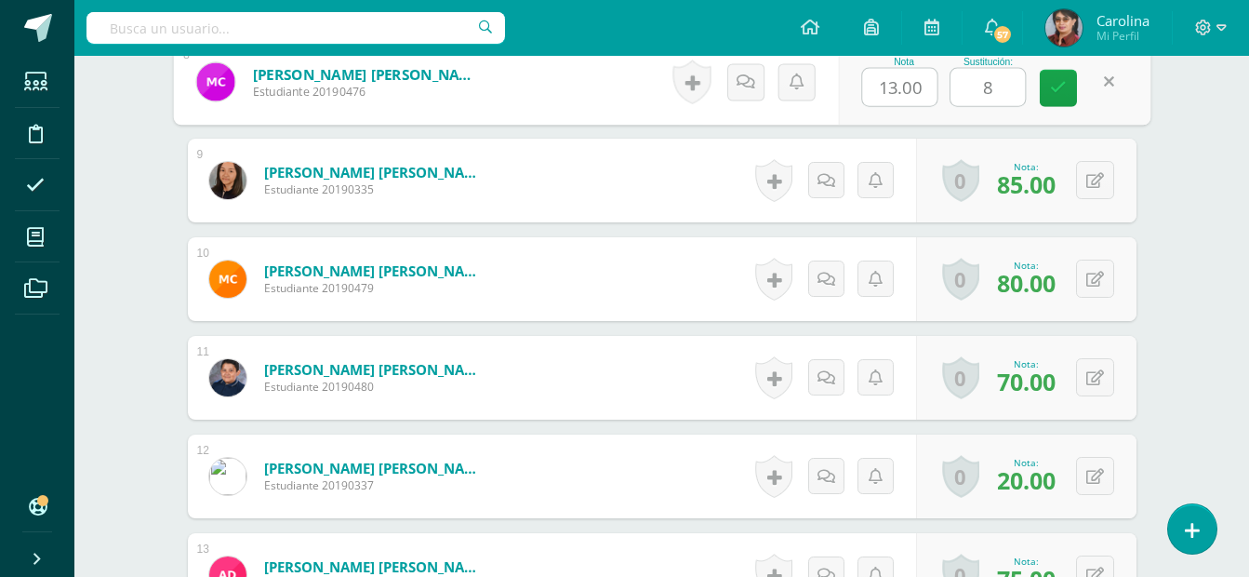
type input "85"
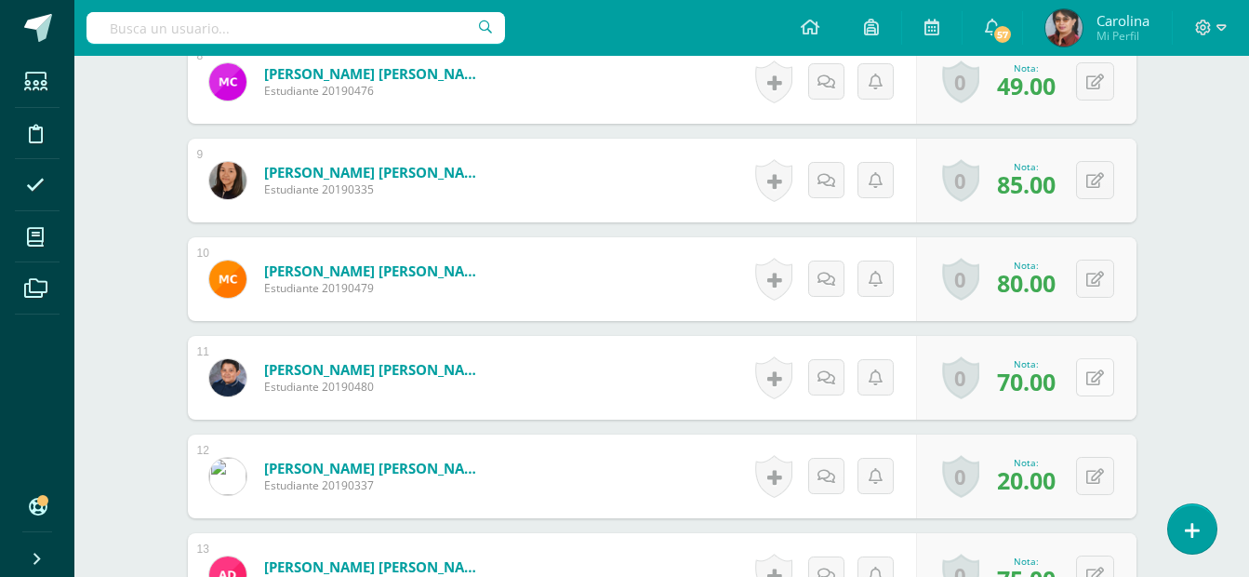
click at [1090, 387] on button at bounding box center [1095, 377] width 38 height 38
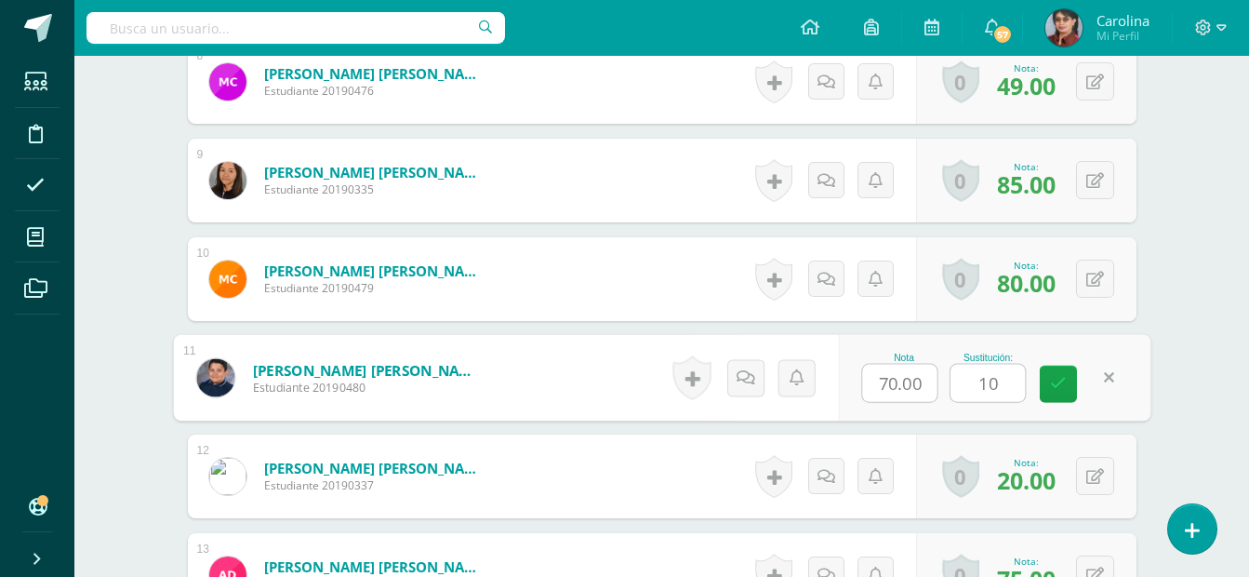
type input "100"
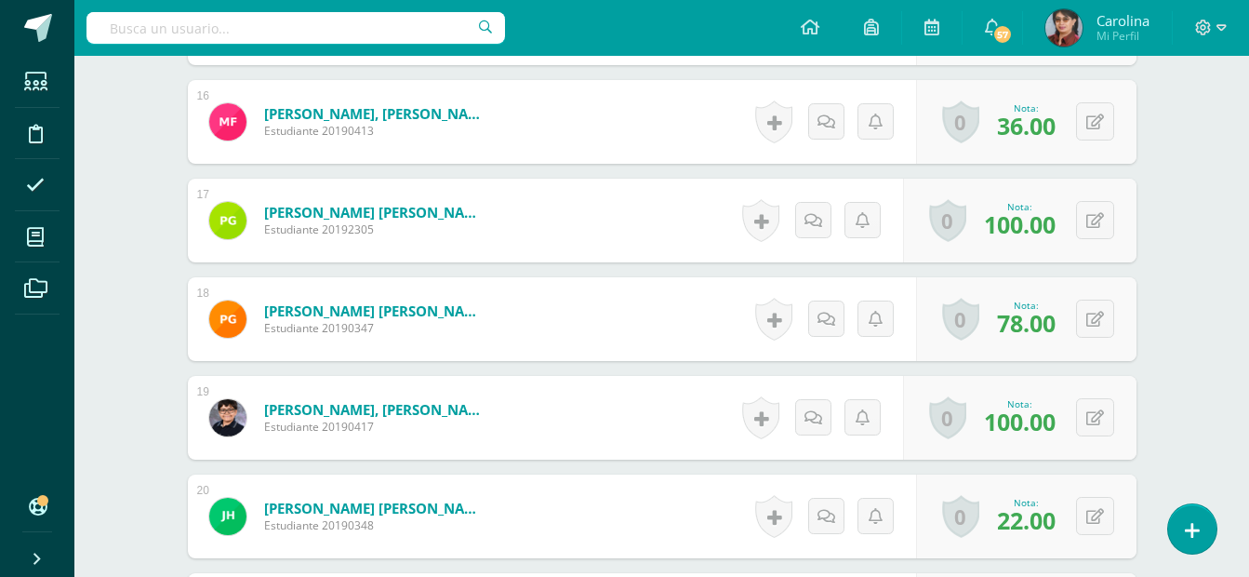
scroll to position [2140, 0]
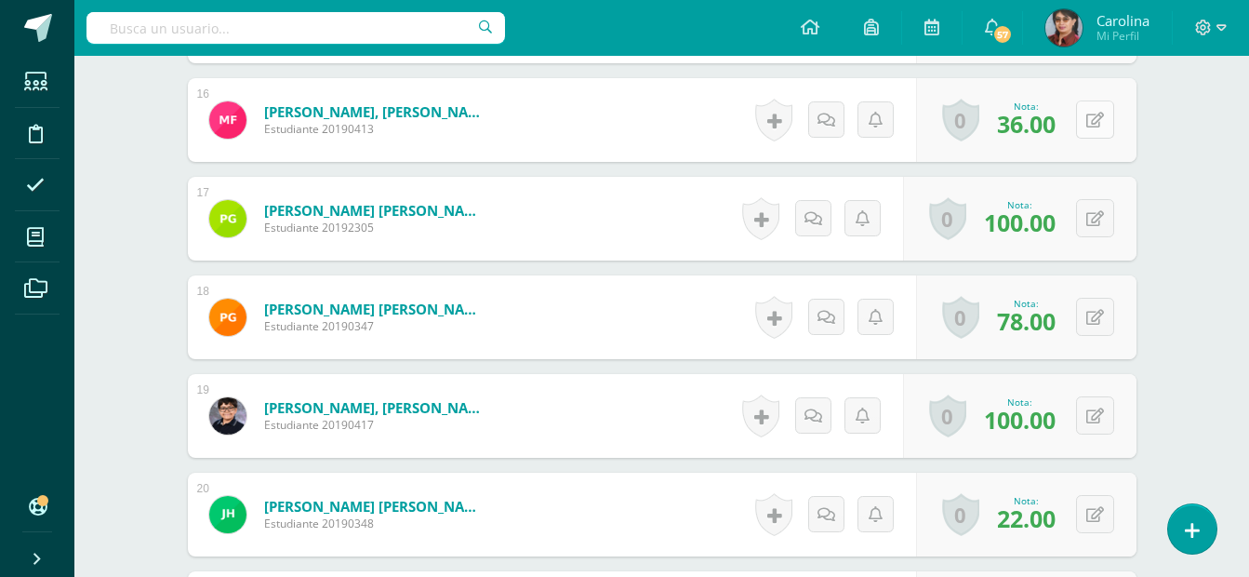
click at [1094, 122] on icon at bounding box center [1096, 121] width 18 height 16
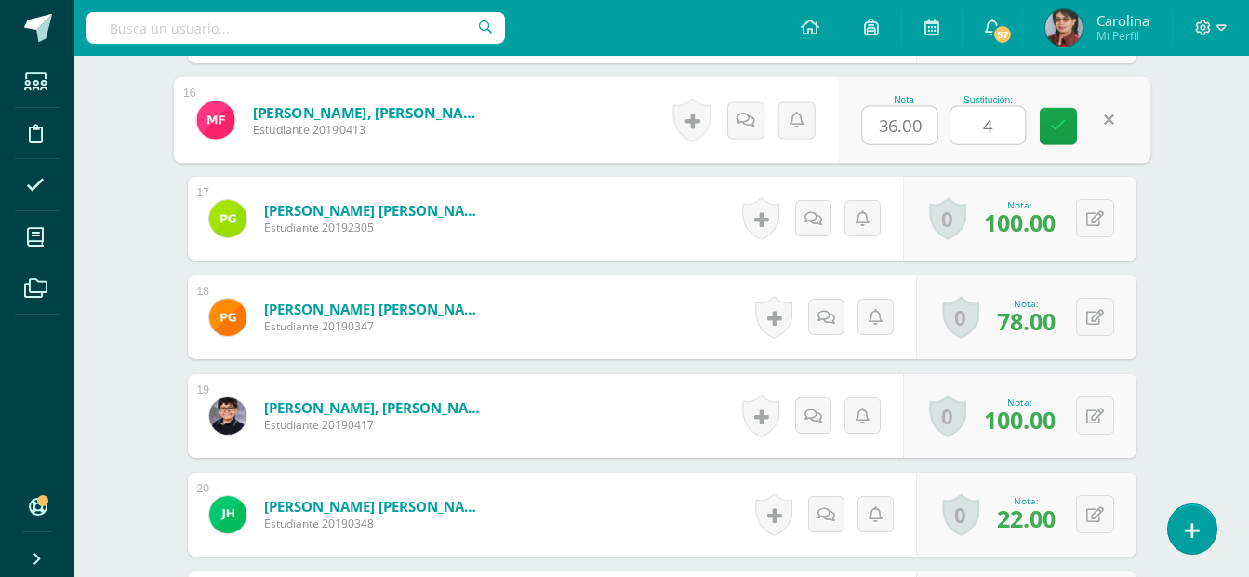
type input "40"
drag, startPoint x: 1094, startPoint y: 122, endPoint x: 1117, endPoint y: -45, distance: 168.1
click at [1117, 0] on html "Sustitución de puntos asignada con éxito. Estudiantes Disciplina Asistencia Mis…" at bounding box center [624, 350] width 1249 height 4980
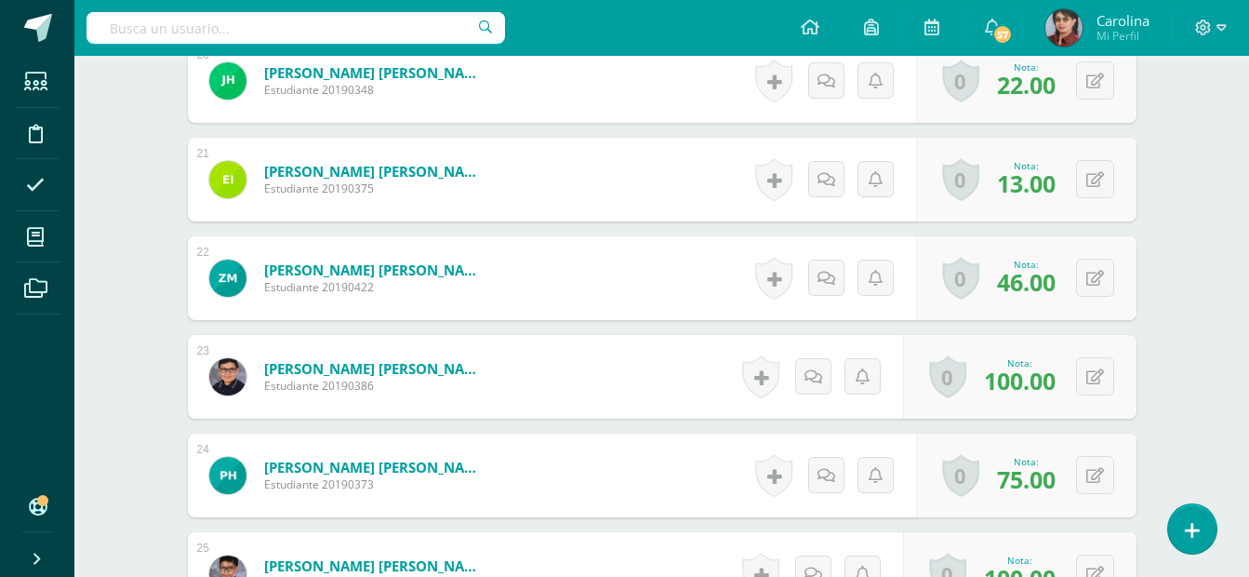
scroll to position [2580, 0]
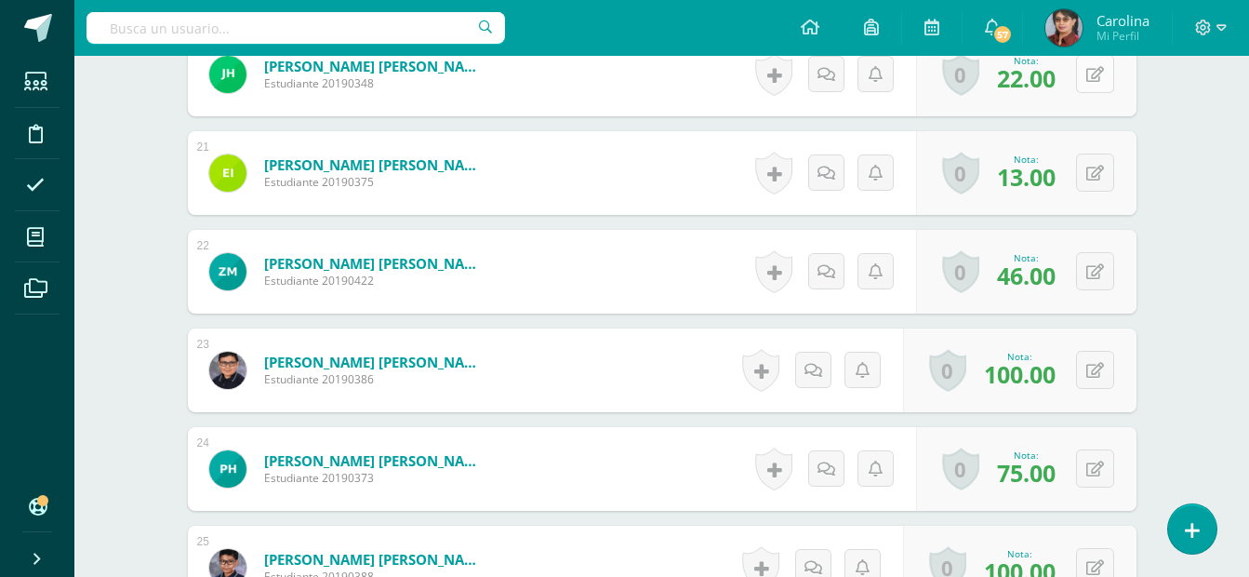
click at [1096, 71] on icon at bounding box center [1096, 75] width 18 height 16
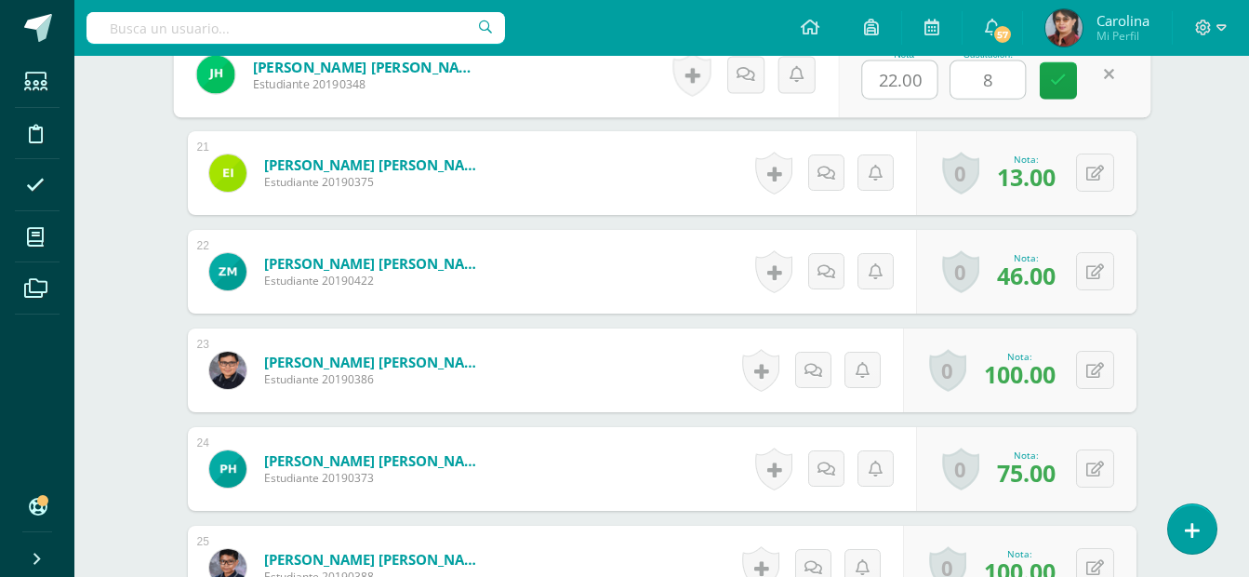
type input "85"
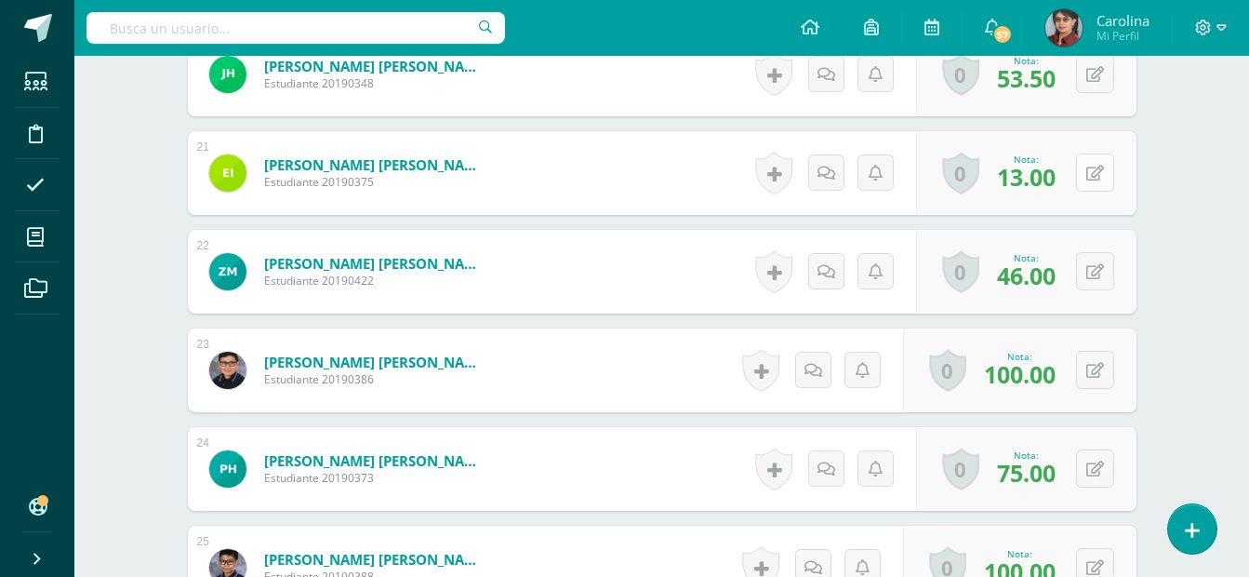
click at [1095, 181] on button at bounding box center [1095, 172] width 38 height 38
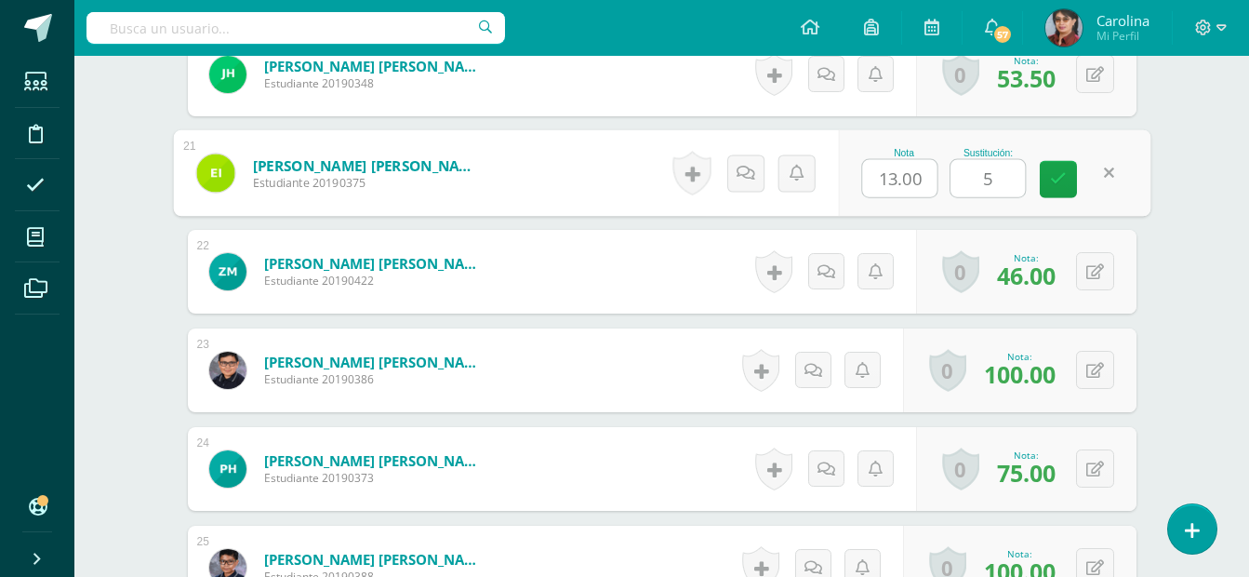
type input "55"
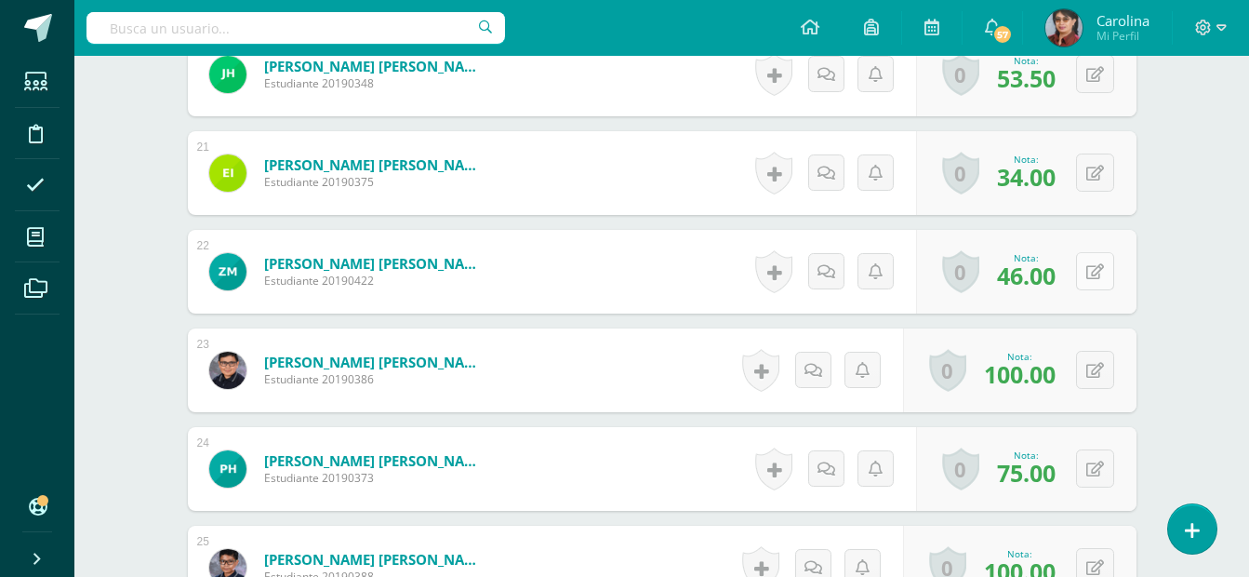
click at [1090, 281] on button at bounding box center [1095, 271] width 38 height 38
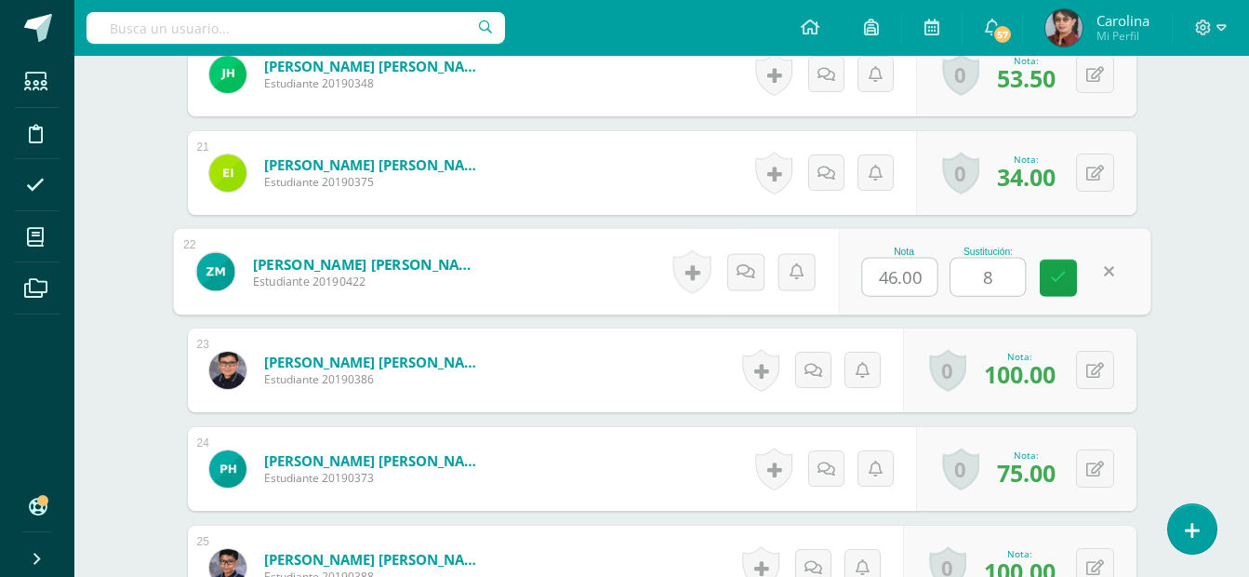
type input "81"
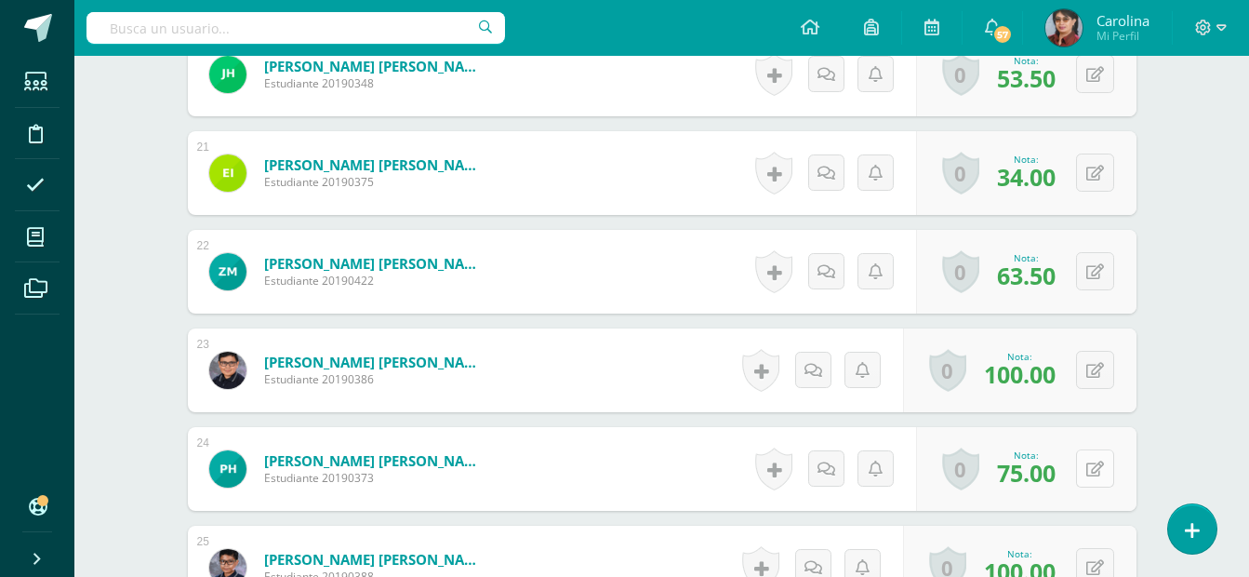
click at [1096, 478] on button at bounding box center [1095, 468] width 38 height 38
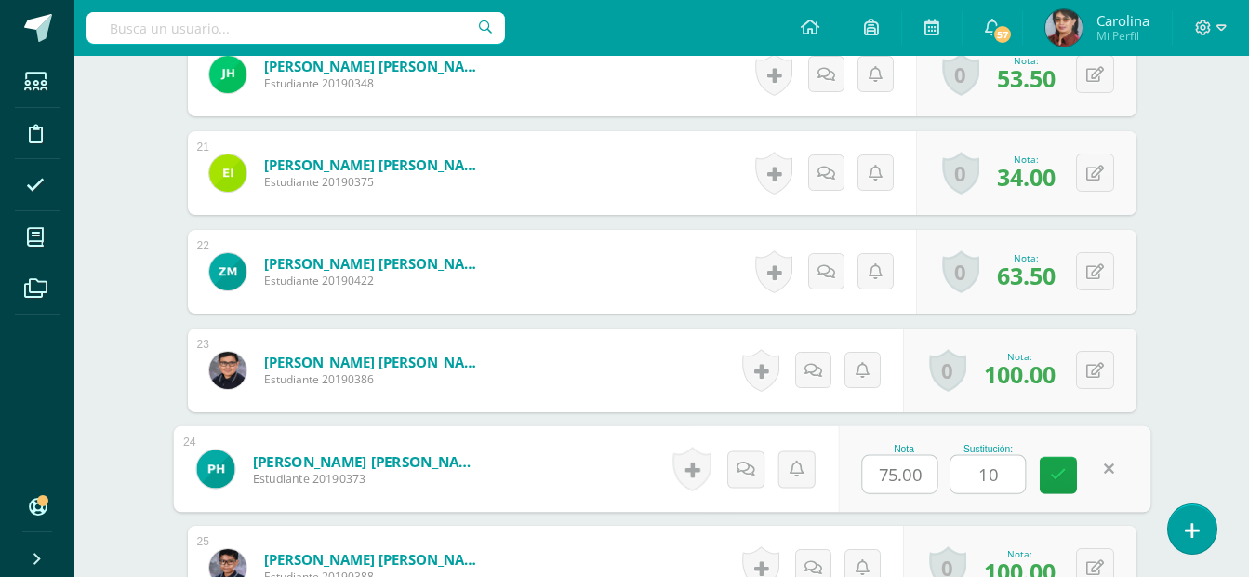
type input "100"
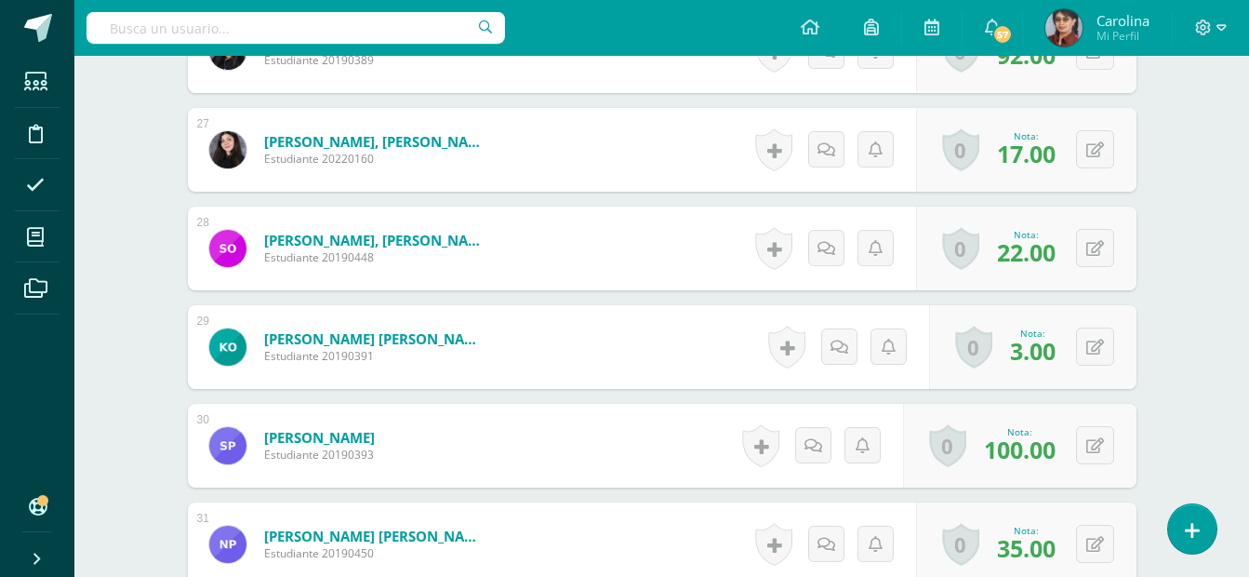
scroll to position [3200, 0]
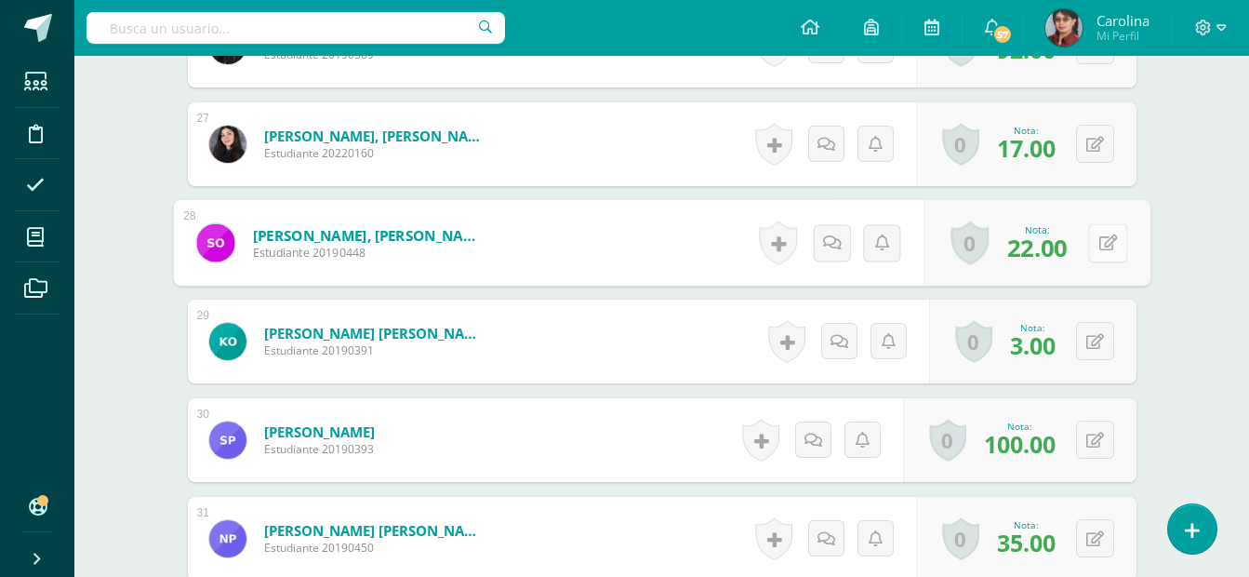
click at [1097, 244] on button at bounding box center [1107, 242] width 39 height 39
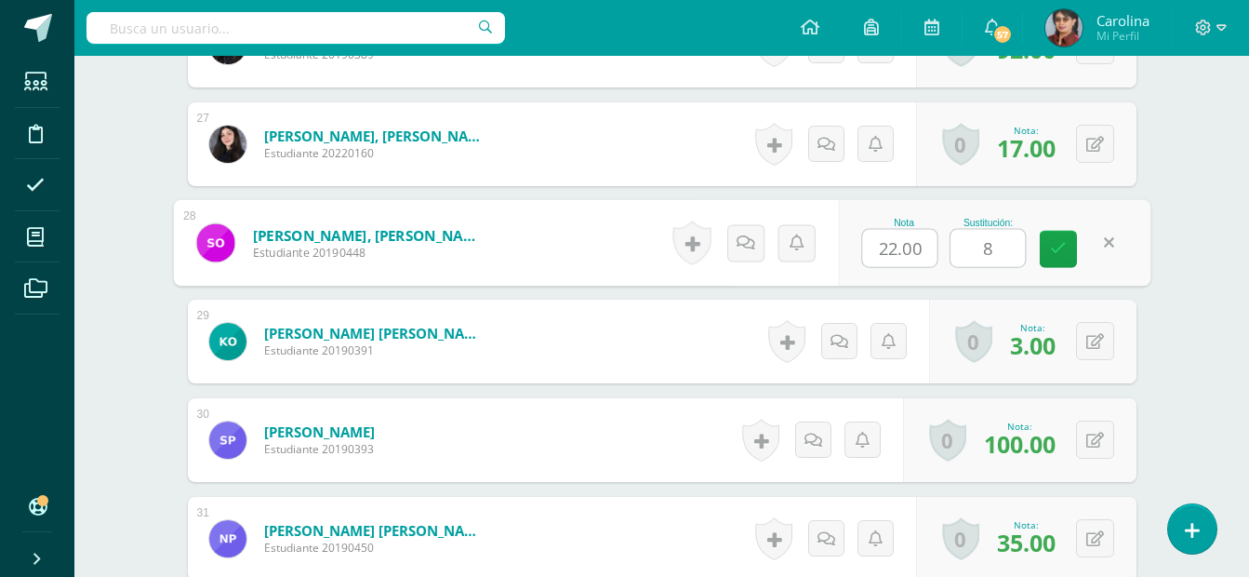
type input "85"
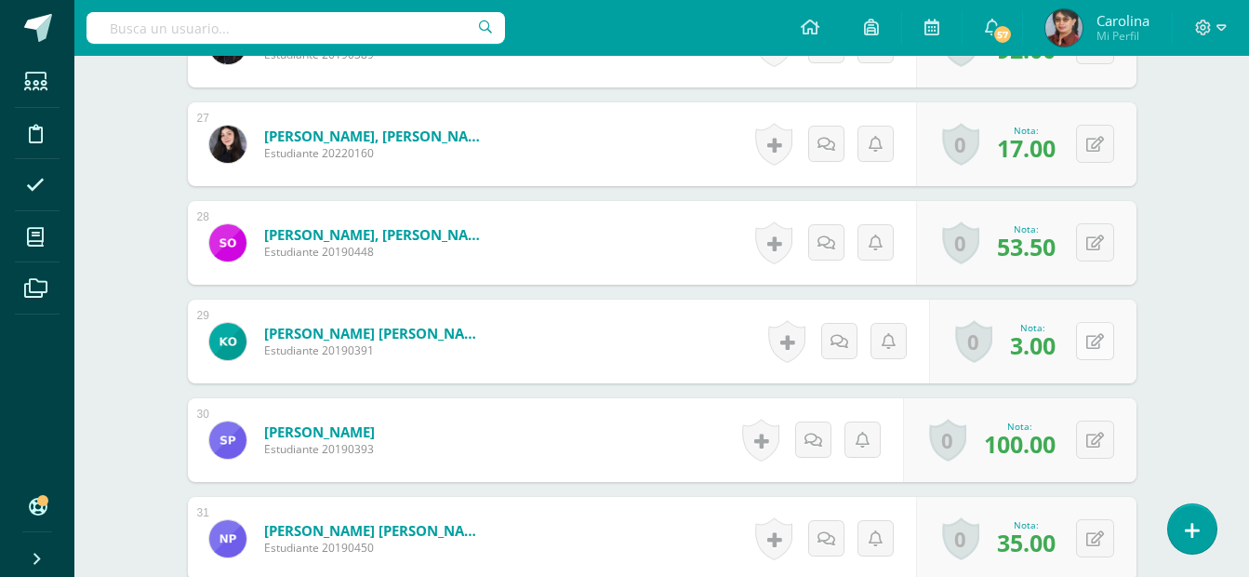
click at [1097, 347] on icon at bounding box center [1096, 342] width 18 height 16
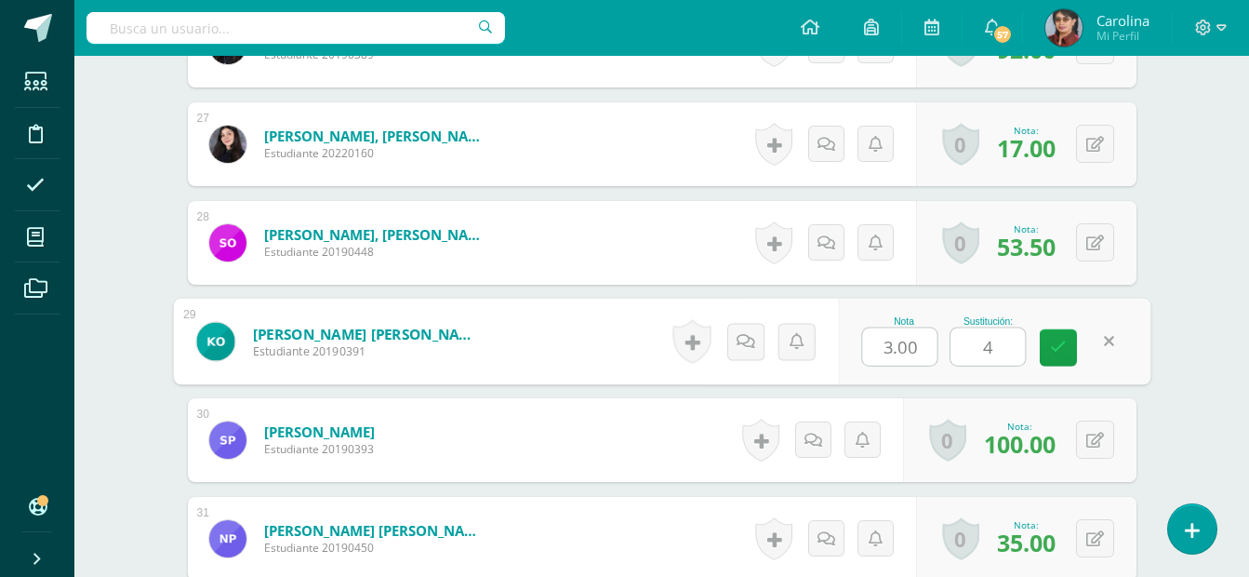
type input "44"
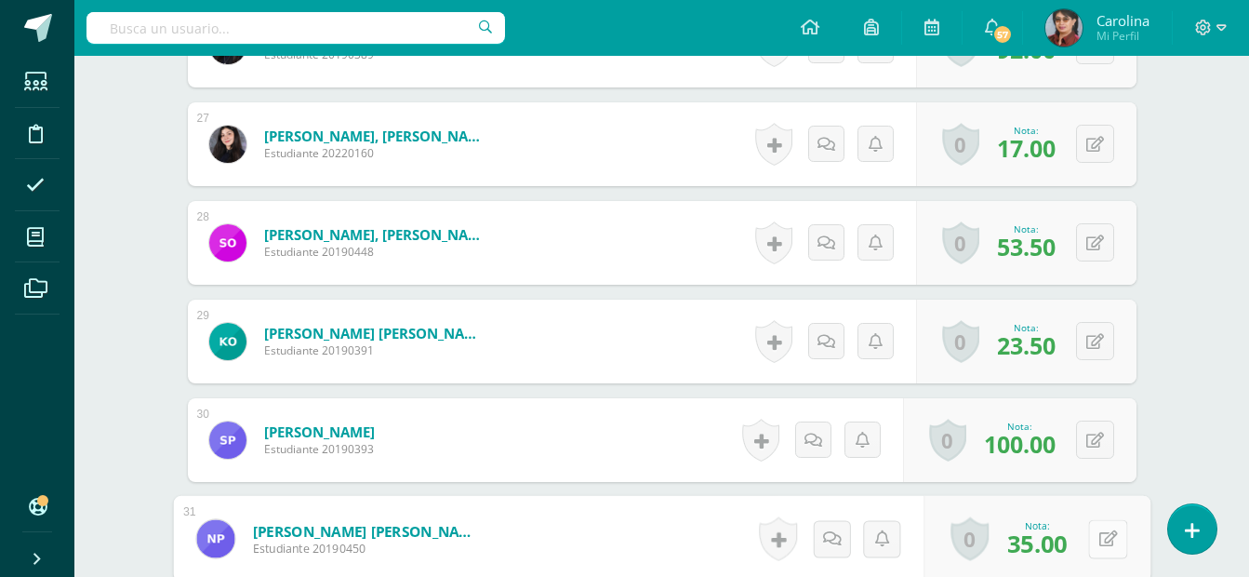
click at [1091, 536] on button at bounding box center [1107, 538] width 39 height 39
type input "80"
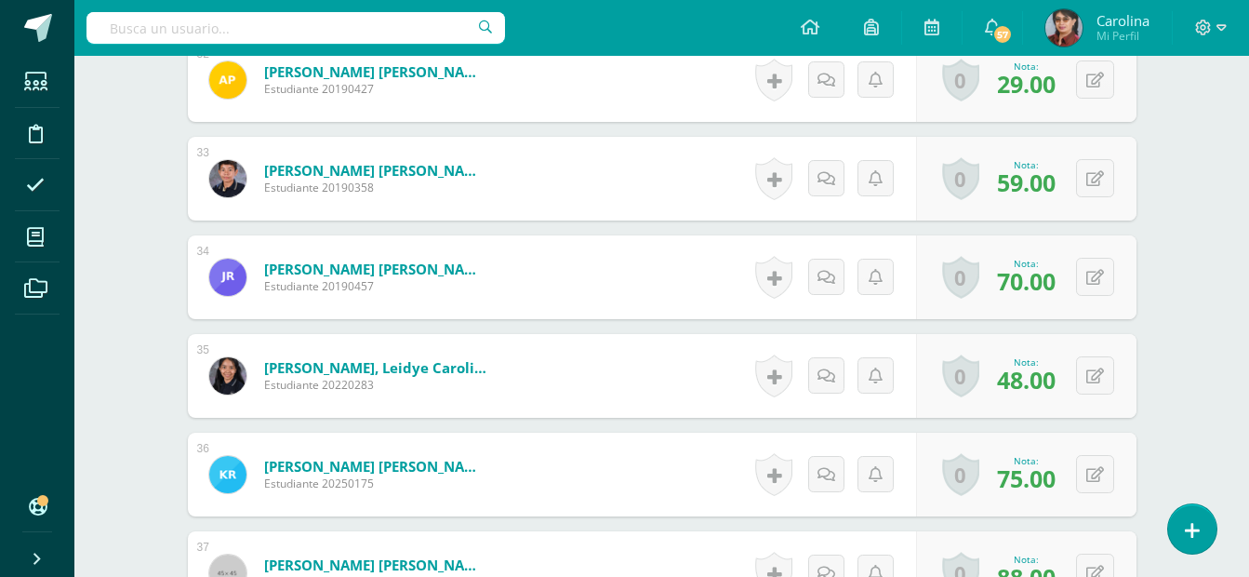
scroll to position [3758, 0]
click at [1096, 87] on icon at bounding box center [1096, 80] width 18 height 16
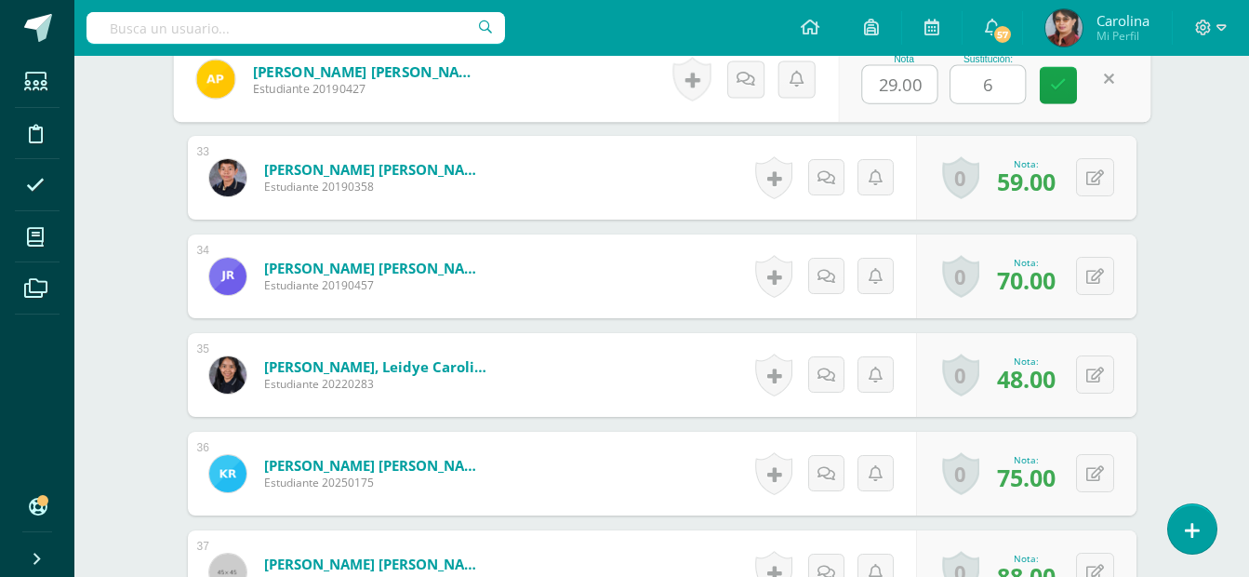
type input "68"
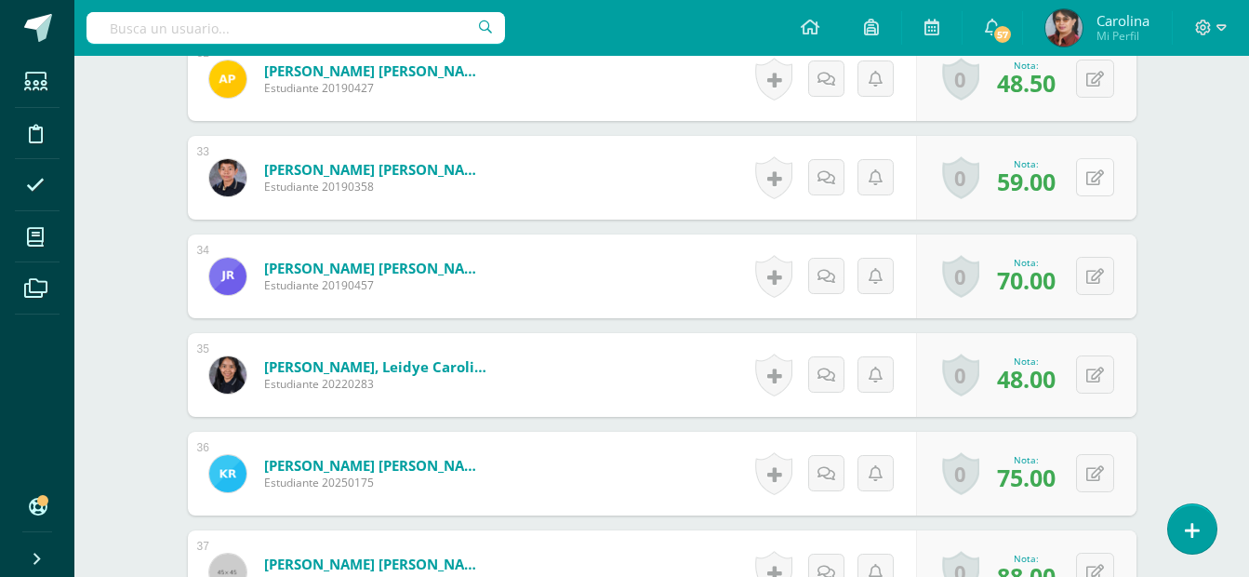
click at [1095, 179] on icon at bounding box center [1096, 178] width 18 height 16
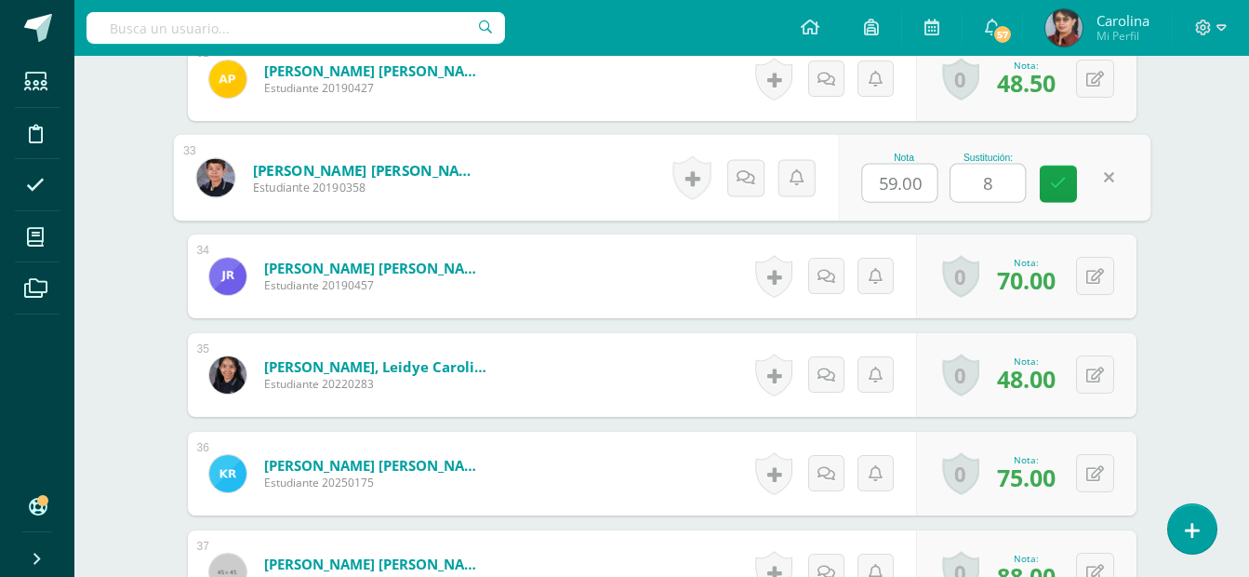
type input "88"
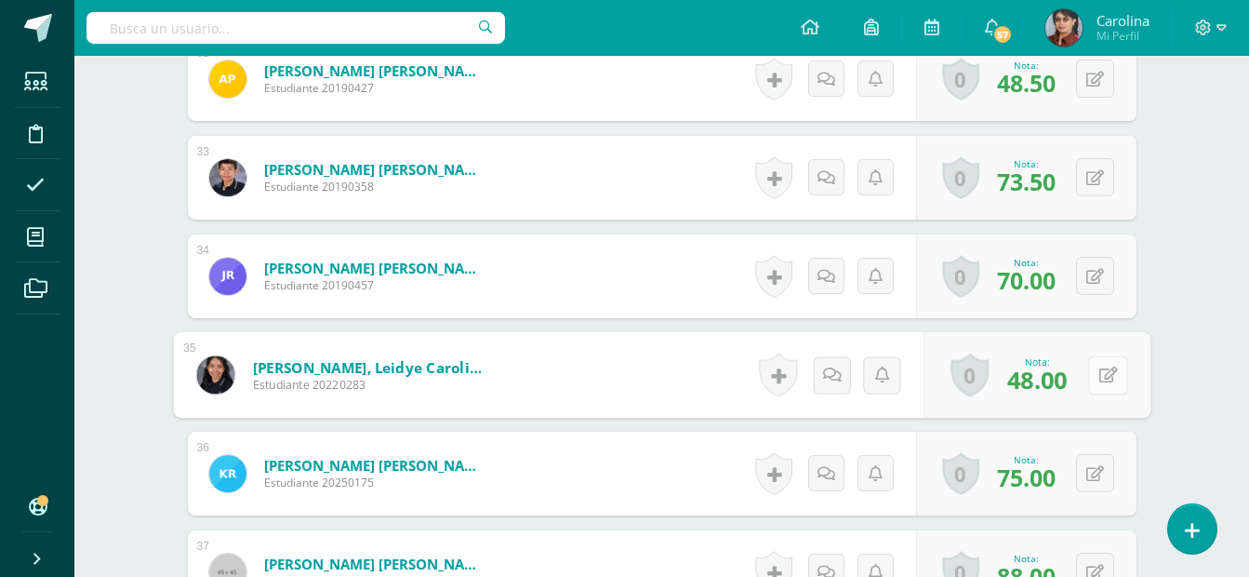
click at [1100, 376] on icon at bounding box center [1108, 375] width 19 height 16
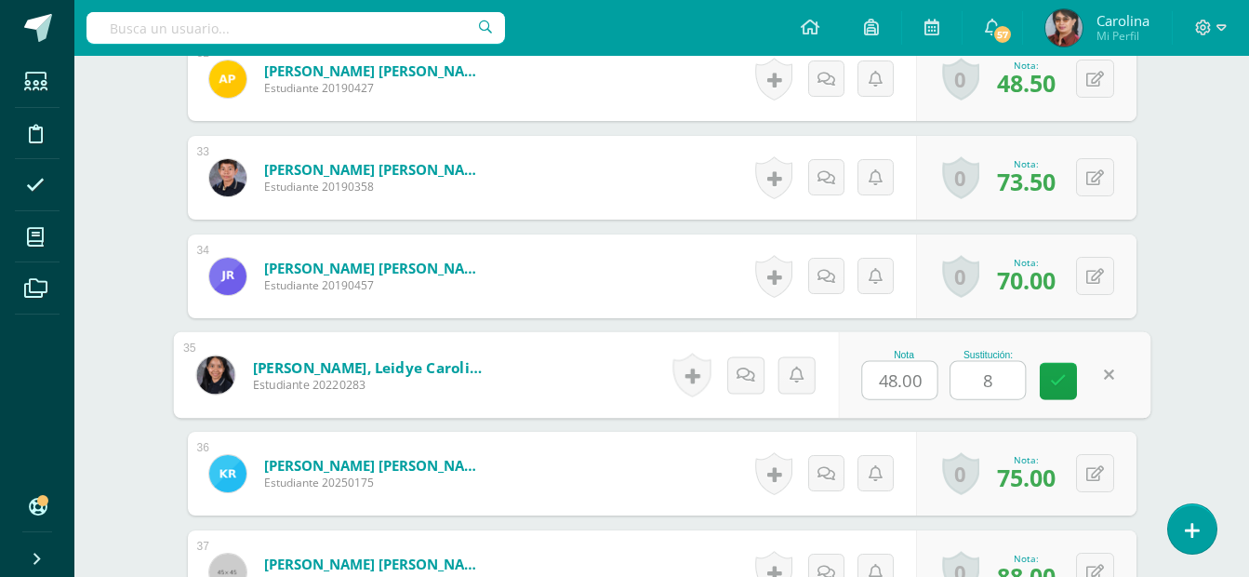
type input "85"
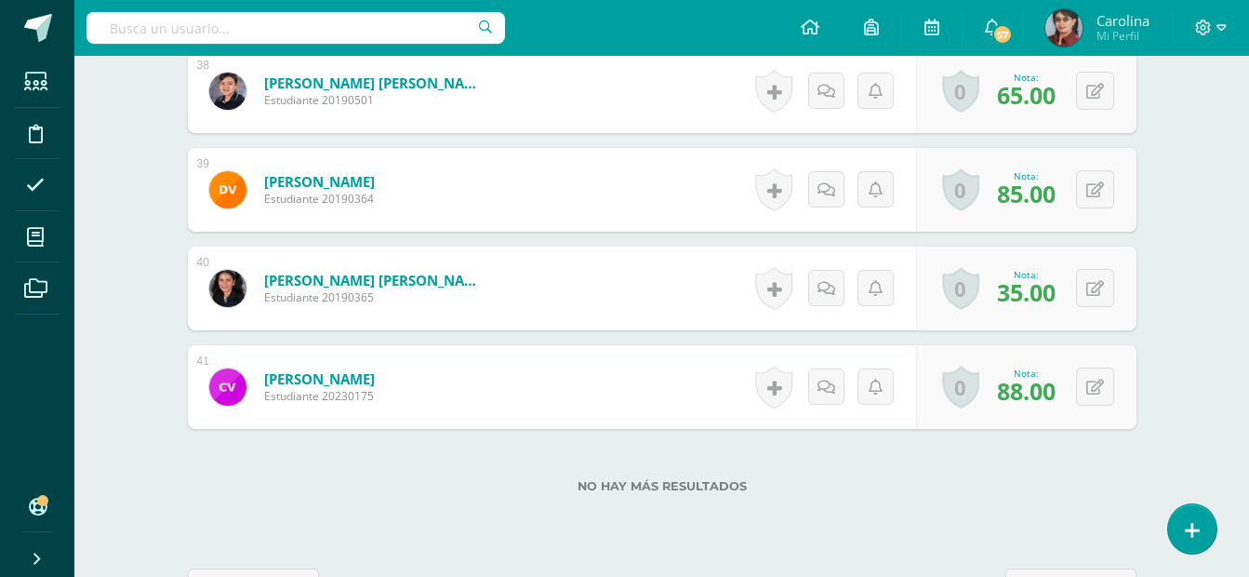
scroll to position [4347, 0]
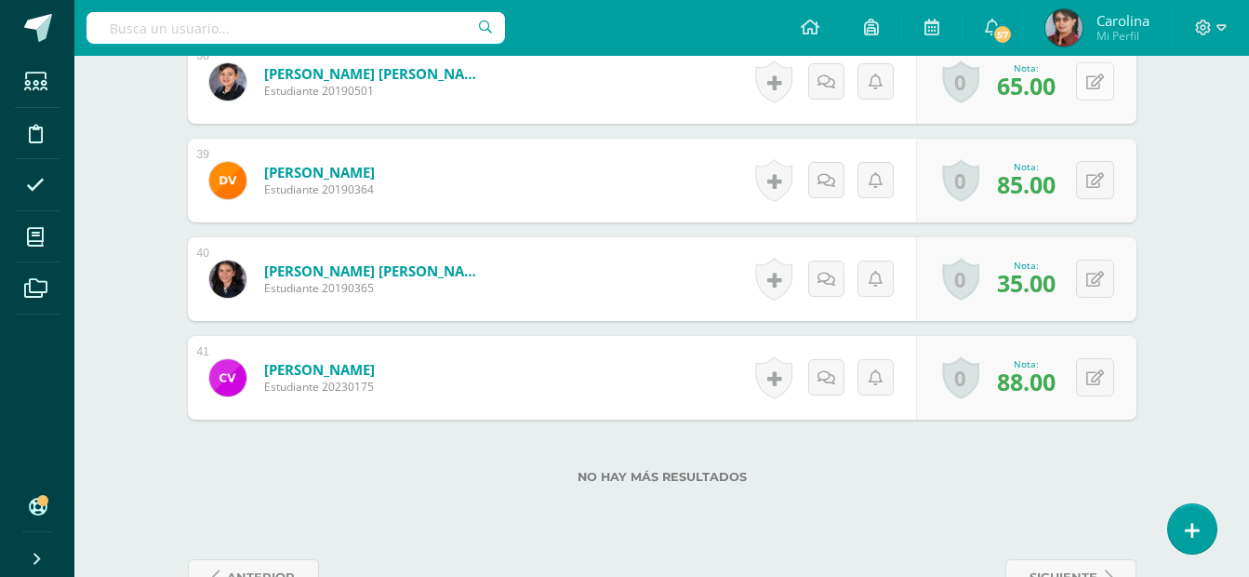
click at [1097, 84] on icon at bounding box center [1096, 82] width 18 height 16
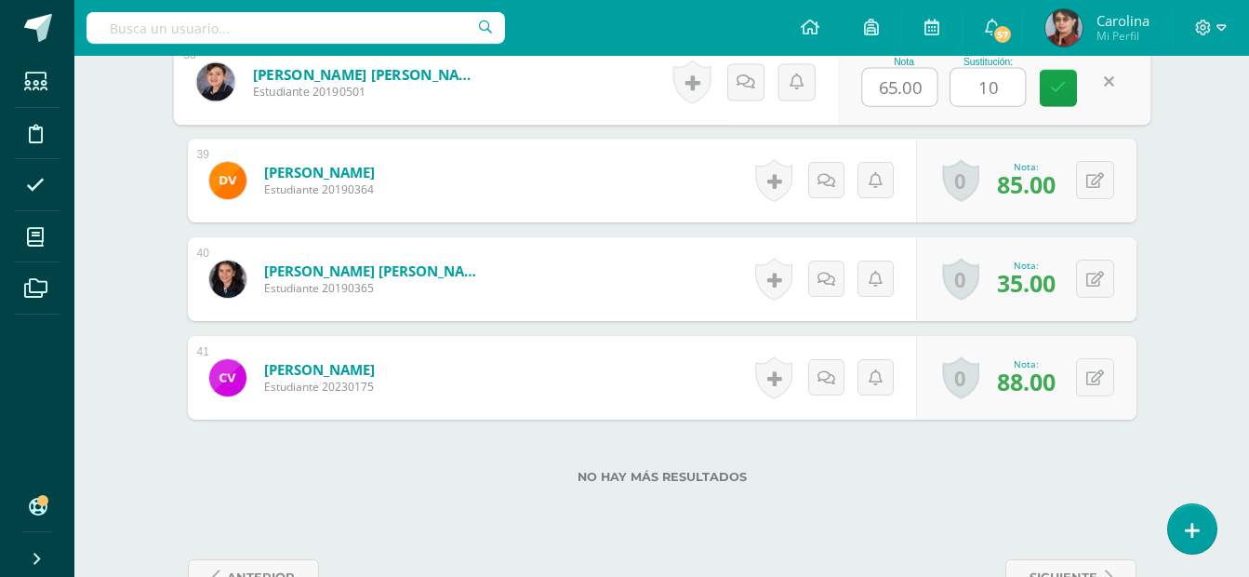
type input "100"
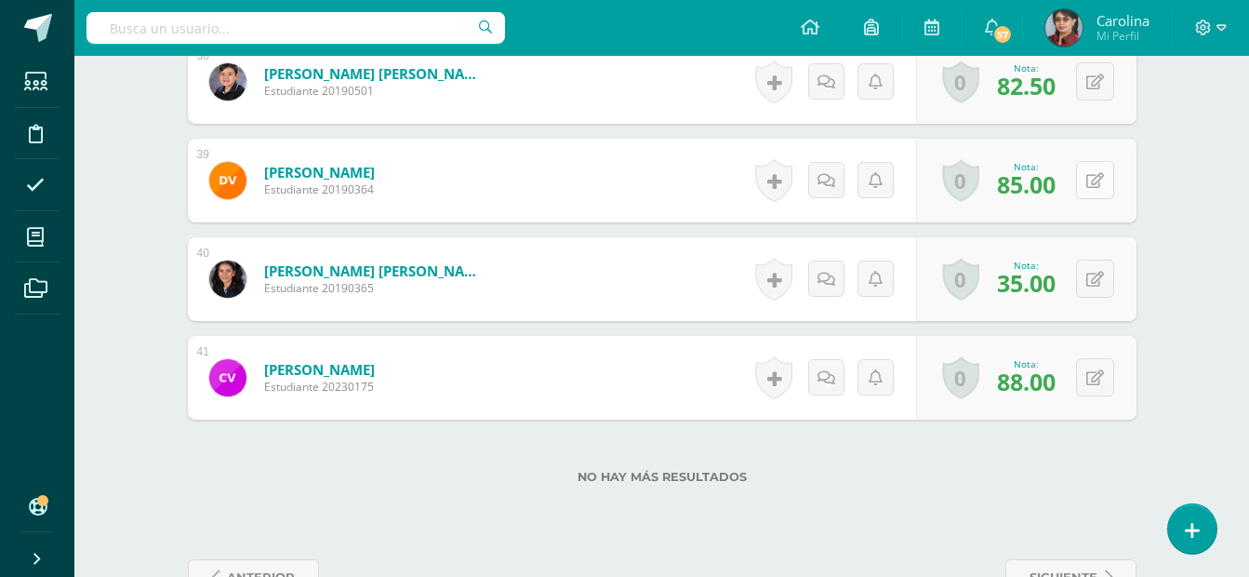
click at [1089, 183] on button at bounding box center [1095, 180] width 38 height 38
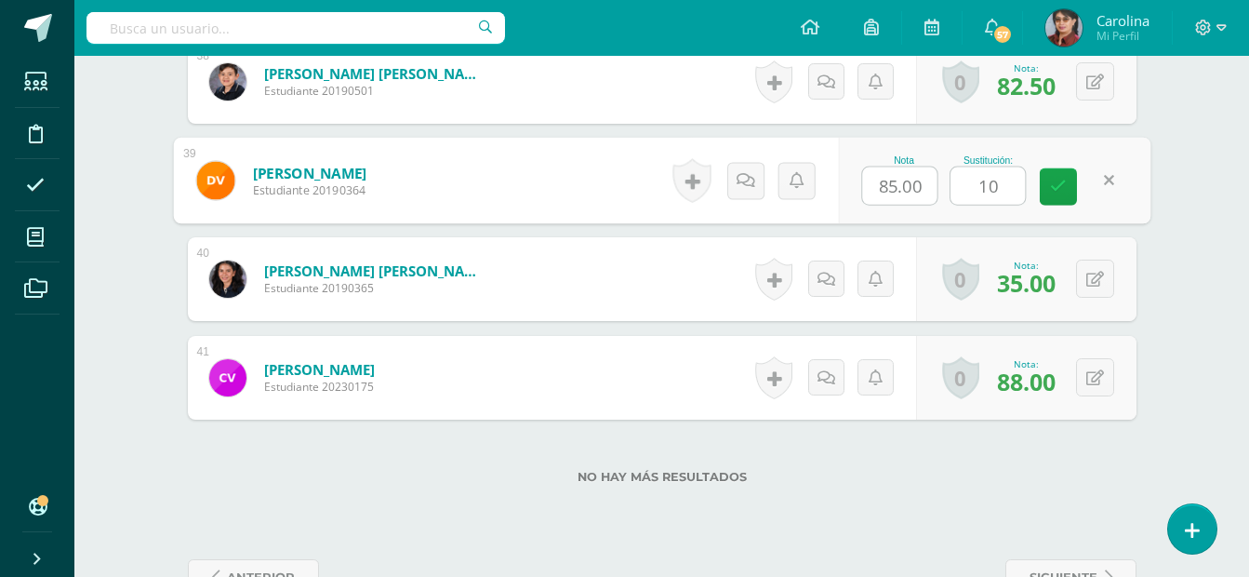
type input "100"
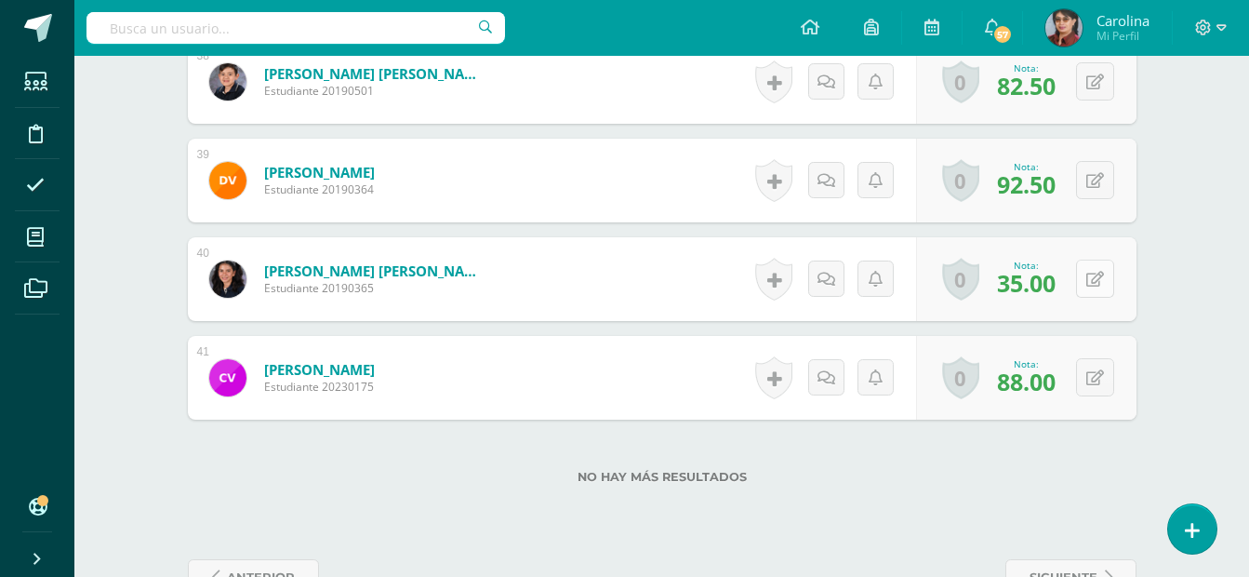
click at [1090, 280] on icon at bounding box center [1096, 280] width 18 height 16
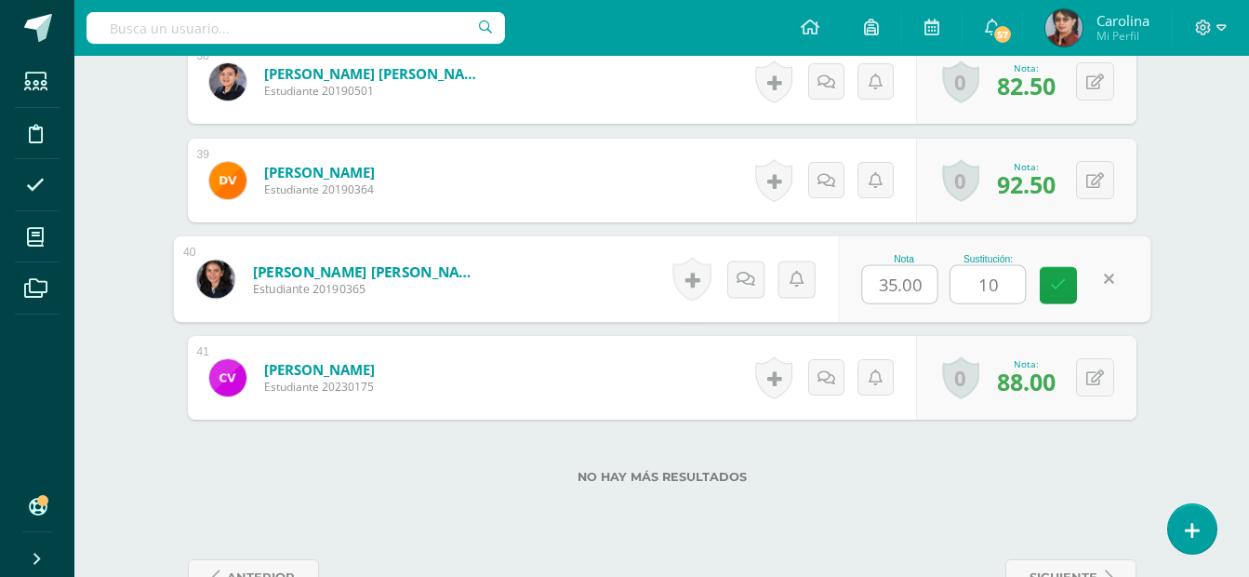
type input "100"
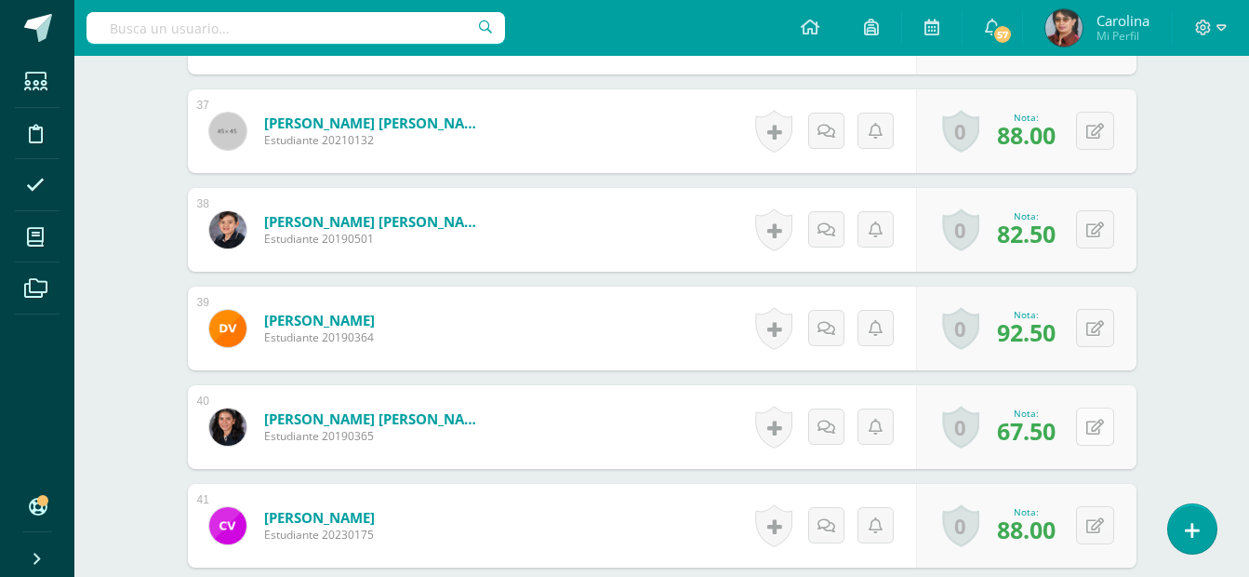
scroll to position [4193, 0]
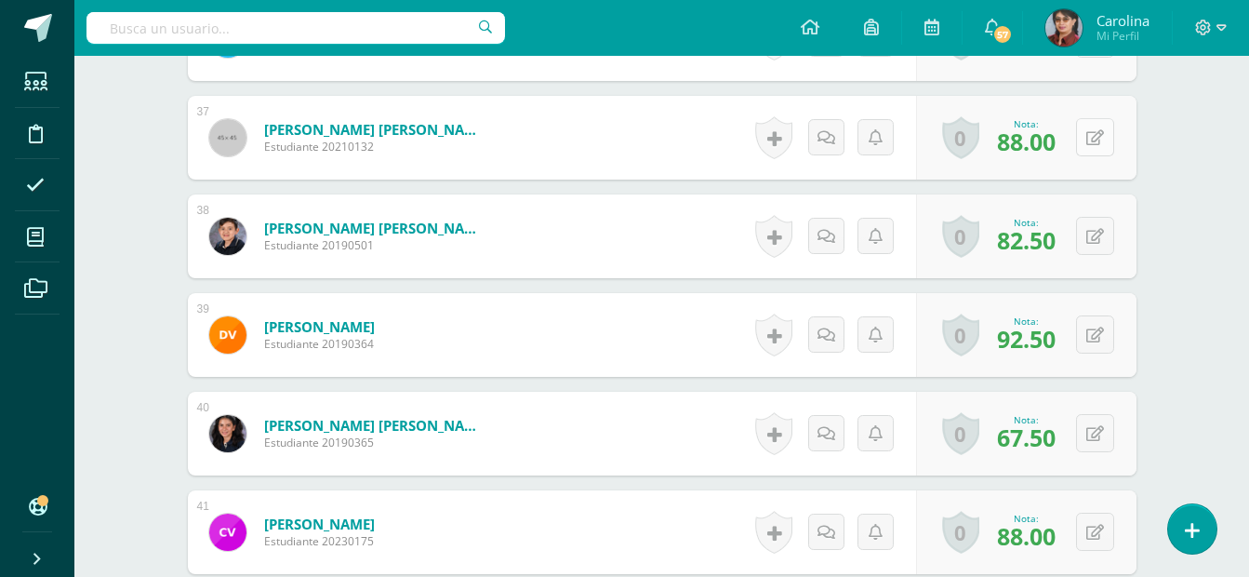
click at [1097, 130] on icon at bounding box center [1096, 138] width 18 height 16
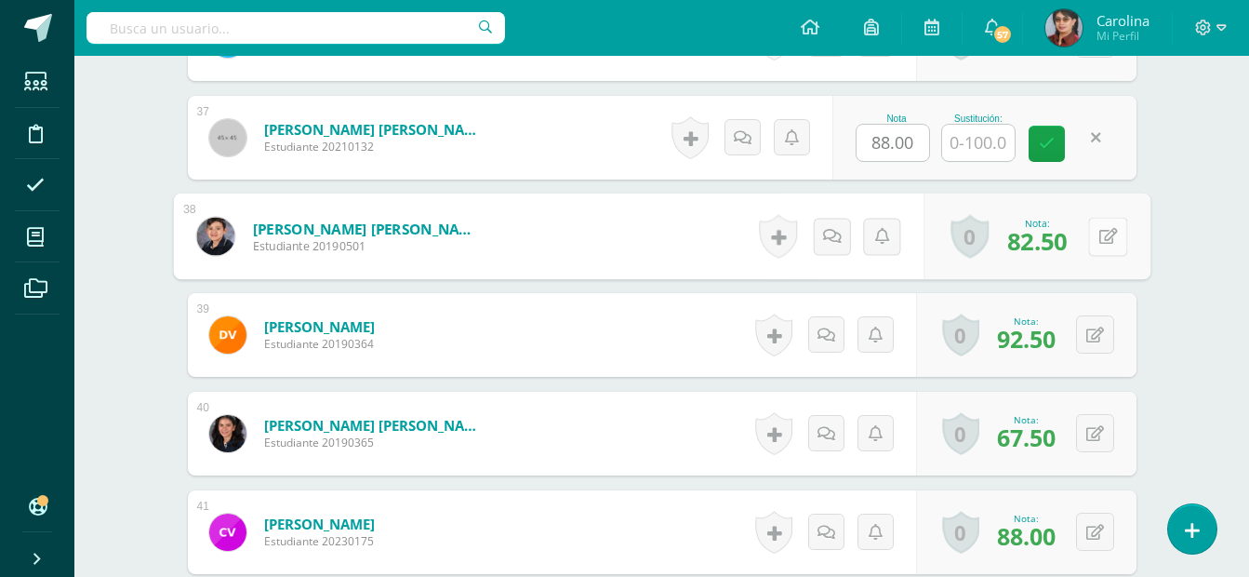
click at [1095, 244] on button at bounding box center [1107, 236] width 39 height 39
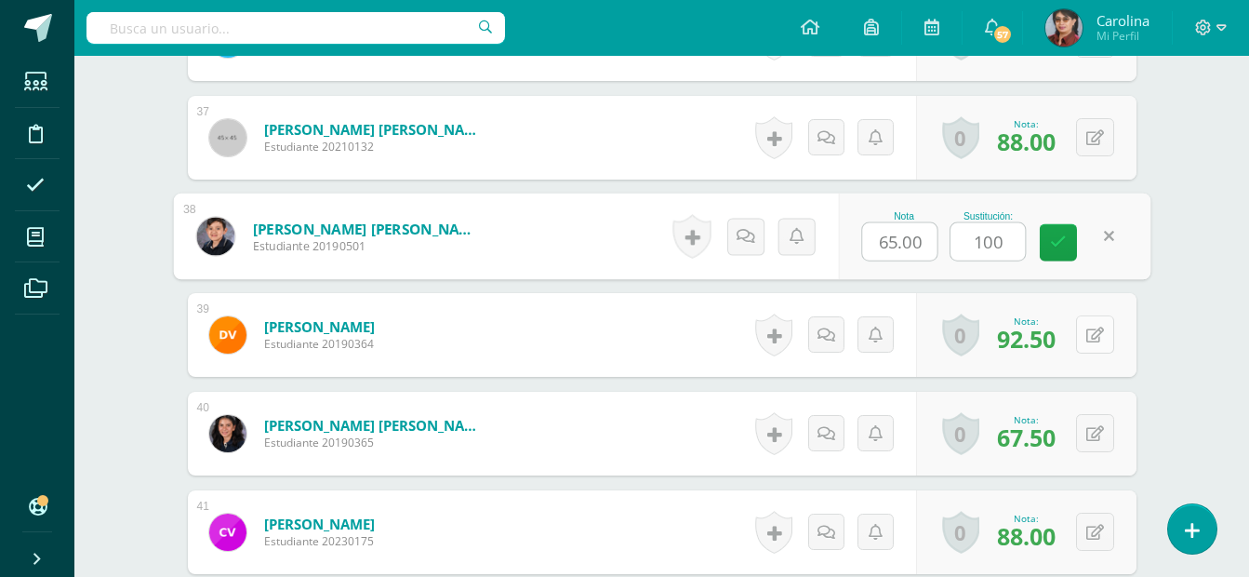
click at [1092, 340] on button at bounding box center [1095, 334] width 38 height 38
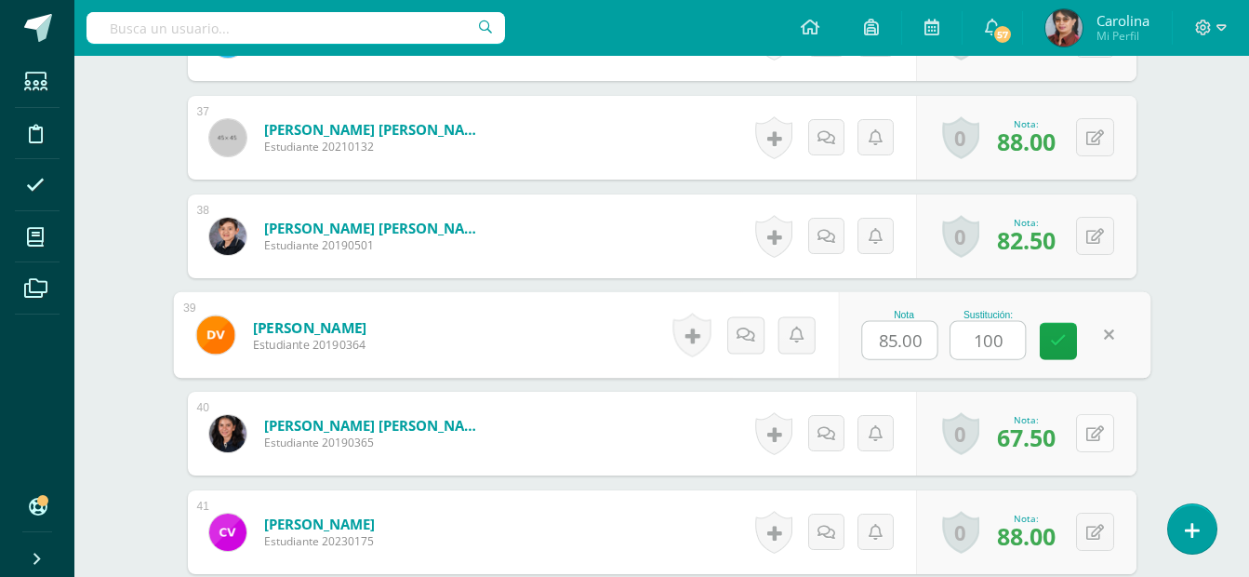
click at [1092, 433] on button at bounding box center [1095, 433] width 38 height 38
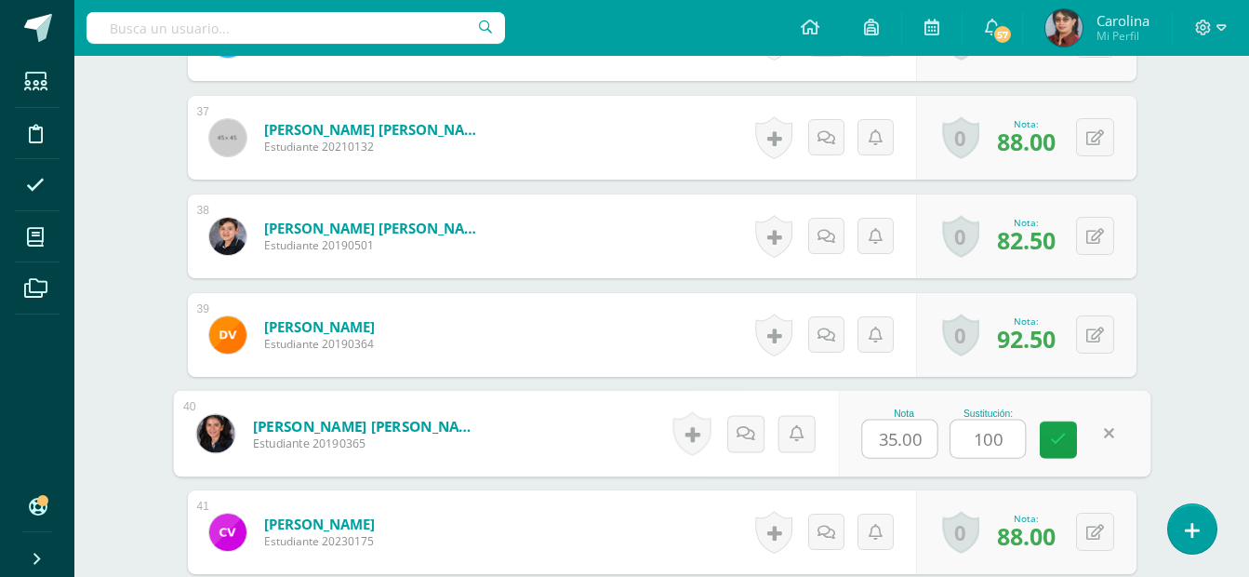
scroll to position [4403, 0]
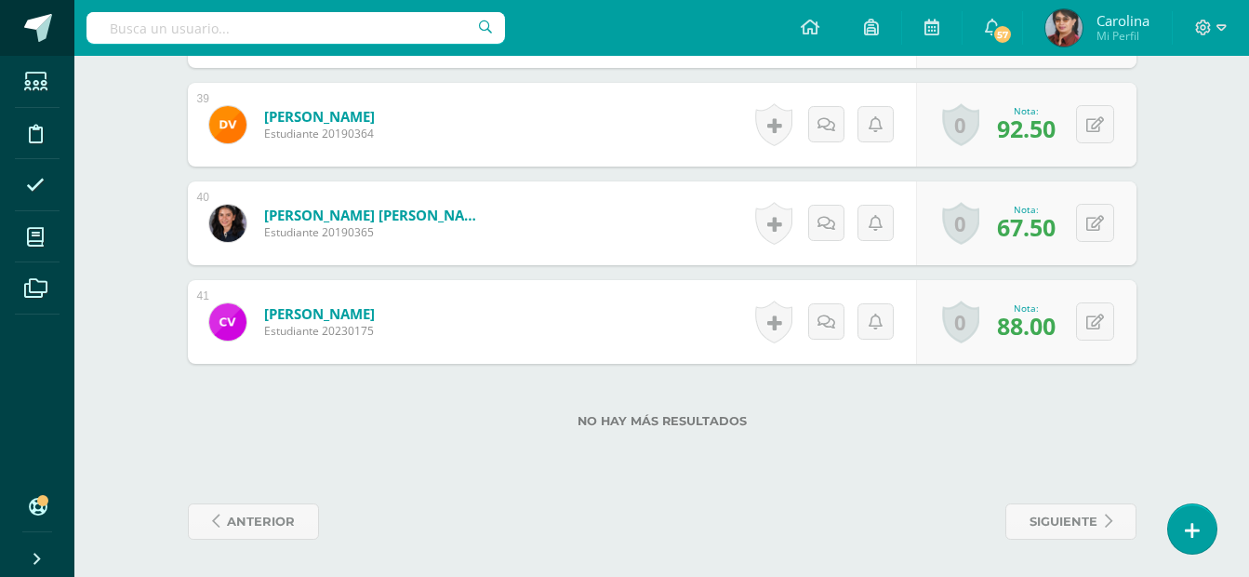
click at [67, 18] on span at bounding box center [102, 28] width 87 height 39
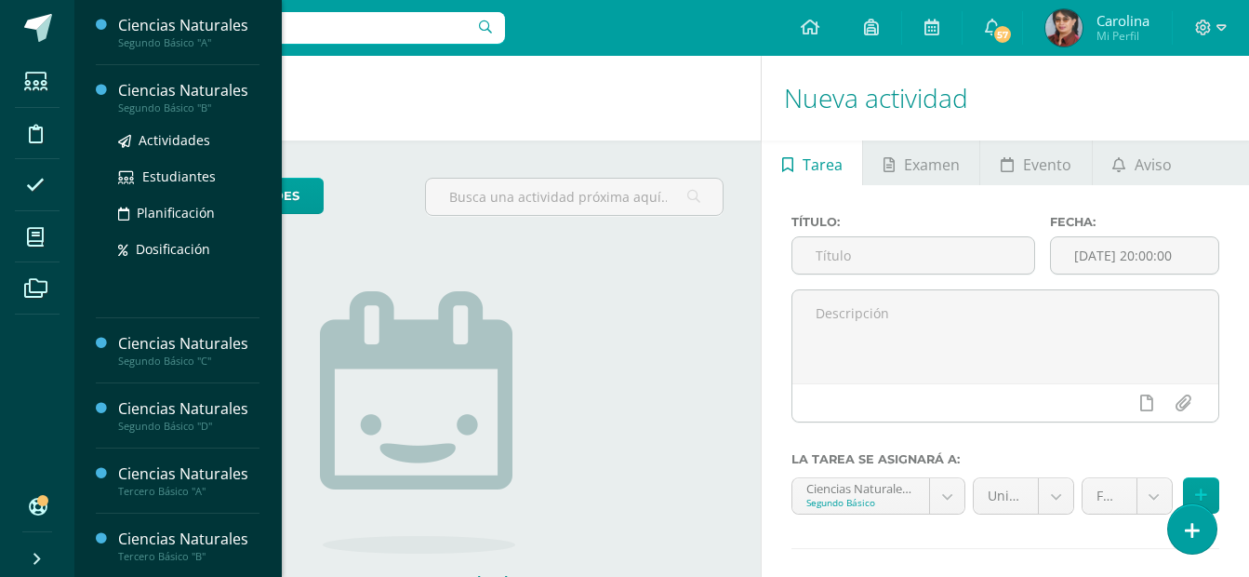
click at [204, 93] on div "Ciencias Naturales" at bounding box center [188, 90] width 141 height 21
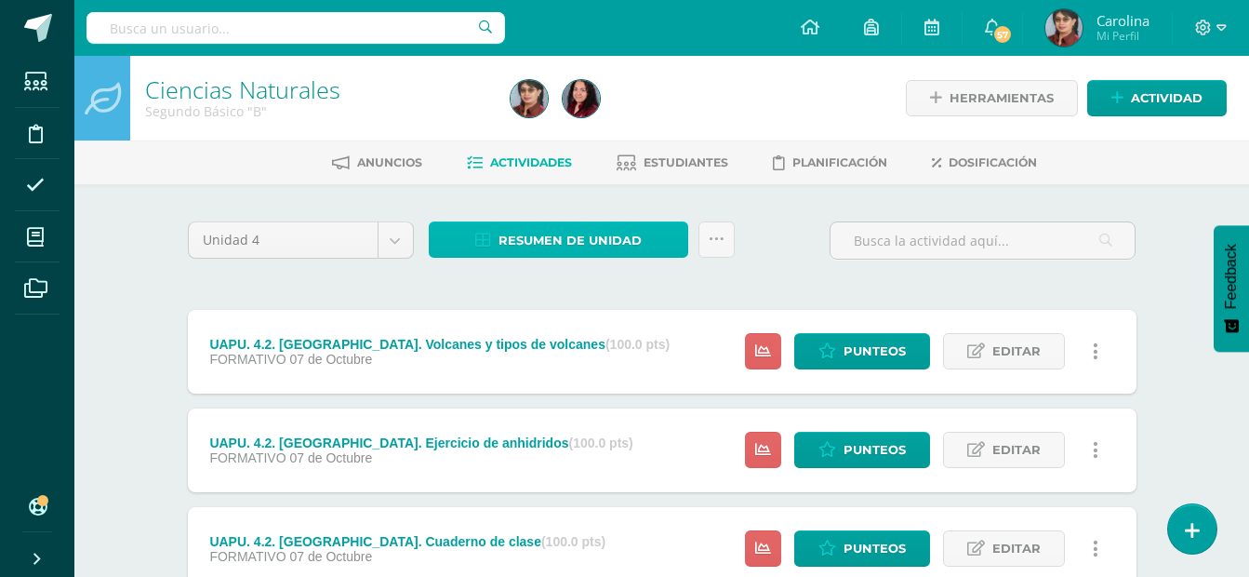
click at [486, 235] on icon at bounding box center [483, 241] width 16 height 16
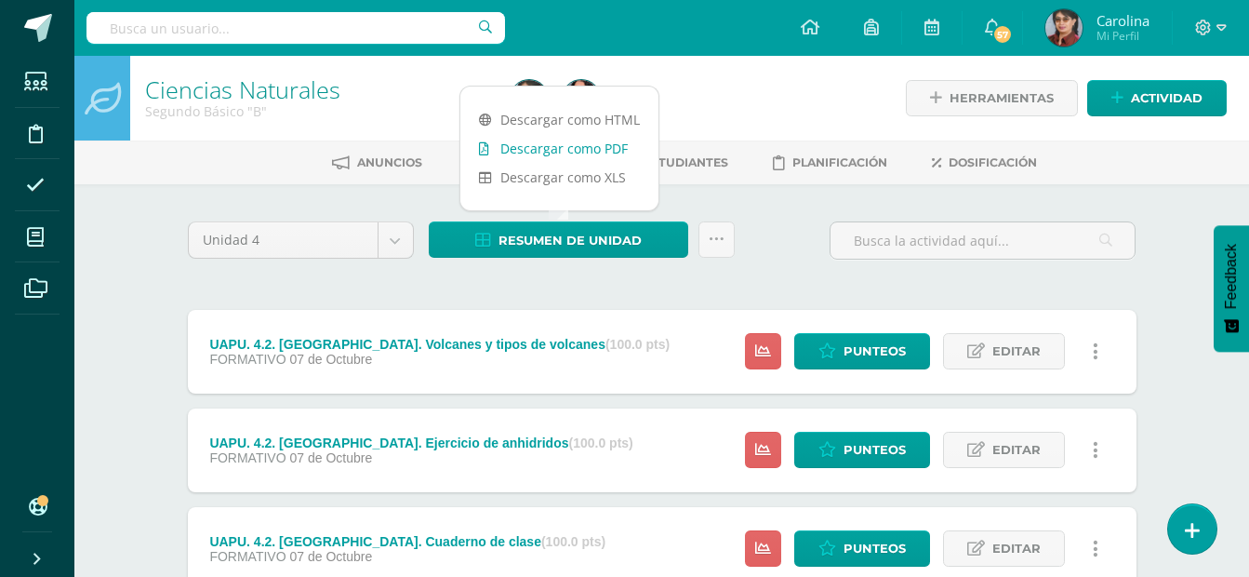
click at [523, 150] on link "Descargar como PDF" at bounding box center [559, 148] width 198 height 29
